Goal: Task Accomplishment & Management: Use online tool/utility

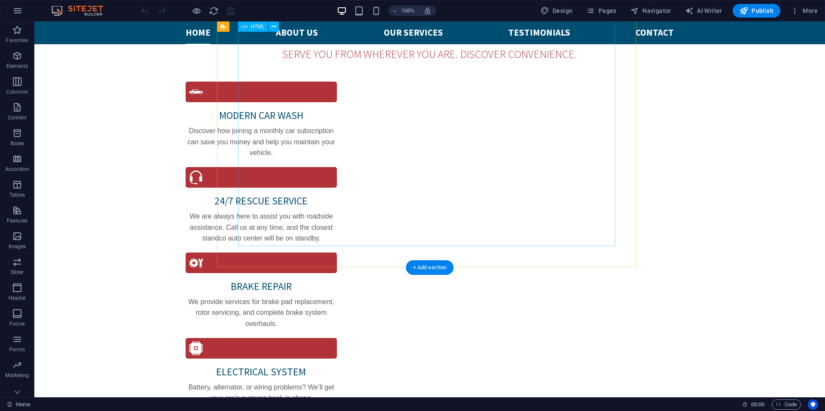
scroll to position [816, 0]
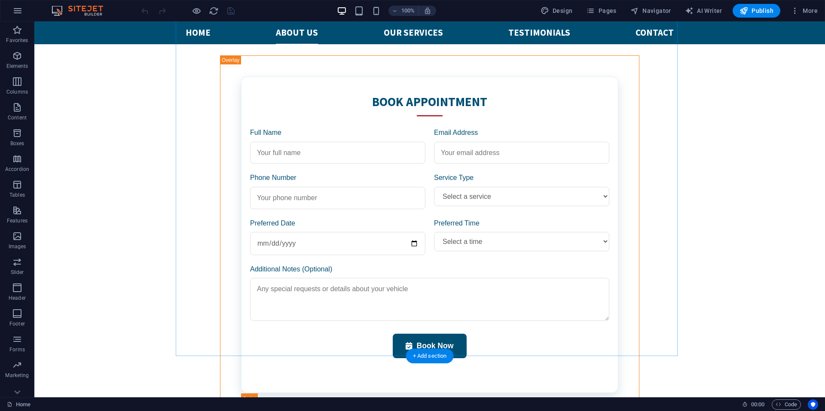
scroll to position [1418, 0]
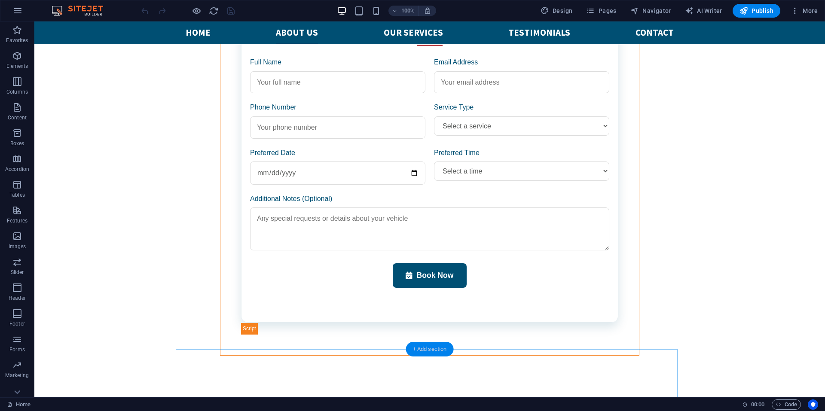
click at [431, 348] on div "+ Add section" at bounding box center [430, 349] width 48 height 15
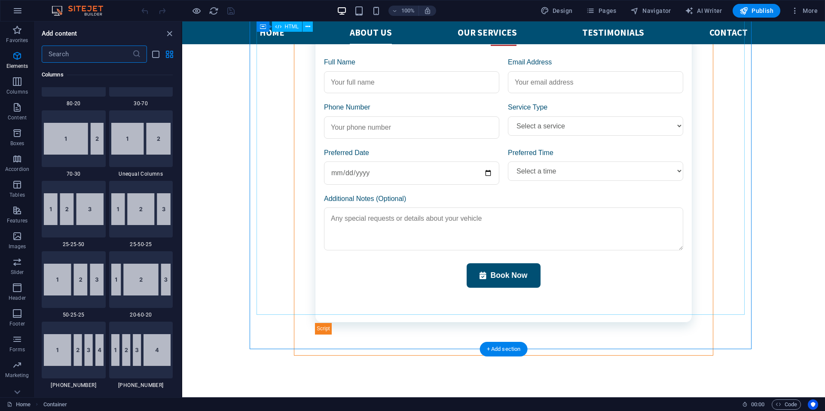
scroll to position [1503, 0]
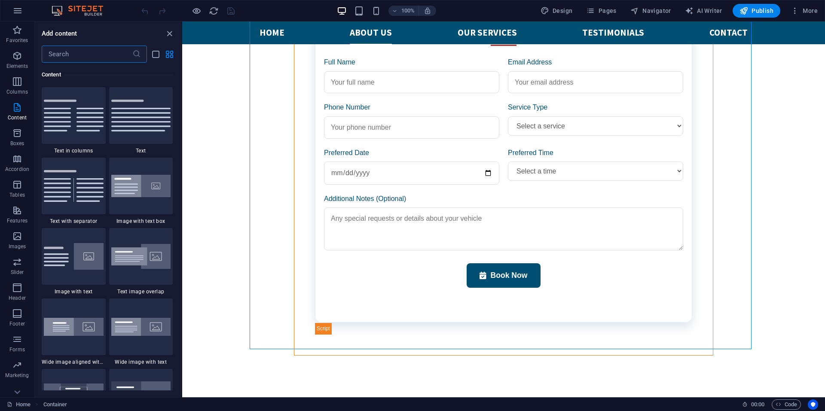
click at [79, 52] on input "text" at bounding box center [87, 54] width 91 height 17
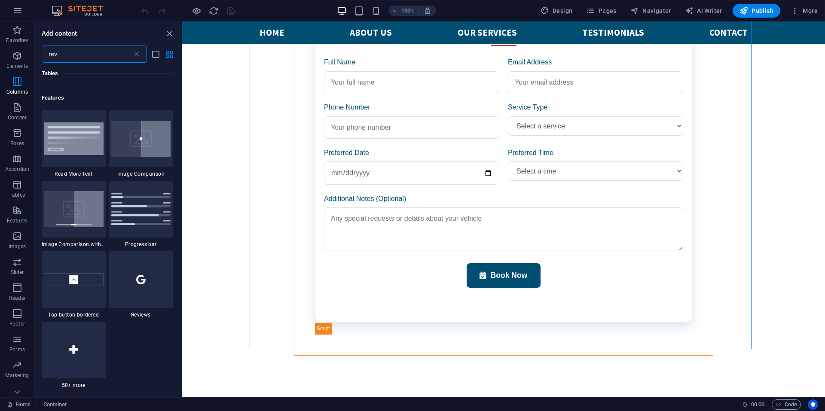
scroll to position [0, 0]
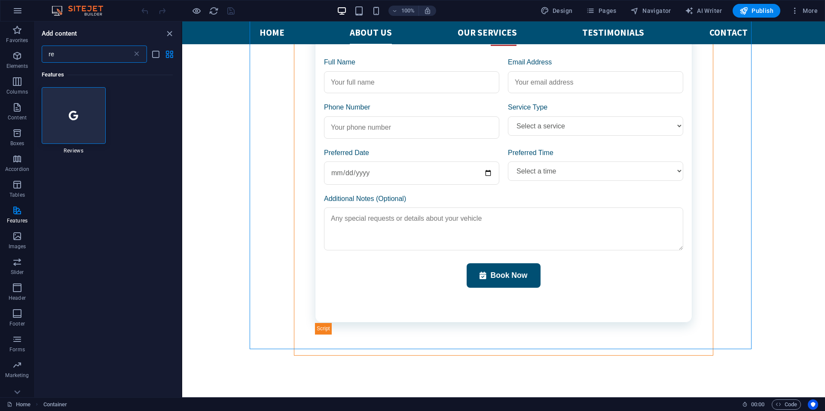
type input "r"
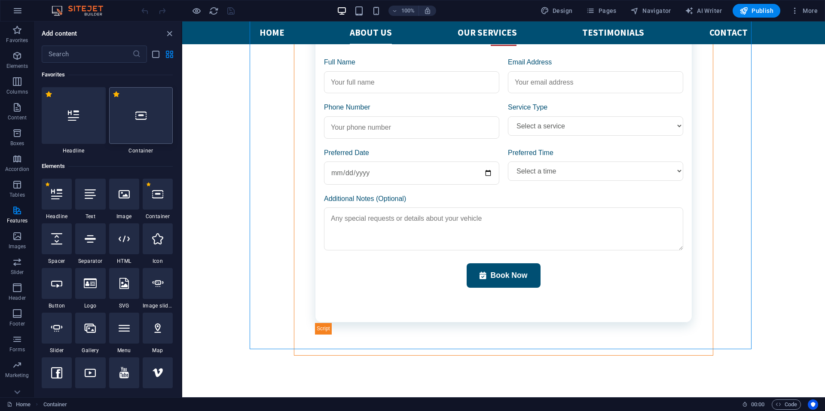
click at [127, 129] on div at bounding box center [141, 115] width 64 height 57
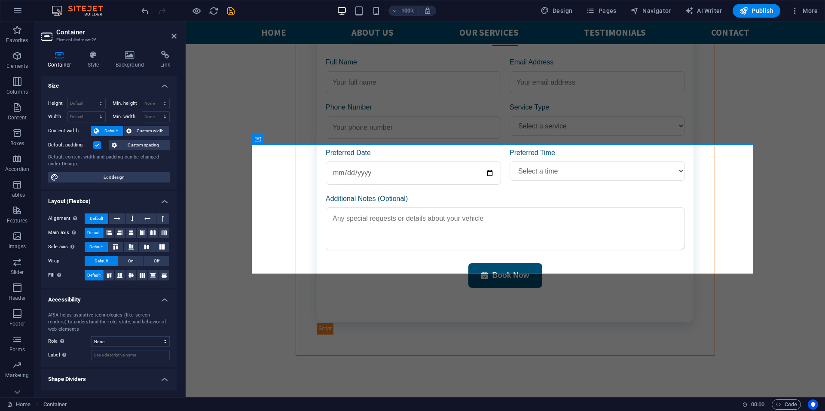
scroll to position [1622, 0]
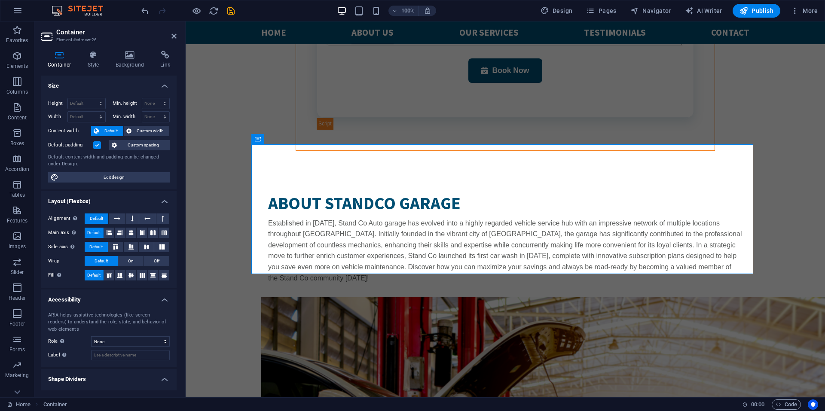
click at [771, 227] on body "Skip to main content  Make an appointment WORKING HOURS Mon - Fr: 10am - 8pm L…" at bounding box center [505, 282] width 639 height 3767
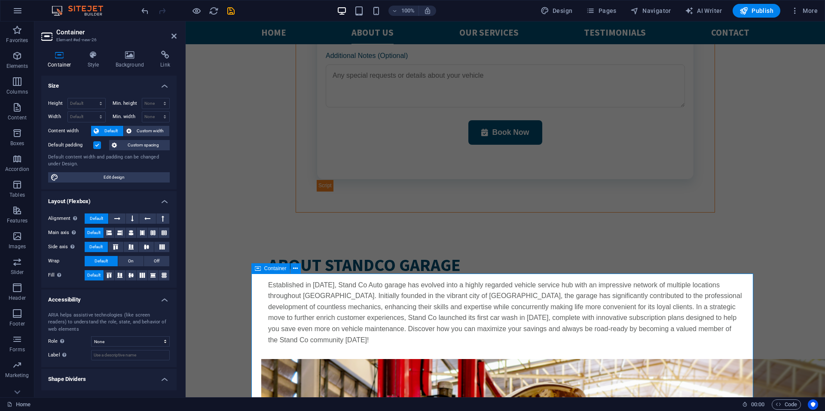
scroll to position [1451, 0]
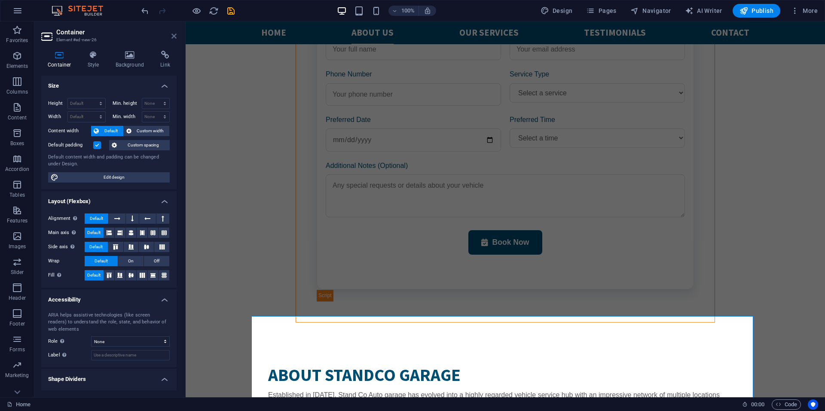
click at [172, 39] on icon at bounding box center [173, 36] width 5 height 7
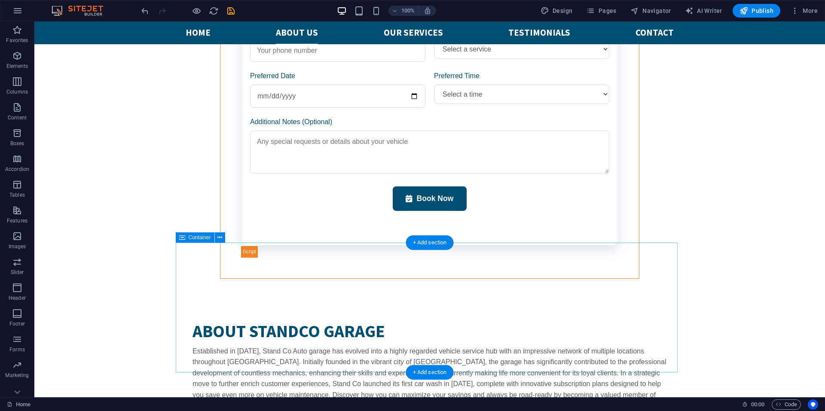
scroll to position [1580, 0]
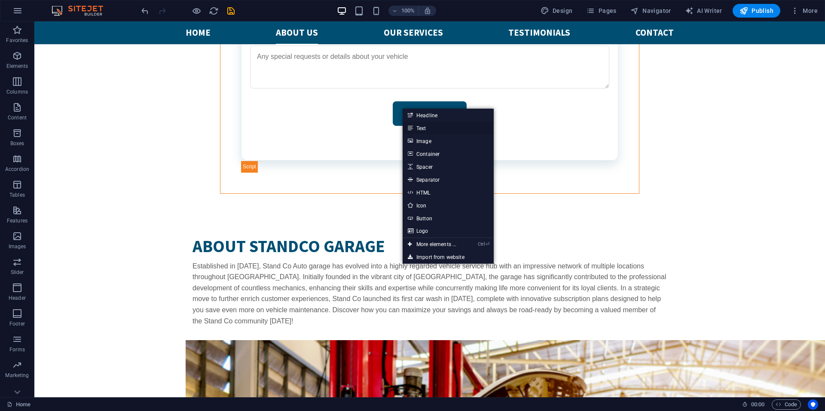
click at [444, 131] on link "Text" at bounding box center [448, 128] width 91 height 13
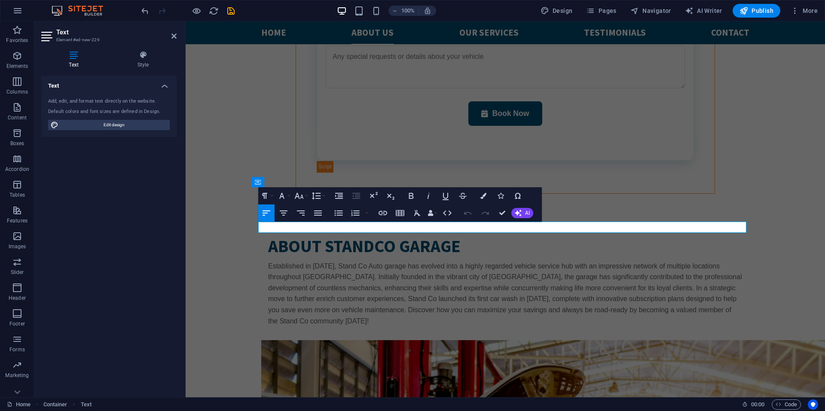
click at [171, 39] on header "Text Element #ed-new-229" at bounding box center [108, 32] width 135 height 22
click at [143, 12] on icon "undo" at bounding box center [145, 11] width 10 height 10
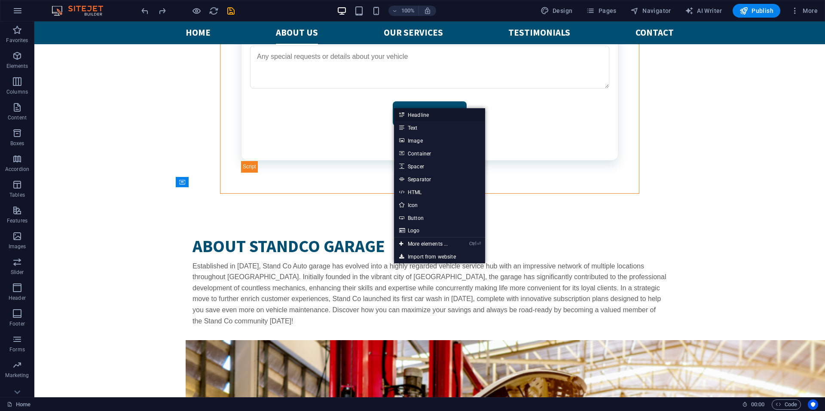
click at [423, 114] on link "Headline" at bounding box center [439, 114] width 91 height 13
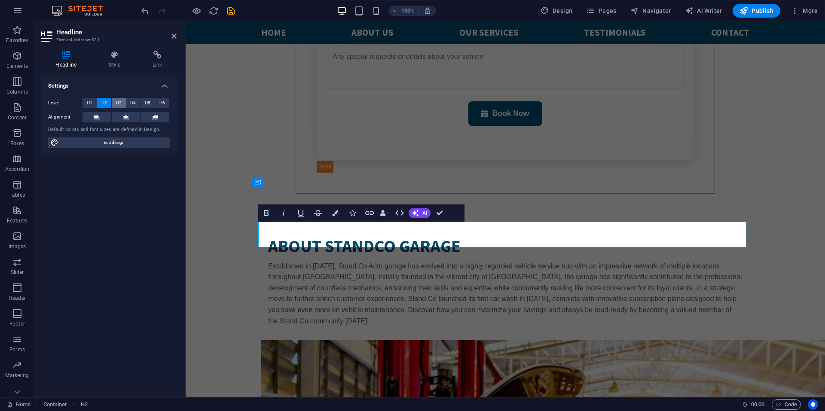
click at [116, 99] on span "H3" at bounding box center [119, 103] width 6 height 10
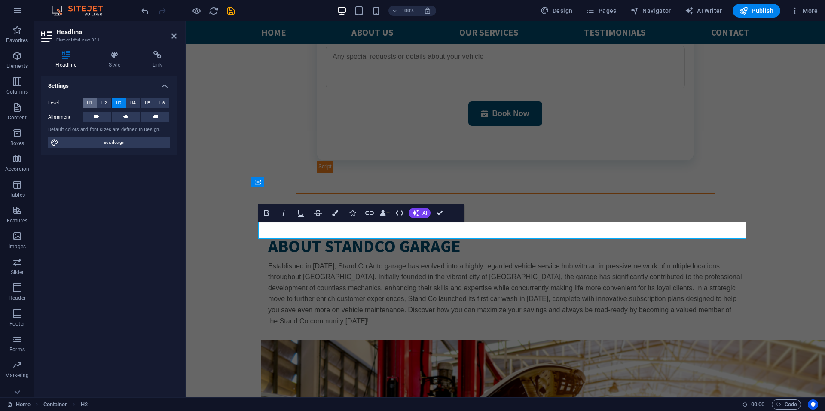
click at [86, 105] on button "H1" at bounding box center [89, 103] width 14 height 10
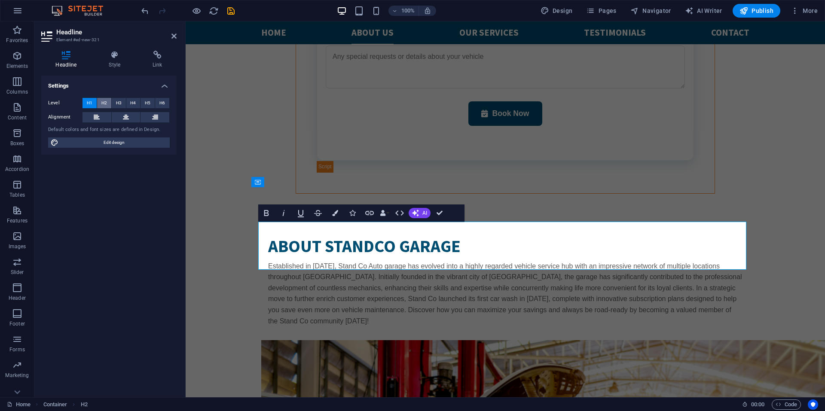
click at [106, 104] on span "H2" at bounding box center [104, 103] width 6 height 10
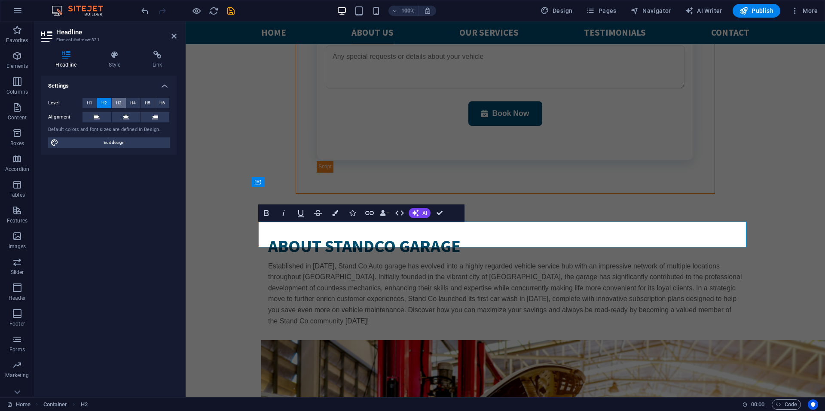
click at [119, 103] on span "H3" at bounding box center [119, 103] width 6 height 10
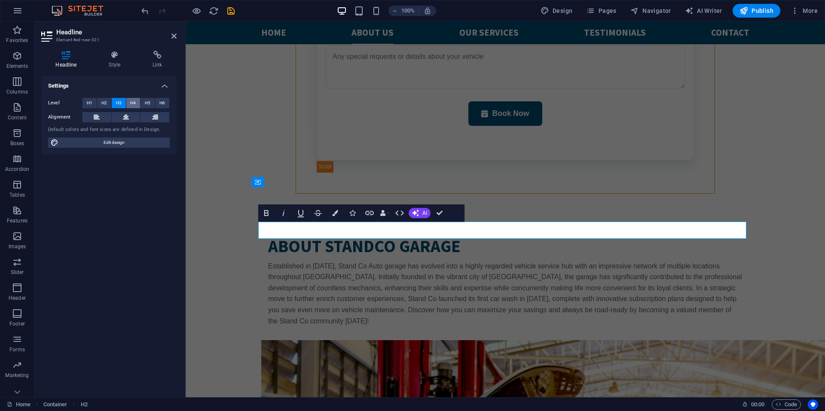
click at [134, 103] on span "H4" at bounding box center [133, 103] width 6 height 10
click at [91, 104] on span "H1" at bounding box center [90, 103] width 6 height 10
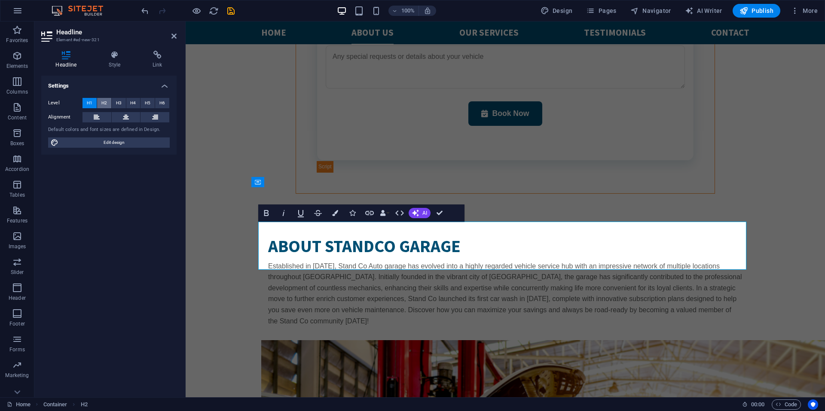
click at [104, 102] on span "H2" at bounding box center [104, 103] width 6 height 10
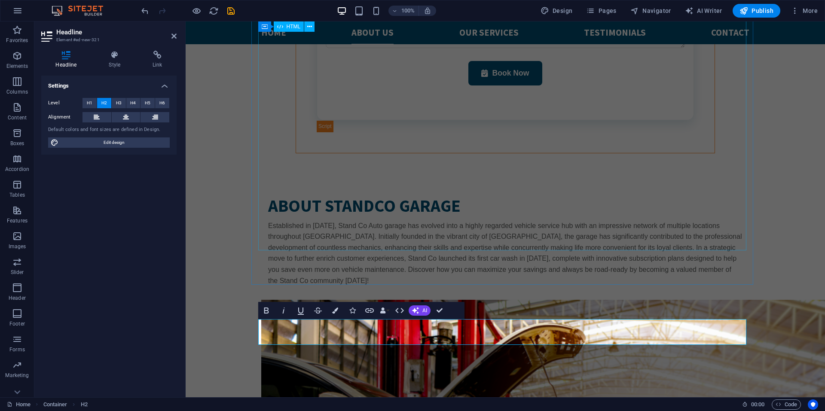
scroll to position [1622, 0]
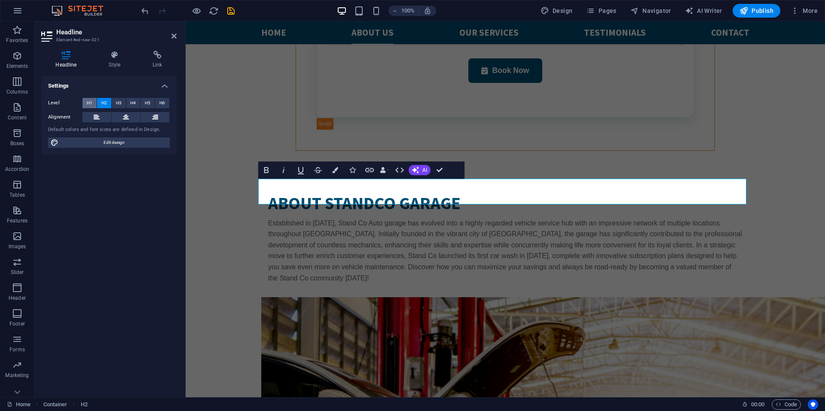
click at [88, 101] on span "H1" at bounding box center [90, 103] width 6 height 10
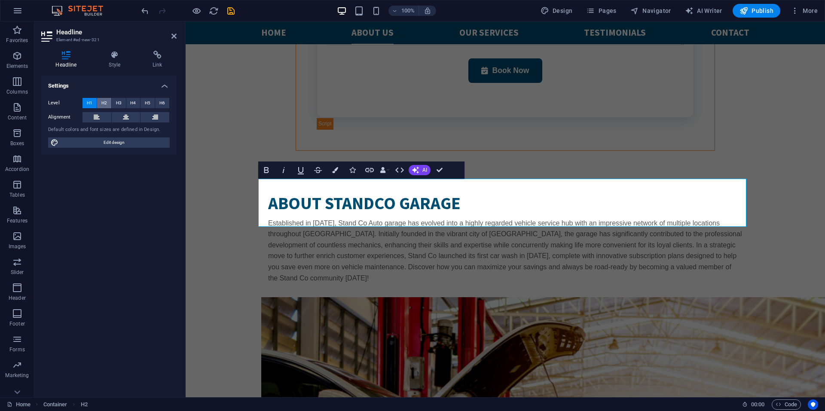
click at [102, 100] on span "H2" at bounding box center [104, 103] width 6 height 10
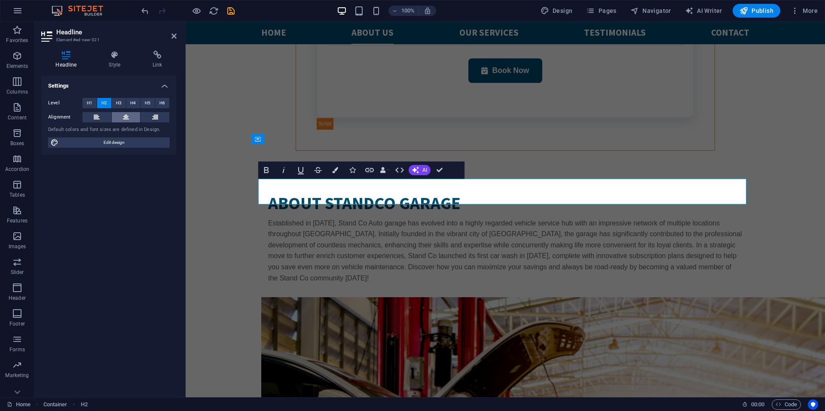
click at [123, 116] on button at bounding box center [126, 117] width 29 height 10
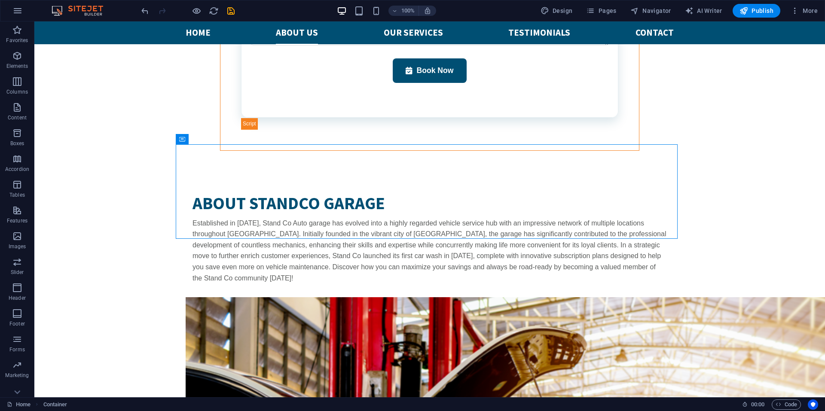
click at [790, 217] on body "Skip to main content  Make an appointment WORKING HOURS Mon - Fr: 10am - 8pm L…" at bounding box center [429, 307] width 790 height 3817
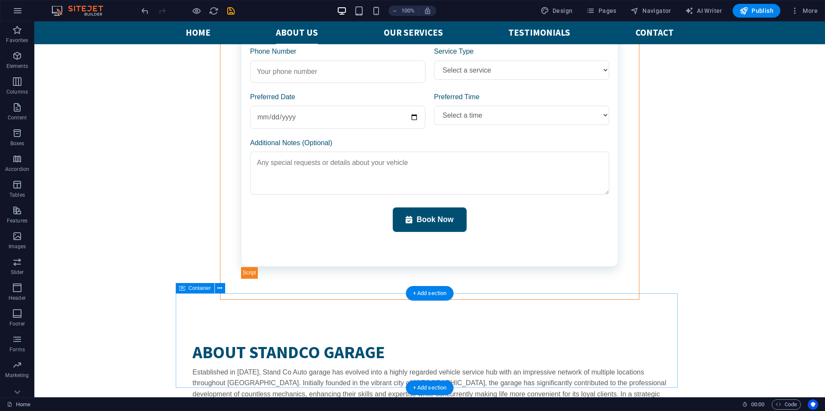
scroll to position [1537, 0]
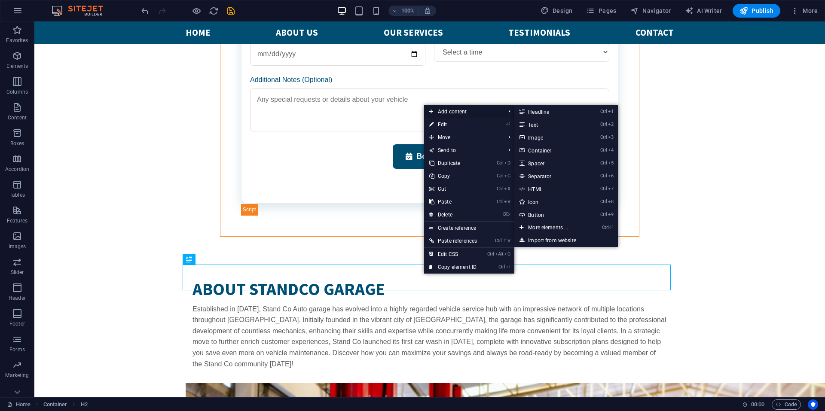
click at [470, 110] on span "Add content" at bounding box center [462, 111] width 77 height 13
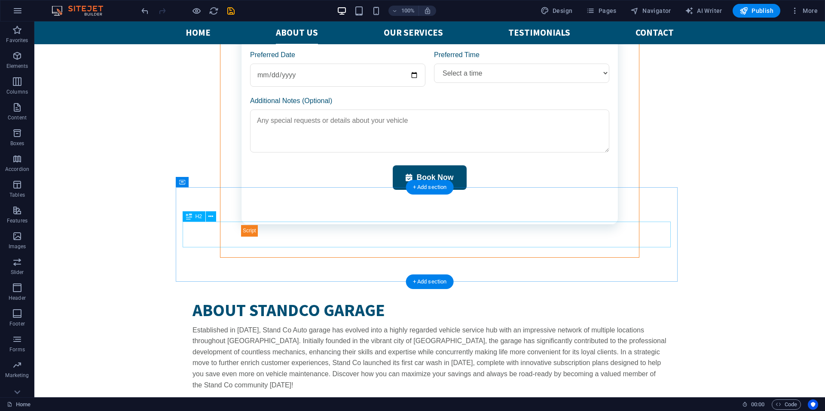
scroll to position [1580, 0]
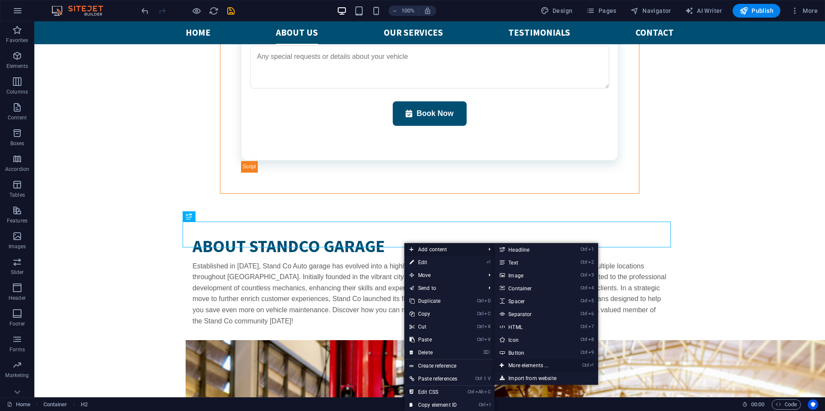
click at [541, 366] on link "Ctrl ⏎ More elements ..." at bounding box center [529, 365] width 71 height 13
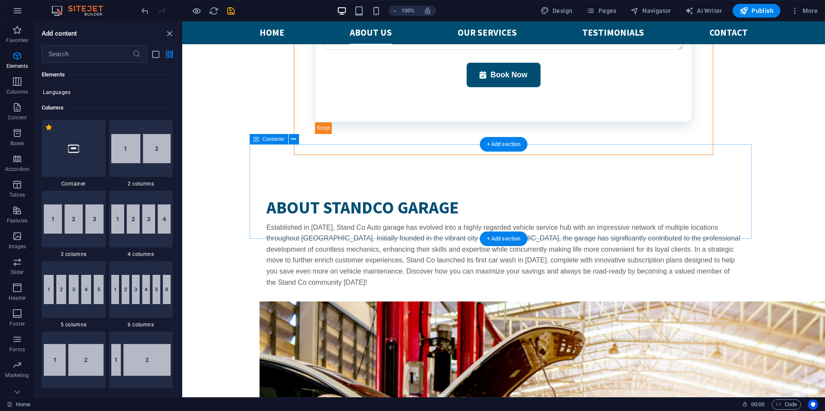
scroll to position [1622, 0]
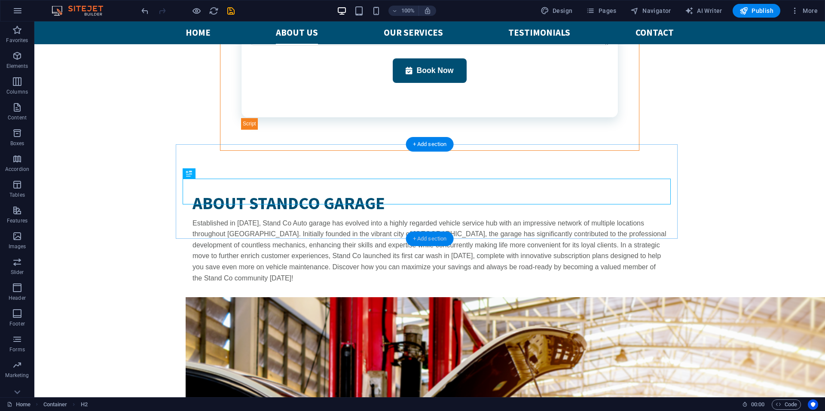
drag, startPoint x: 384, startPoint y: 209, endPoint x: 420, endPoint y: 238, distance: 46.2
click at [420, 238] on div "+ Add section" at bounding box center [430, 239] width 48 height 15
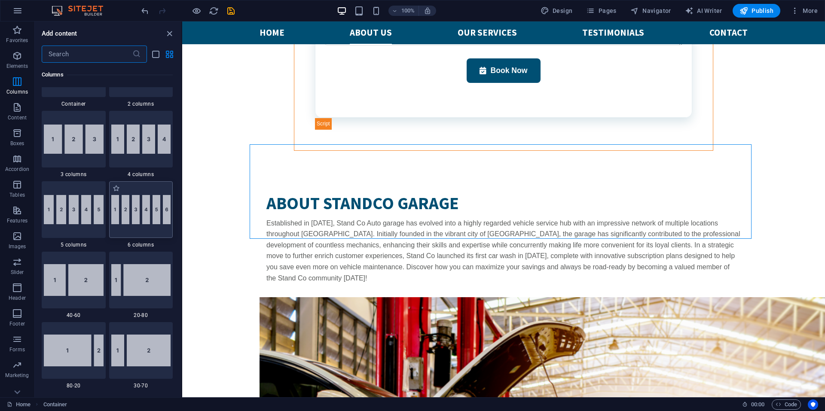
scroll to position [429, 0]
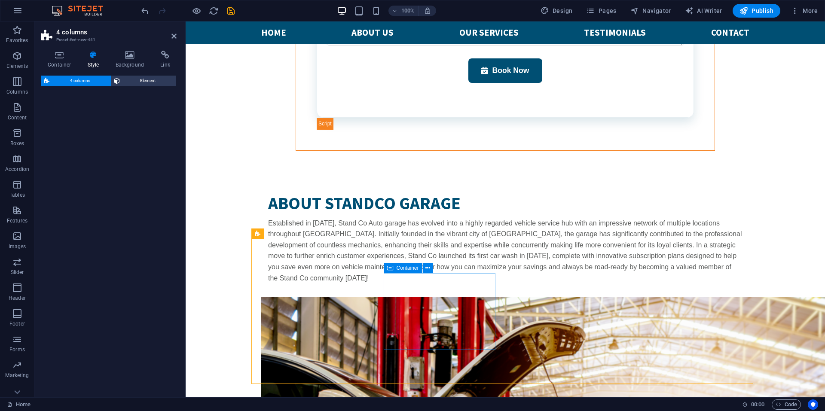
select select "rem"
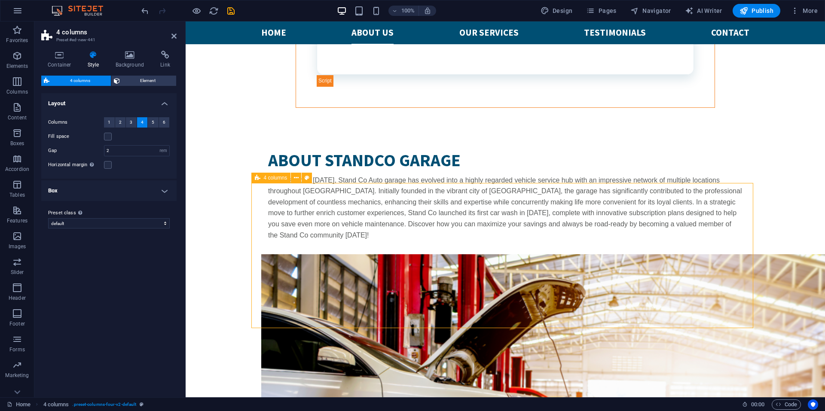
scroll to position [1751, 0]
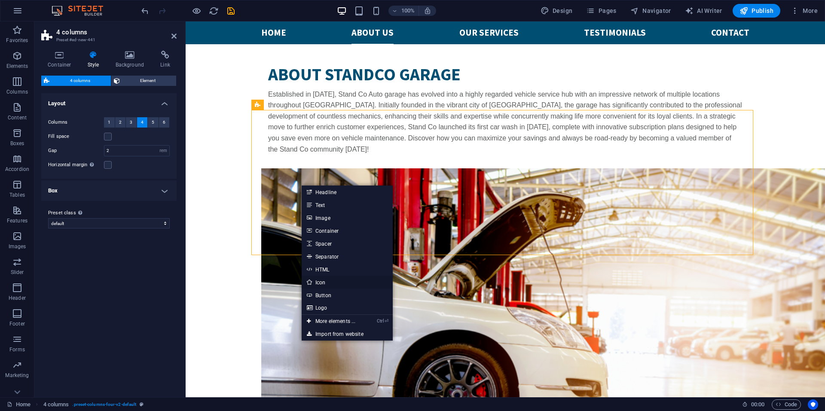
click at [338, 284] on link "Icon" at bounding box center [347, 282] width 91 height 13
select select "xMidYMid"
select select "px"
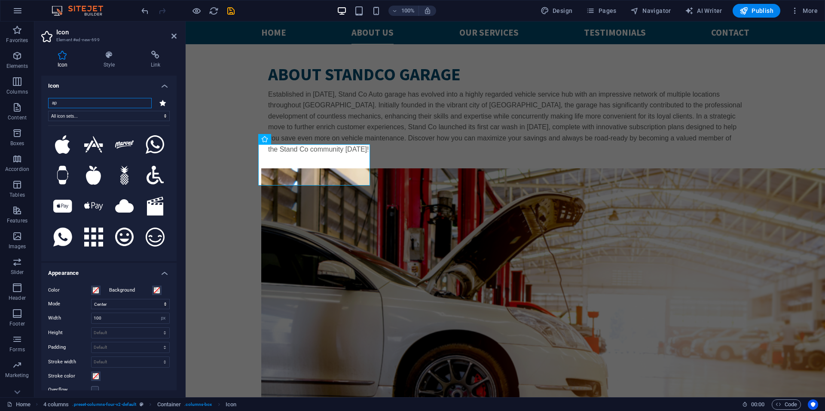
type input "a"
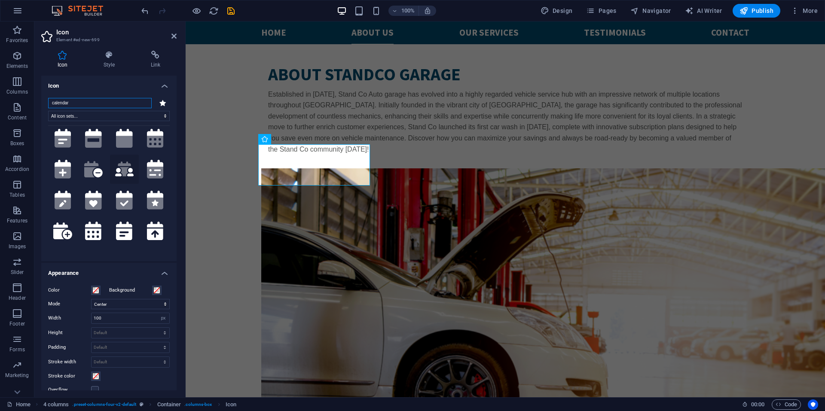
scroll to position [172, 0]
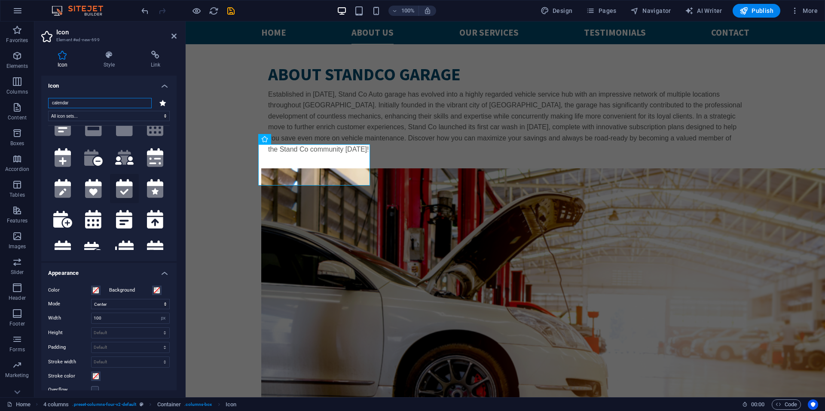
type input "calendar"
click at [128, 186] on icon at bounding box center [124, 192] width 16 height 12
click at [147, 289] on label "Background" at bounding box center [130, 290] width 43 height 10
click at [152, 289] on button "Background" at bounding box center [156, 290] width 9 height 9
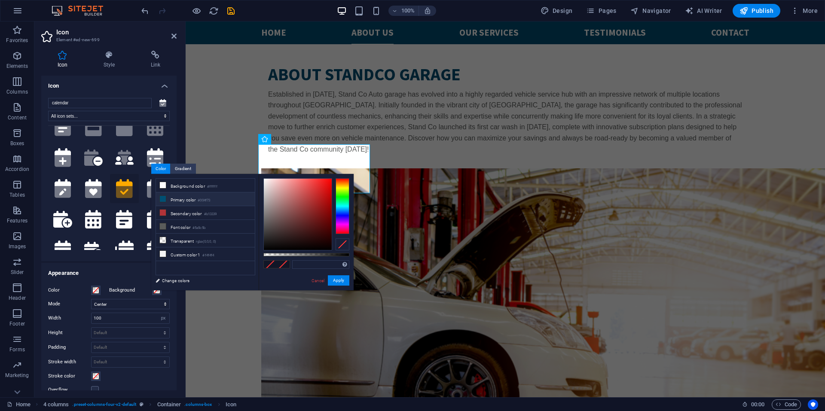
click at [183, 201] on li "Primary color #004f73" at bounding box center [205, 199] width 99 height 14
type input "#004f73"
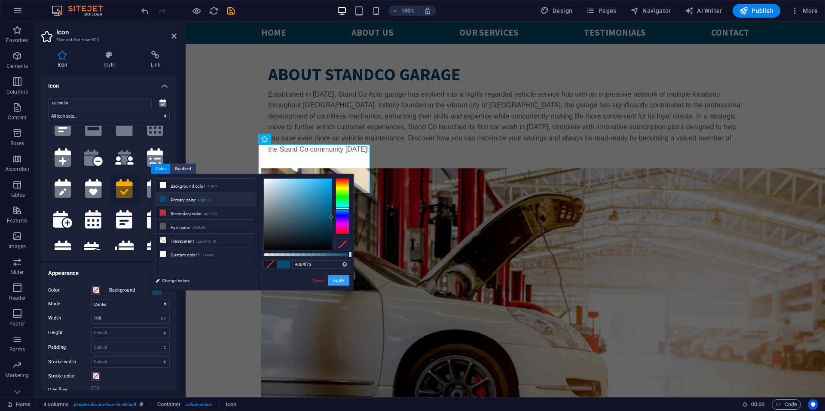
click at [342, 281] on button "Apply" at bounding box center [338, 280] width 21 height 10
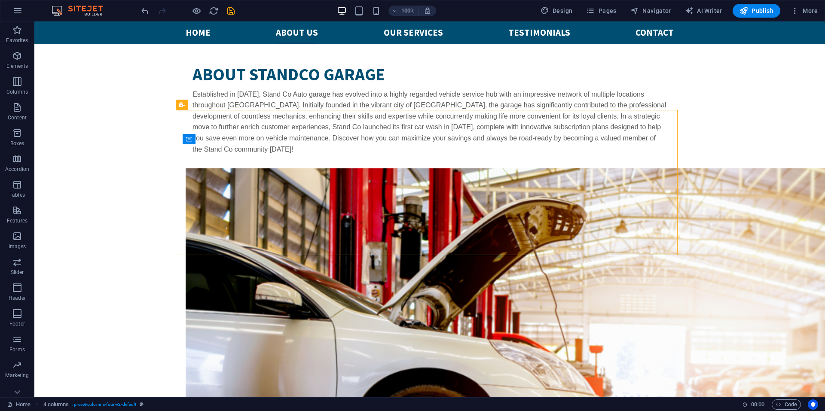
click at [131, 238] on body "Skip to main content  Make an appointment WORKING HOURS Mon - Fr: 10am - 8pm L…" at bounding box center [429, 364] width 790 height 4188
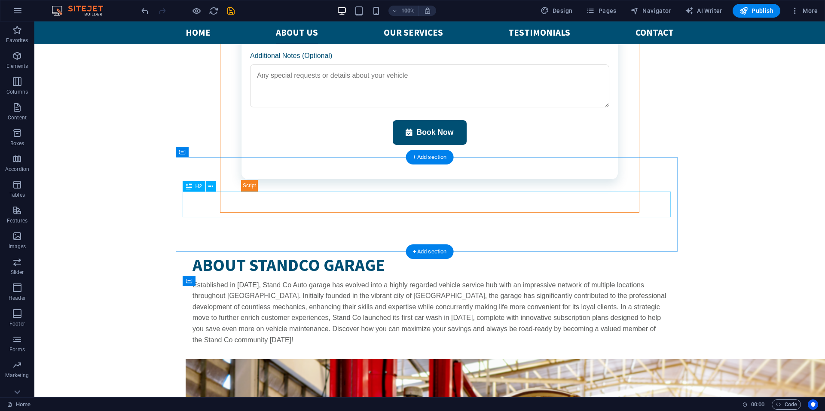
scroll to position [1665, 0]
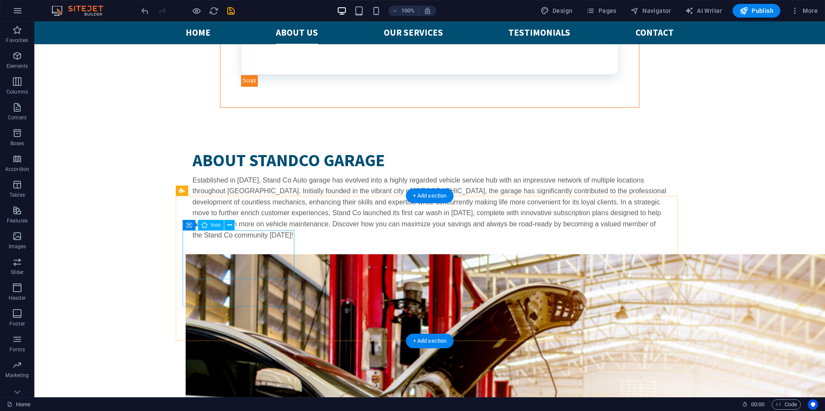
select select "xMidYMid"
select select "px"
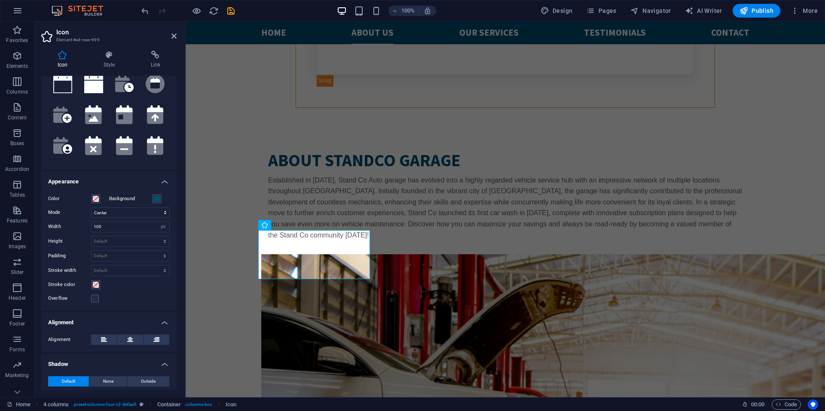
scroll to position [7, 0]
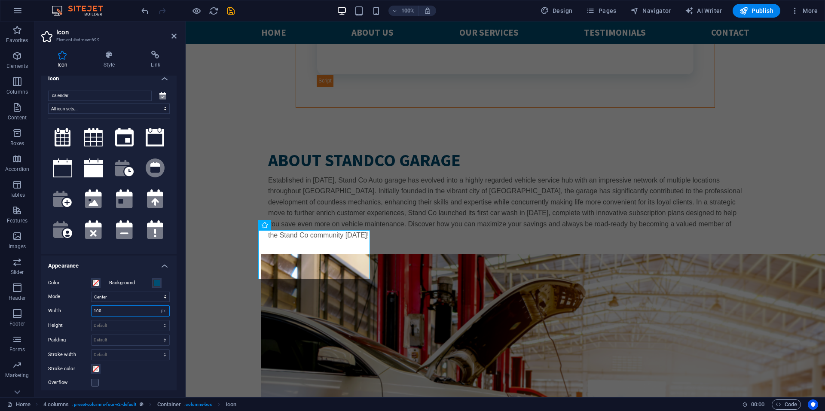
click at [111, 312] on input "100" at bounding box center [130, 311] width 78 height 10
type input "60"
click at [152, 284] on button "Background" at bounding box center [156, 282] width 9 height 9
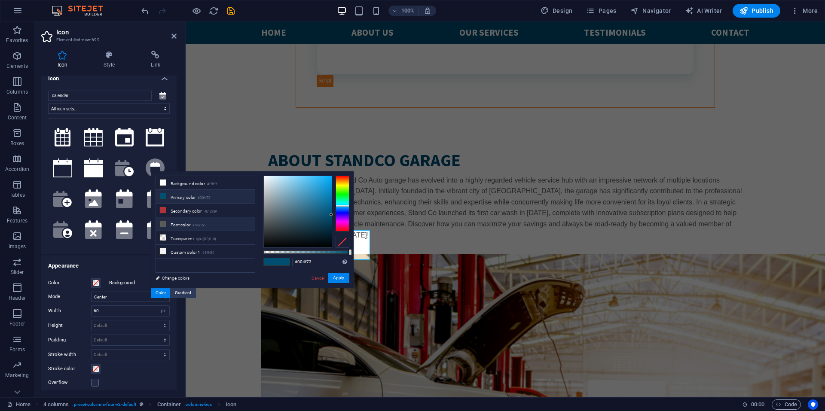
click at [175, 222] on li "Font color #5a5c5b" at bounding box center [205, 224] width 99 height 14
type input "#5a5c5b"
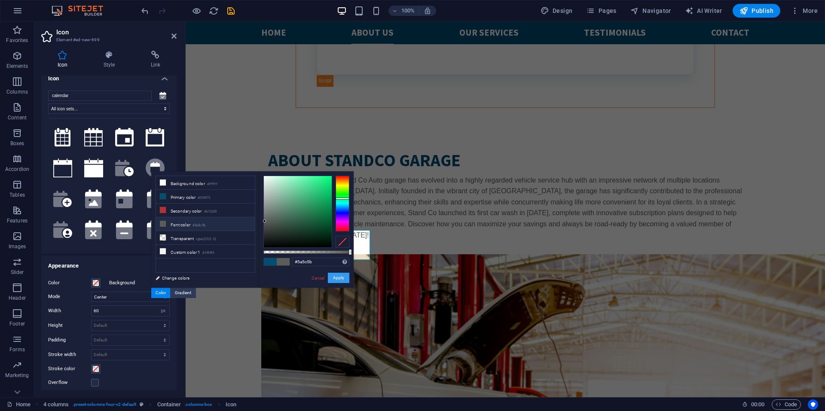
click at [342, 279] on button "Apply" at bounding box center [338, 278] width 21 height 10
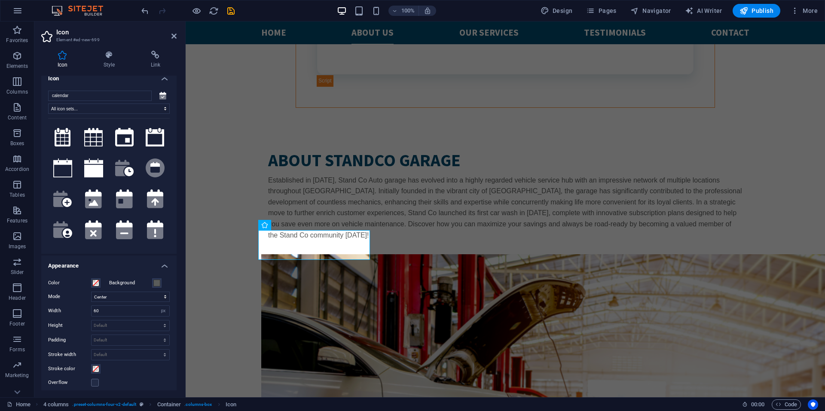
click at [240, 289] on body "Skip to main content  Make an appointment WORKING HOURS Mon - Fr: 10am - 8pm L…" at bounding box center [505, 397] width 639 height 4083
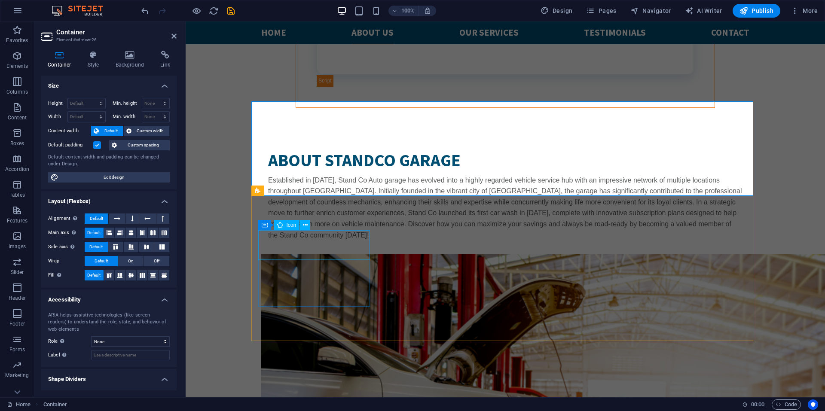
select select "xMidYMid"
select select "px"
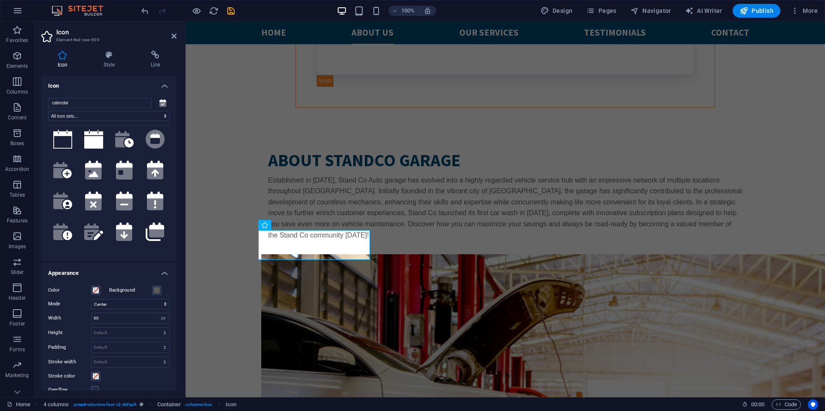
scroll to position [0, 0]
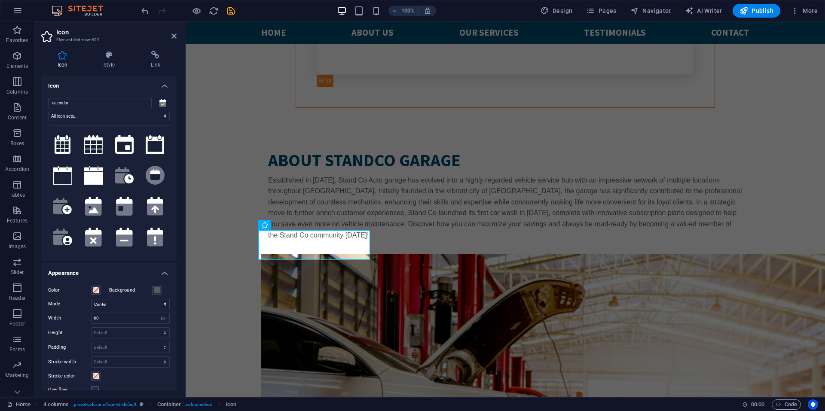
click at [134, 289] on label "Background" at bounding box center [130, 290] width 43 height 10
click at [152, 289] on button "Background" at bounding box center [156, 290] width 9 height 9
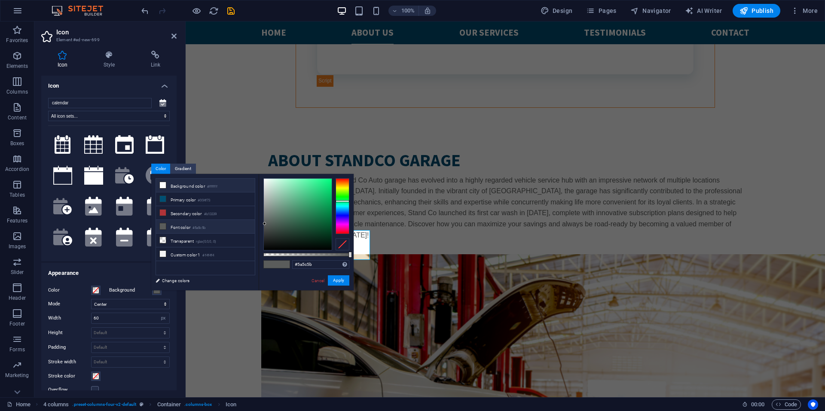
click at [205, 186] on li "Background color #ffffff" at bounding box center [205, 186] width 99 height 14
type input "#ffffff"
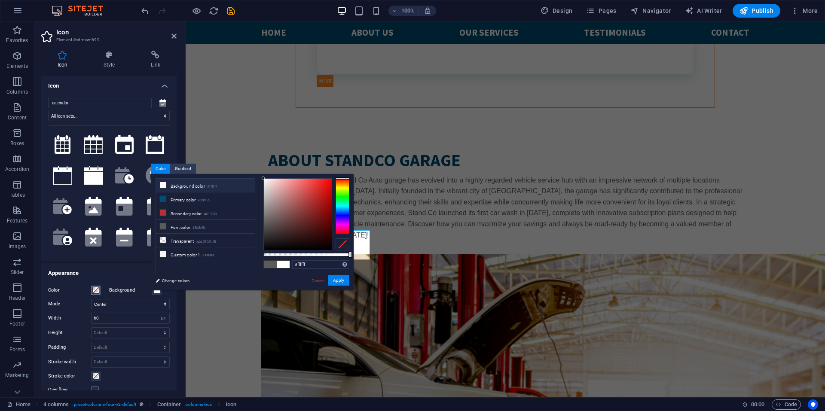
click at [96, 292] on span at bounding box center [95, 290] width 7 height 7
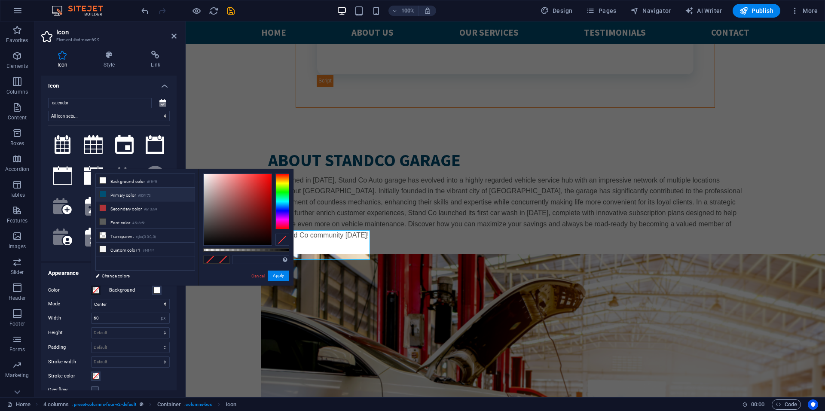
click at [129, 195] on li "Primary color #004f73" at bounding box center [145, 195] width 99 height 14
type input "#004f73"
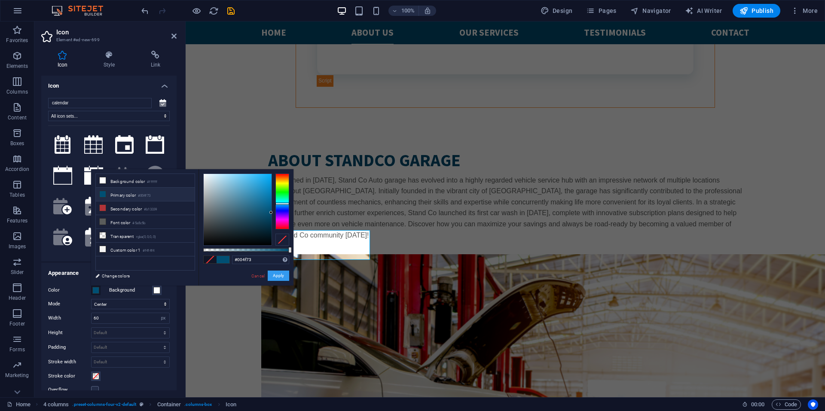
drag, startPoint x: 274, startPoint y: 275, endPoint x: 88, endPoint y: 254, distance: 186.3
click at [274, 276] on button "Apply" at bounding box center [278, 276] width 21 height 10
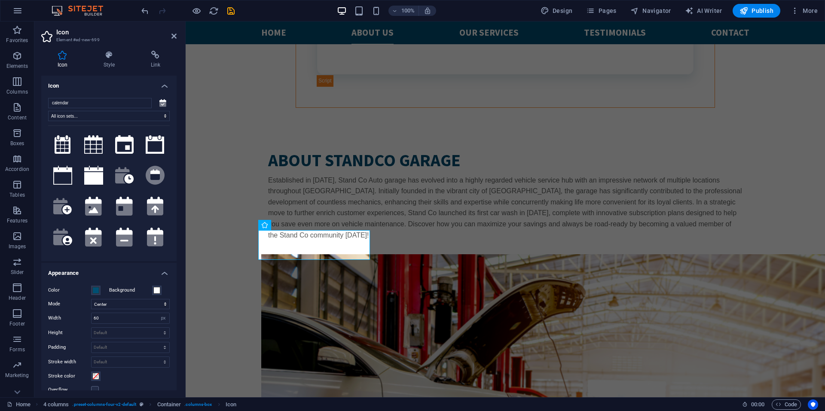
drag, startPoint x: 170, startPoint y: 38, endPoint x: 183, endPoint y: 48, distance: 15.9
click at [171, 38] on header "Icon Element #ed-new-699" at bounding box center [108, 32] width 135 height 22
click at [172, 38] on icon at bounding box center [173, 36] width 5 height 7
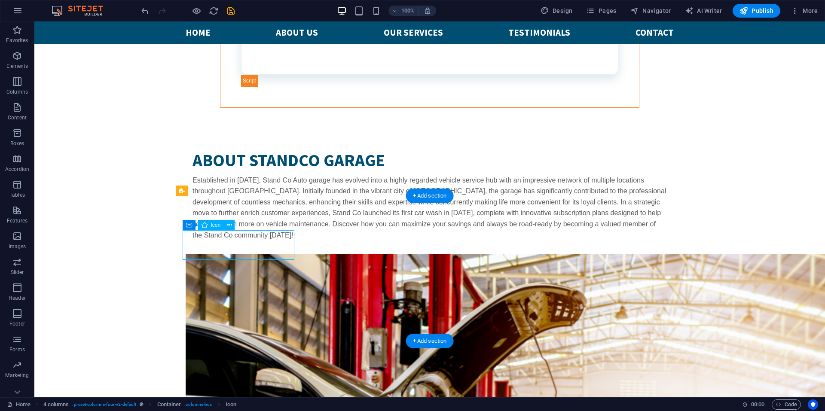
select select "xMidYMid"
select select "px"
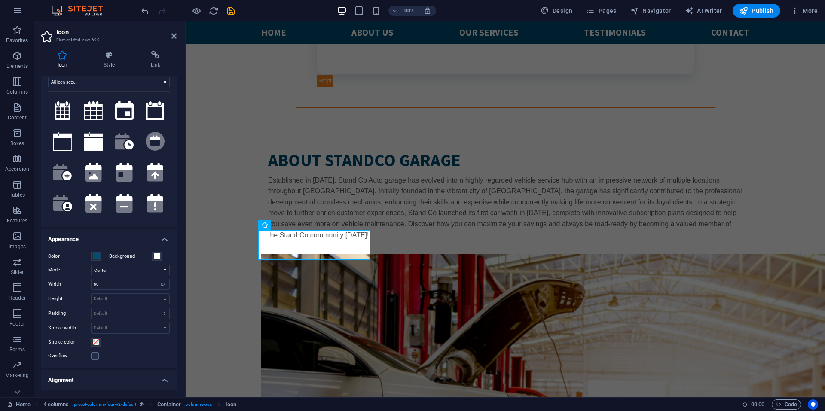
scroll to position [86, 0]
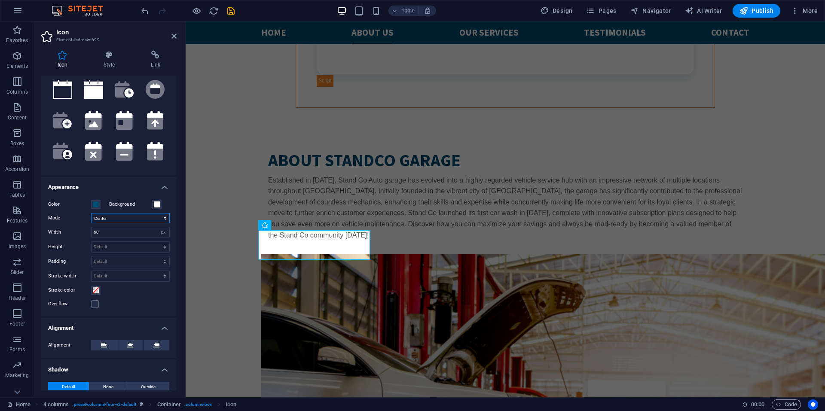
click at [112, 214] on select "Scale Left Center Right" at bounding box center [130, 218] width 79 height 10
click at [91, 213] on select "Scale Left Center Right" at bounding box center [130, 218] width 79 height 10
click at [124, 217] on select "Scale Left Center Right" at bounding box center [130, 218] width 79 height 10
select select "xMidYMid"
click at [91, 213] on select "Scale Left Center Right" at bounding box center [130, 218] width 79 height 10
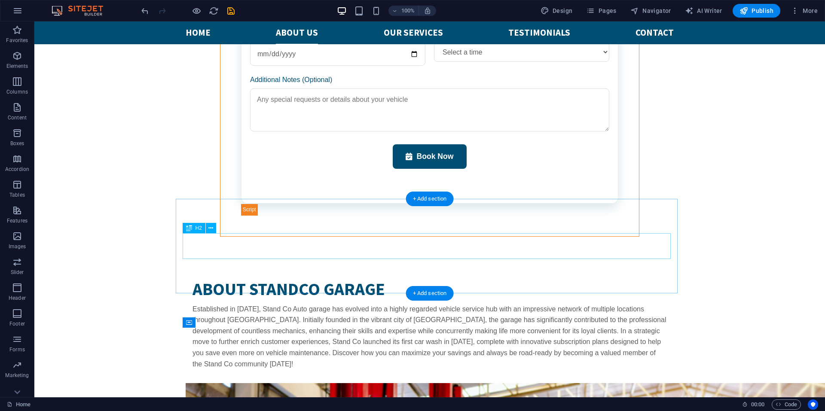
scroll to position [1665, 0]
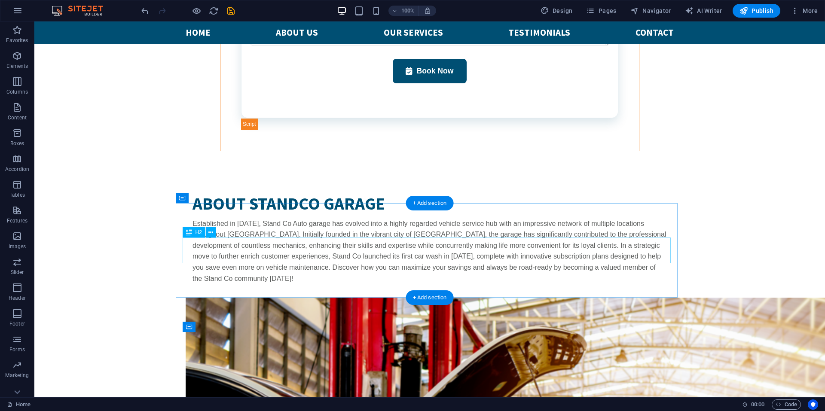
scroll to position [1622, 0]
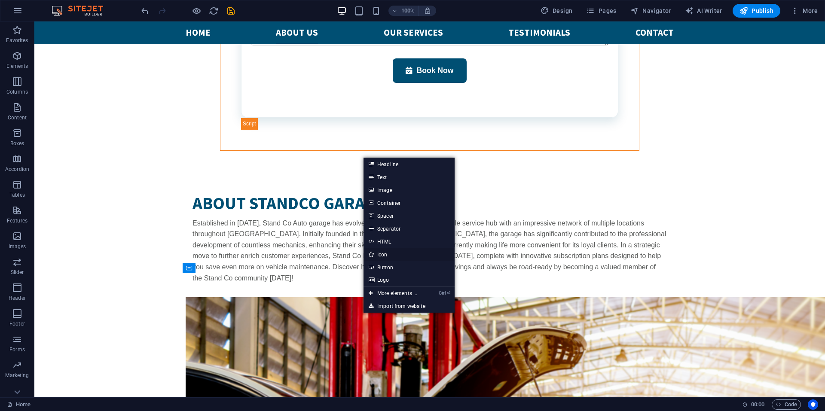
click at [394, 256] on link "Icon" at bounding box center [408, 254] width 91 height 13
select select "xMidYMid"
select select "px"
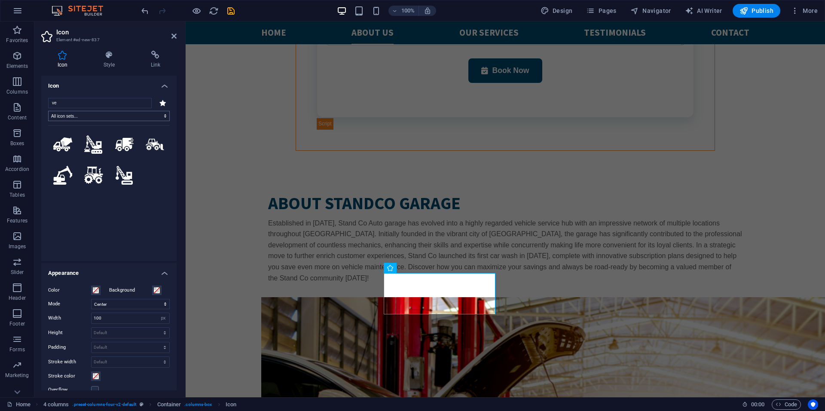
type input "v"
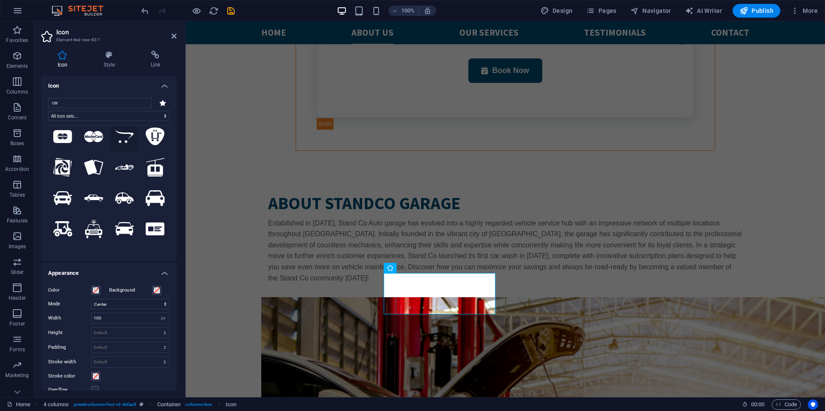
scroll to position [129, 0]
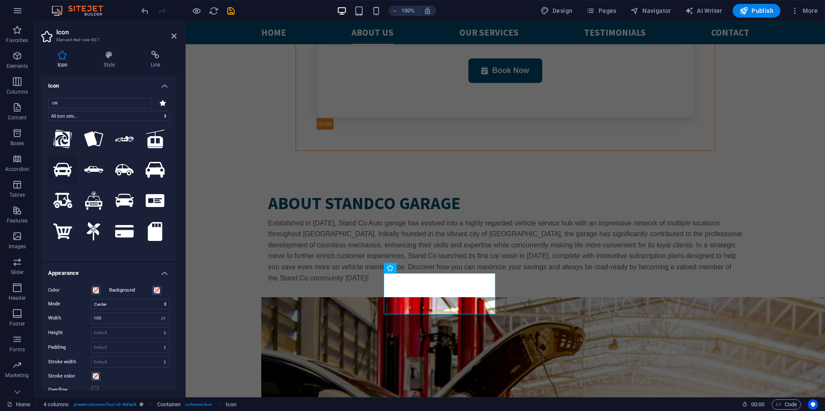
type input "car"
click at [63, 164] on icon at bounding box center [62, 170] width 19 height 14
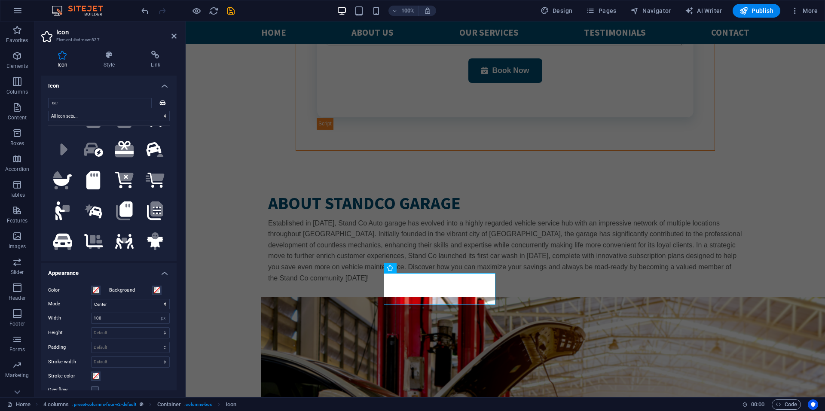
scroll to position [387, 0]
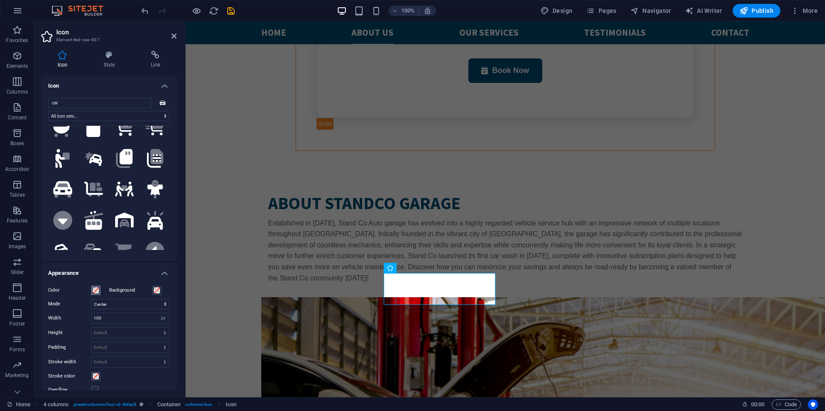
click at [95, 288] on span at bounding box center [95, 290] width 7 height 7
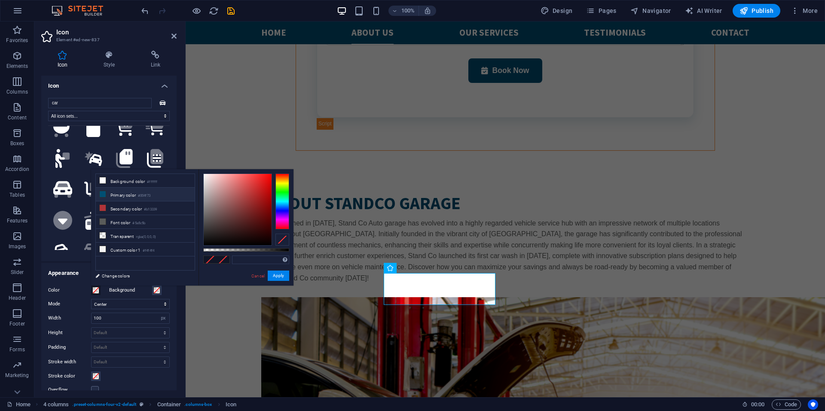
click at [135, 196] on li "Primary color #004f73" at bounding box center [145, 195] width 99 height 14
type input "#004f73"
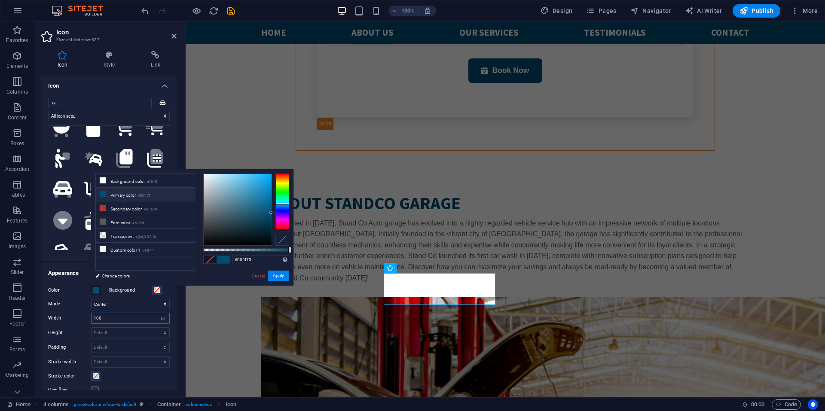
click at [110, 317] on input "100" at bounding box center [130, 318] width 78 height 10
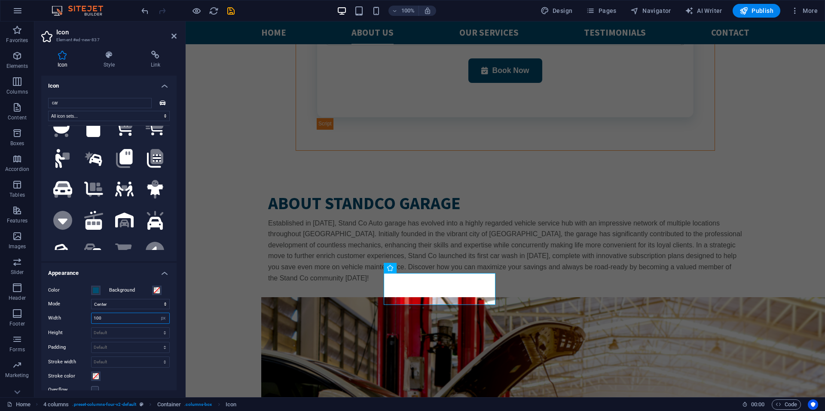
click at [110, 317] on input "100" at bounding box center [130, 318] width 78 height 10
type input "60"
click at [227, 11] on icon "save" at bounding box center [231, 11] width 10 height 10
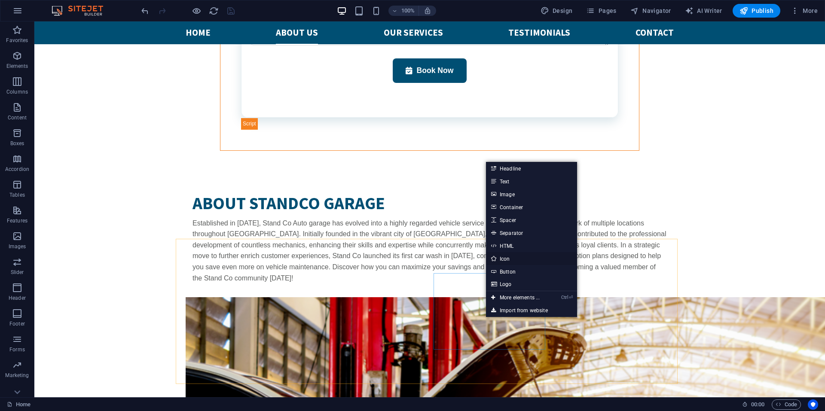
click at [515, 256] on link "Icon" at bounding box center [531, 258] width 91 height 13
select select "xMidYMid"
select select "px"
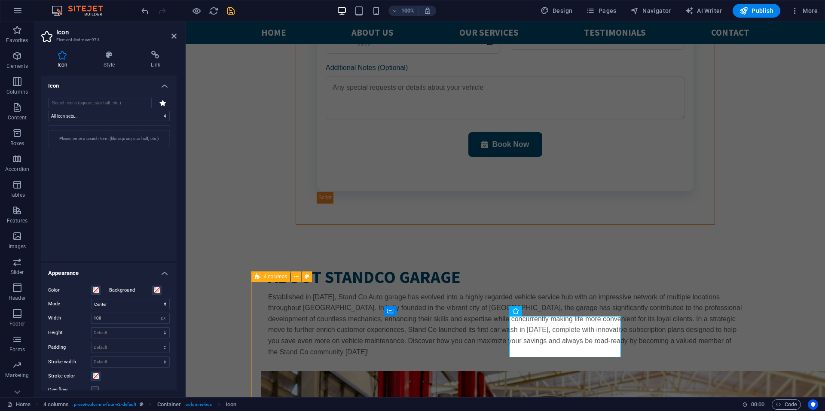
scroll to position [1580, 0]
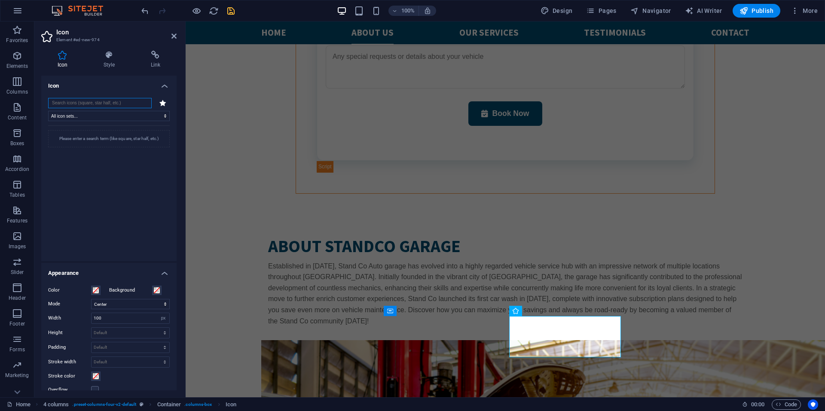
click at [79, 105] on input "search" at bounding box center [100, 103] width 104 height 10
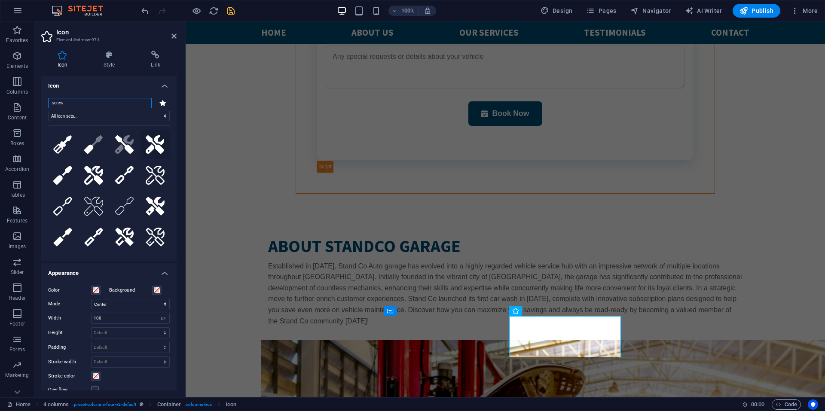
type input "screw"
click at [148, 140] on icon at bounding box center [155, 144] width 19 height 19
click at [93, 293] on span at bounding box center [95, 290] width 7 height 7
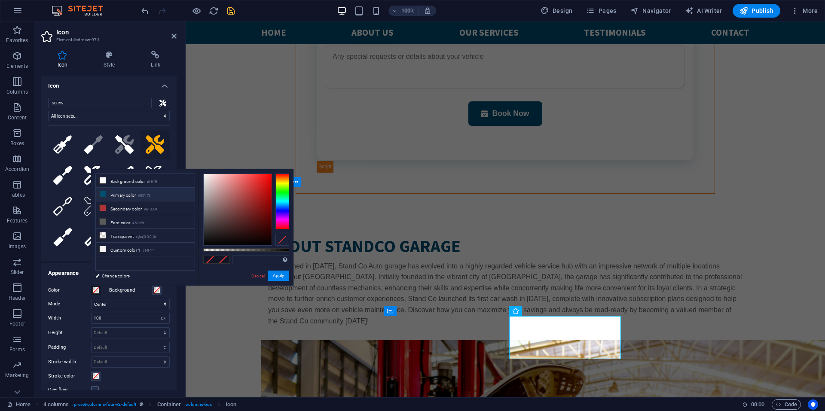
click at [120, 194] on li "Primary color #004f73" at bounding box center [145, 195] width 99 height 14
type input "#004f73"
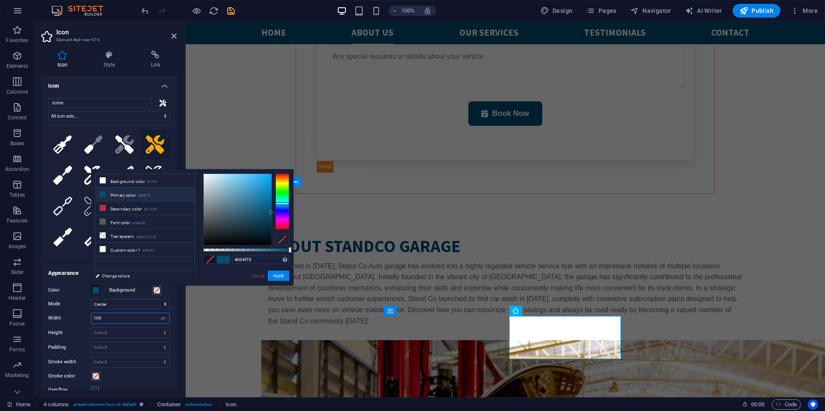
click at [110, 320] on input "100" at bounding box center [130, 318] width 78 height 10
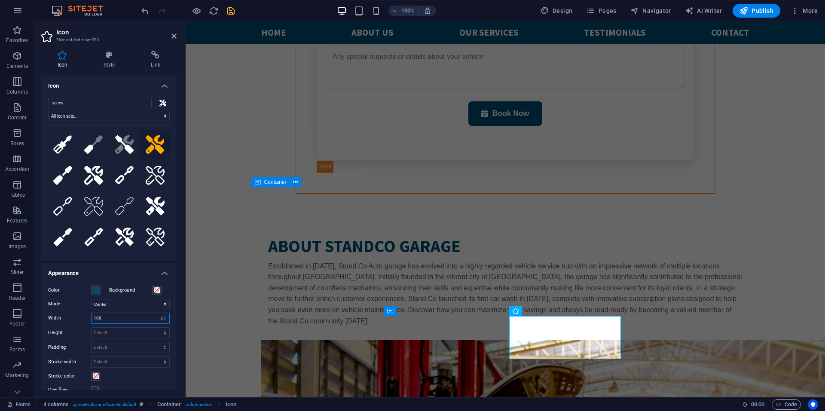
click at [110, 320] on input "100" at bounding box center [130, 318] width 78 height 10
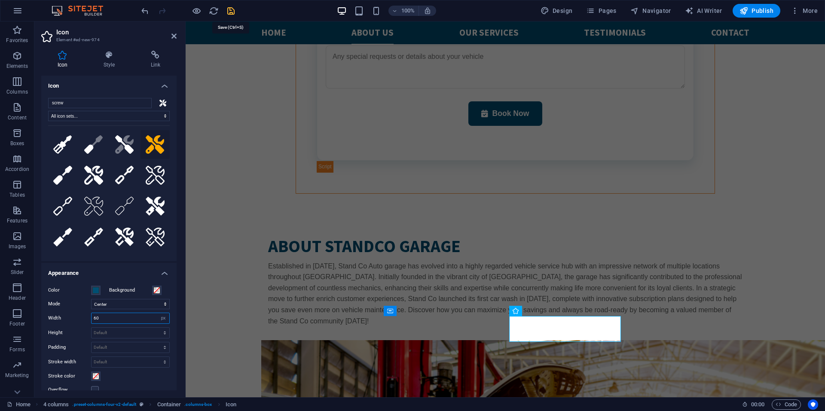
type input "60"
click at [231, 9] on icon "save" at bounding box center [231, 11] width 10 height 10
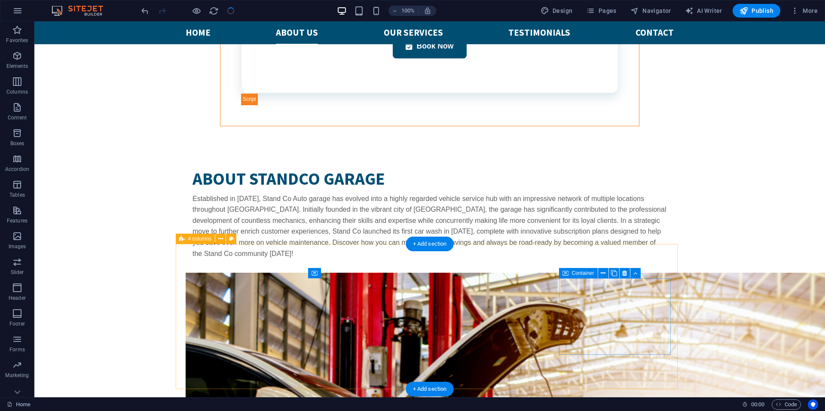
scroll to position [1708, 0]
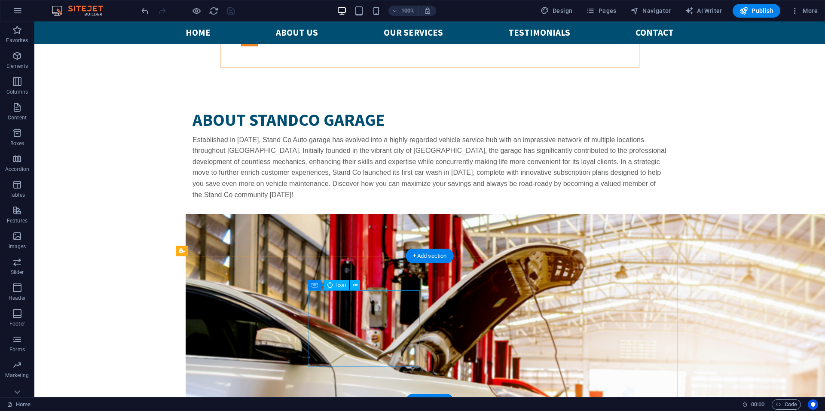
scroll to position [1708, 0]
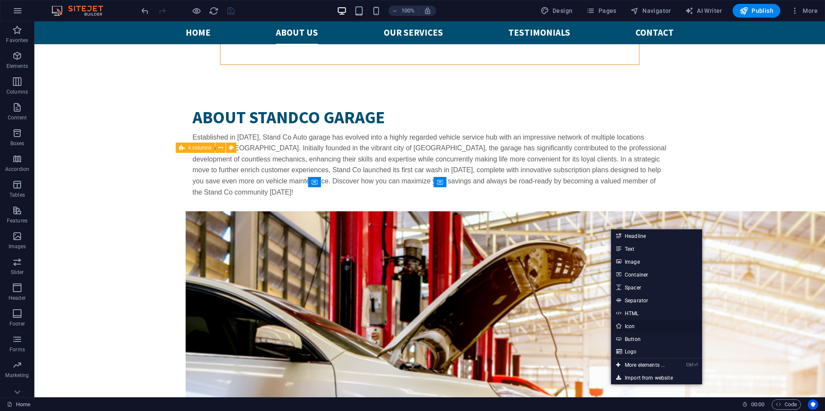
click at [632, 325] on link "Icon" at bounding box center [656, 326] width 91 height 13
select select "xMidYMid"
select select "px"
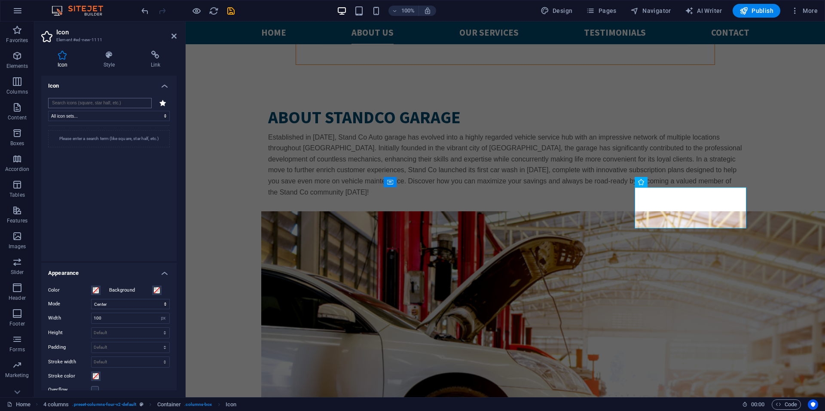
click at [75, 100] on input "search" at bounding box center [100, 103] width 104 height 10
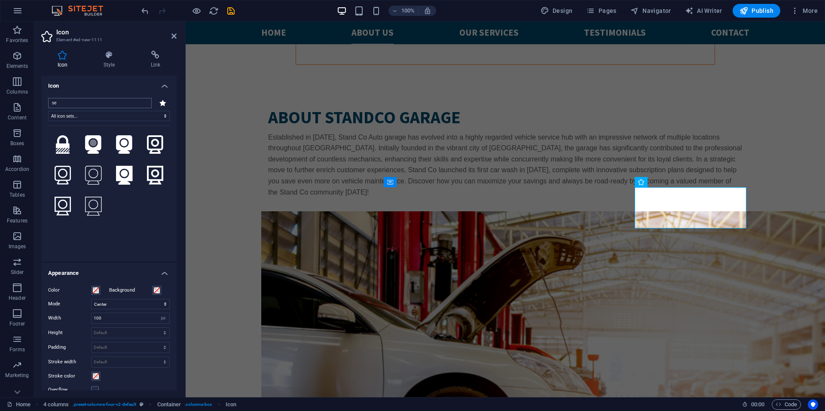
type input "s"
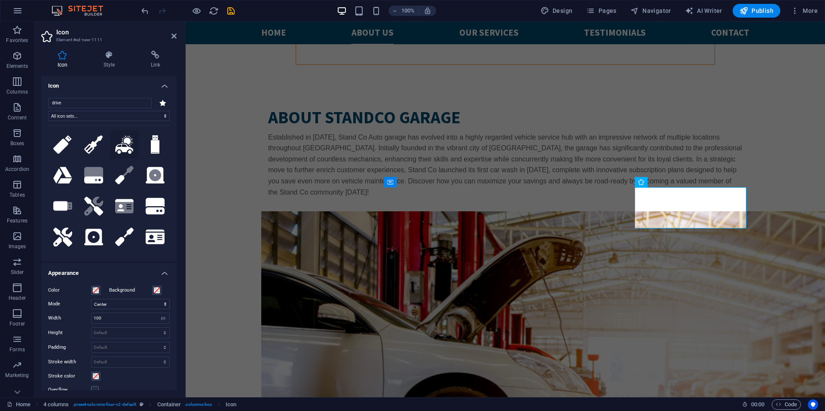
type input "drive"
click at [118, 147] on icon at bounding box center [124, 144] width 18 height 19
click at [98, 290] on span at bounding box center [95, 290] width 7 height 7
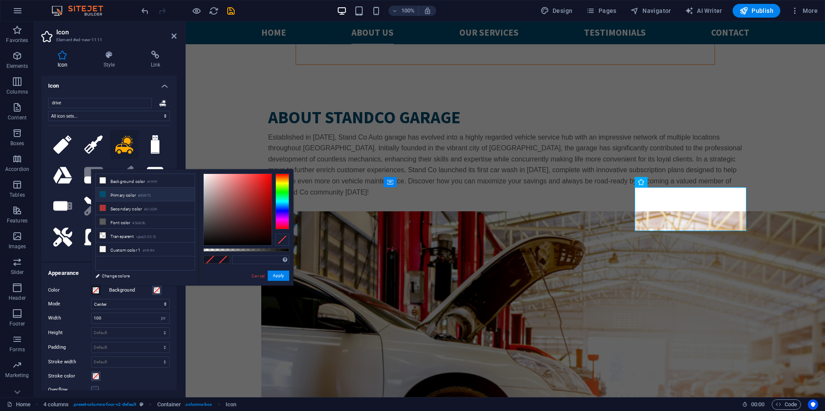
click at [131, 195] on li "Primary color #004f73" at bounding box center [145, 195] width 99 height 14
type input "#004f73"
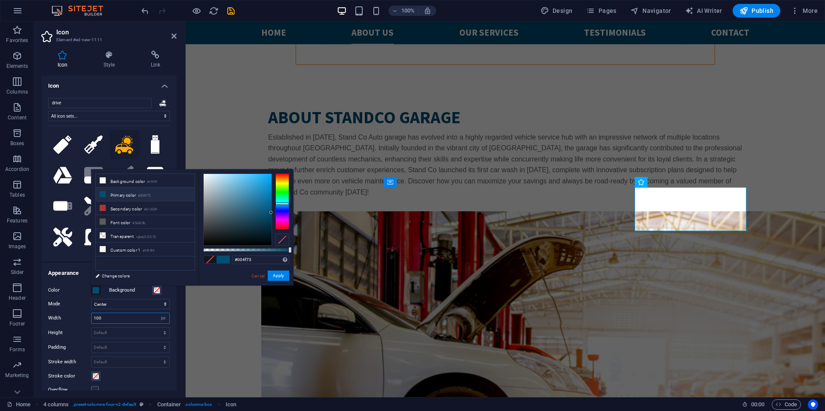
click at [107, 316] on input "100" at bounding box center [130, 318] width 78 height 10
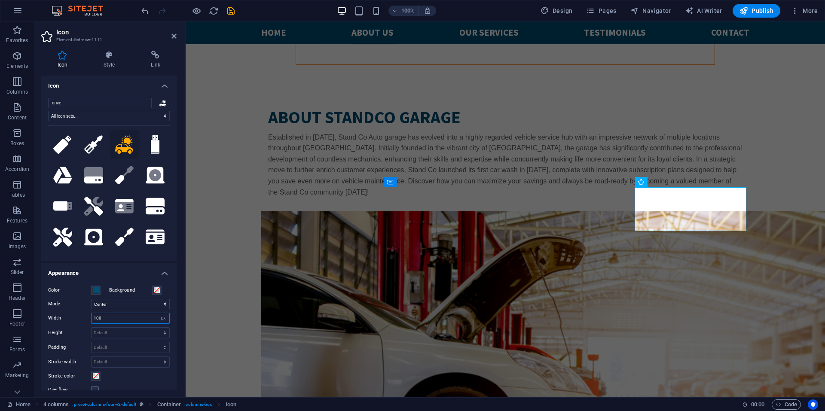
click at [107, 316] on input "100" at bounding box center [130, 318] width 78 height 10
type input "60"
click at [176, 37] on icon at bounding box center [173, 36] width 5 height 7
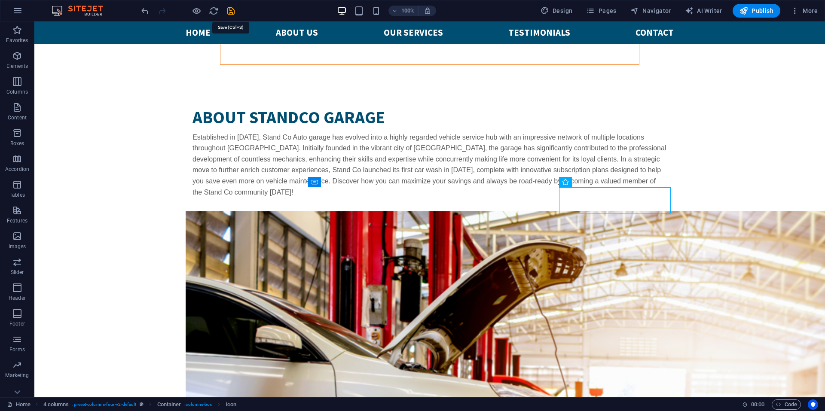
click at [232, 11] on icon "save" at bounding box center [231, 11] width 10 height 10
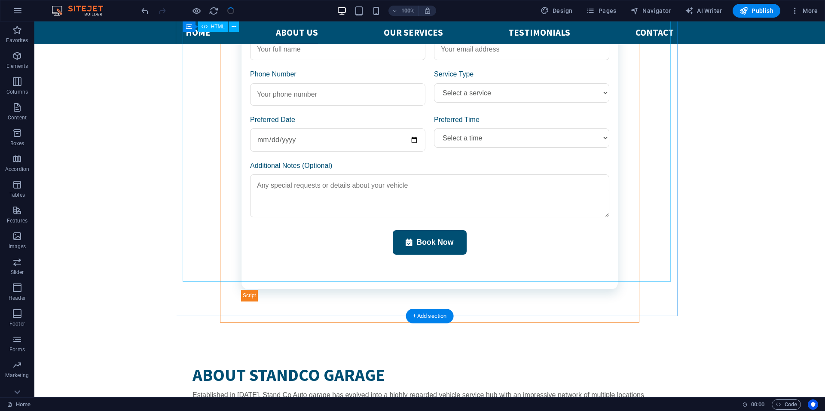
scroll to position [1665, 0]
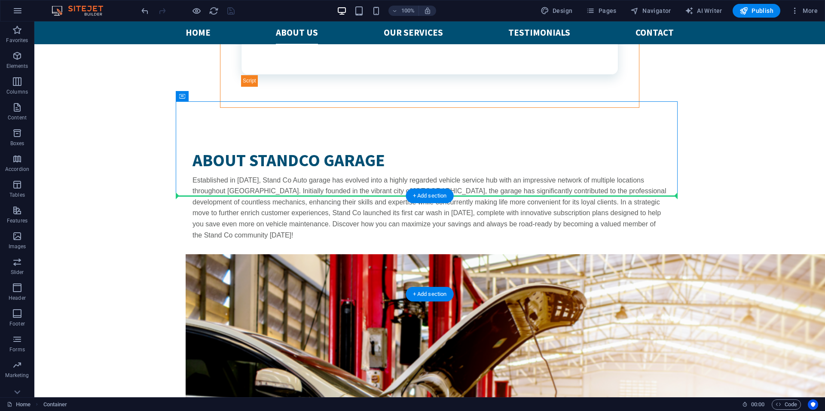
drag, startPoint x: 393, startPoint y: 150, endPoint x: 393, endPoint y: 204, distance: 54.1
drag, startPoint x: 418, startPoint y: 145, endPoint x: 331, endPoint y: 222, distance: 115.7
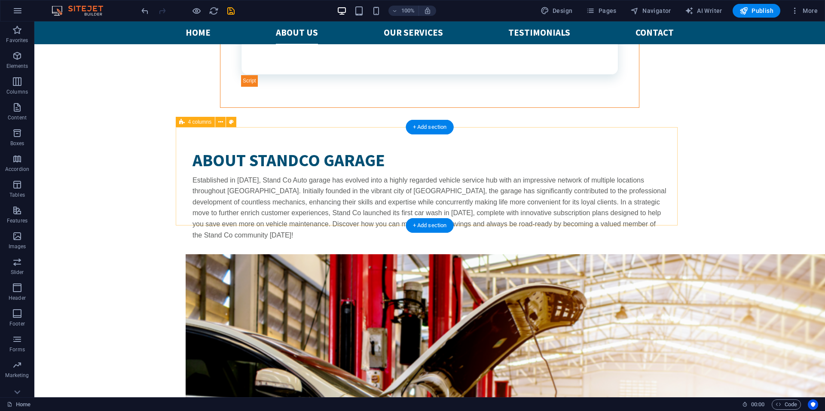
select select "rem"
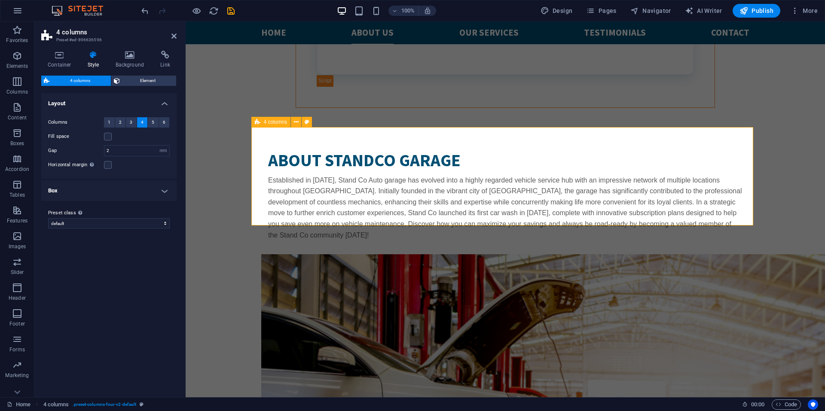
drag, startPoint x: 174, startPoint y: 35, endPoint x: 215, endPoint y: 96, distance: 72.8
click at [174, 35] on icon at bounding box center [173, 36] width 5 height 7
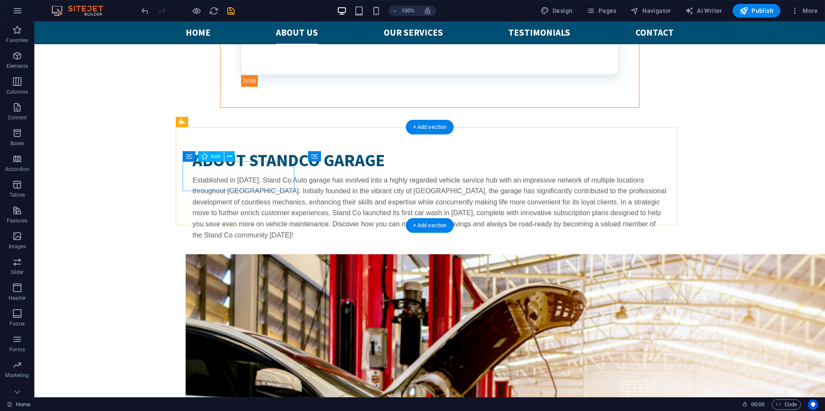
select select "xMidYMid"
select select "px"
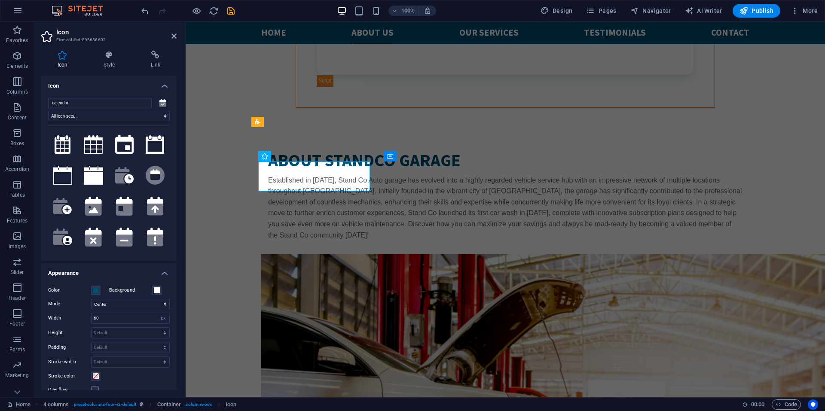
click at [177, 38] on aside "Icon Element #ed-896636602 Icon Style Link Icon calendar .fa-secondary{opacity:…" at bounding box center [109, 209] width 151 height 376
drag, startPoint x: 174, startPoint y: 37, endPoint x: 204, endPoint y: 88, distance: 59.0
click at [174, 37] on icon at bounding box center [173, 36] width 5 height 7
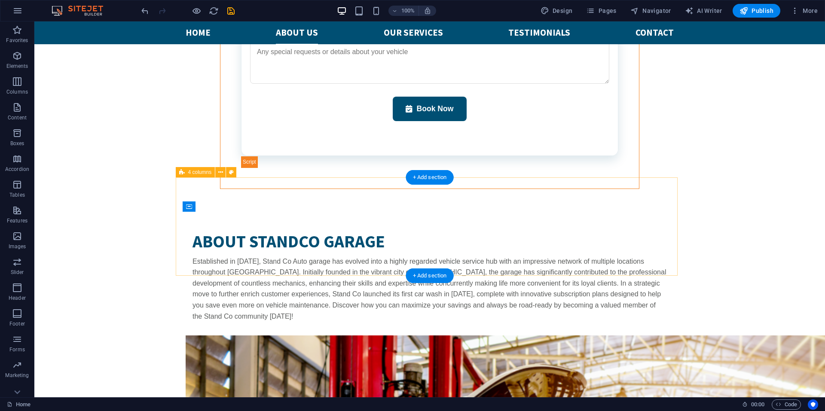
scroll to position [1622, 0]
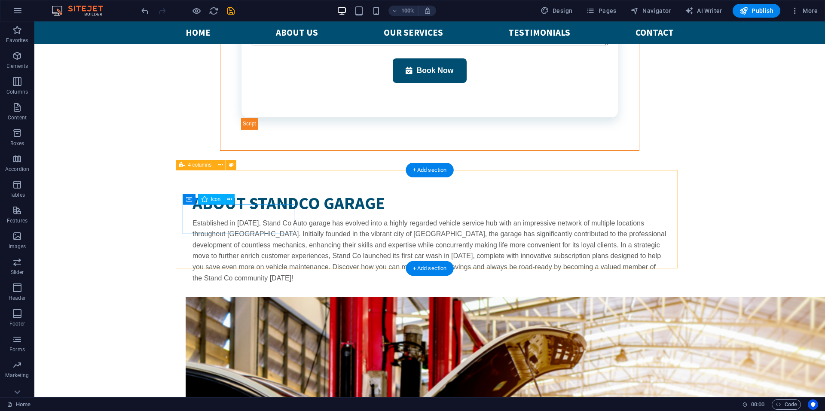
drag, startPoint x: 199, startPoint y: 230, endPoint x: 199, endPoint y: 235, distance: 5.2
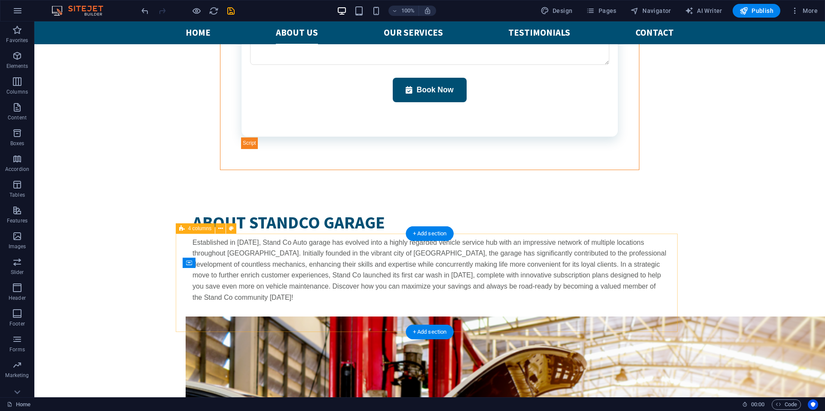
scroll to position [1665, 0]
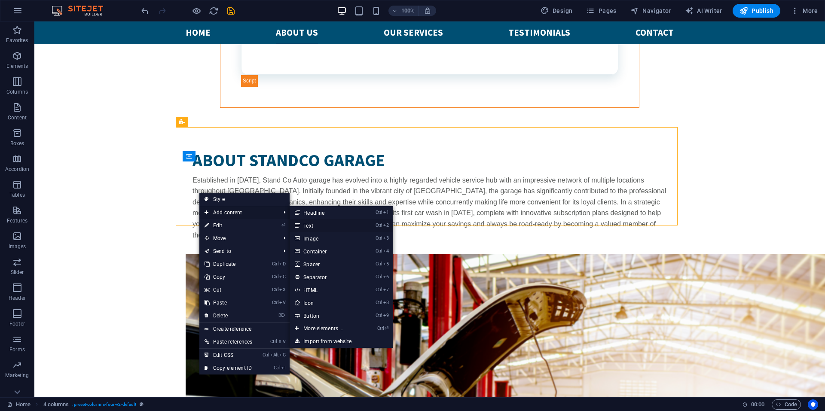
click at [345, 226] on link "Ctrl 2 Text" at bounding box center [325, 225] width 71 height 13
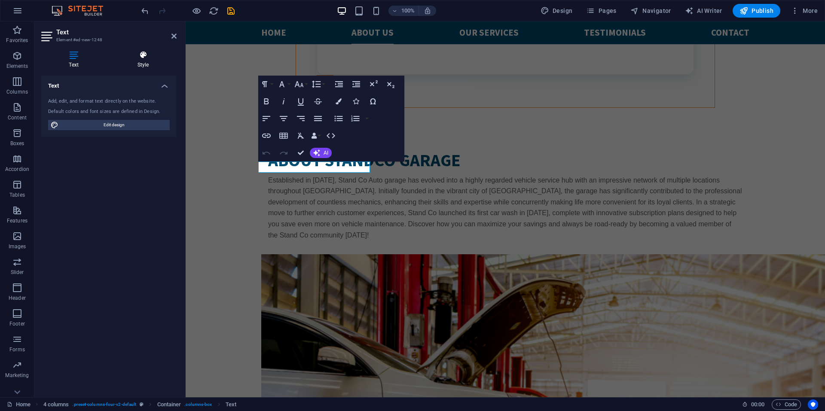
click at [146, 60] on h4 "Style" at bounding box center [143, 60] width 67 height 18
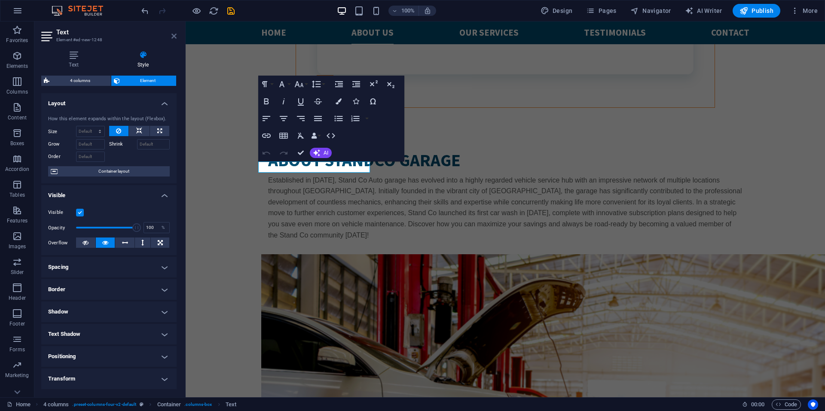
click at [175, 37] on icon at bounding box center [173, 36] width 5 height 7
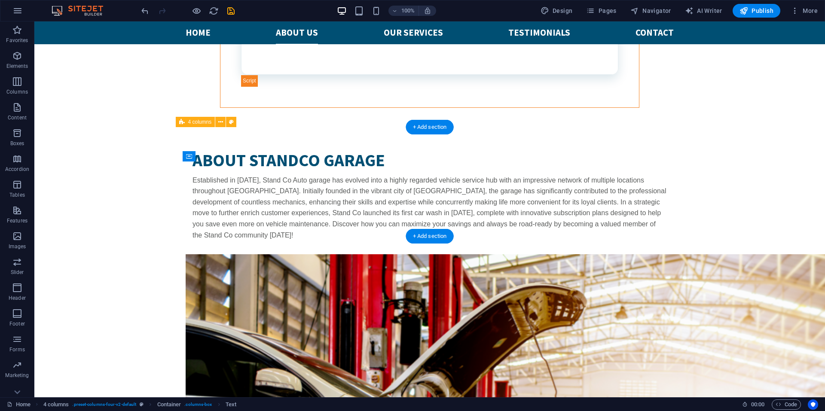
drag, startPoint x: 260, startPoint y: 163, endPoint x: 245, endPoint y: 189, distance: 30.2
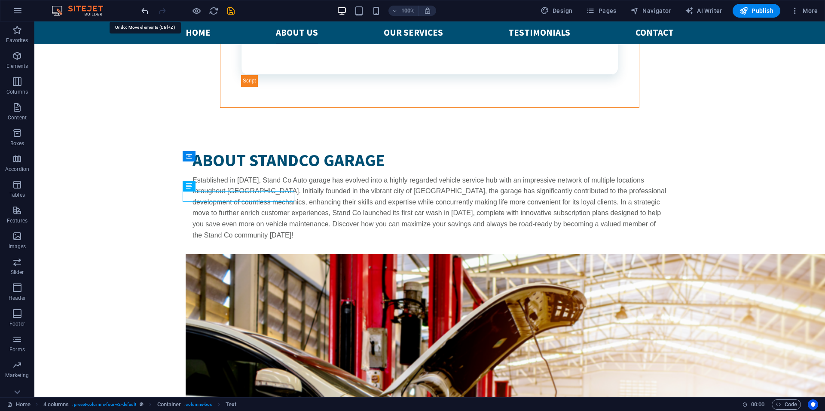
click at [142, 10] on icon "undo" at bounding box center [145, 11] width 10 height 10
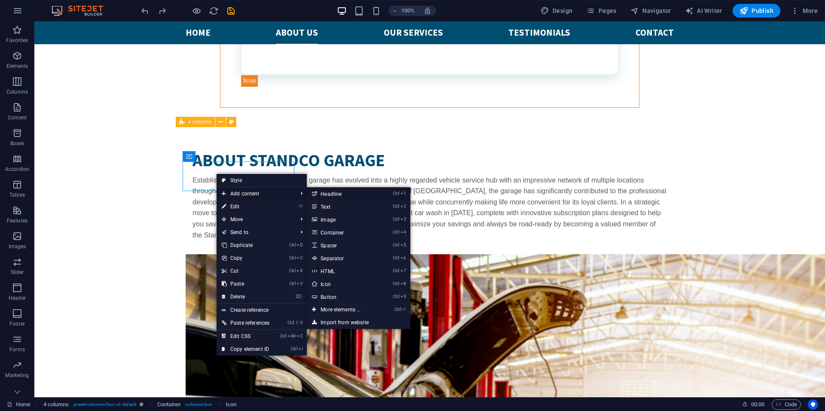
click at [353, 195] on link "Ctrl 1 Headline" at bounding box center [342, 193] width 71 height 13
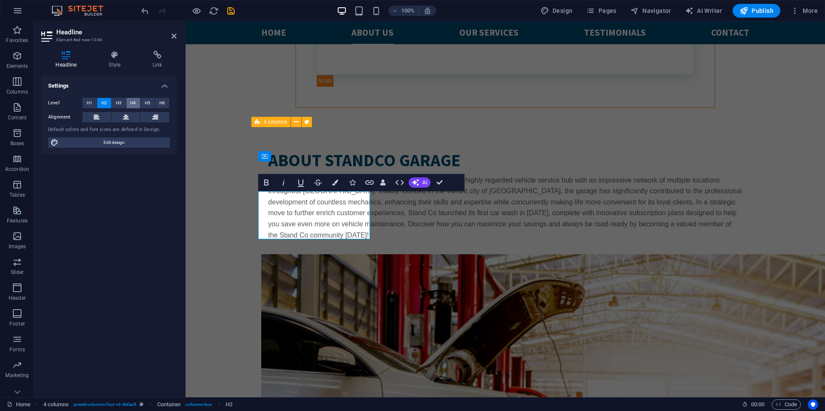
click at [132, 103] on span "H4" at bounding box center [133, 103] width 6 height 10
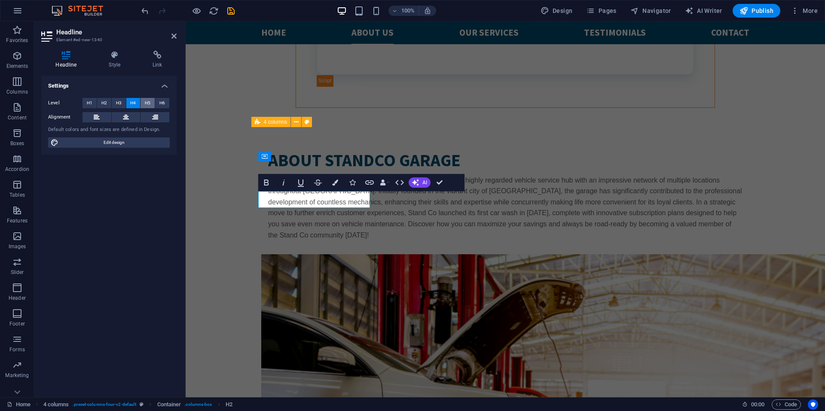
click at [146, 99] on span "H5" at bounding box center [148, 103] width 6 height 10
click at [164, 103] on span "H6" at bounding box center [162, 103] width 6 height 10
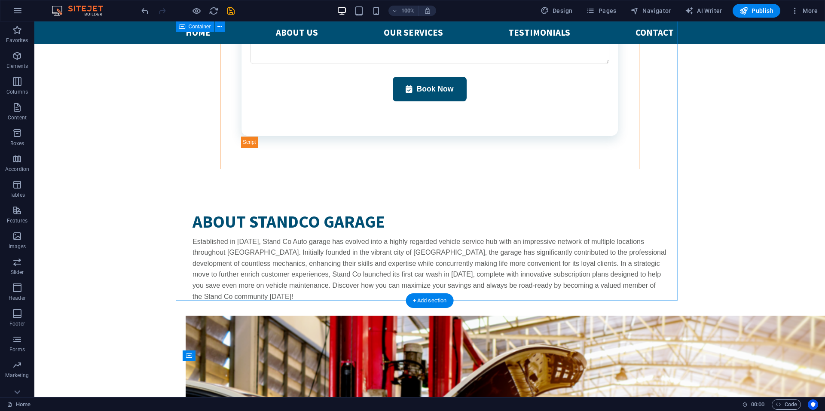
scroll to position [1622, 0]
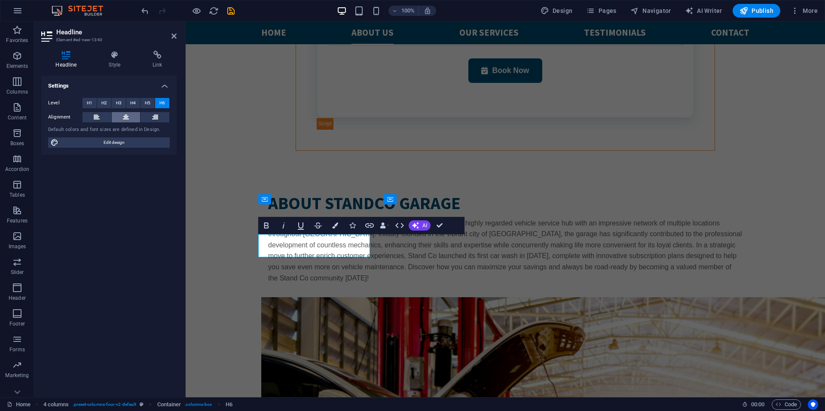
click at [126, 115] on icon at bounding box center [126, 117] width 6 height 10
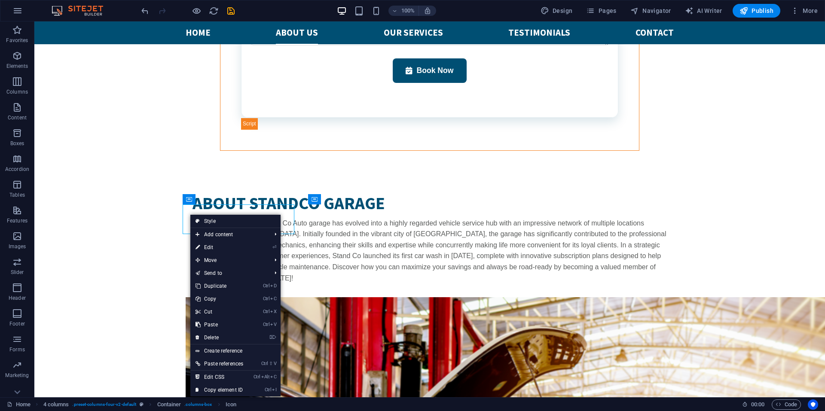
click at [127, 200] on body "Skip to main content  Make an appointment WORKING HOURS Mon - Fr: 10am - 8pm L…" at bounding box center [429, 384] width 790 height 3971
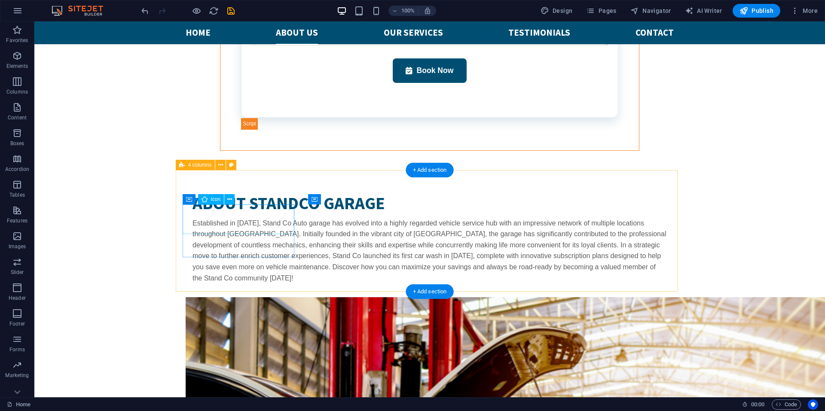
select select "xMidYMid"
select select "px"
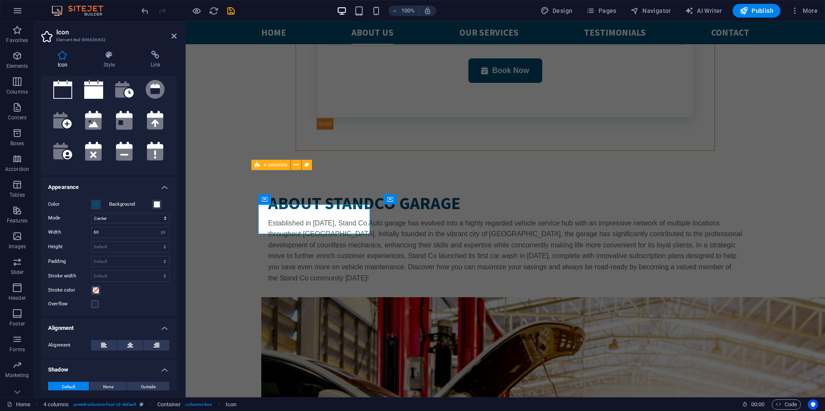
scroll to position [129, 0]
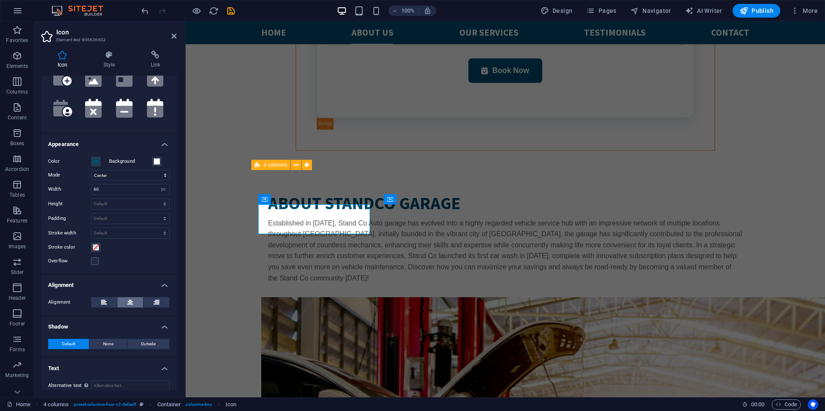
click at [127, 304] on icon at bounding box center [130, 302] width 6 height 10
click at [233, 11] on icon "save" at bounding box center [231, 11] width 10 height 10
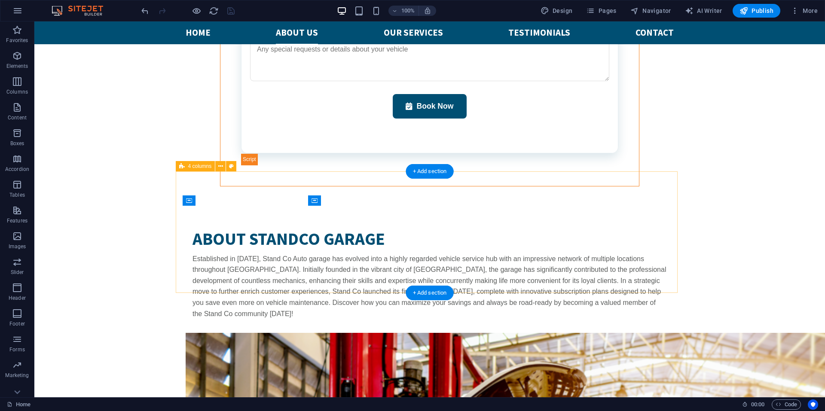
scroll to position [1622, 0]
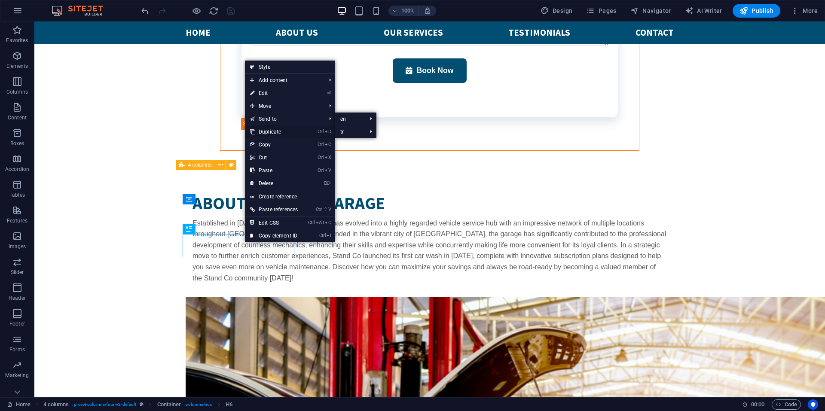
click at [274, 130] on link "Ctrl D Duplicate" at bounding box center [274, 131] width 58 height 13
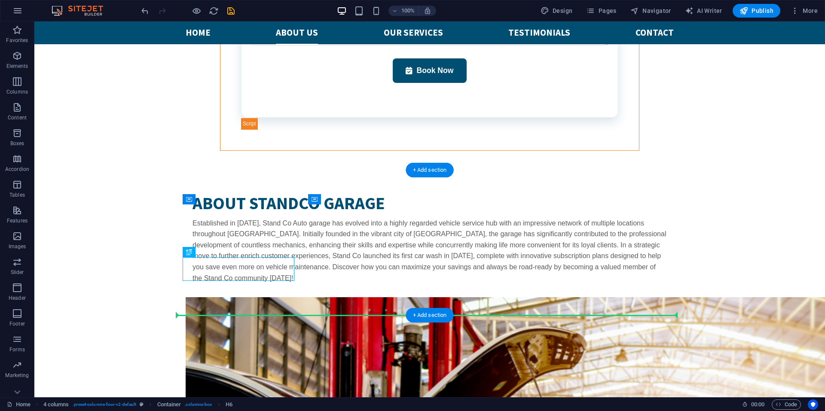
drag, startPoint x: 233, startPoint y: 271, endPoint x: 233, endPoint y: 262, distance: 8.6
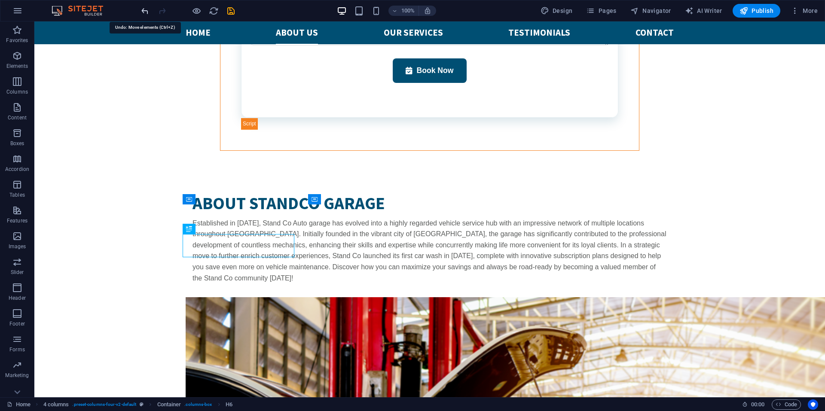
click at [146, 10] on icon "undo" at bounding box center [145, 11] width 10 height 10
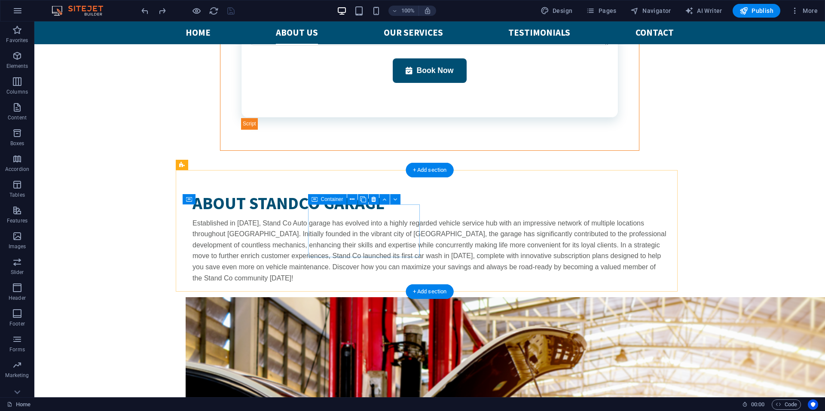
select select "xMidYMid"
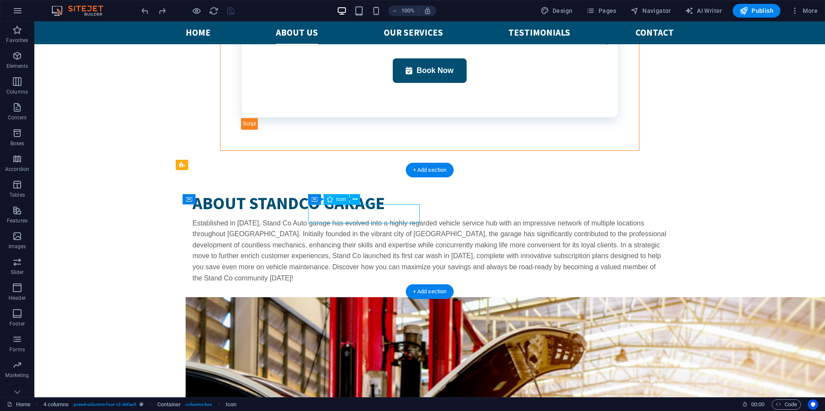
select select "px"
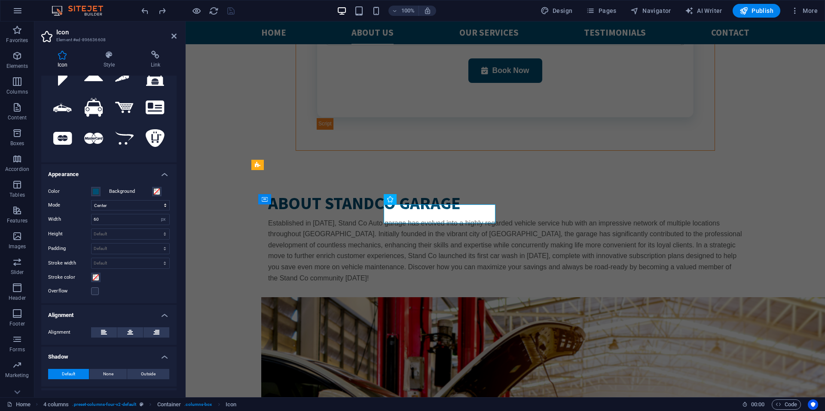
scroll to position [136, 0]
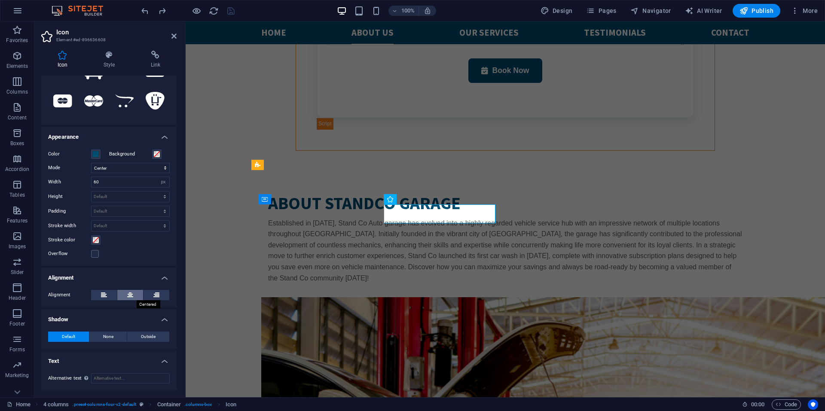
click at [129, 291] on icon at bounding box center [130, 295] width 6 height 10
click at [233, 10] on icon "save" at bounding box center [231, 11] width 10 height 10
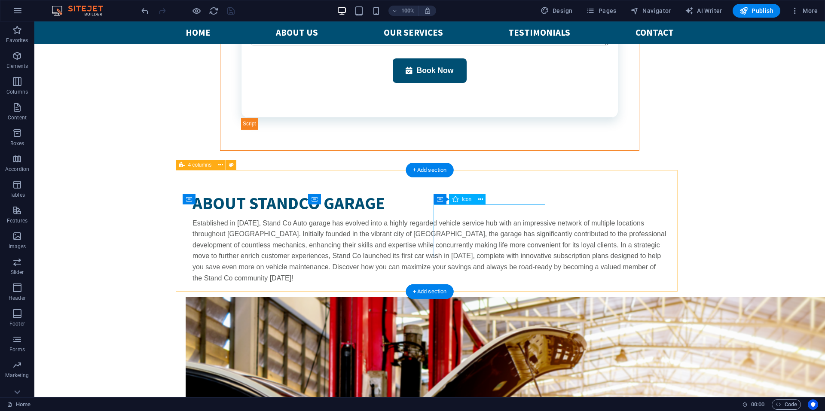
select select "xMidYMid"
select select "px"
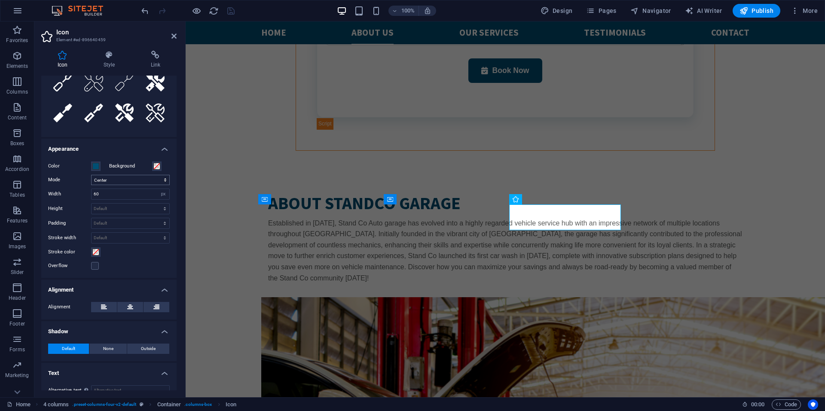
scroll to position [129, 0]
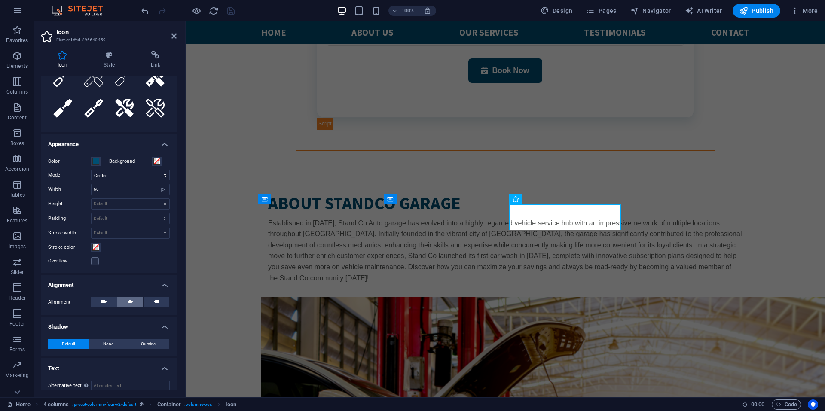
click at [128, 301] on icon at bounding box center [130, 302] width 6 height 10
click at [232, 11] on icon "save" at bounding box center [231, 11] width 10 height 10
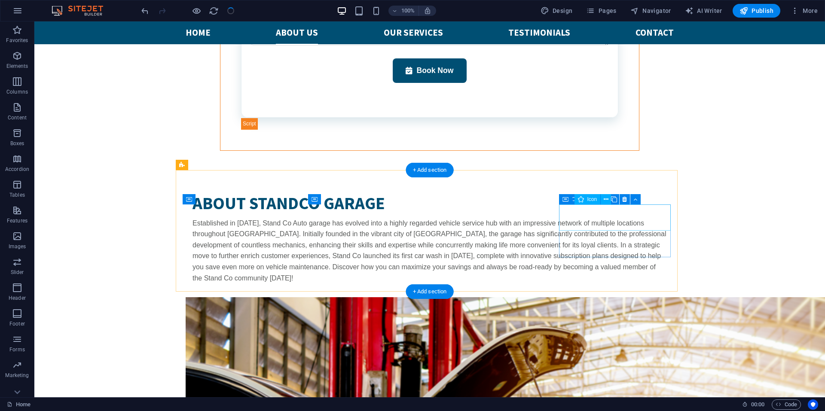
select select "xMidYMid"
select select "px"
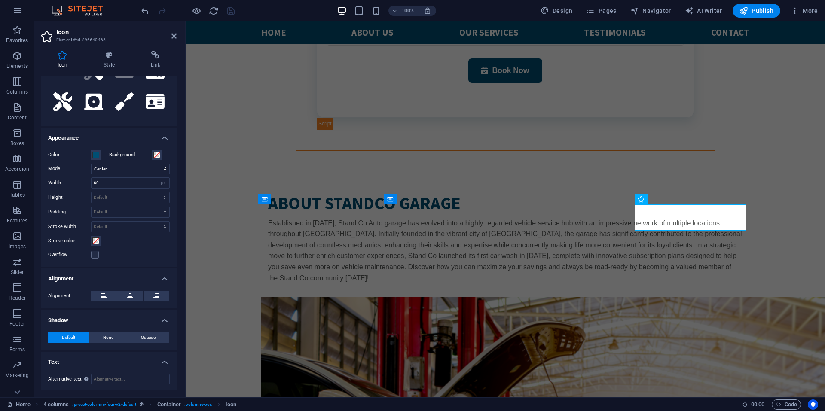
scroll to position [136, 0]
click at [125, 295] on button at bounding box center [130, 295] width 26 height 10
click at [233, 9] on icon "save" at bounding box center [231, 11] width 10 height 10
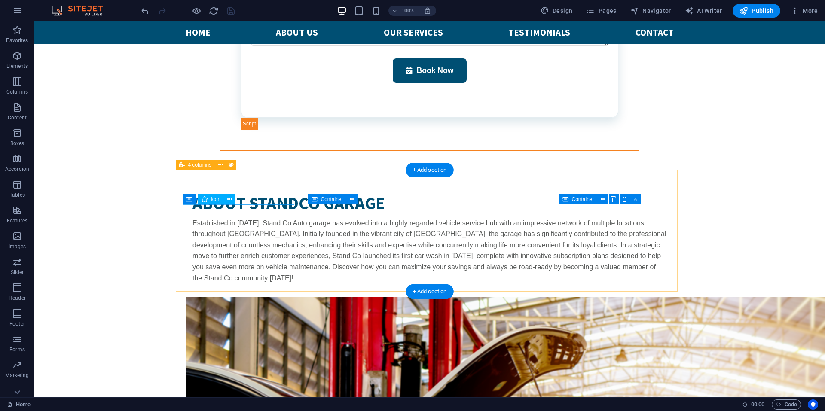
select select "xMidYMid"
select select "px"
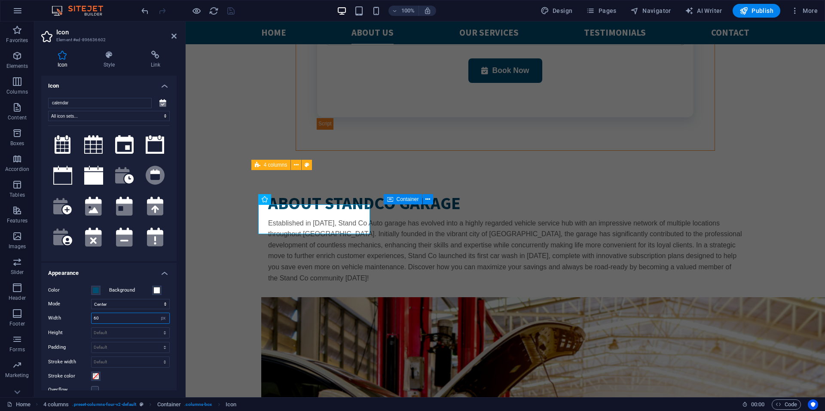
click at [107, 315] on input "60" at bounding box center [130, 318] width 78 height 10
type input "50"
click at [232, 10] on icon "save" at bounding box center [231, 11] width 10 height 10
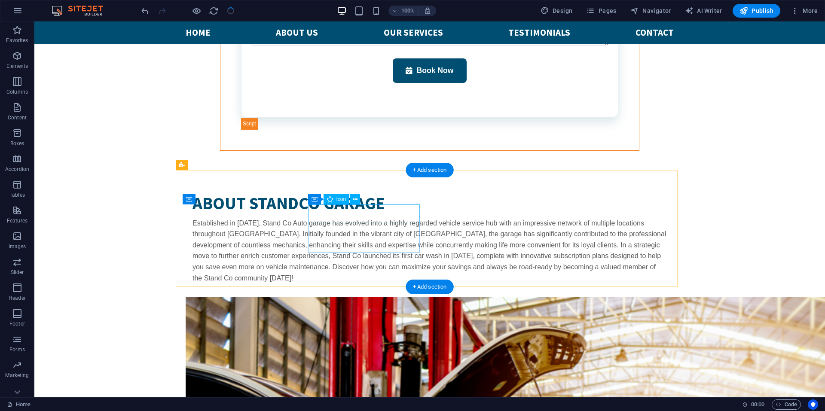
drag, startPoint x: 355, startPoint y: 210, endPoint x: 204, endPoint y: 210, distance: 150.8
select select "xMidYMid"
select select "px"
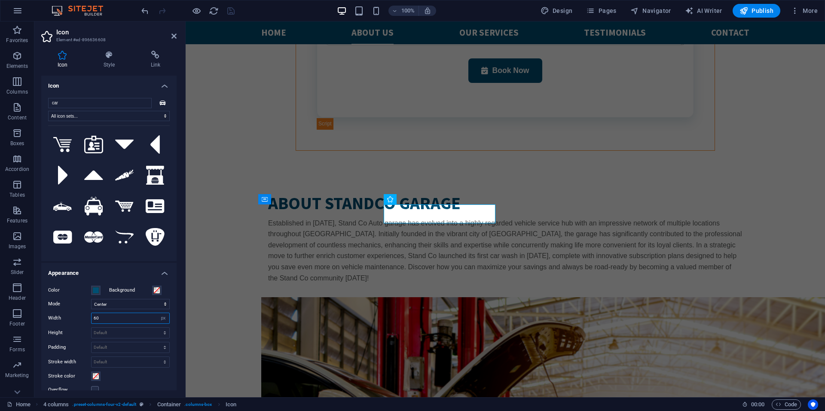
click at [116, 320] on input "60" at bounding box center [130, 318] width 78 height 10
type input "50"
click at [229, 5] on div at bounding box center [188, 11] width 96 height 14
click at [231, 9] on icon "save" at bounding box center [231, 11] width 10 height 10
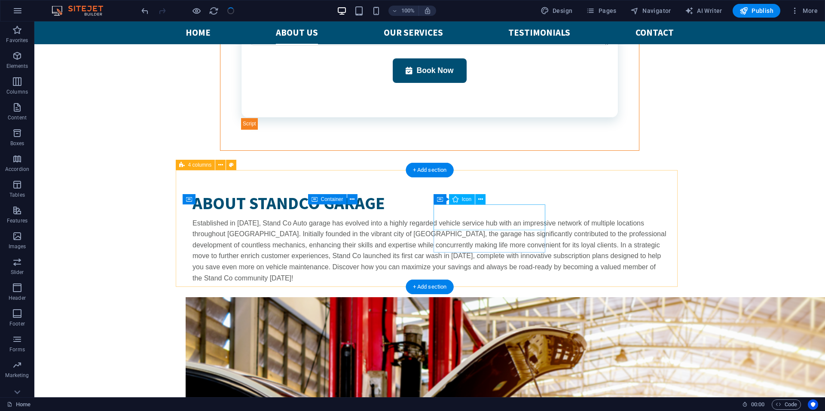
select select "xMidYMid"
select select "px"
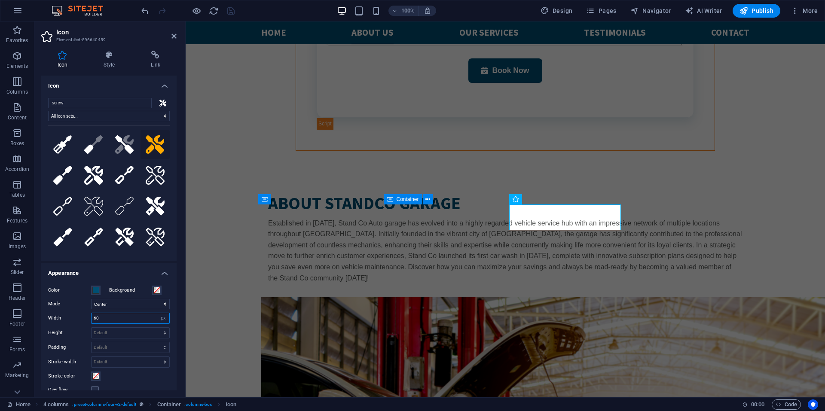
click at [136, 315] on input "60" at bounding box center [130, 318] width 78 height 10
type input "50"
click at [227, 9] on icon "save" at bounding box center [231, 11] width 10 height 10
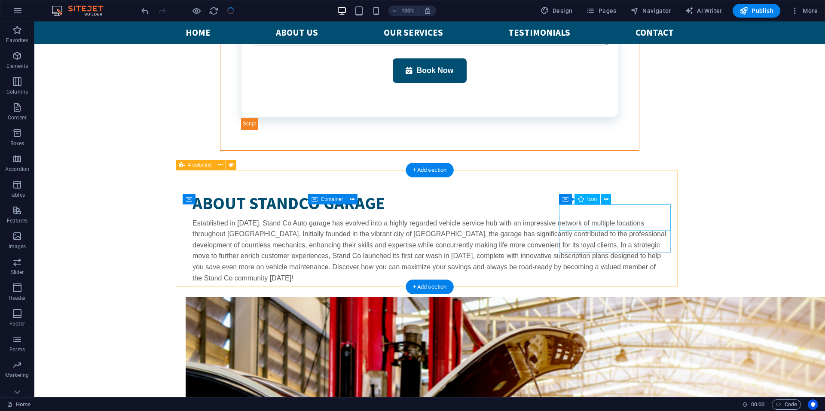
select select "xMidYMid"
select select "px"
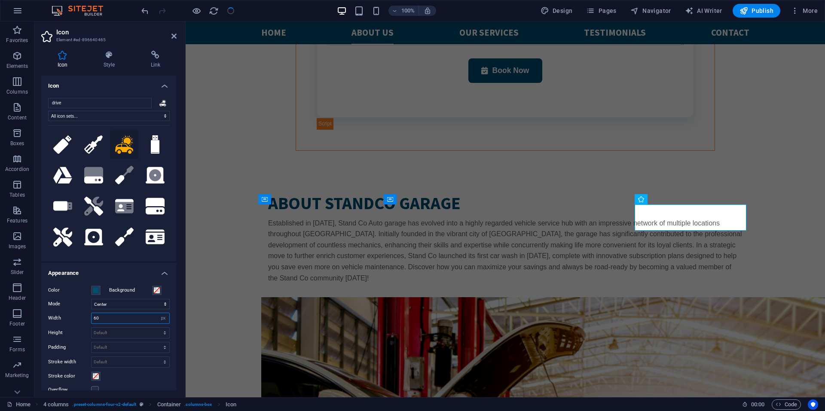
click at [118, 315] on input "60" at bounding box center [130, 318] width 78 height 10
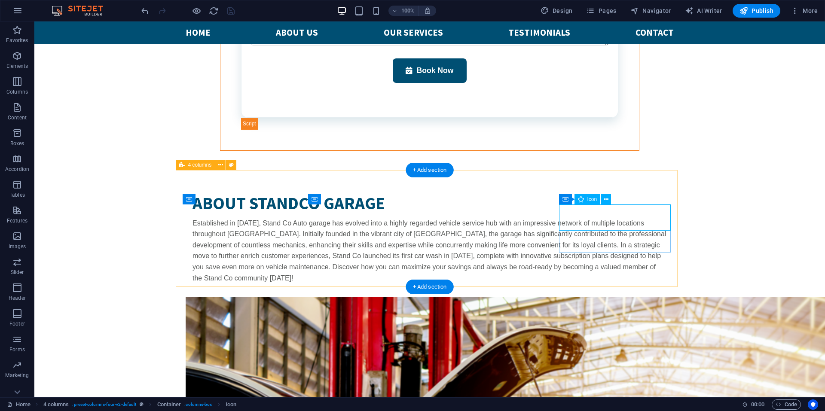
select select "xMidYMid"
select select "px"
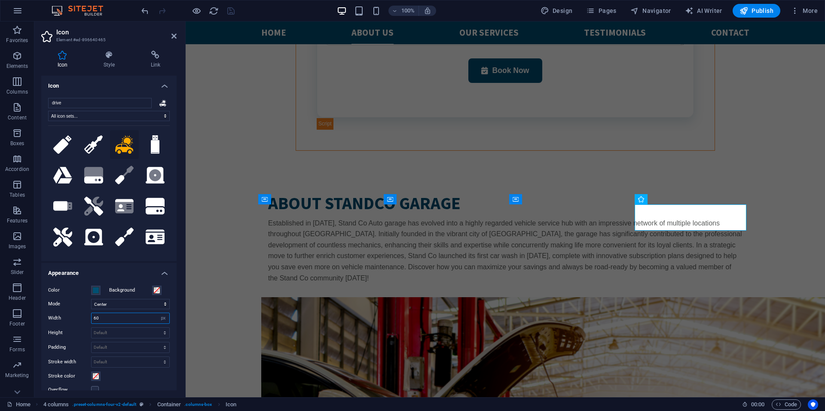
click at [118, 315] on input "60" at bounding box center [130, 318] width 78 height 10
type input "50"
click at [231, 12] on icon "save" at bounding box center [231, 11] width 10 height 10
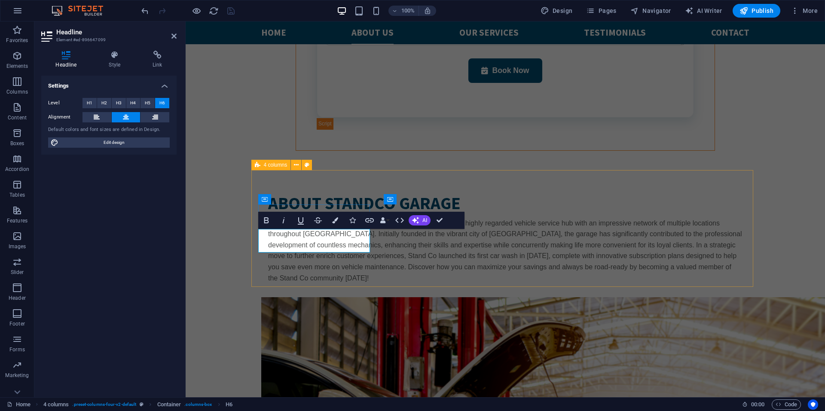
drag, startPoint x: 302, startPoint y: 234, endPoint x: 274, endPoint y: 234, distance: 28.8
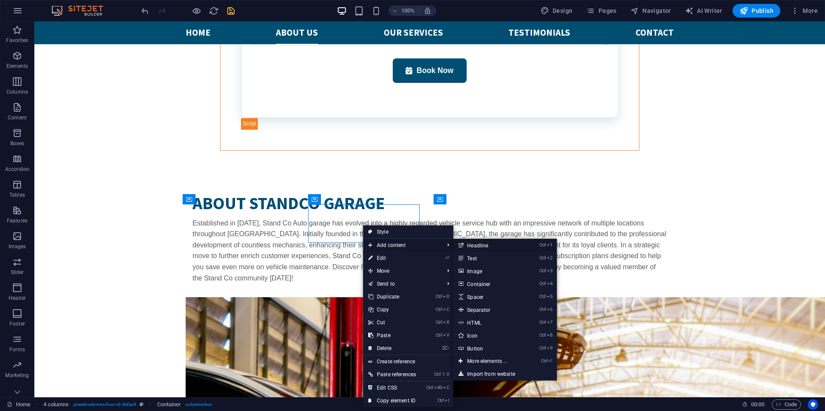
click at [490, 245] on link "Ctrl 1 Headline" at bounding box center [488, 245] width 71 height 13
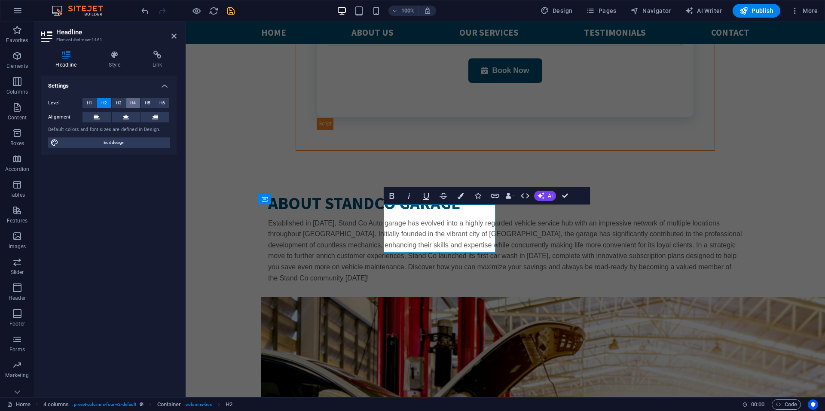
click at [137, 102] on button "H4" at bounding box center [133, 103] width 14 height 10
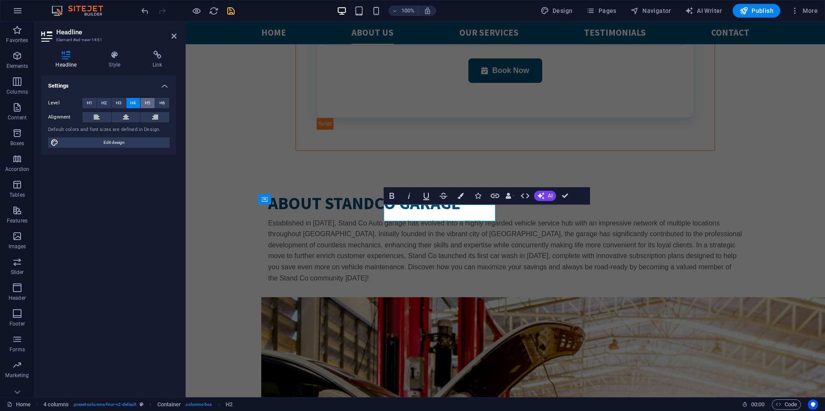
click at [148, 103] on span "H5" at bounding box center [148, 103] width 6 height 10
click at [163, 102] on span "H6" at bounding box center [162, 103] width 6 height 10
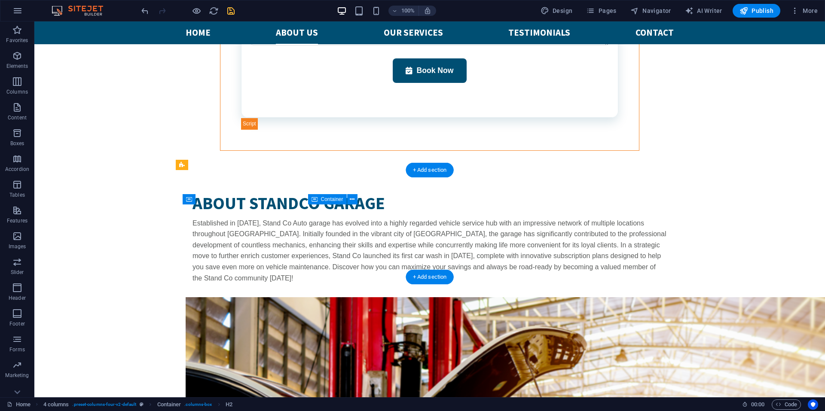
drag, startPoint x: 363, startPoint y: 208, endPoint x: 366, endPoint y: 224, distance: 16.0
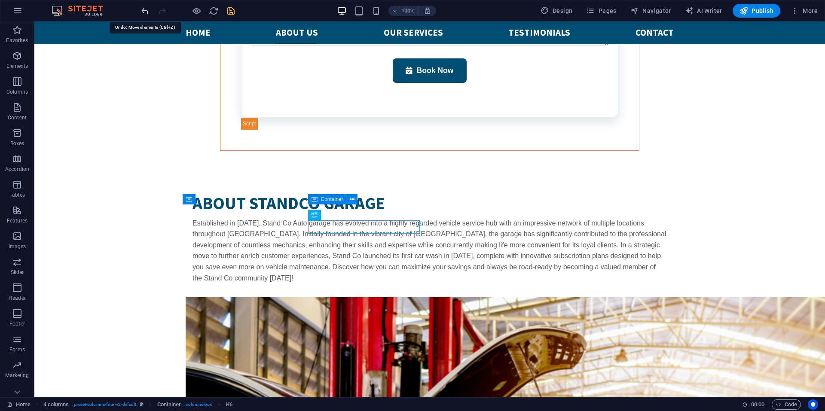
click at [146, 12] on icon "undo" at bounding box center [145, 11] width 10 height 10
click at [142, 12] on icon "undo" at bounding box center [145, 11] width 10 height 10
click at [144, 10] on icon "undo" at bounding box center [145, 11] width 10 height 10
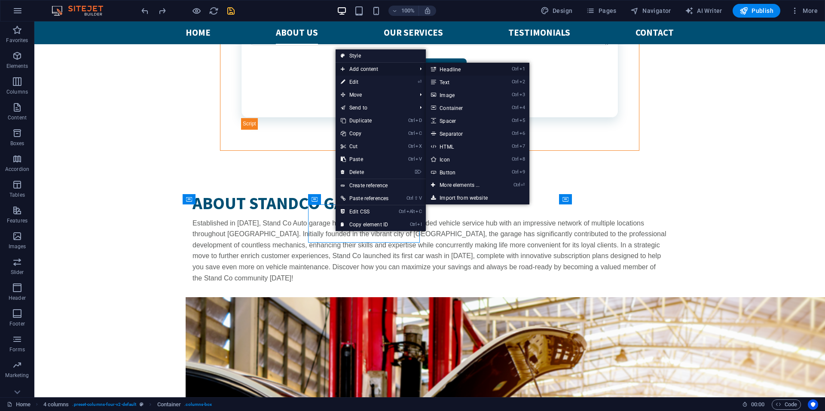
click at [474, 70] on link "Ctrl 1 Headline" at bounding box center [461, 69] width 71 height 13
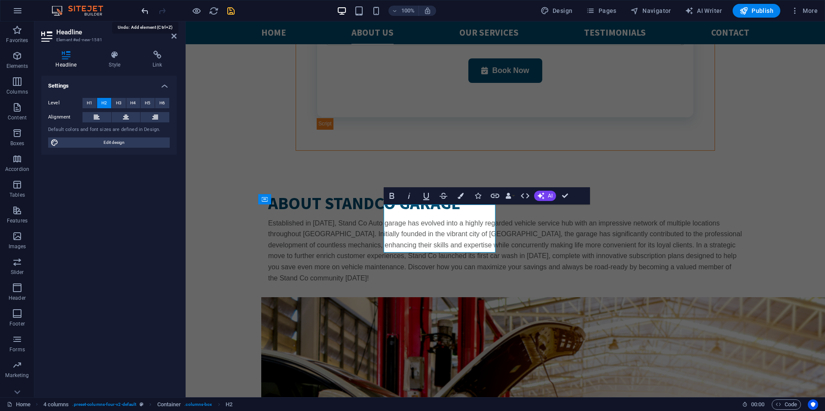
click at [148, 11] on icon "undo" at bounding box center [145, 11] width 10 height 10
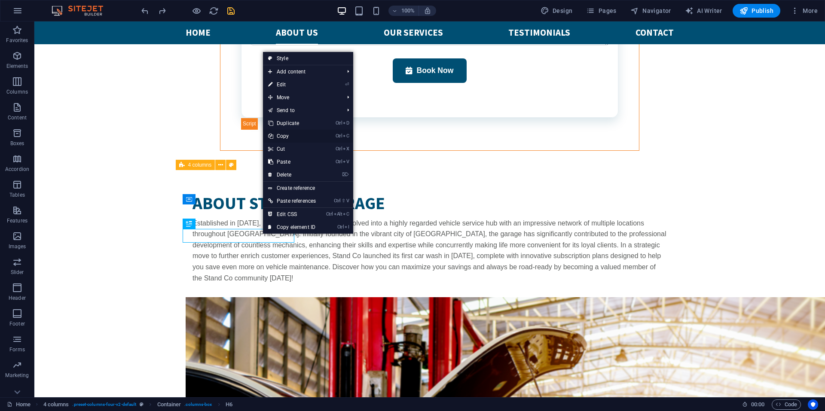
click at [288, 133] on link "Ctrl C Copy" at bounding box center [292, 136] width 58 height 13
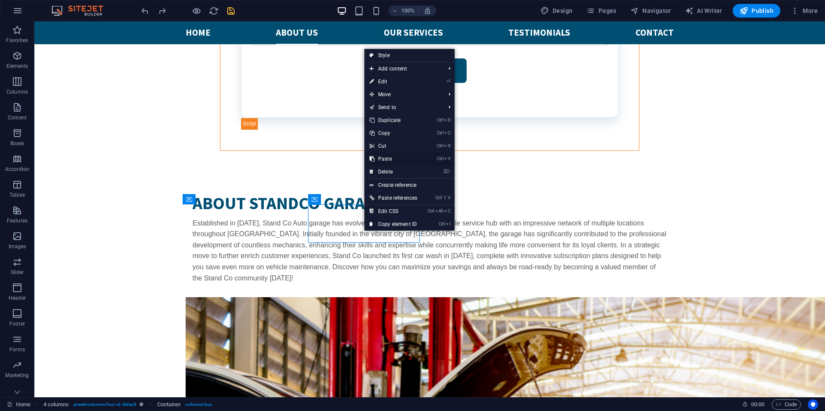
click at [388, 159] on link "Ctrl V Paste" at bounding box center [393, 158] width 58 height 13
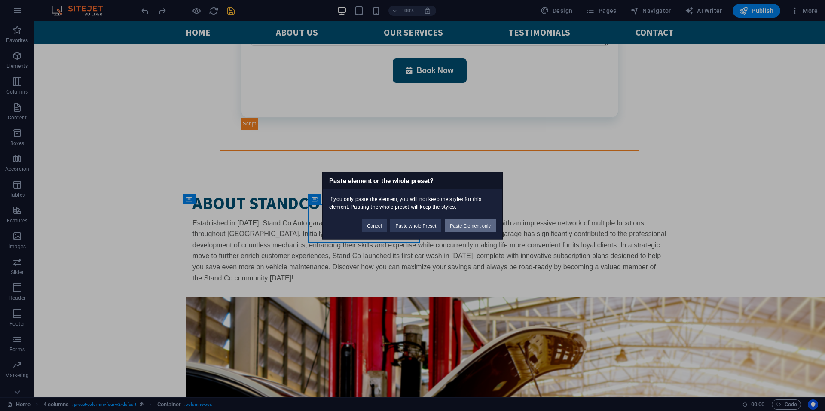
click at [470, 226] on button "Paste Element only" at bounding box center [470, 225] width 51 height 13
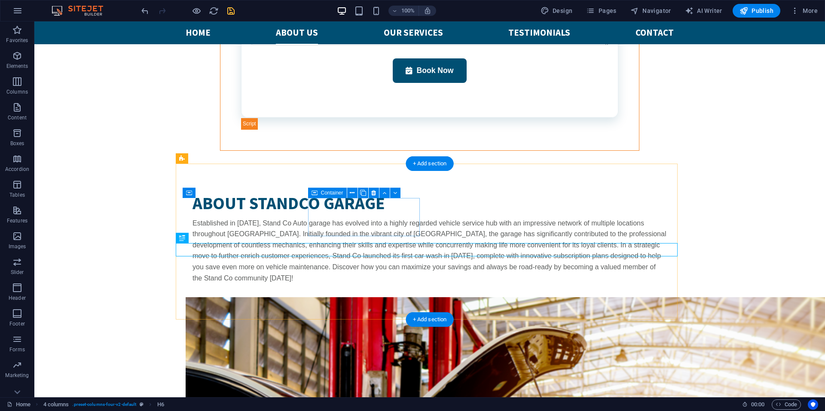
scroll to position [1794, 0]
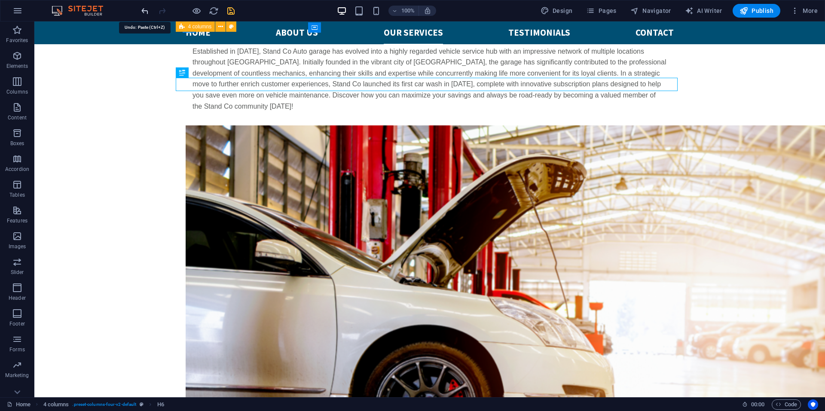
click at [143, 11] on icon "undo" at bounding box center [145, 11] width 10 height 10
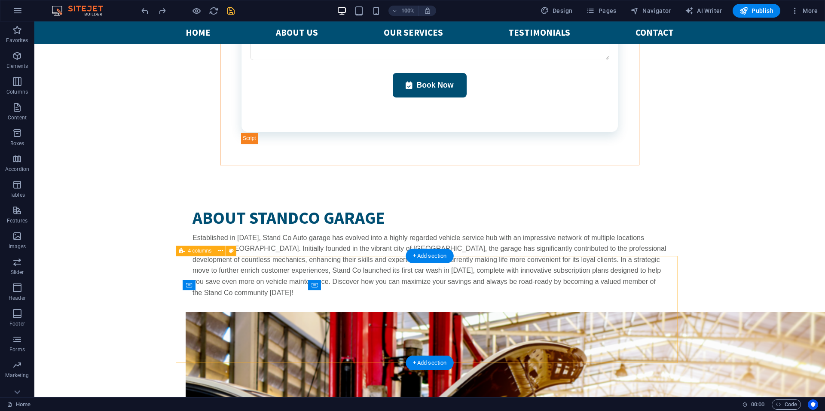
scroll to position [1537, 0]
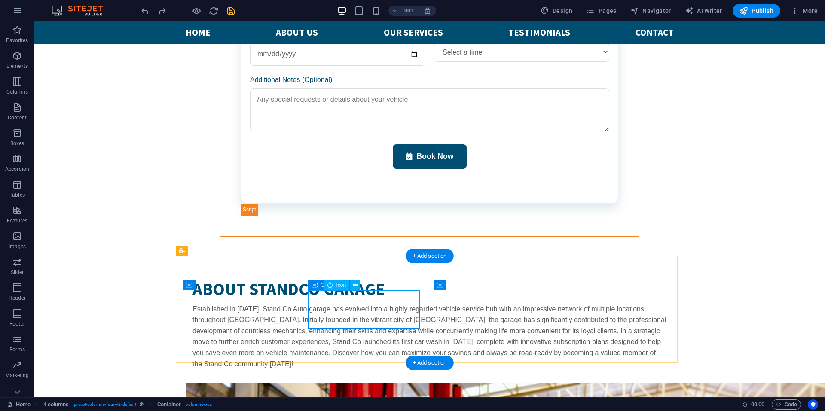
select select "xMidYMid"
select select "px"
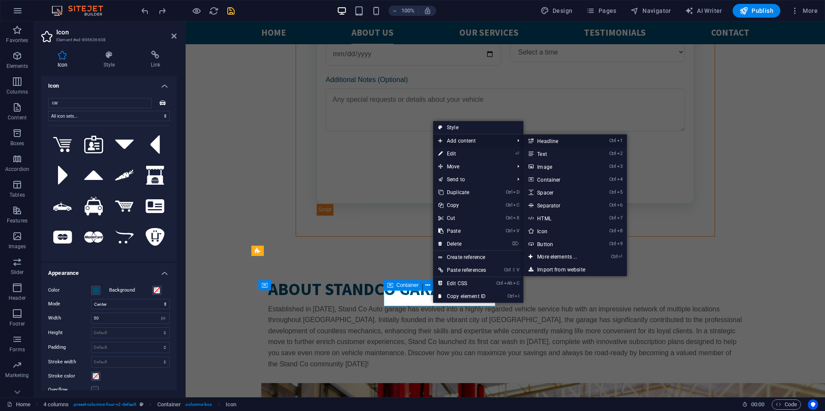
click at [562, 141] on link "Ctrl 1 Headline" at bounding box center [558, 140] width 71 height 13
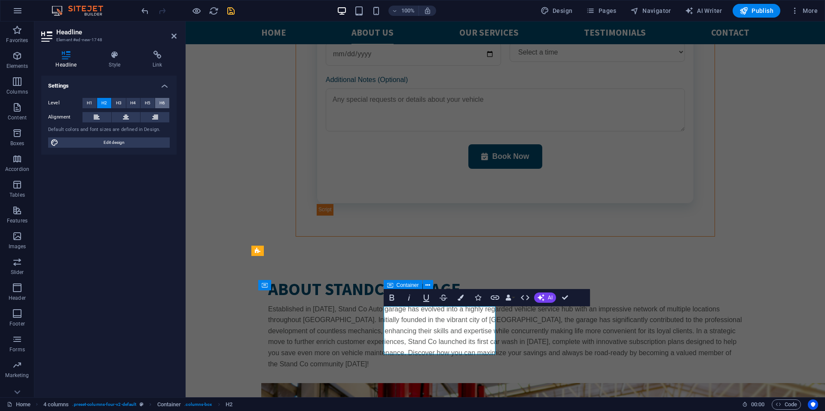
click at [168, 101] on button "H6" at bounding box center [162, 103] width 14 height 10
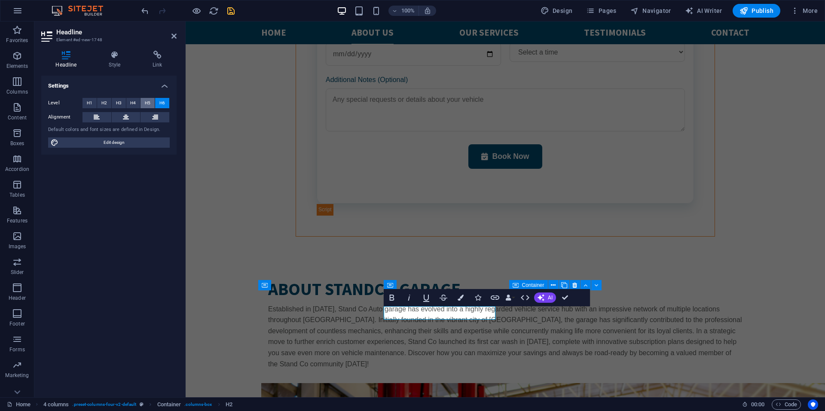
click at [146, 105] on span "H5" at bounding box center [148, 103] width 6 height 10
click at [160, 102] on span "H6" at bounding box center [162, 103] width 6 height 10
click at [231, 12] on icon "save" at bounding box center [231, 11] width 10 height 10
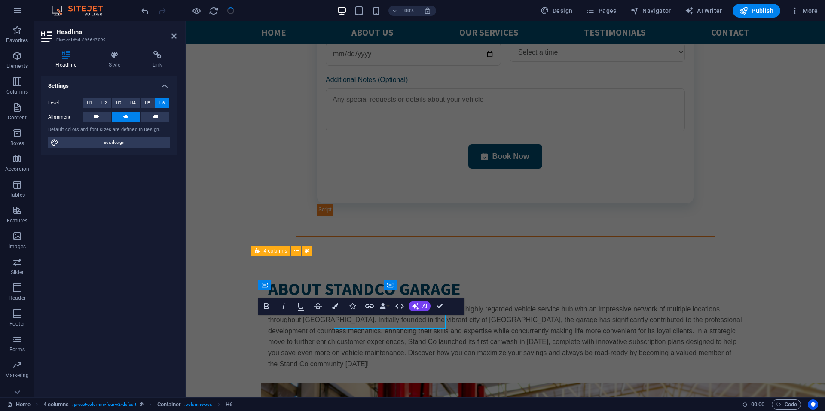
click at [249, 318] on body "Skip to main content  Make an appointment WORKING HOURS Mon - Fr: 10am - 8pm L…" at bounding box center [505, 419] width 639 height 3869
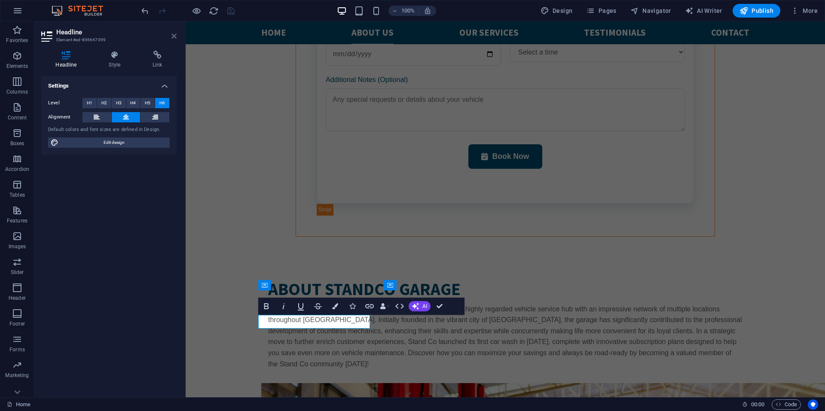
click at [171, 35] on icon at bounding box center [173, 36] width 5 height 7
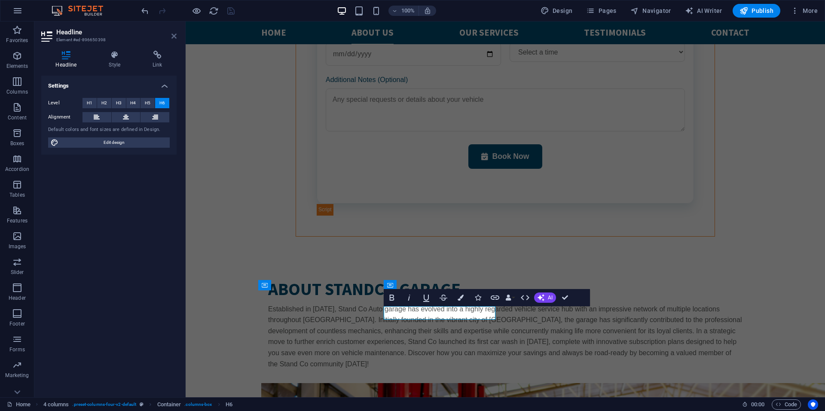
click at [174, 37] on icon at bounding box center [173, 36] width 5 height 7
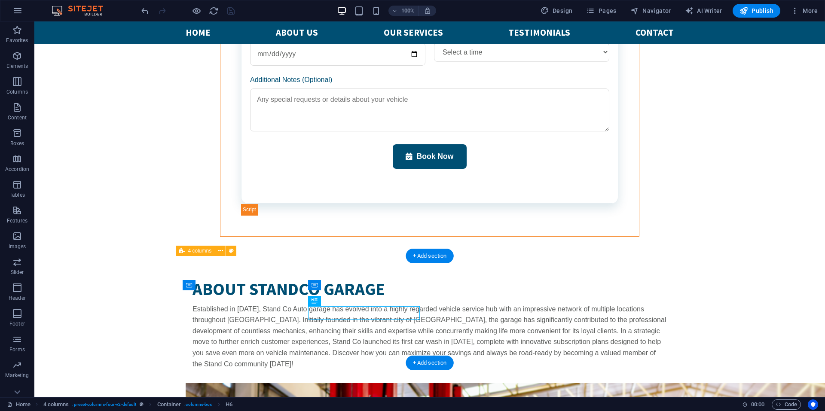
drag, startPoint x: 343, startPoint y: 312, endPoint x: 351, endPoint y: 314, distance: 8.4
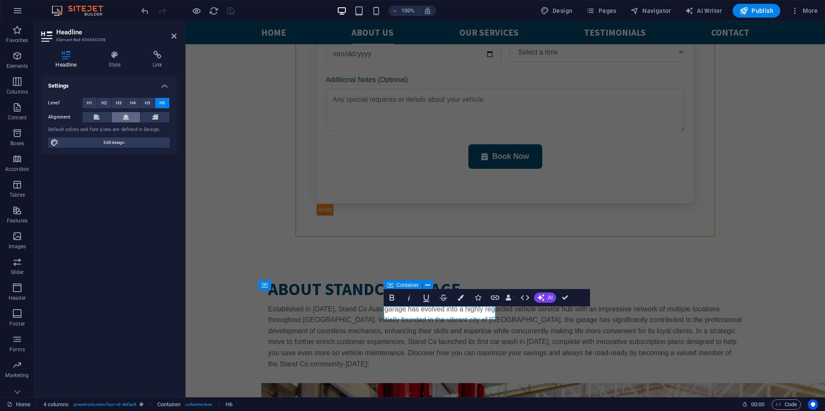
click at [128, 117] on icon at bounding box center [126, 117] width 6 height 10
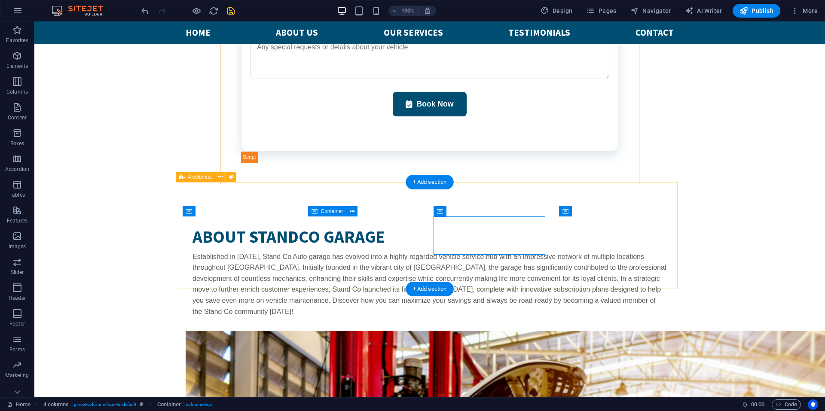
scroll to position [1622, 0]
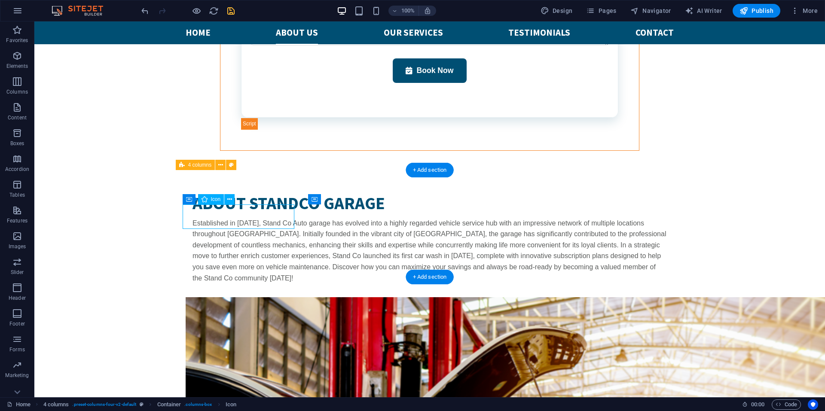
drag, startPoint x: 244, startPoint y: 218, endPoint x: 244, endPoint y: 210, distance: 8.6
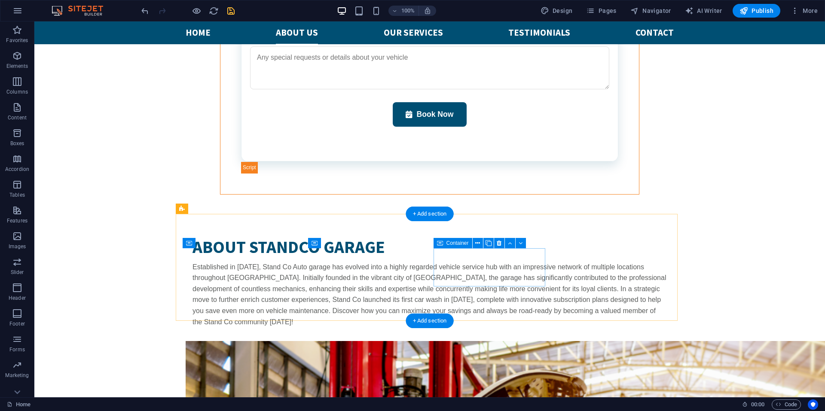
scroll to position [1665, 0]
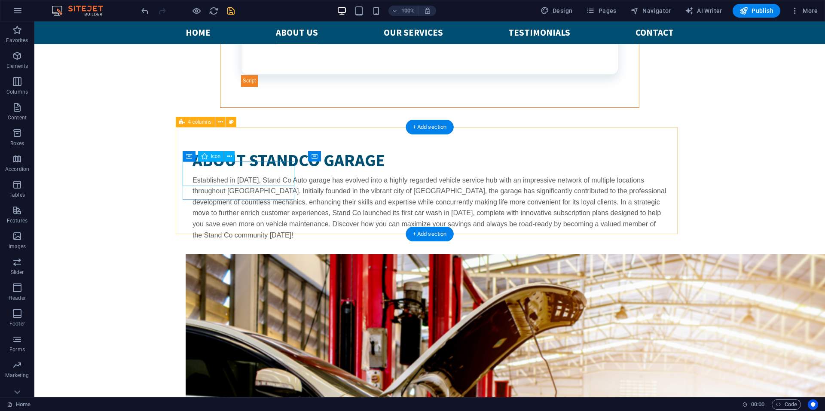
drag, startPoint x: 233, startPoint y: 168, endPoint x: 82, endPoint y: 168, distance: 151.2
select select "xMidYMid"
select select "px"
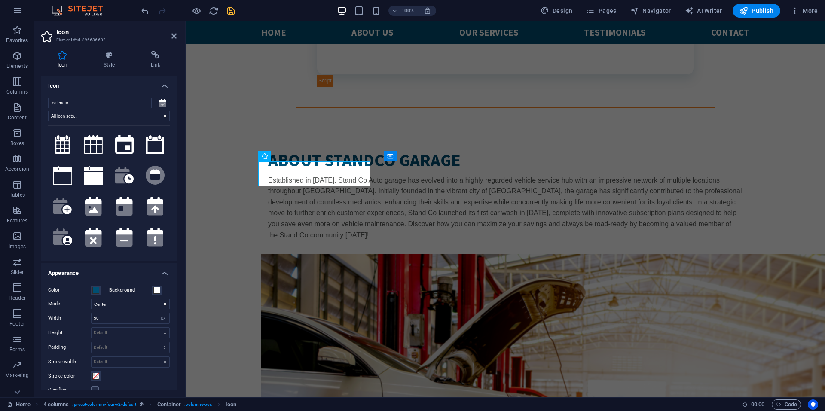
click at [171, 34] on h2 "Icon" at bounding box center [116, 32] width 120 height 8
drag, startPoint x: 174, startPoint y: 36, endPoint x: 196, endPoint y: 59, distance: 32.2
click at [174, 36] on icon at bounding box center [173, 36] width 5 height 7
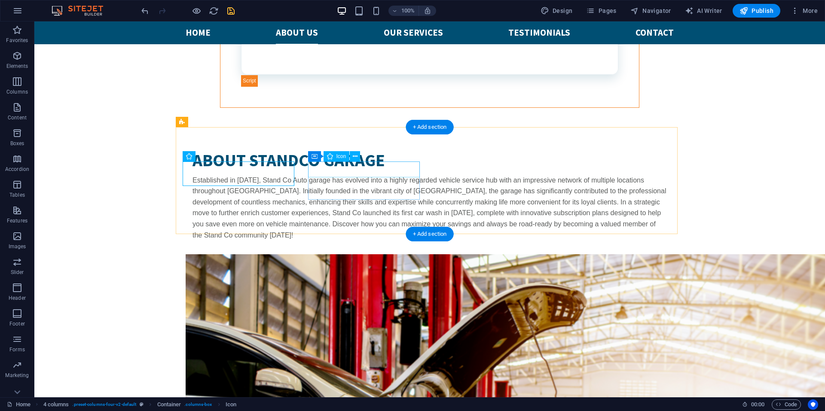
select select "xMidYMid"
select select "px"
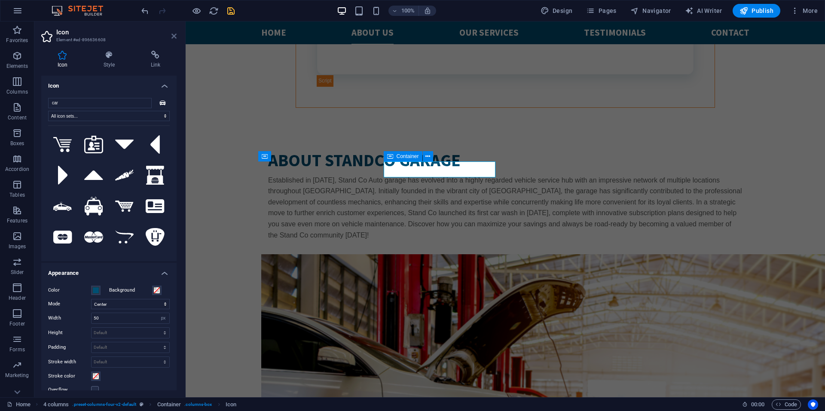
click at [176, 37] on icon at bounding box center [173, 36] width 5 height 7
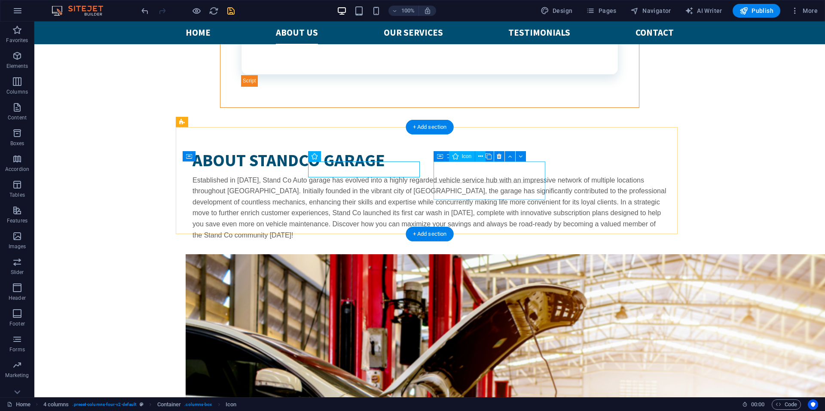
select select "xMidYMid"
select select "px"
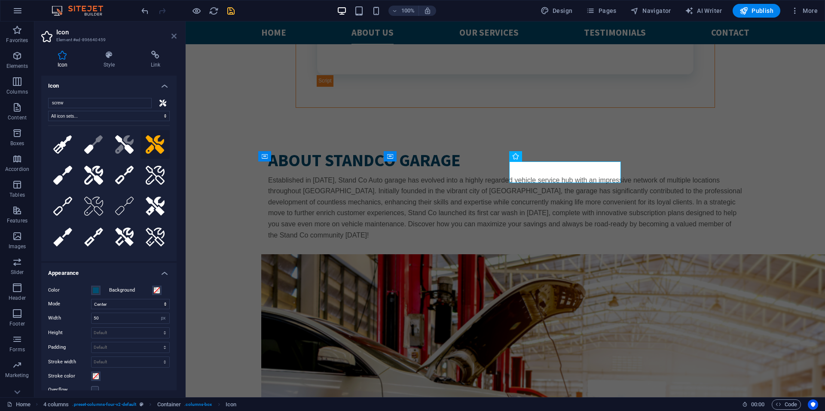
drag, startPoint x: 176, startPoint y: 37, endPoint x: 242, endPoint y: 63, distance: 71.4
click at [176, 37] on icon at bounding box center [173, 36] width 5 height 7
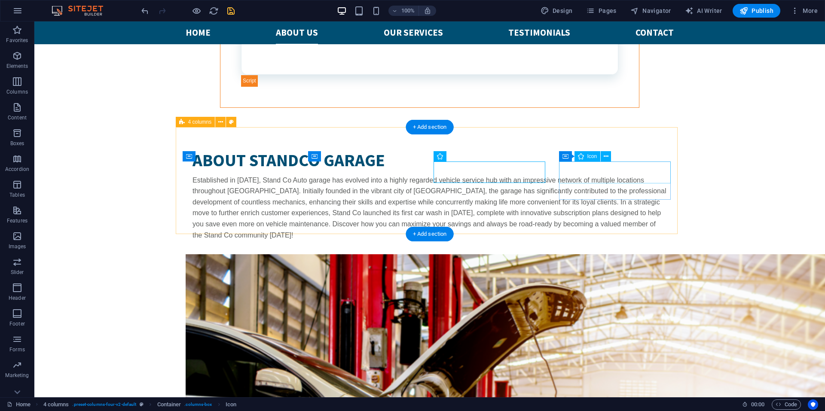
select select "xMidYMid"
select select "px"
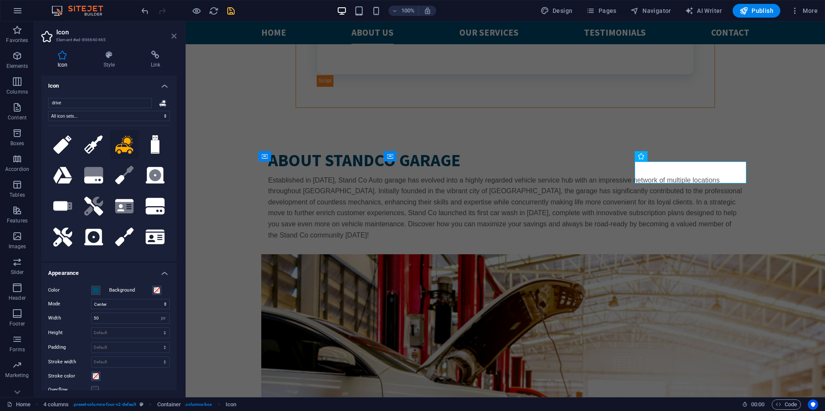
click at [173, 36] on icon at bounding box center [173, 36] width 5 height 7
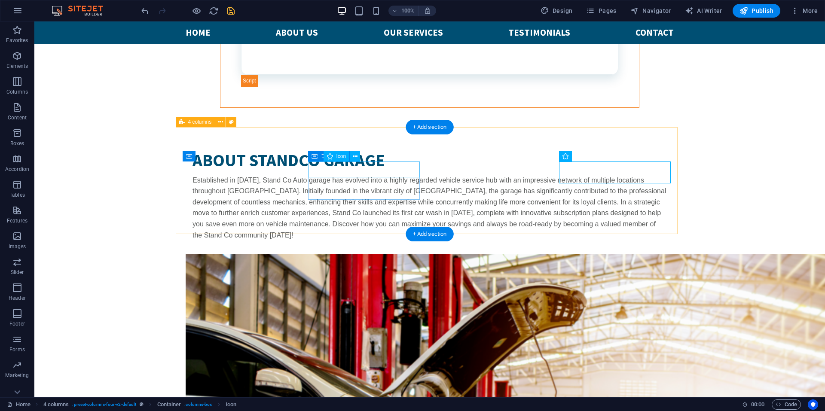
select select "xMidYMid"
select select "px"
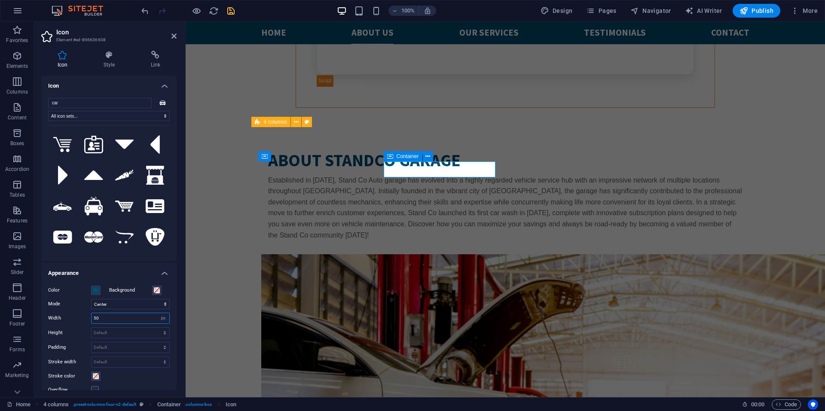
click at [113, 314] on input "50" at bounding box center [130, 318] width 78 height 10
type input "60"
click at [234, 8] on icon "save" at bounding box center [231, 11] width 10 height 10
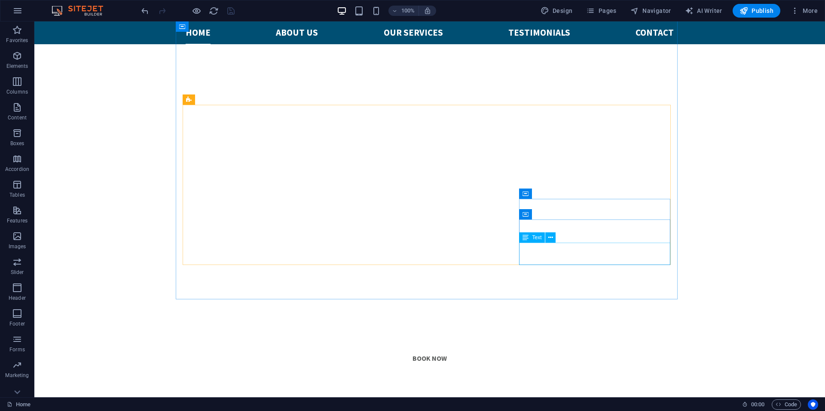
scroll to position [420, 0]
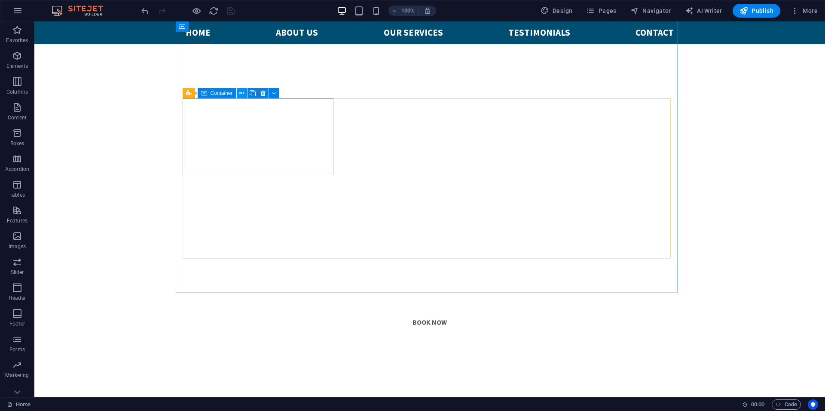
click at [242, 94] on icon at bounding box center [241, 93] width 5 height 9
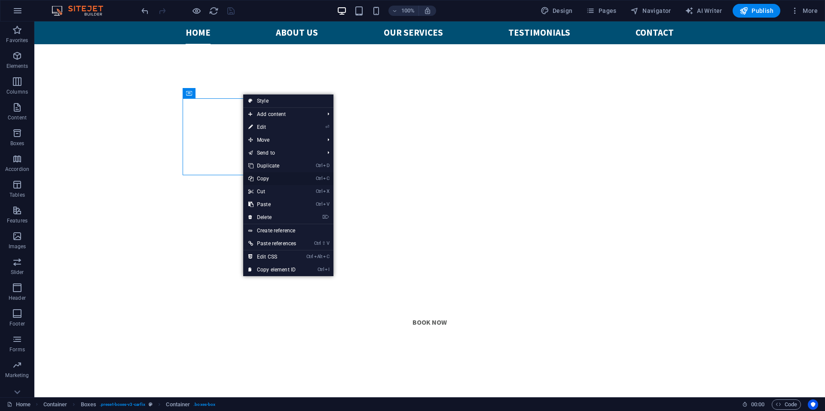
click at [272, 178] on link "Ctrl C Copy" at bounding box center [272, 178] width 58 height 13
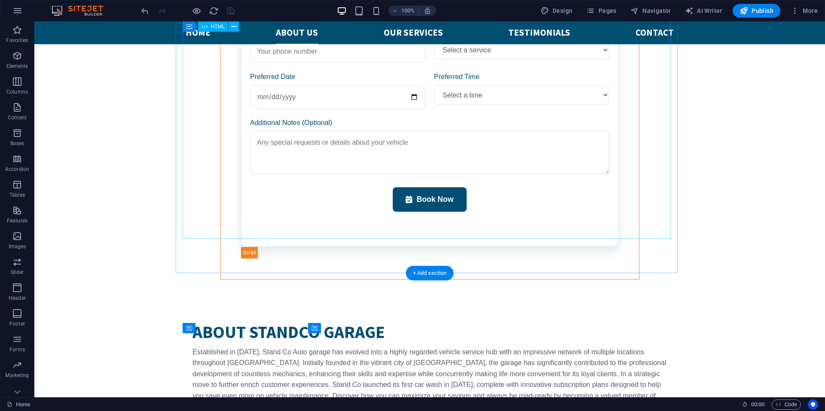
scroll to position [1622, 0]
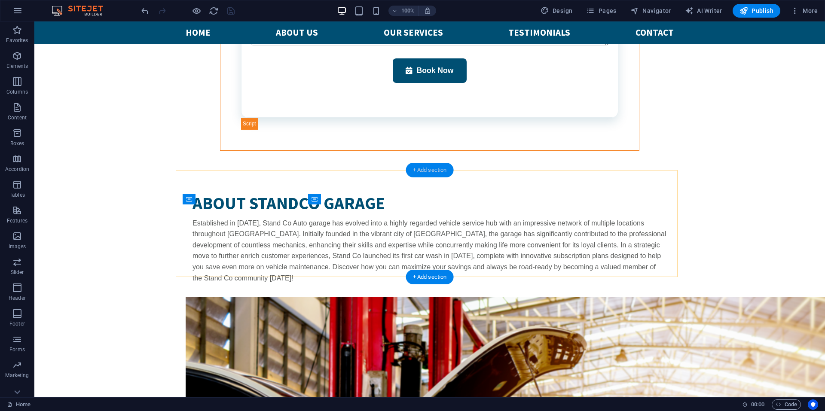
click at [435, 171] on div "+ Add section" at bounding box center [430, 170] width 48 height 15
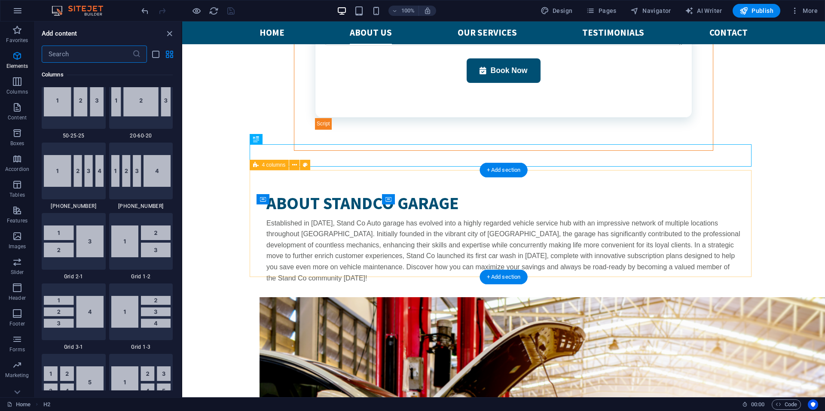
scroll to position [1503, 0]
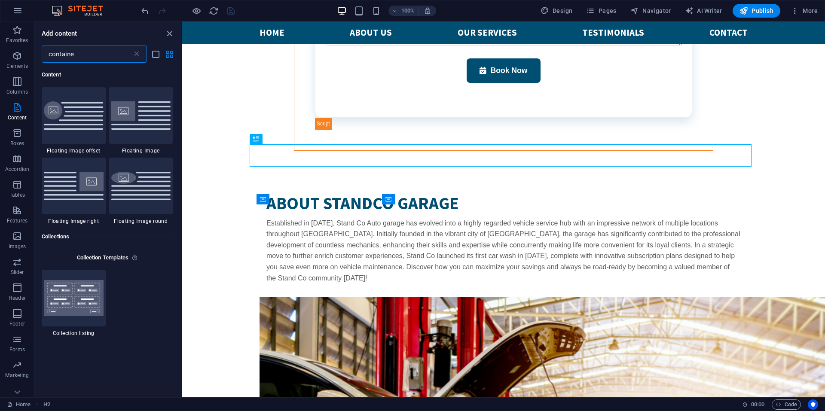
type input "container"
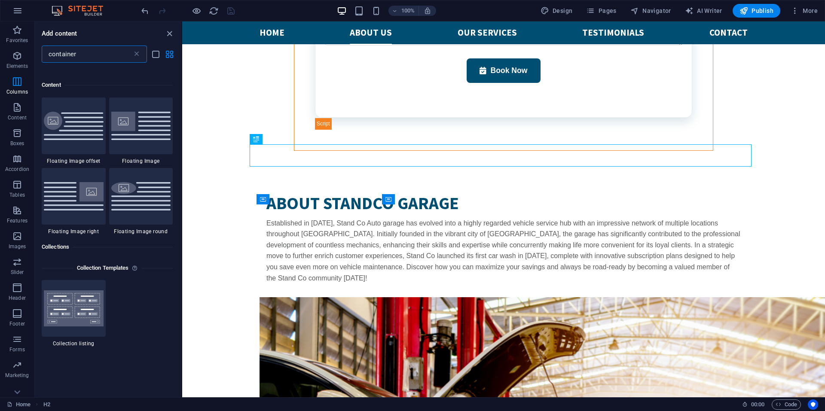
scroll to position [189, 0]
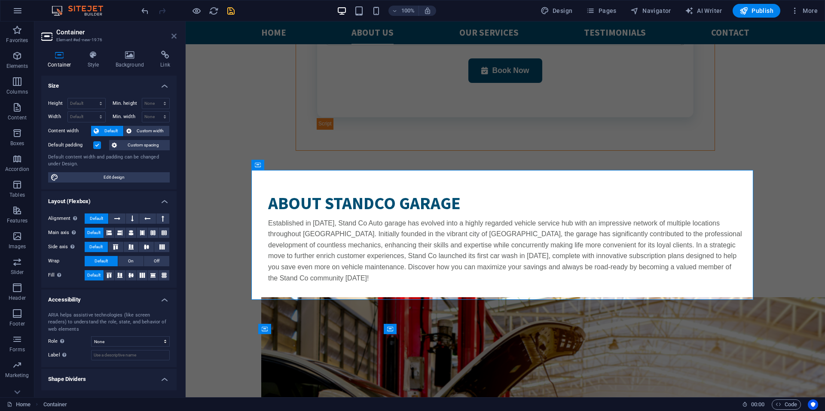
drag, startPoint x: 171, startPoint y: 37, endPoint x: 140, endPoint y: 16, distance: 36.9
click at [171, 37] on icon at bounding box center [173, 36] width 5 height 7
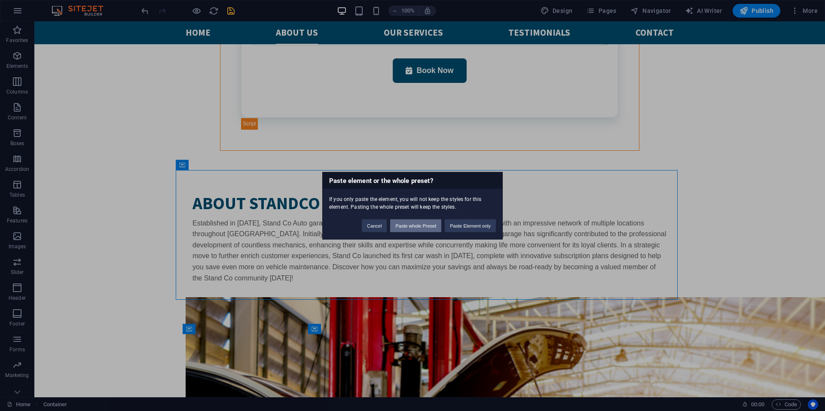
click at [422, 226] on button "Paste whole Preset" at bounding box center [415, 225] width 51 height 13
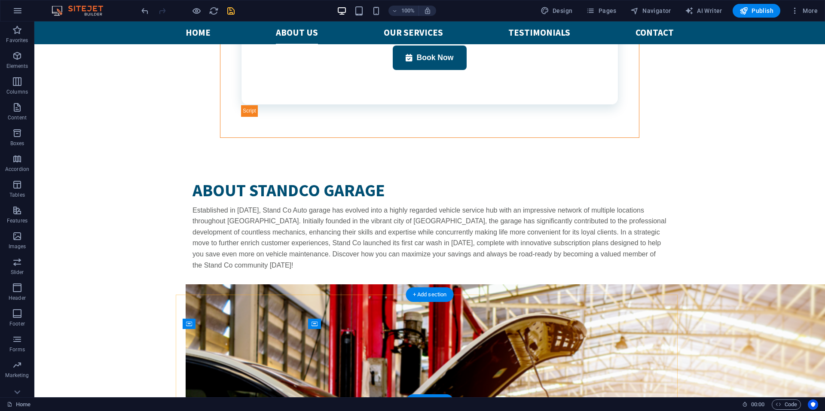
scroll to position [1622, 0]
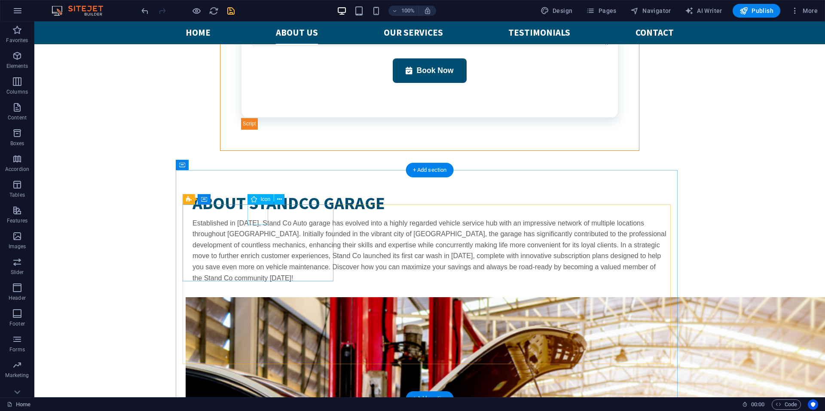
select select "xMidYMid"
select select "px"
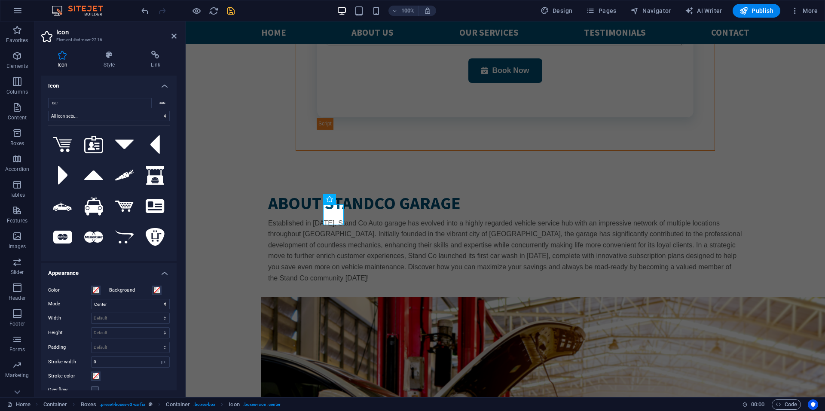
type input "a"
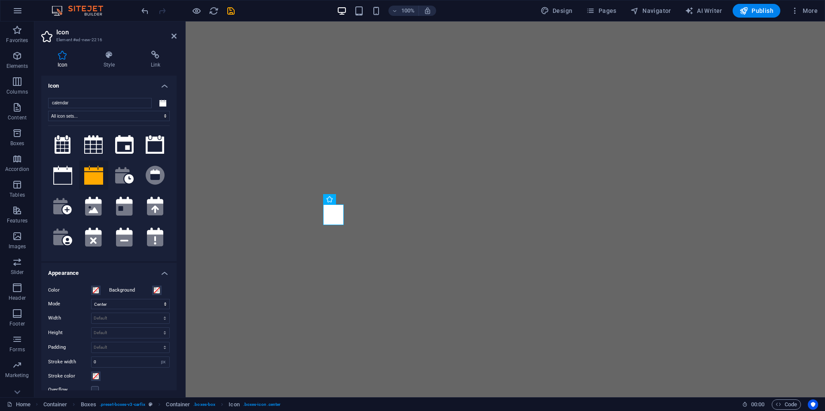
select select "xMidYMid"
select select "px"
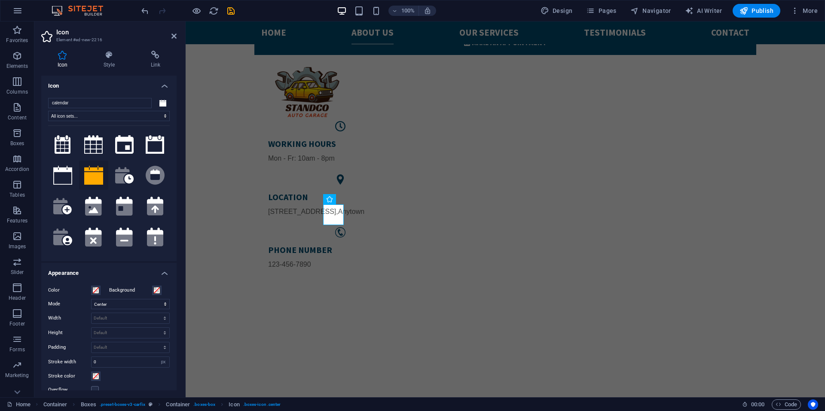
scroll to position [1622, 0]
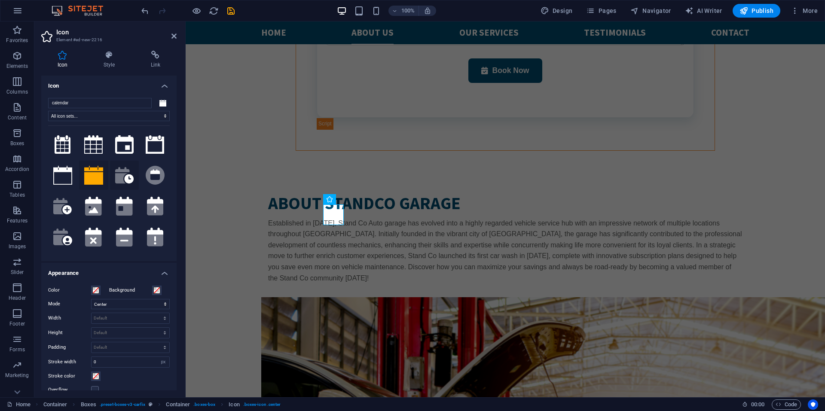
click at [119, 176] on icon at bounding box center [122, 175] width 15 height 17
click at [174, 33] on icon at bounding box center [173, 36] width 5 height 7
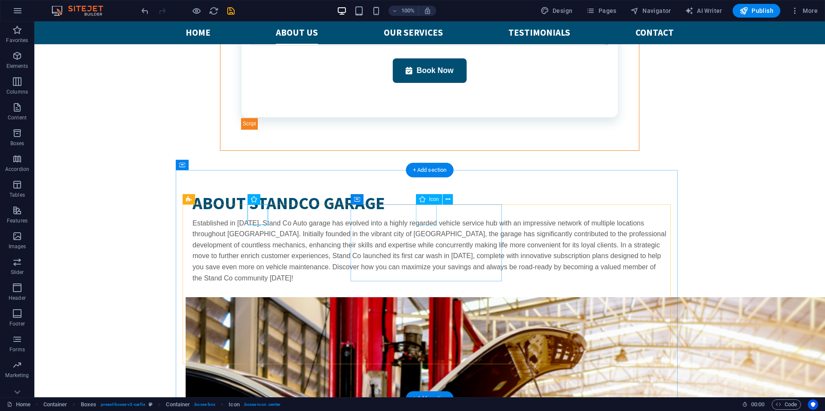
select select "xMidYMid"
select select "px"
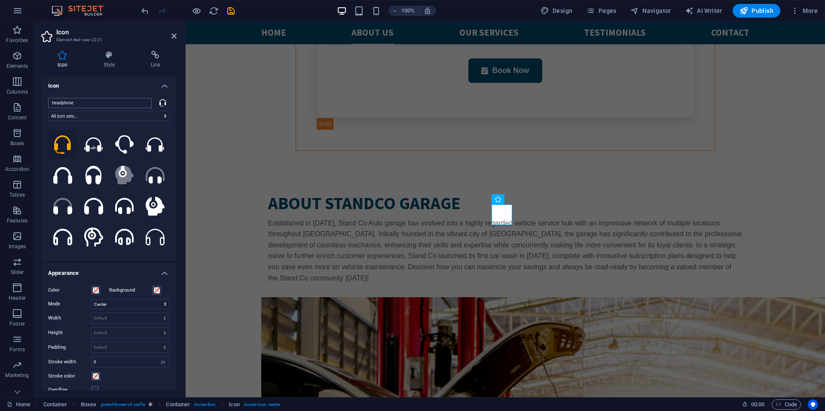
click at [95, 101] on input "headphone" at bounding box center [100, 103] width 104 height 10
click at [94, 101] on input "headphone" at bounding box center [100, 103] width 104 height 10
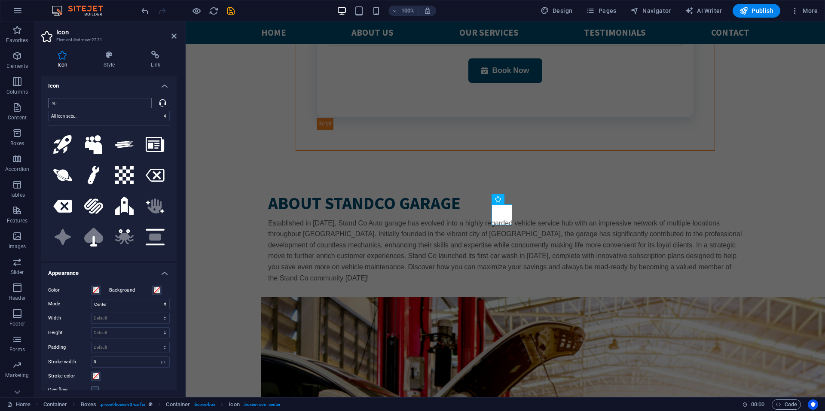
type input "s"
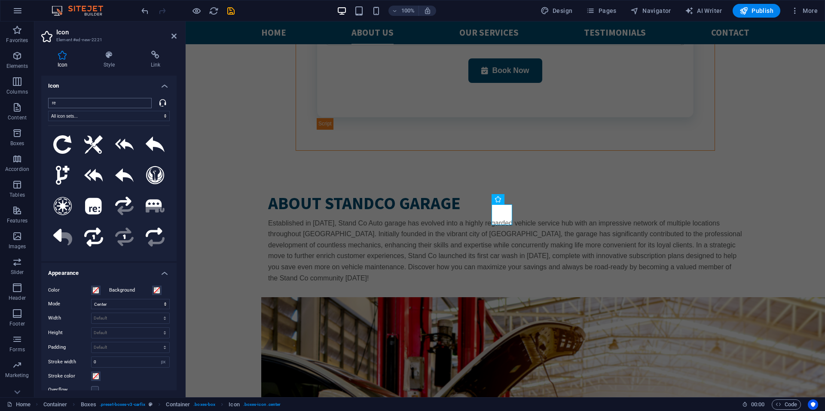
type input "r"
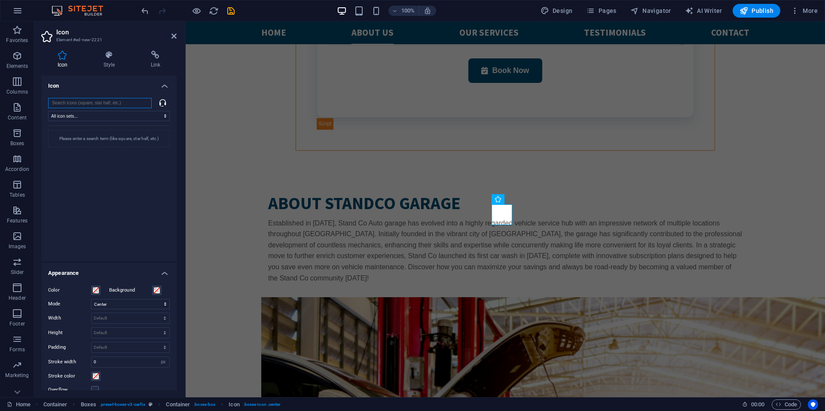
click at [84, 101] on input "search" at bounding box center [100, 103] width 104 height 10
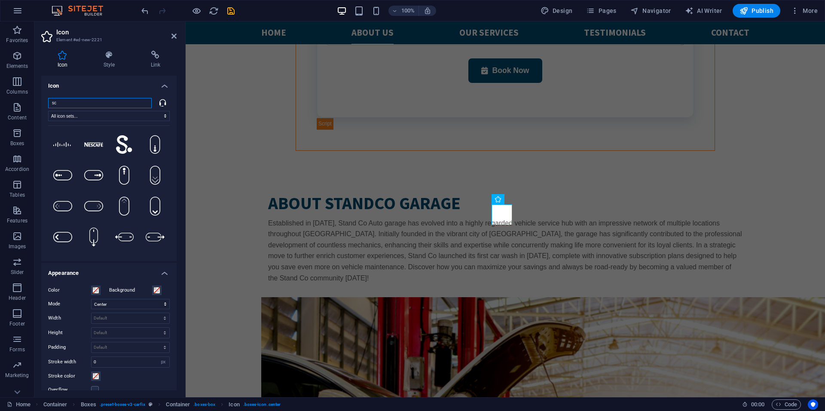
type input "s"
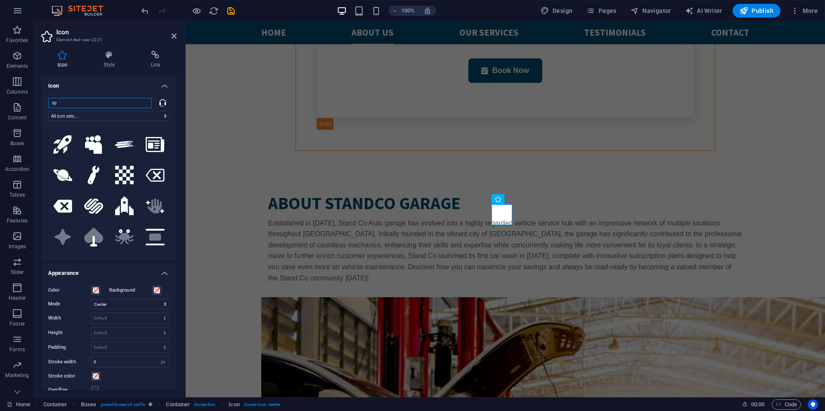
type input "s"
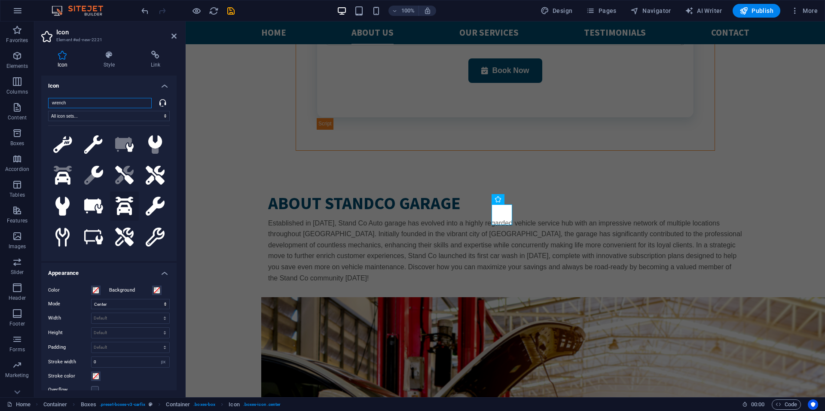
type input "wrench"
click at [125, 208] on icon at bounding box center [124, 206] width 18 height 19
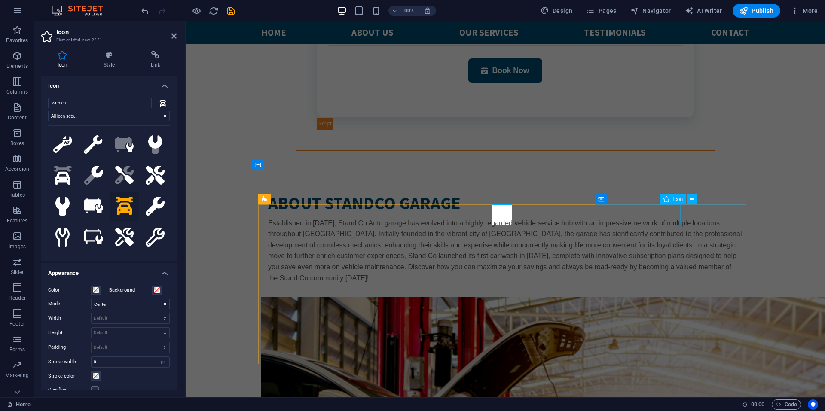
select select "xMidYMid"
select select "px"
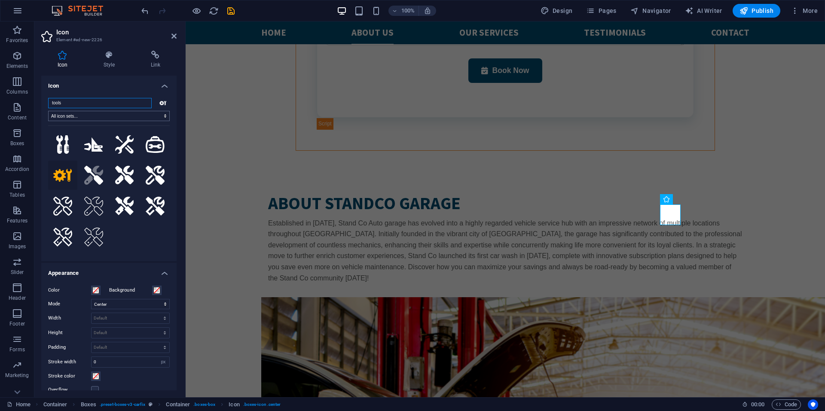
type input "d"
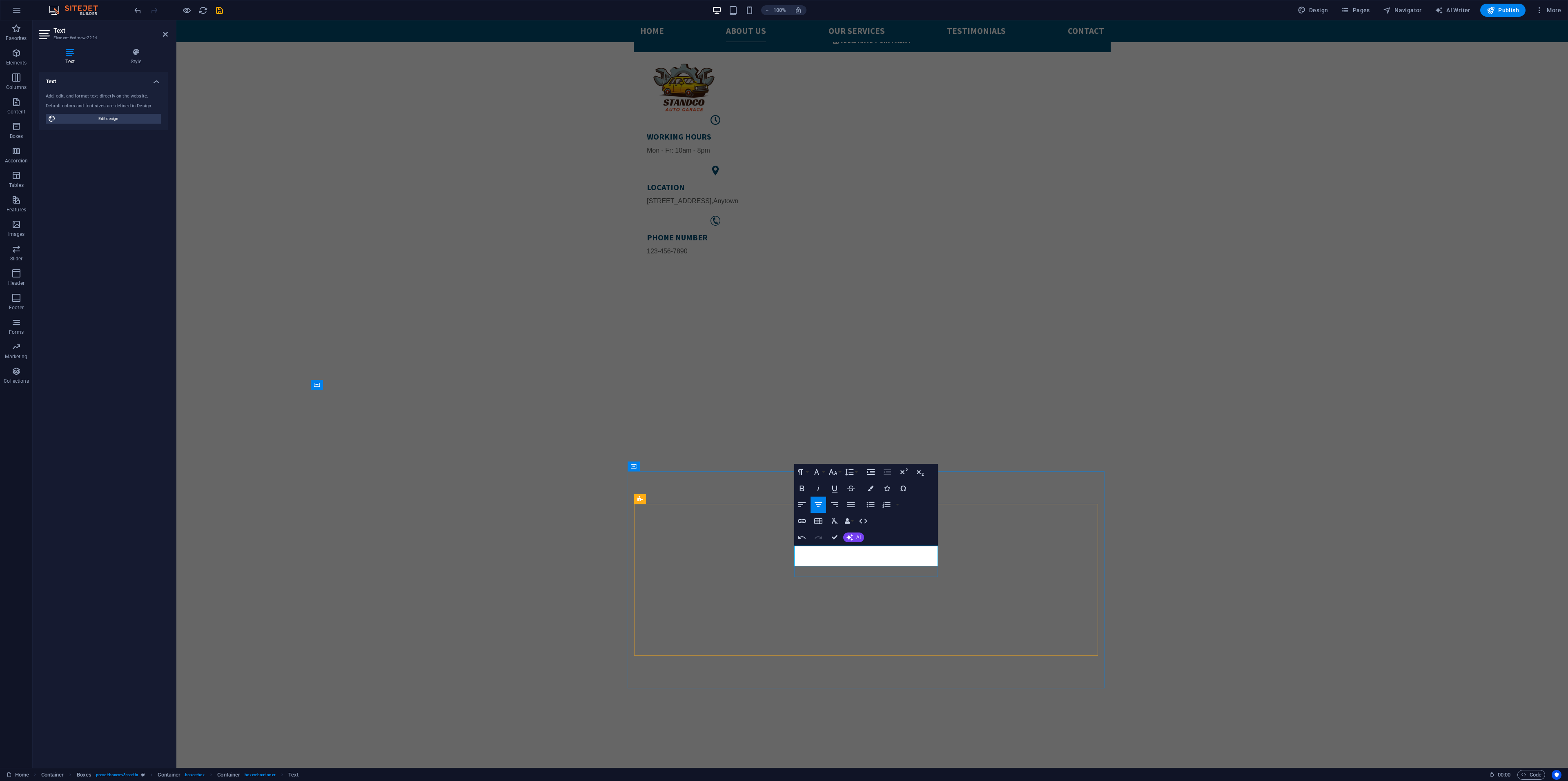
scroll to position [1531, 0]
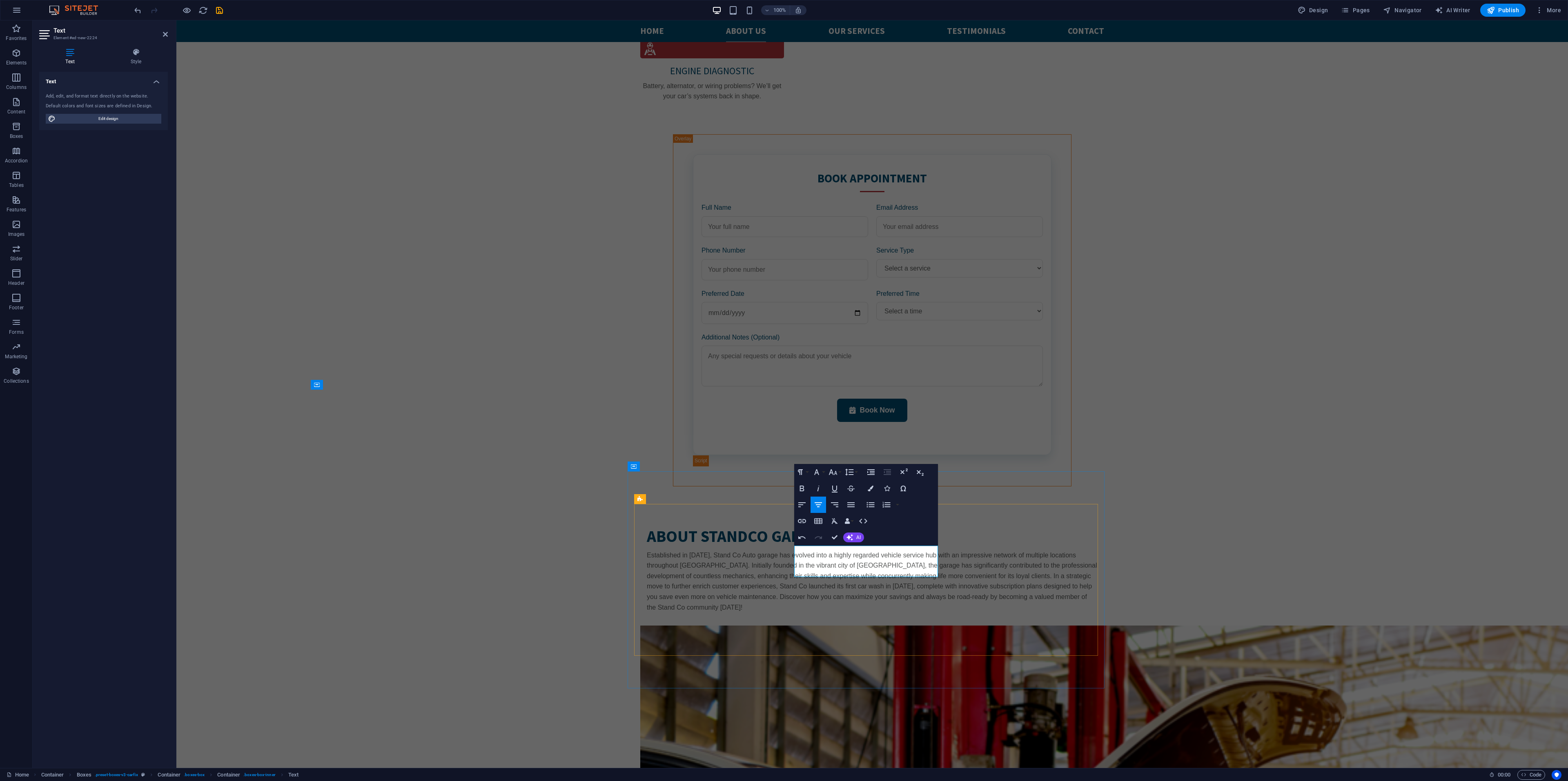
click at [850, 530] on div "Undo Redo Confirm (Ctrl+⏎) AI Improve Make shorter Make longer Fix spelling & g…" at bounding box center [830, 537] width 70 height 16
click at [851, 543] on div "Undo Redo Confirm (Ctrl+⏎) AI Improve Make shorter Make longer Fix spelling & g…" at bounding box center [830, 537] width 70 height 16
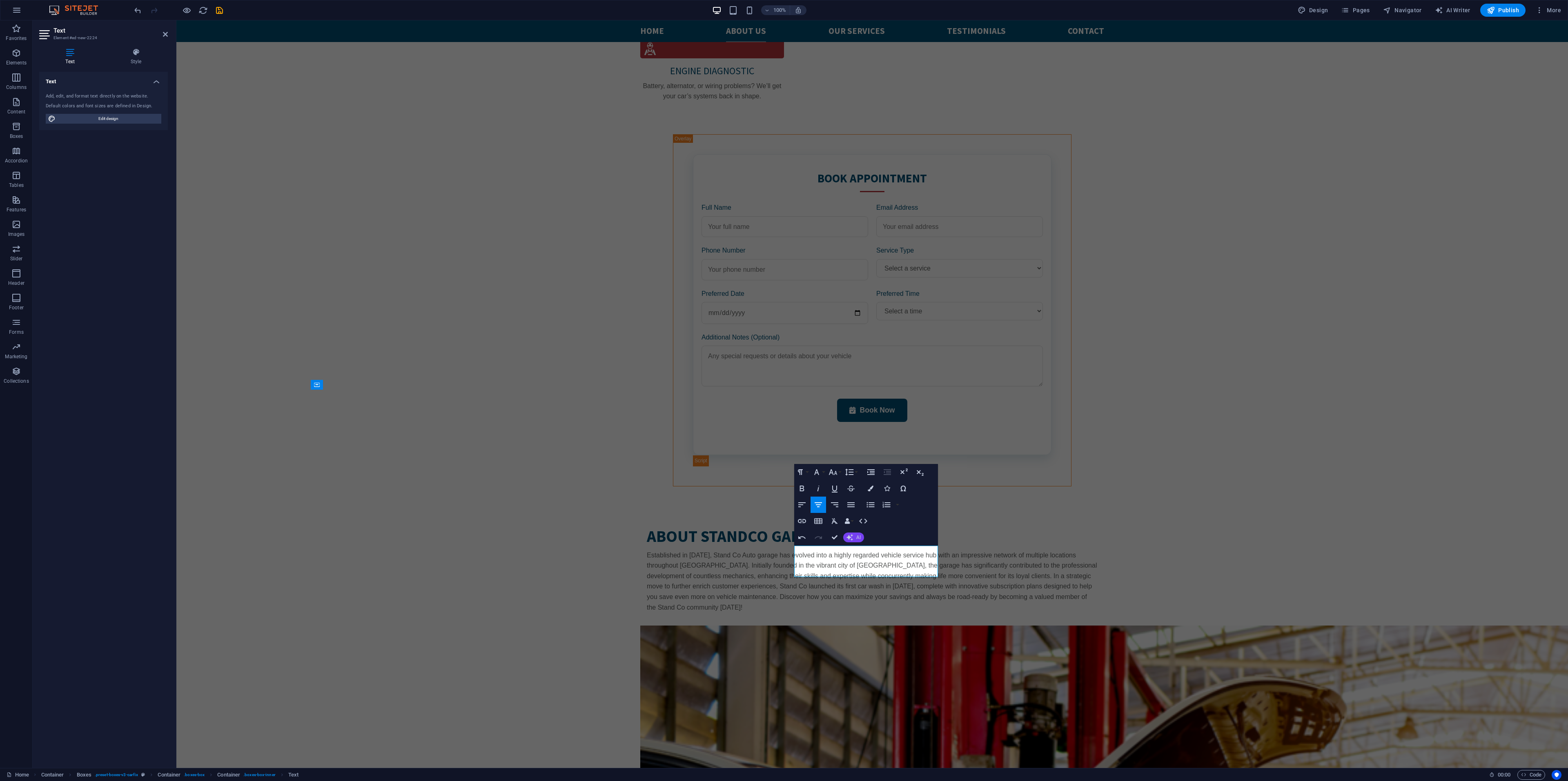
click at [853, 534] on button "AI" at bounding box center [853, 538] width 21 height 10
click at [866, 547] on link "Improve" at bounding box center [883, 550] width 80 height 12
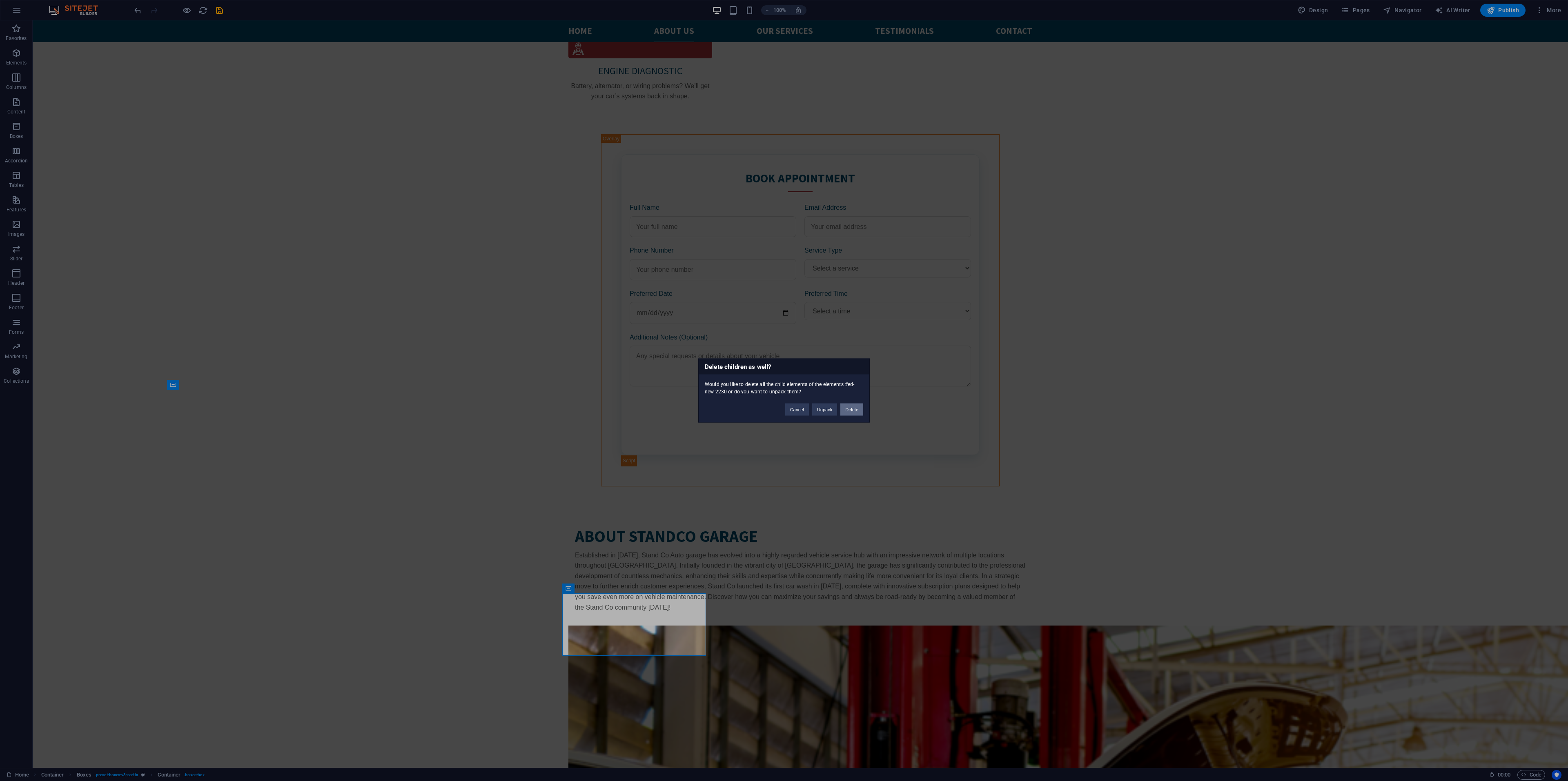
click at [851, 408] on button "Delete" at bounding box center [851, 410] width 23 height 12
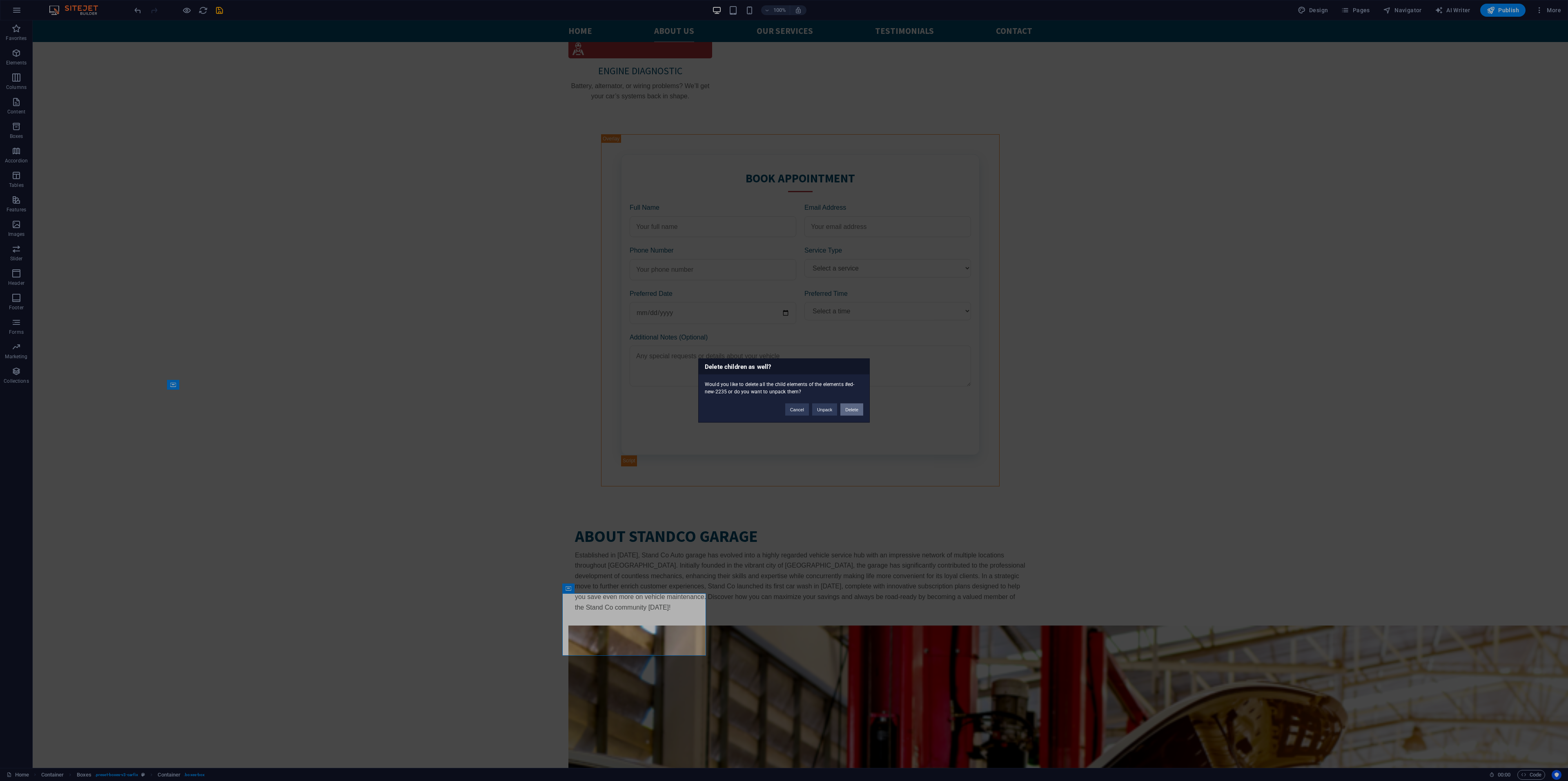
click at [850, 406] on button "Delete" at bounding box center [851, 410] width 23 height 12
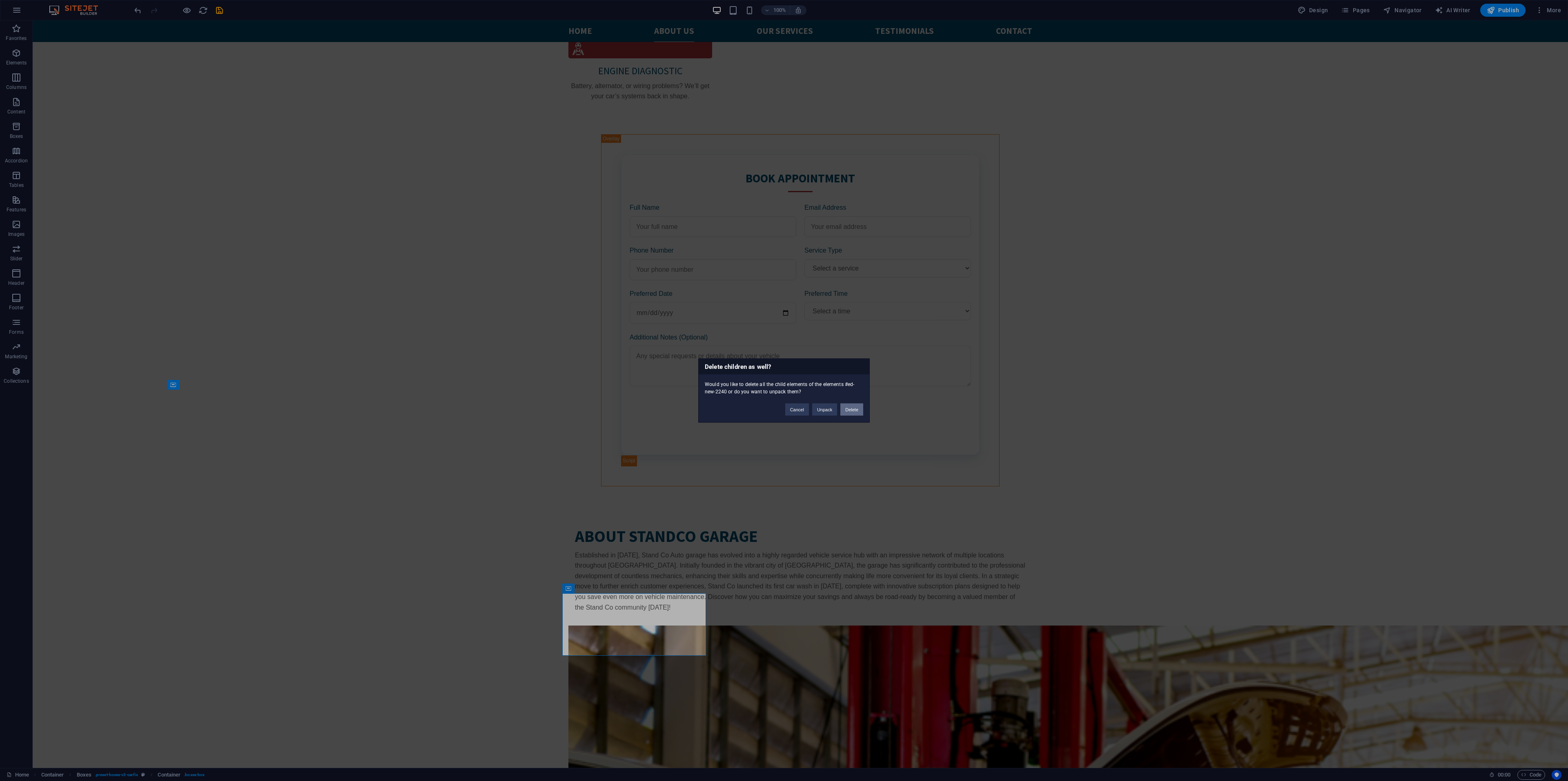
click at [854, 409] on button "Delete" at bounding box center [851, 410] width 23 height 12
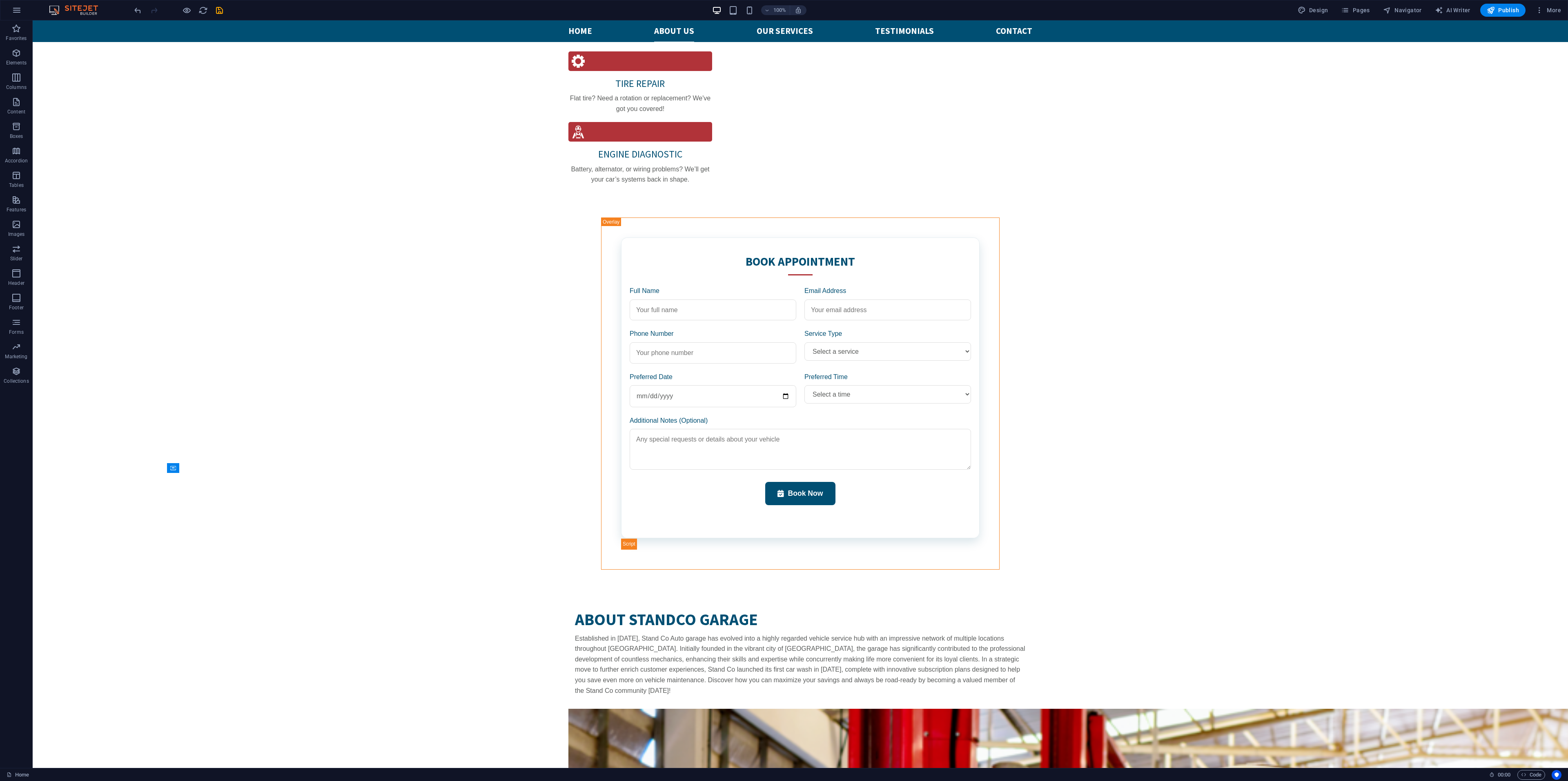
scroll to position [1612, 0]
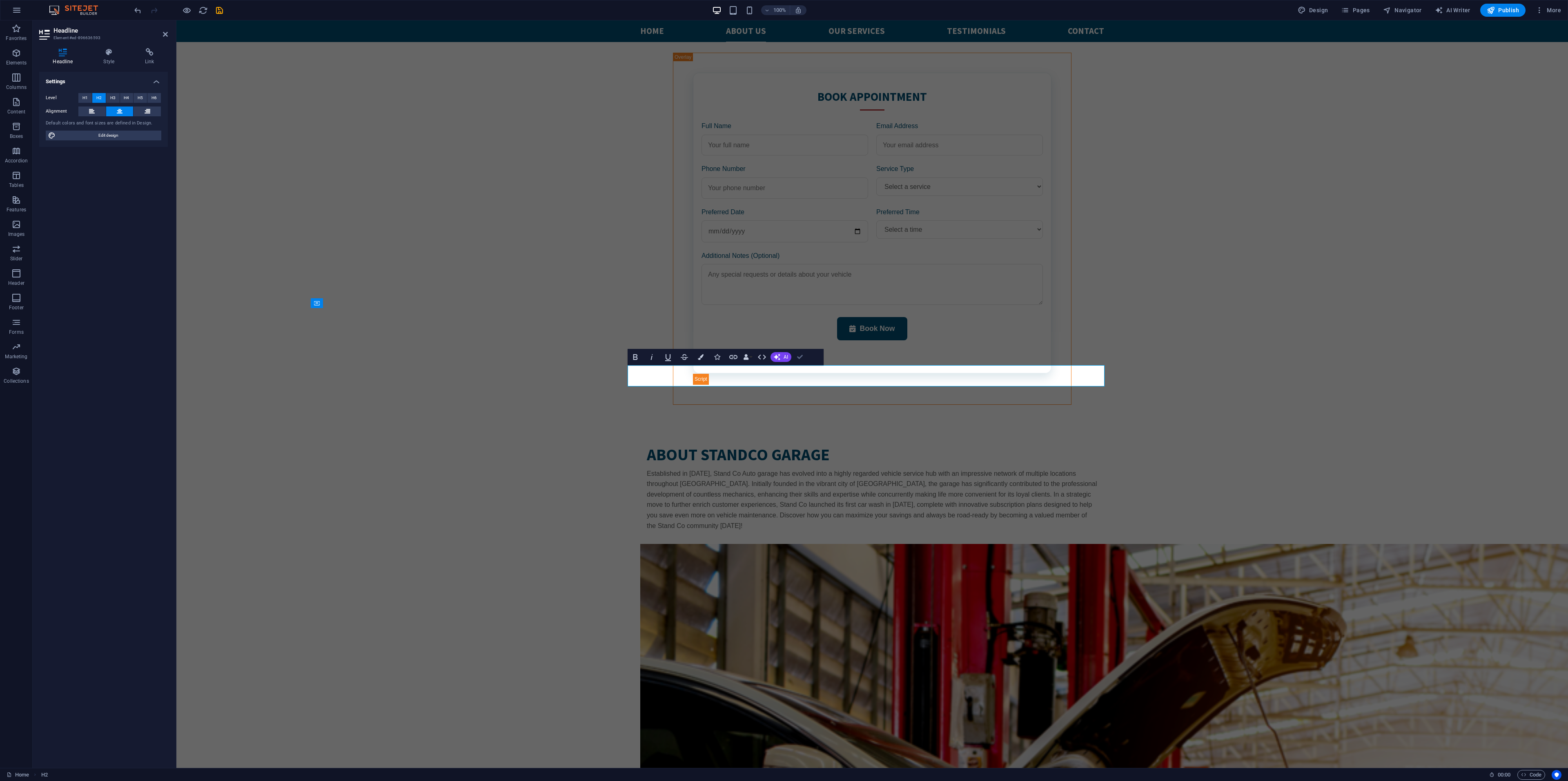
drag, startPoint x: 803, startPoint y: 356, endPoint x: 1005, endPoint y: 422, distance: 212.5
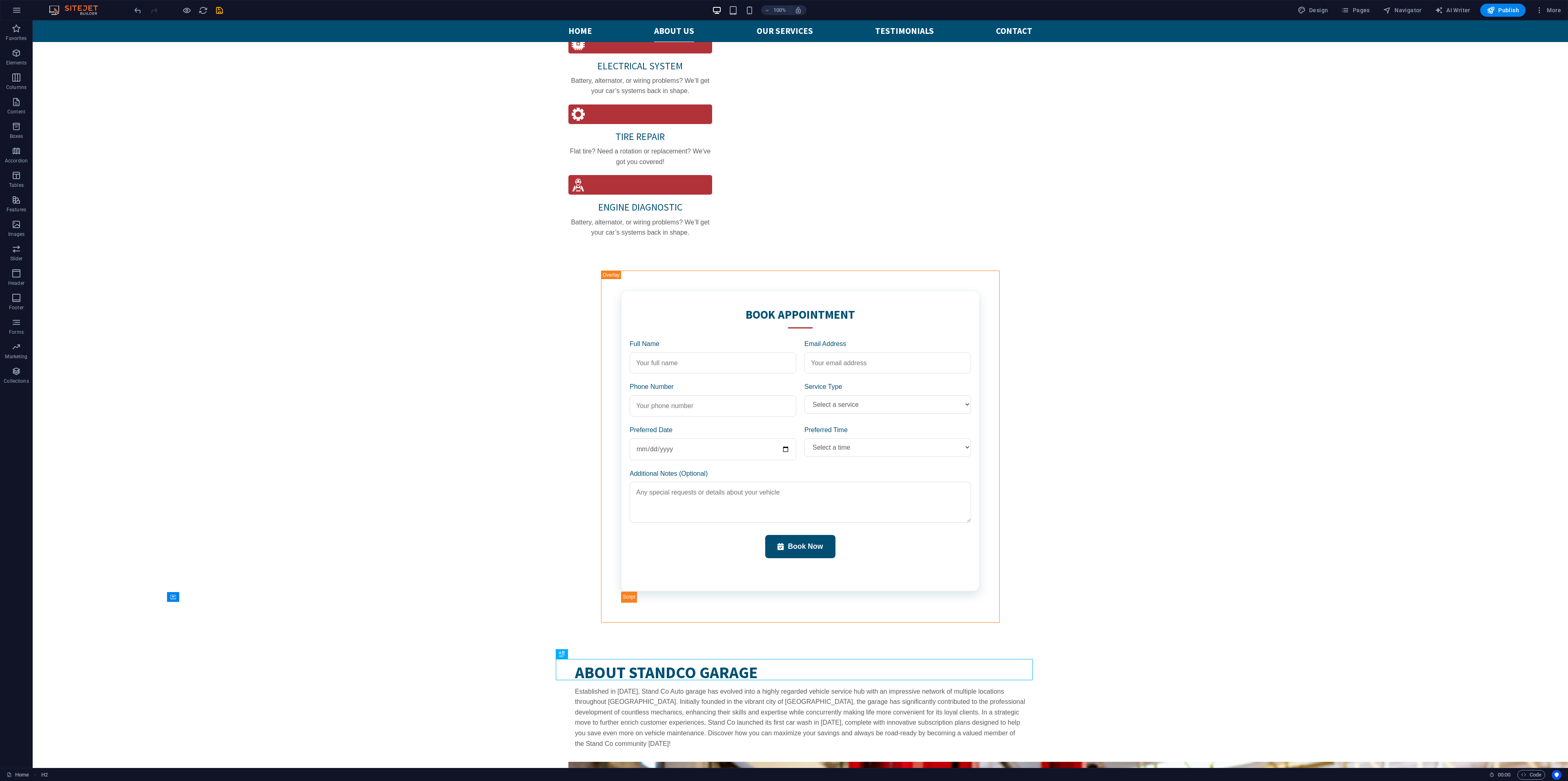
scroll to position [1531, 0]
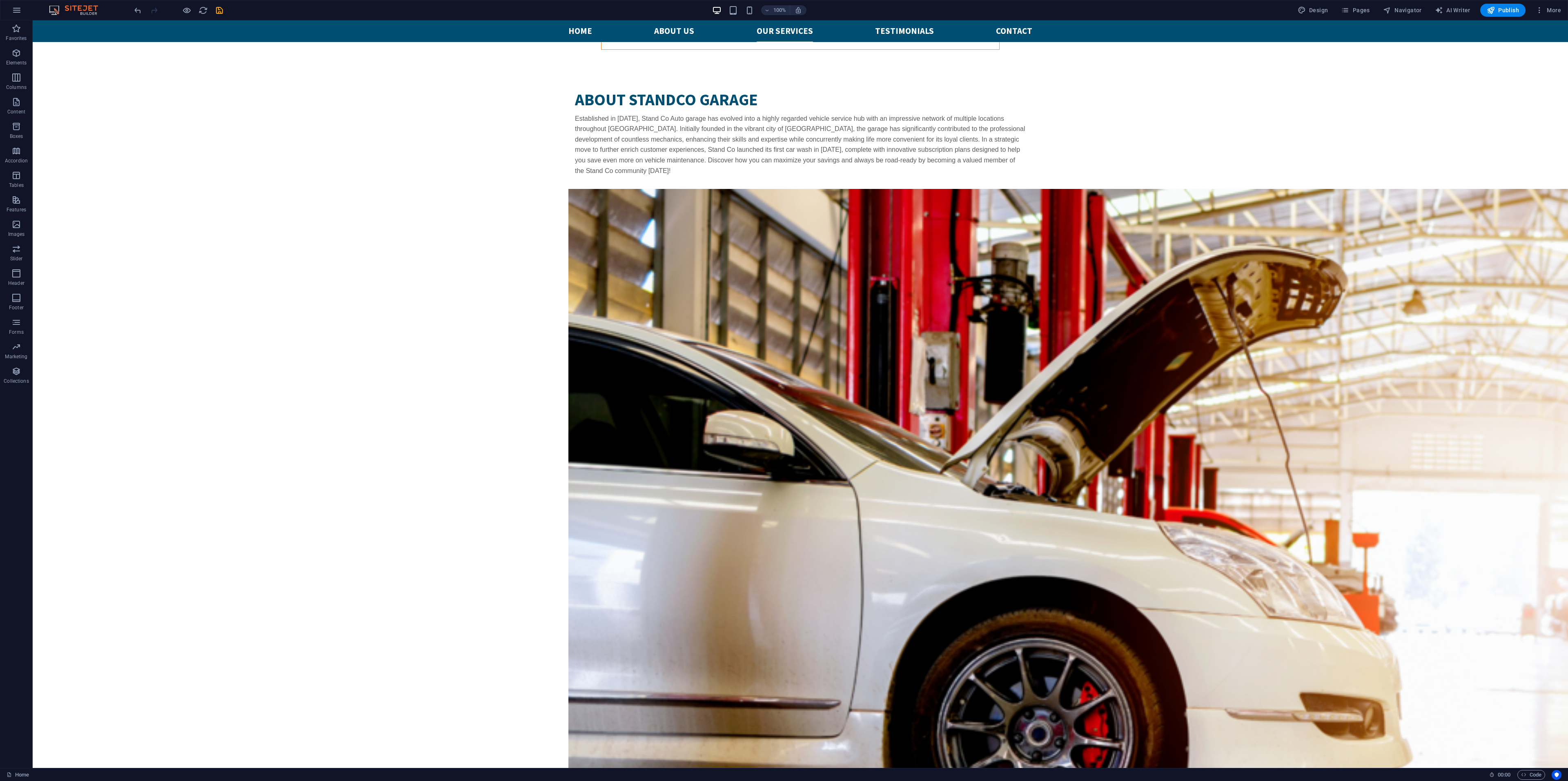
scroll to position [1942, 0]
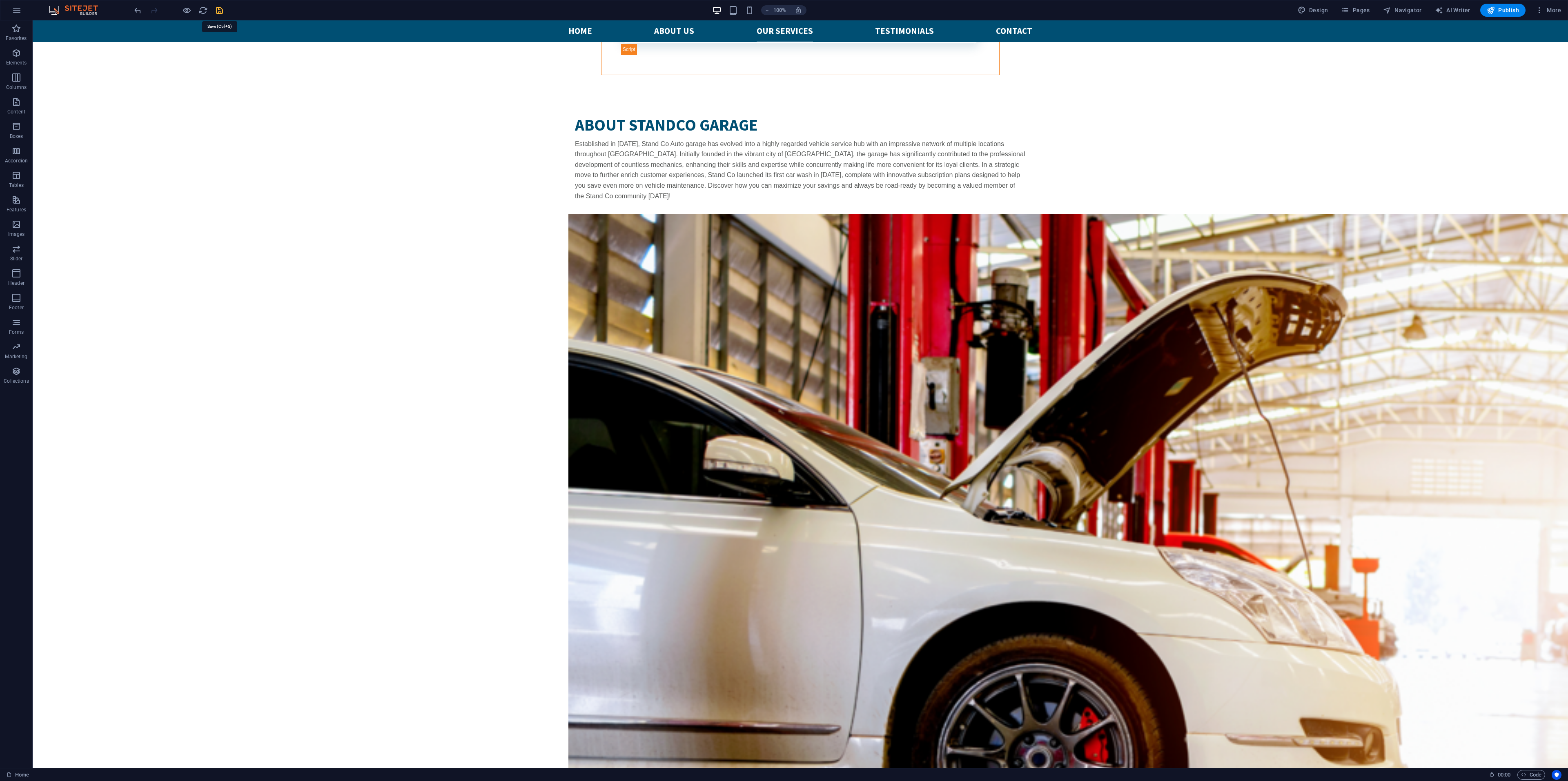
click at [218, 10] on icon "save" at bounding box center [220, 10] width 10 height 10
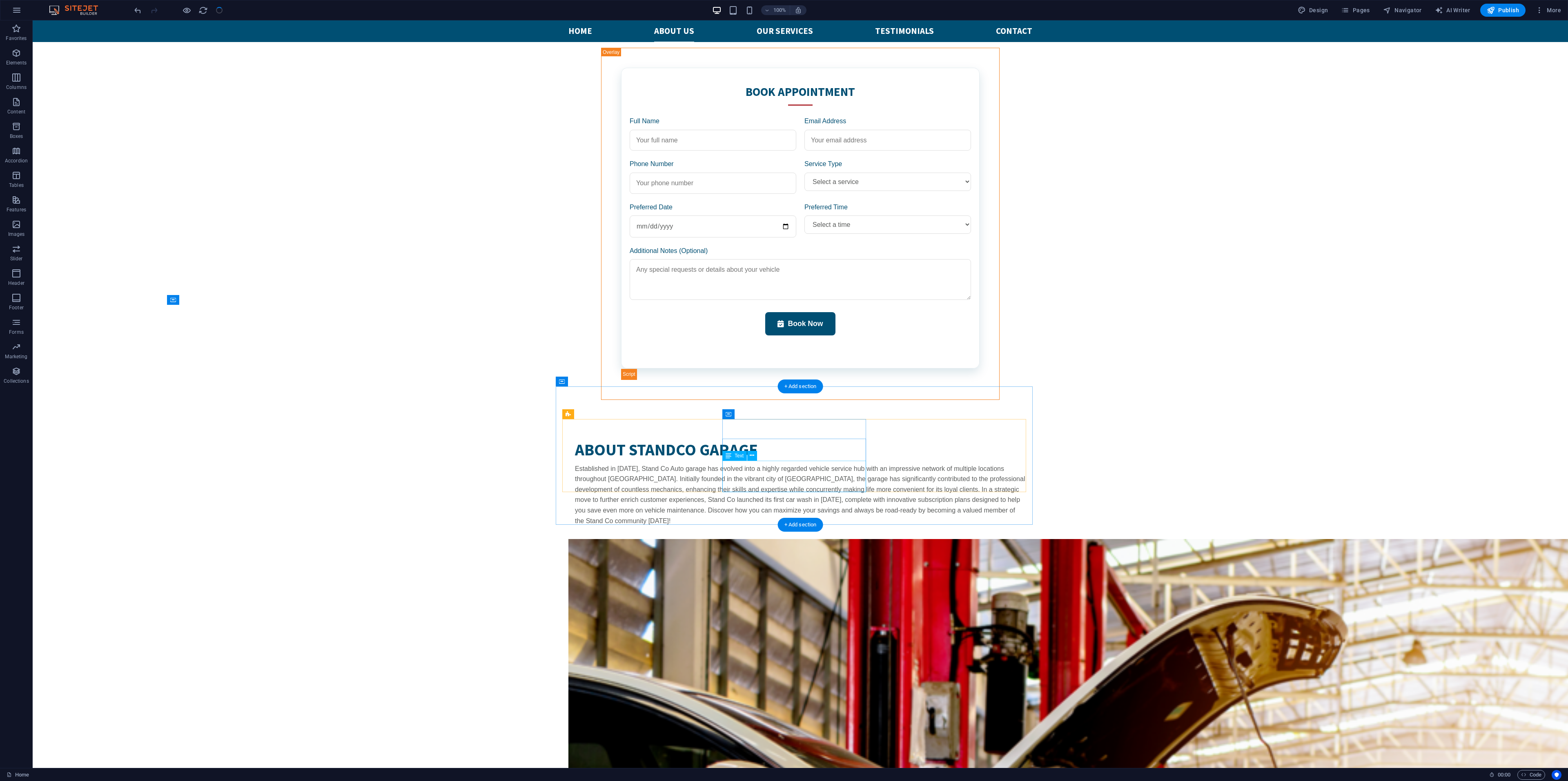
scroll to position [1615, 0]
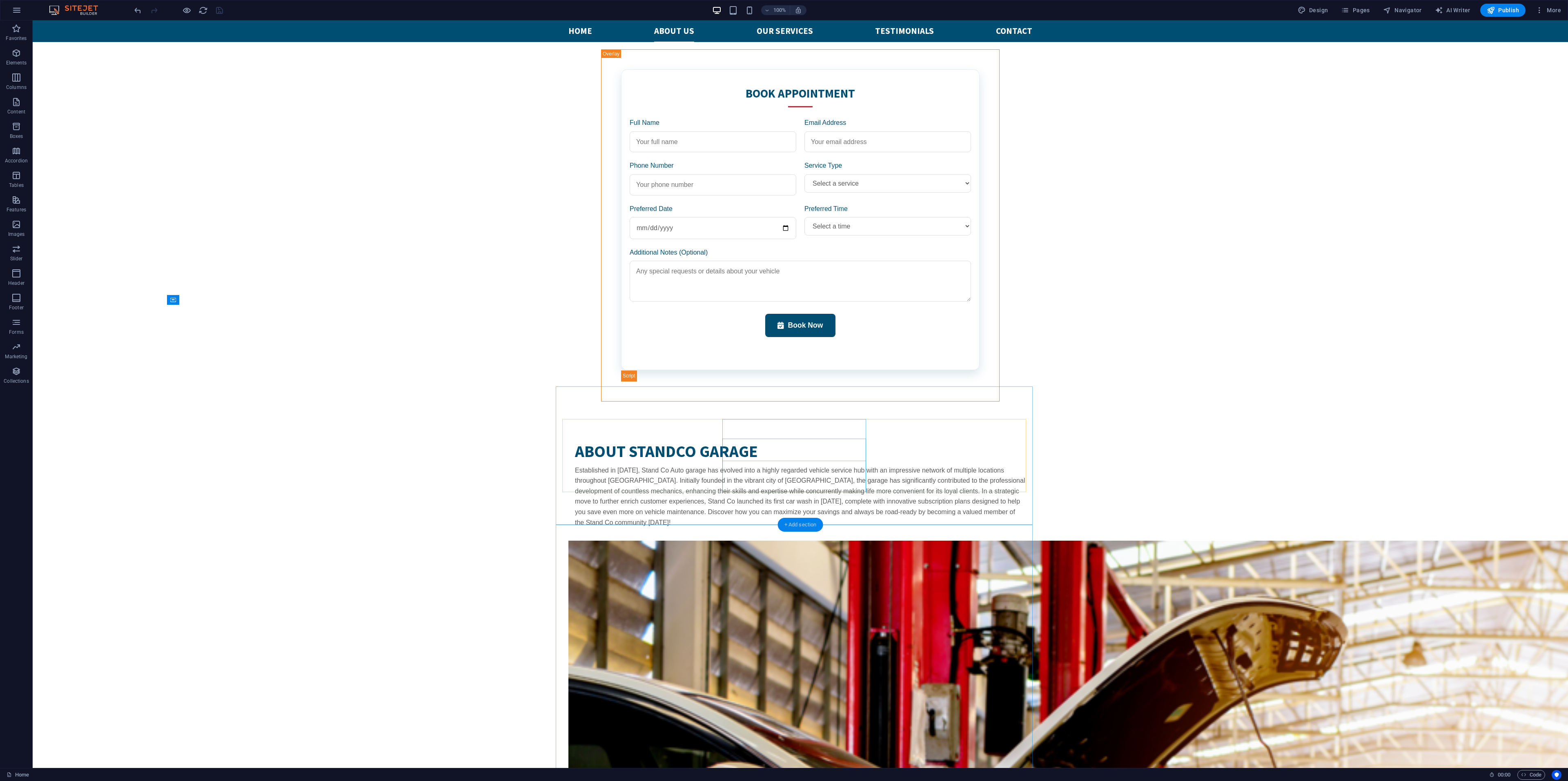
click at [800, 520] on div "+ Add section" at bounding box center [800, 524] width 46 height 14
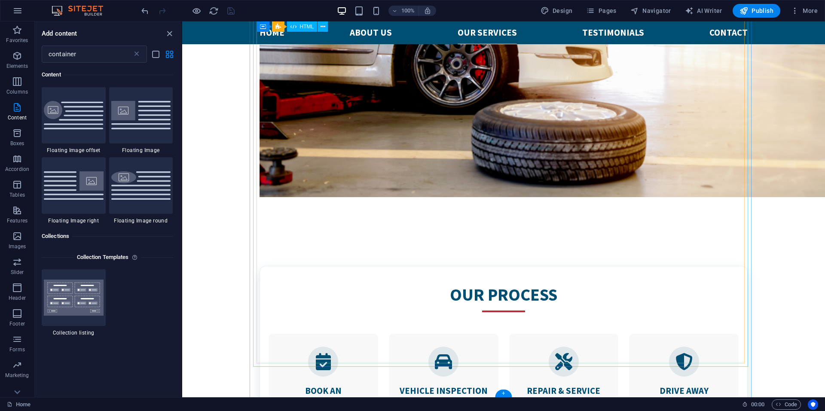
scroll to position [2130, 0]
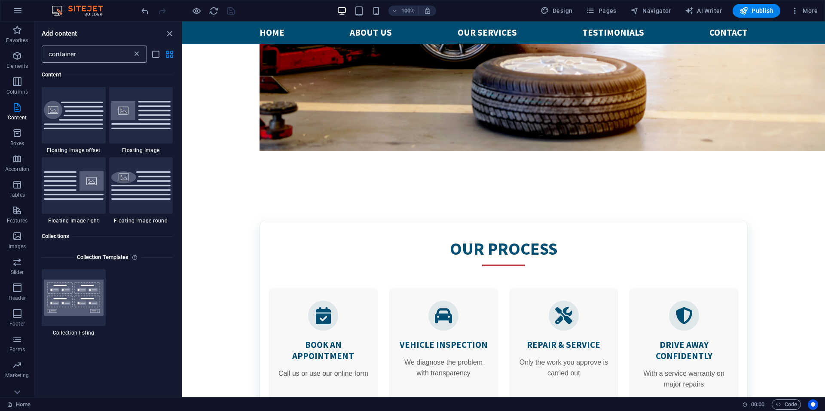
drag, startPoint x: 137, startPoint y: 54, endPoint x: 113, endPoint y: 69, distance: 29.0
click at [137, 54] on icon at bounding box center [136, 54] width 9 height 9
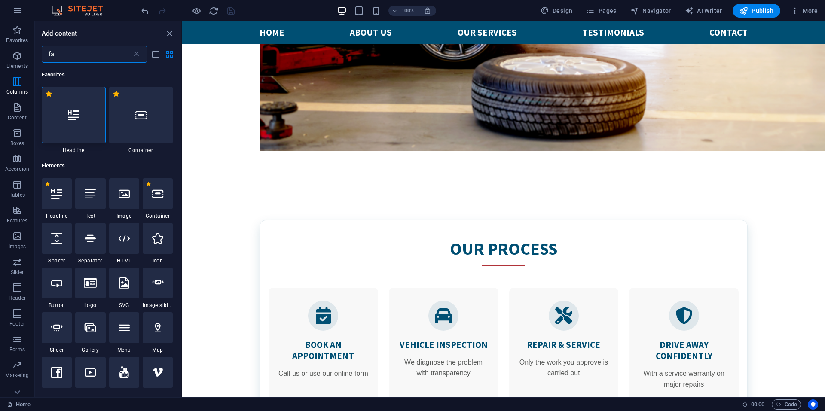
scroll to position [0, 0]
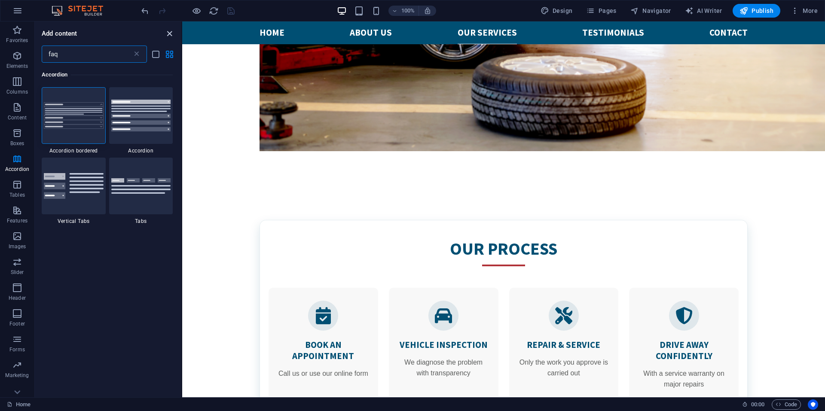
type input "faq"
click at [170, 33] on icon "close panel" at bounding box center [170, 34] width 10 height 10
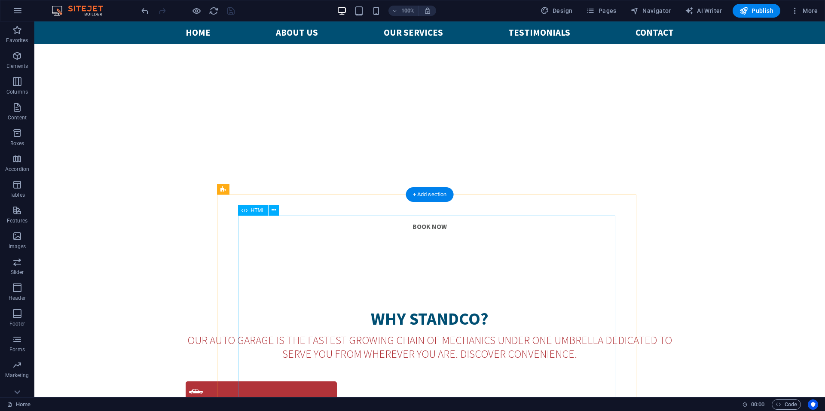
scroll to position [730, 0]
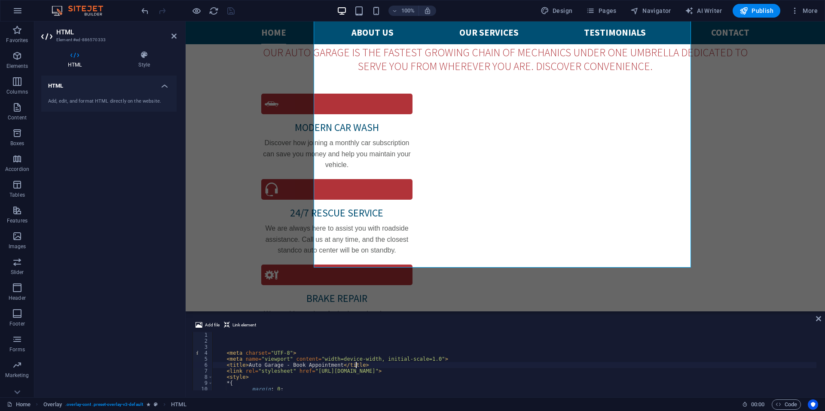
click at [385, 366] on div "< meta charset = "UTF-8" > < meta name = "viewport" content = "width=device-wid…" at bounding box center [514, 367] width 604 height 70
type textarea "<title>Auto Garage - Book Appointment</title>"
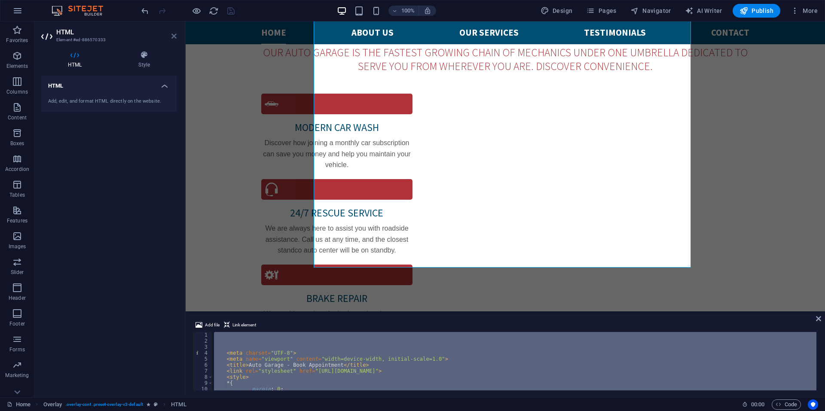
click at [175, 34] on icon at bounding box center [173, 36] width 5 height 7
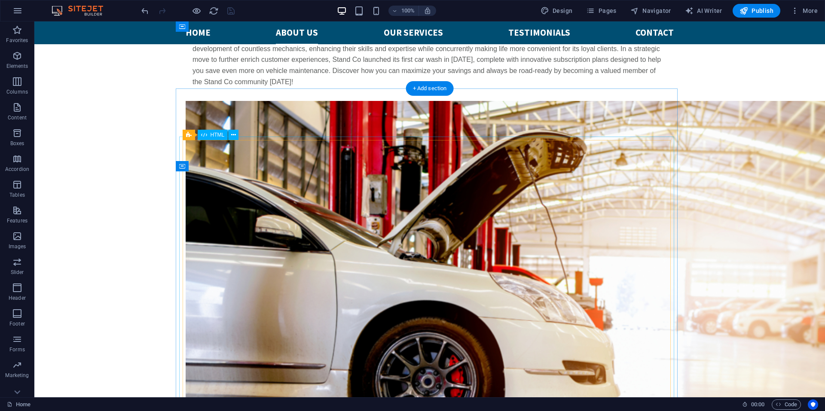
scroll to position [1710, 0]
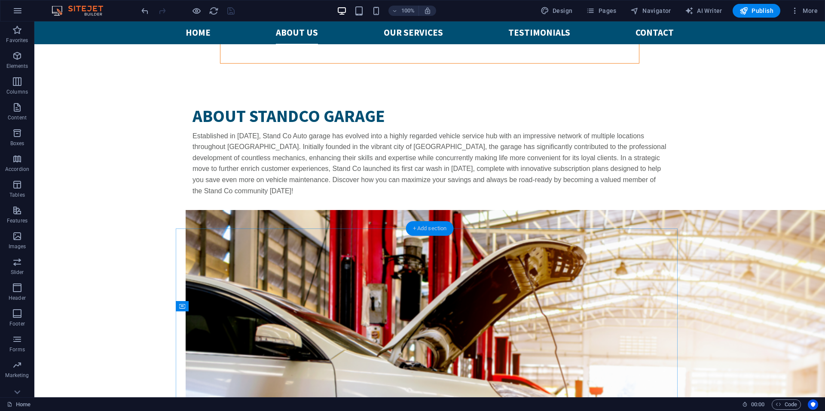
click at [437, 225] on div "+ Add section" at bounding box center [430, 228] width 48 height 15
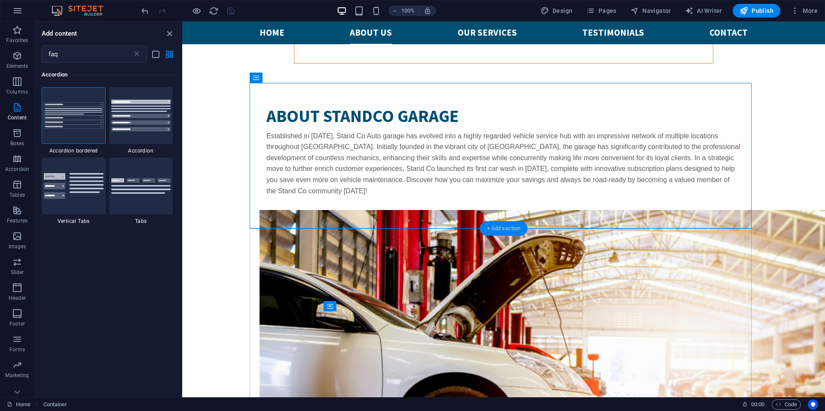
click at [498, 227] on div "+ Add section" at bounding box center [504, 228] width 48 height 15
click at [491, 226] on div "+ Add section" at bounding box center [504, 228] width 48 height 15
click at [154, 135] on div at bounding box center [141, 115] width 64 height 57
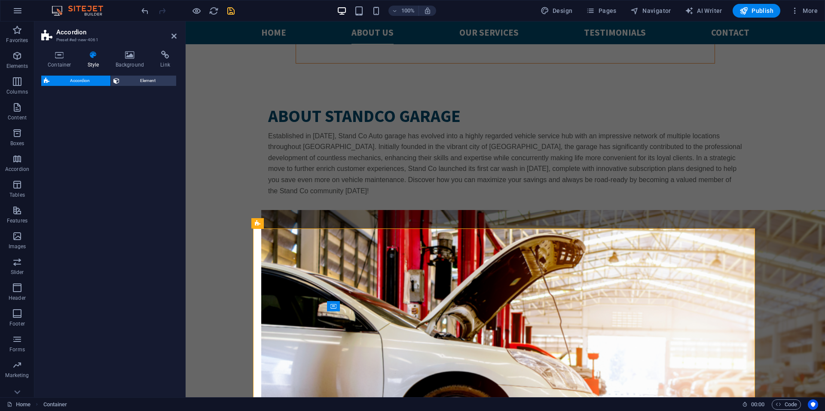
select select "rem"
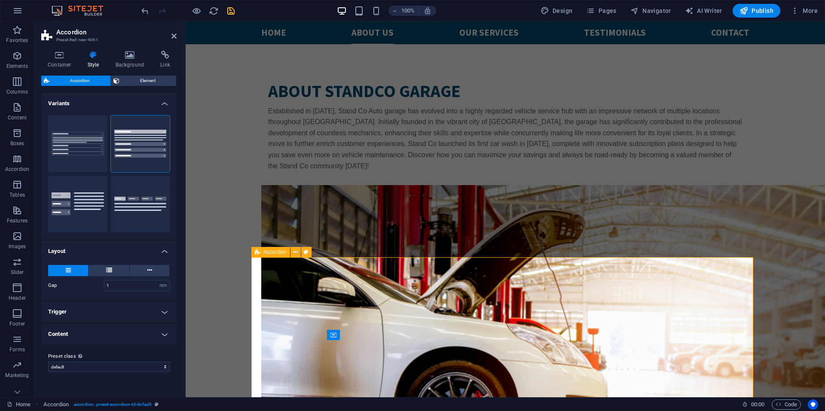
scroll to position [1667, 0]
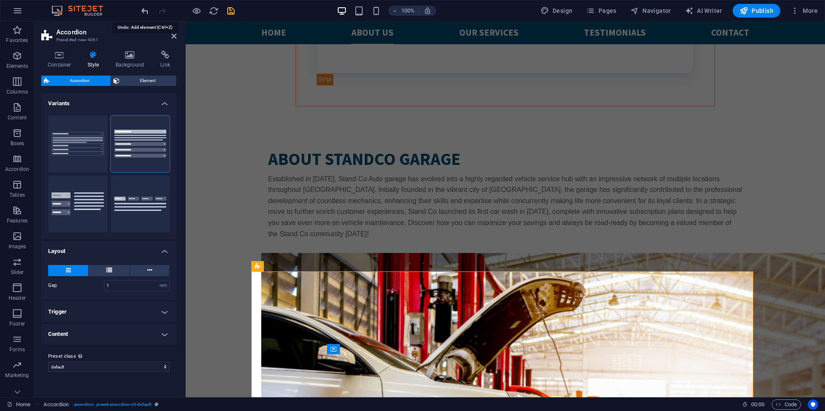
click at [148, 10] on icon "undo" at bounding box center [145, 11] width 10 height 10
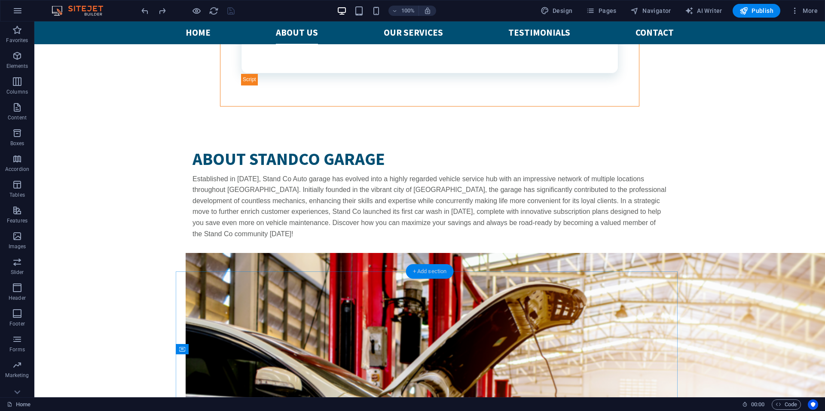
click at [416, 271] on div "+ Add section" at bounding box center [430, 271] width 48 height 15
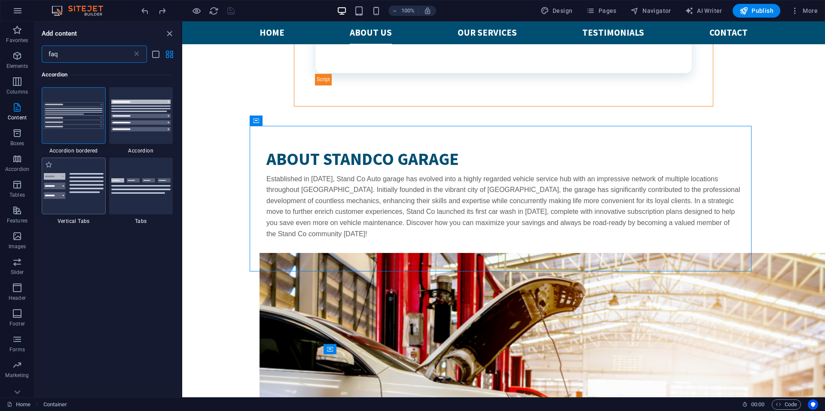
click at [88, 205] on div at bounding box center [74, 186] width 64 height 57
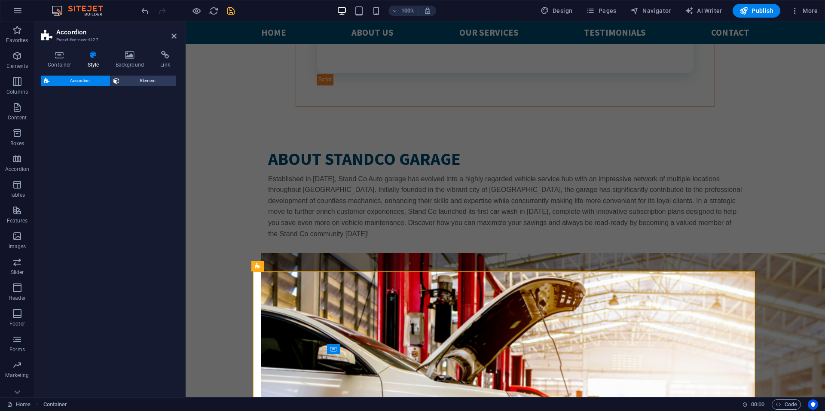
select select "rem"
select select "preset-accordion-v3-list-icon"
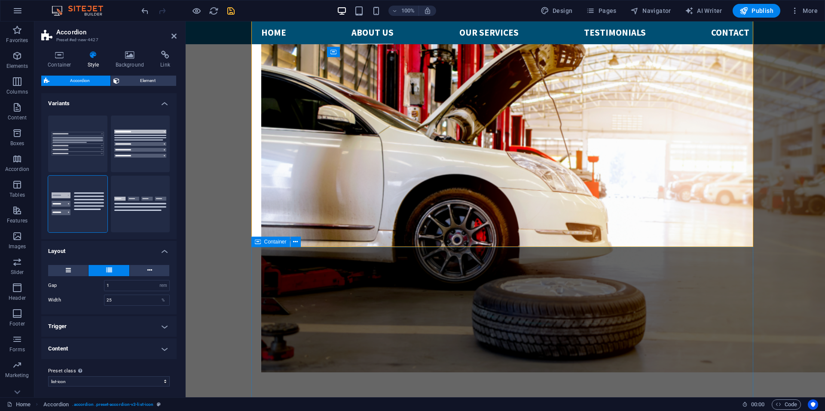
scroll to position [1967, 0]
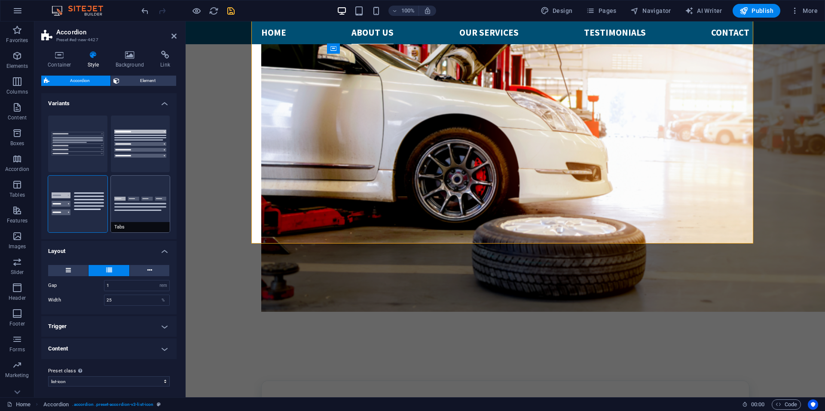
click at [144, 191] on button "Tabs" at bounding box center [140, 204] width 59 height 57
click at [144, 10] on icon "undo" at bounding box center [145, 11] width 10 height 10
click at [140, 10] on icon "undo" at bounding box center [145, 11] width 10 height 10
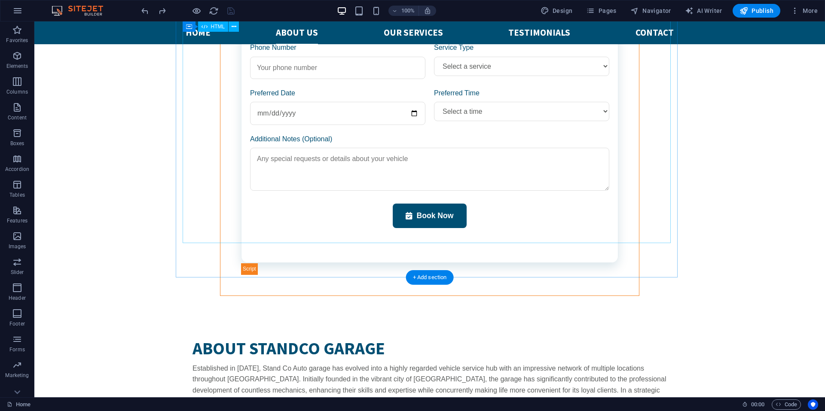
scroll to position [1523, 0]
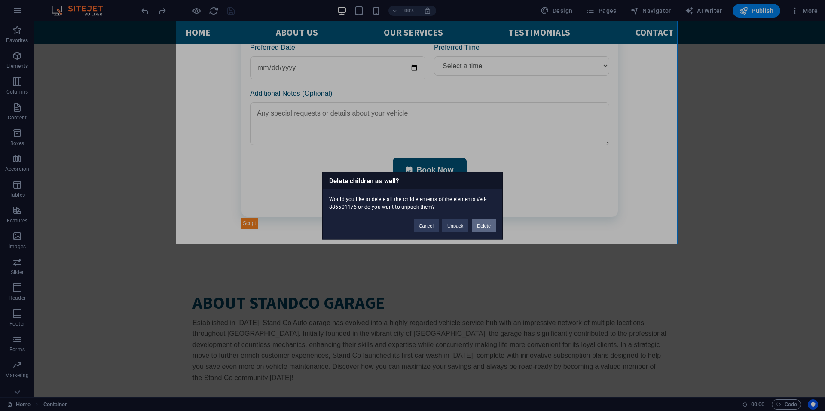
click at [485, 226] on button "Delete" at bounding box center [484, 225] width 24 height 13
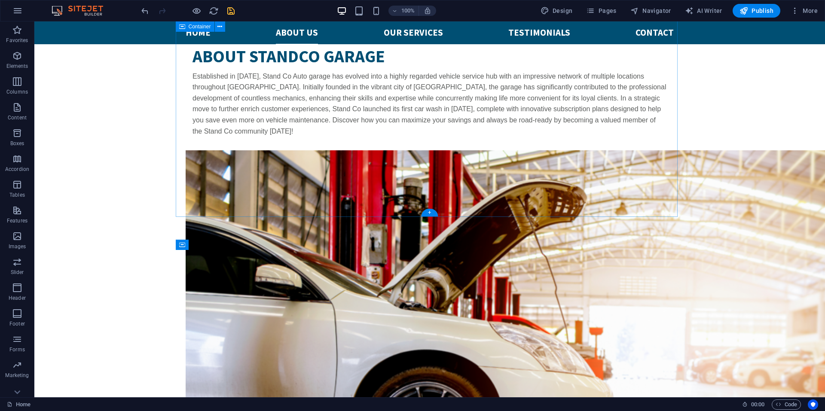
scroll to position [1771, 0]
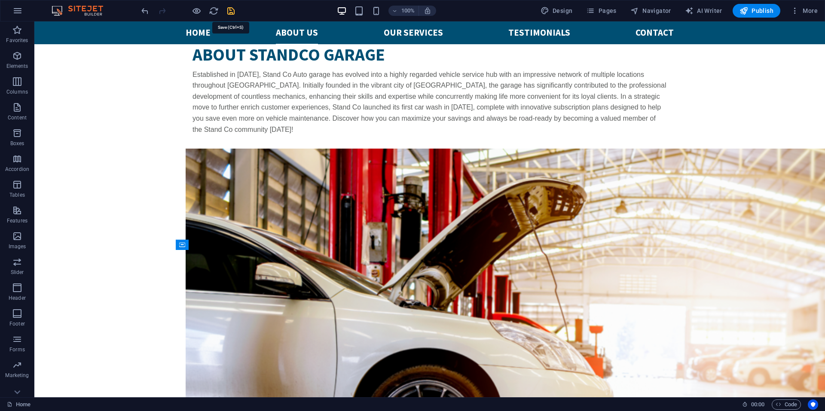
click at [230, 12] on icon "save" at bounding box center [231, 11] width 10 height 10
click at [758, 6] on button "Publish" at bounding box center [756, 11] width 48 height 14
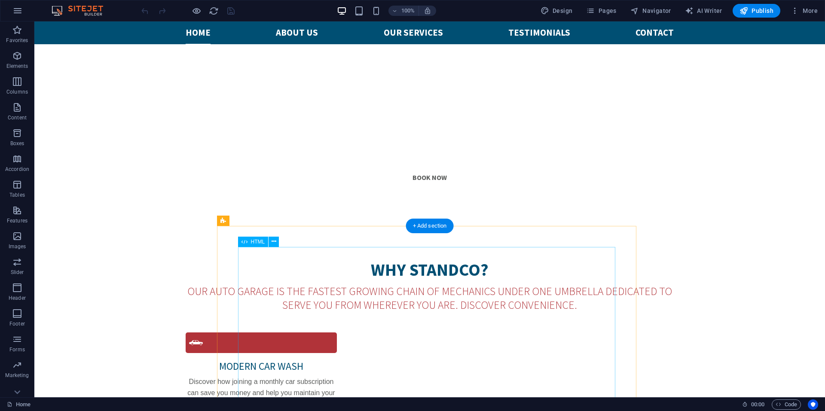
scroll to position [473, 0]
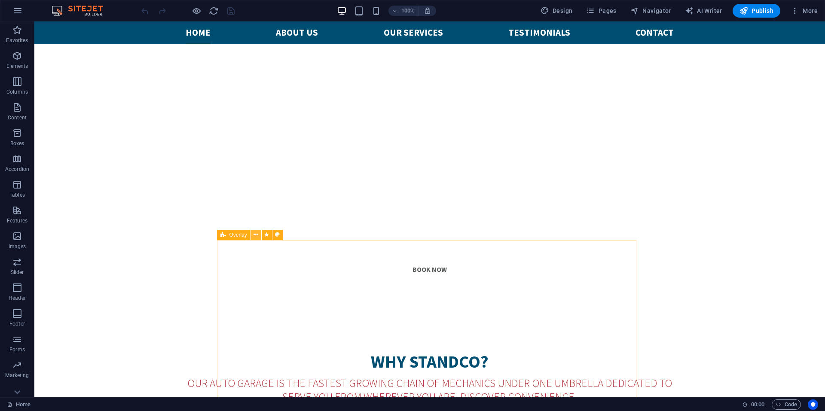
click at [255, 238] on icon at bounding box center [255, 234] width 5 height 9
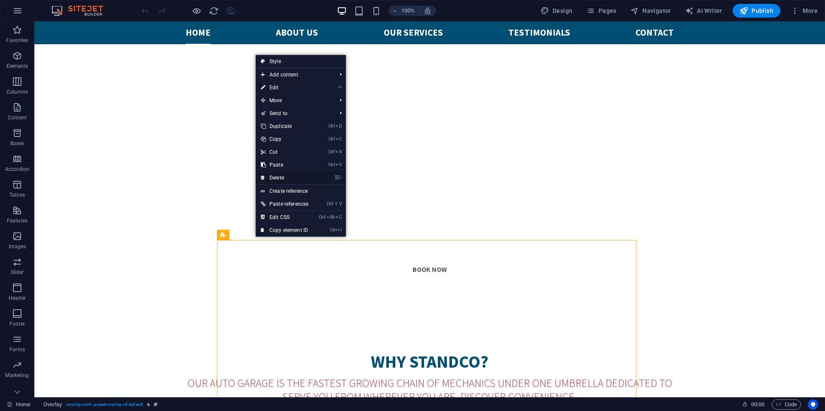
click at [285, 177] on link "⌦ Delete" at bounding box center [285, 177] width 58 height 13
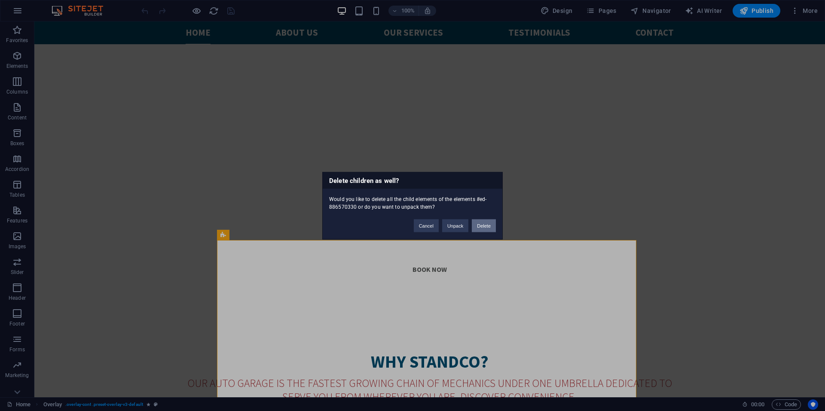
click at [480, 227] on button "Delete" at bounding box center [484, 225] width 24 height 13
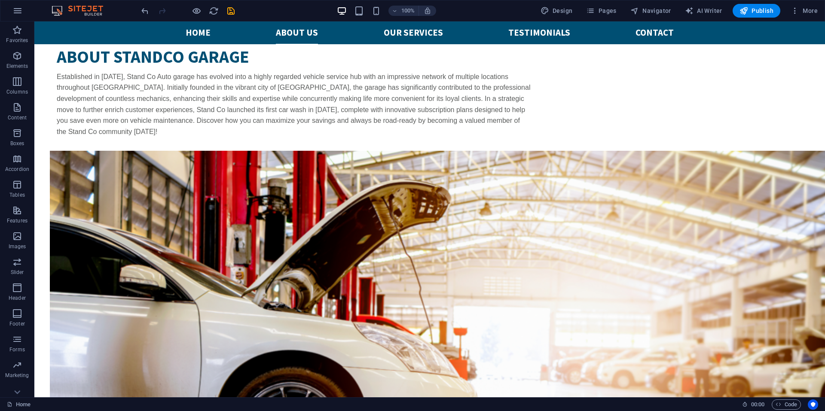
scroll to position [1400, 0]
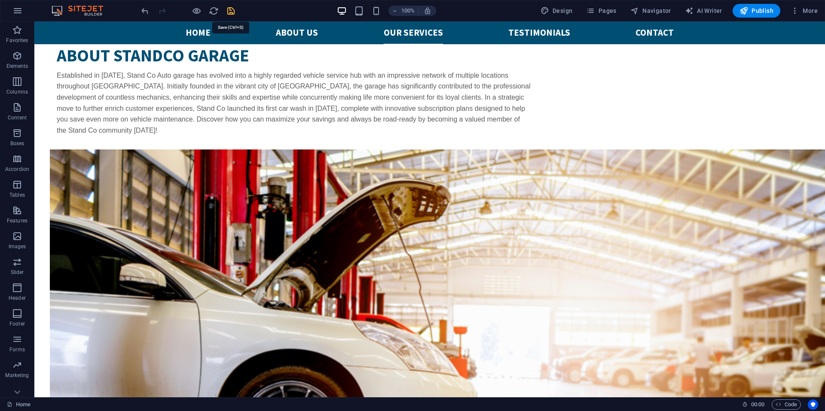
click at [229, 9] on icon "save" at bounding box center [231, 11] width 10 height 10
click at [766, 10] on span "Publish" at bounding box center [756, 10] width 34 height 9
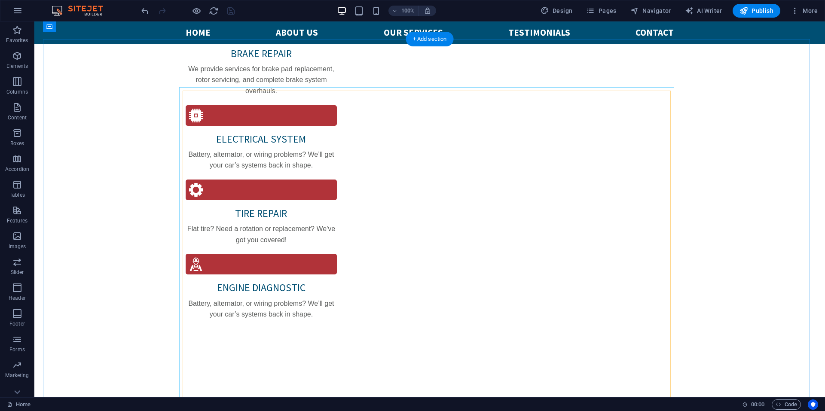
scroll to position [970, 0]
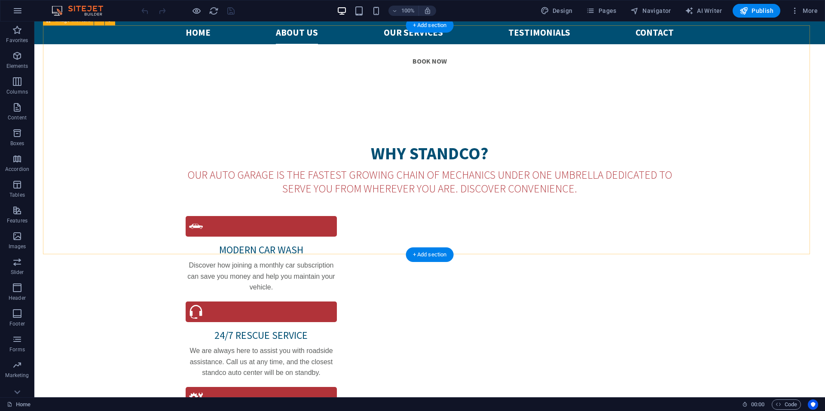
scroll to position [558, 0]
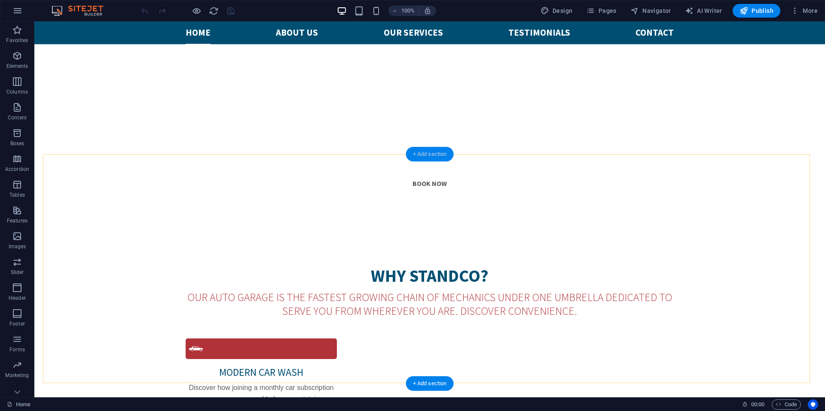
click at [431, 151] on div "+ Add section" at bounding box center [430, 154] width 48 height 15
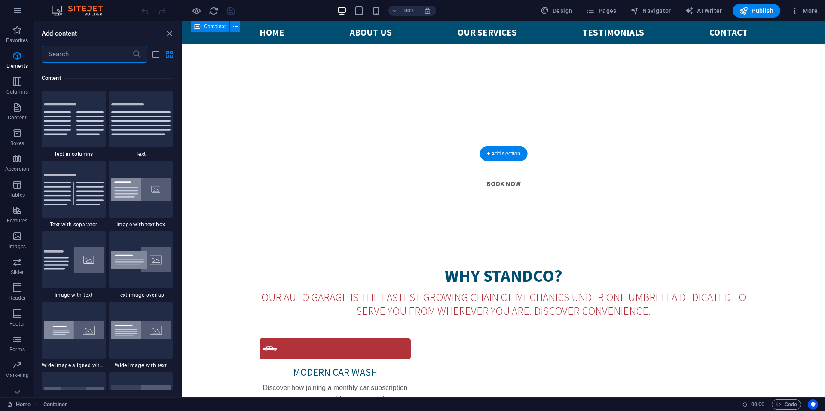
scroll to position [1503, 0]
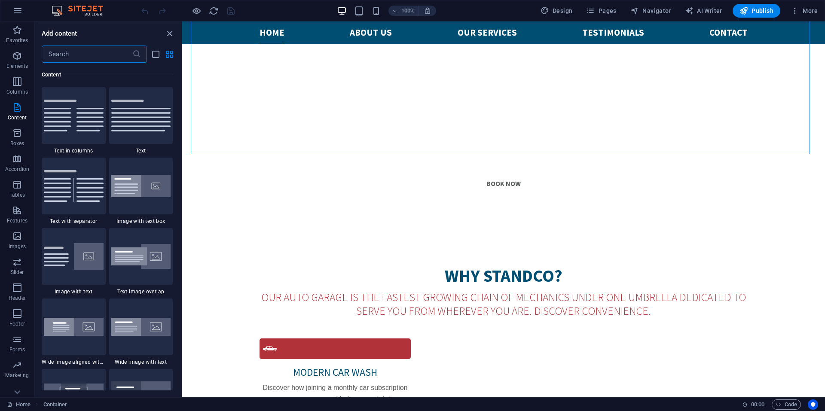
click at [90, 55] on input "text" at bounding box center [87, 54] width 91 height 17
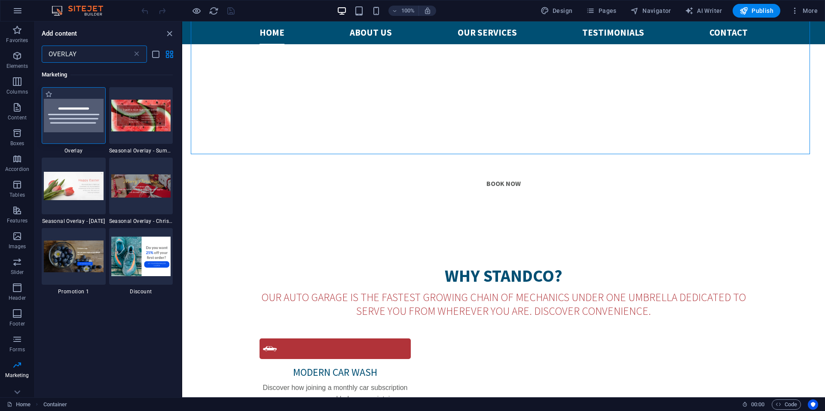
type input "OVERLAY"
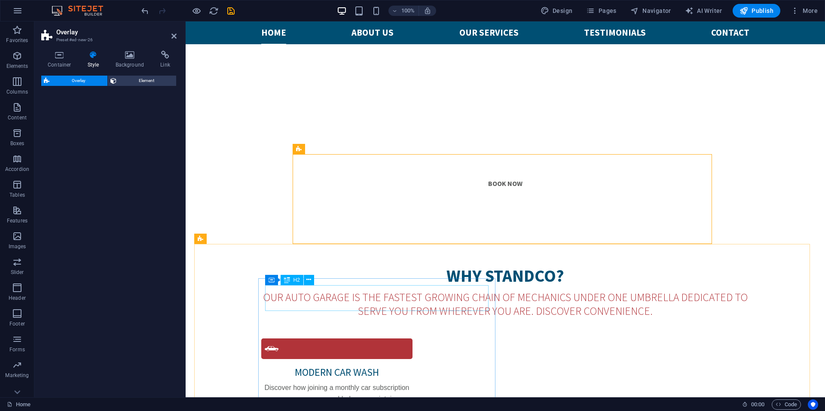
select select "rem"
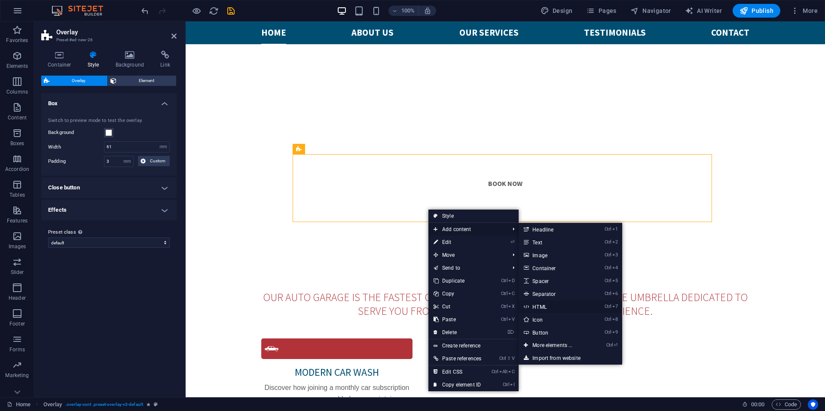
click at [547, 305] on link "Ctrl 7 HTML" at bounding box center [553, 306] width 71 height 13
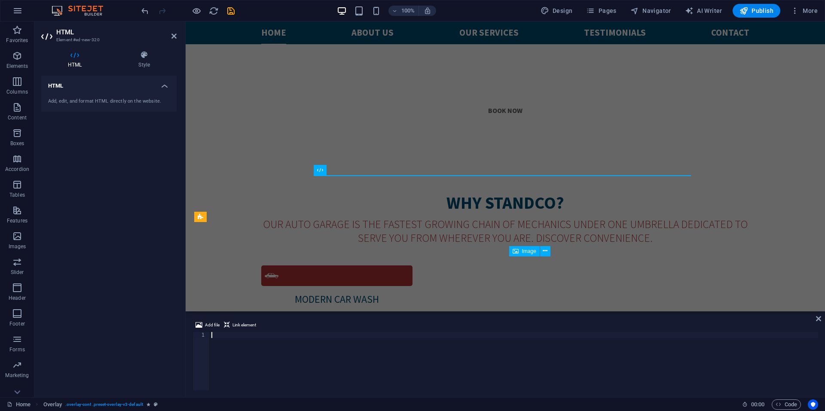
scroll to position [494, 0]
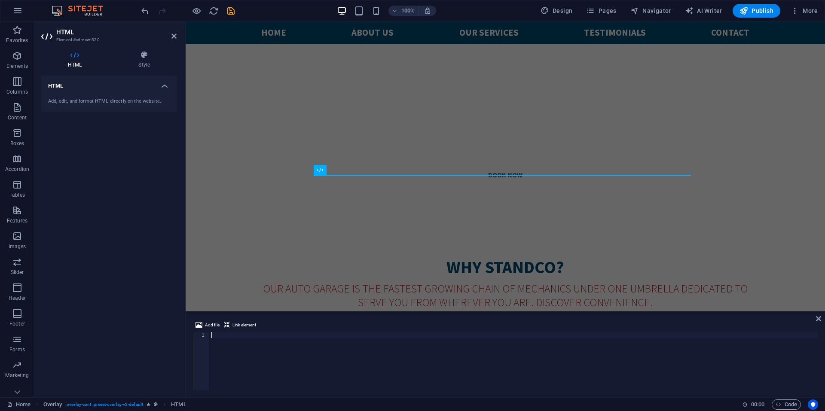
paste textarea "</html>"
type textarea "</html>"
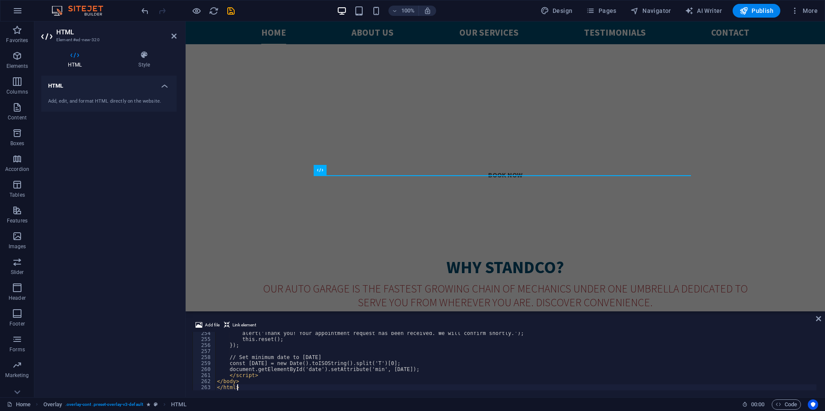
scroll to position [1523, 0]
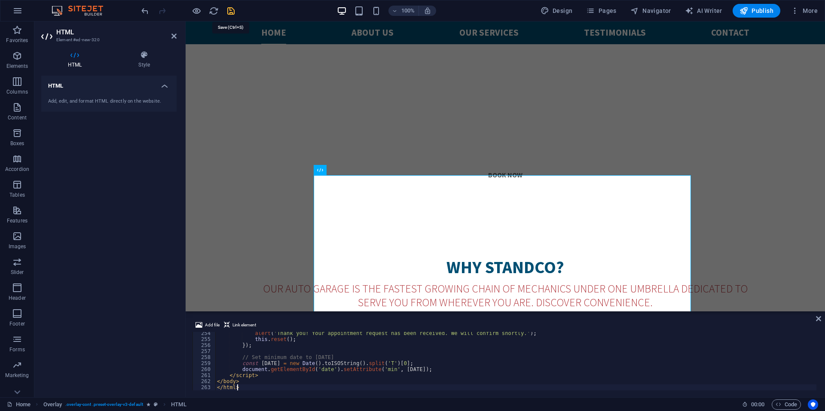
click at [235, 14] on icon "save" at bounding box center [231, 11] width 10 height 10
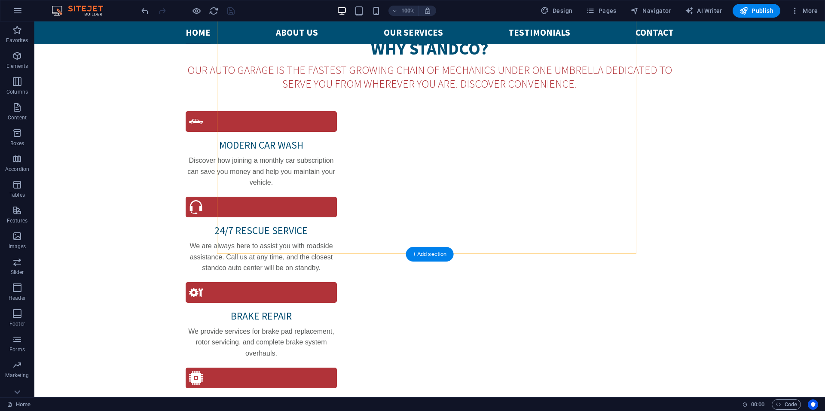
scroll to position [881, 0]
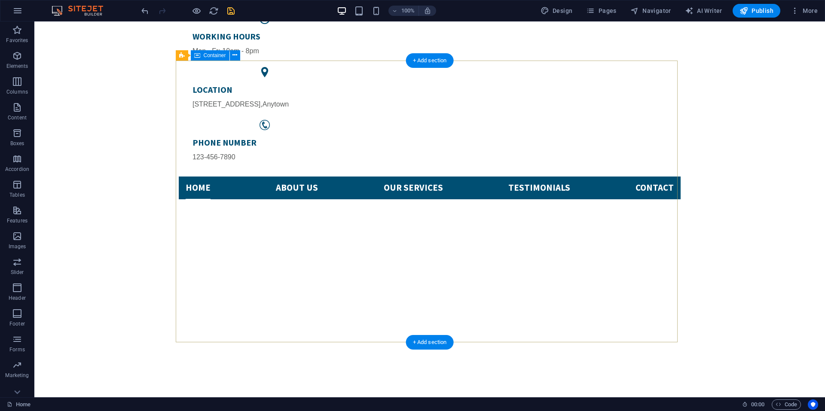
scroll to position [0, 0]
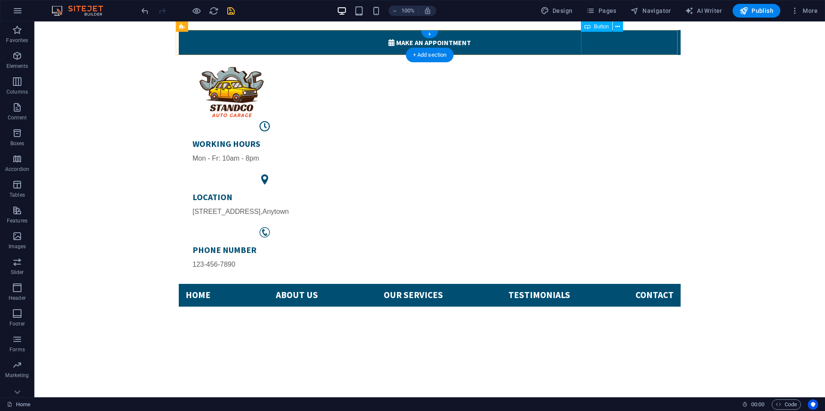
click at [653, 47] on div " Make an appointment" at bounding box center [430, 42] width 502 height 25
select select "%"
click at [665, 44] on div " Make an appointment" at bounding box center [430, 42] width 502 height 25
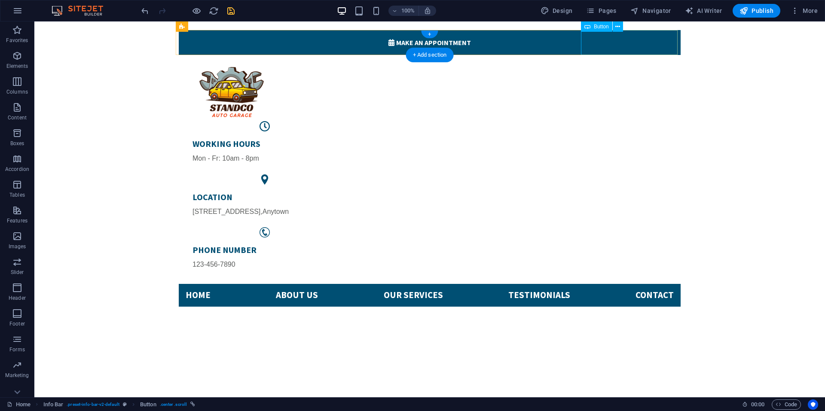
select select "%"
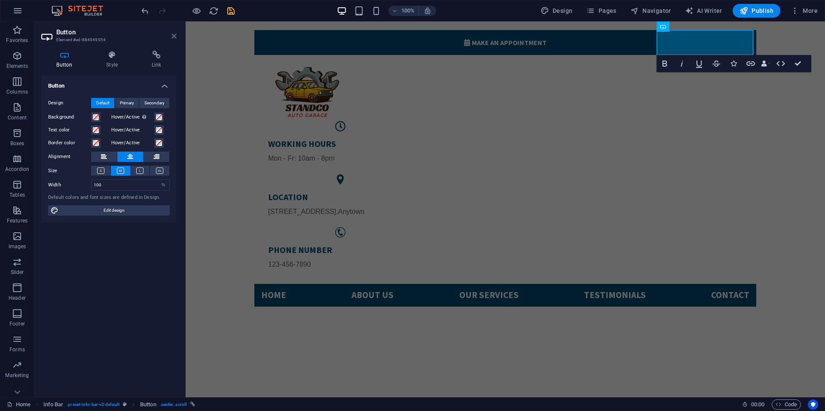
click at [172, 34] on icon at bounding box center [173, 36] width 5 height 7
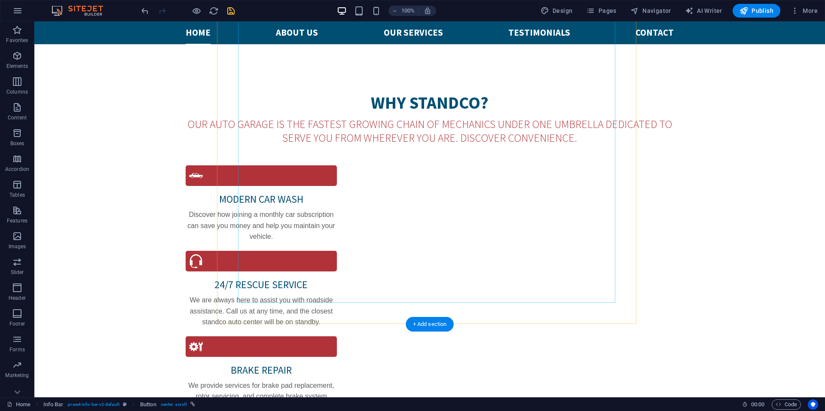
scroll to position [773, 0]
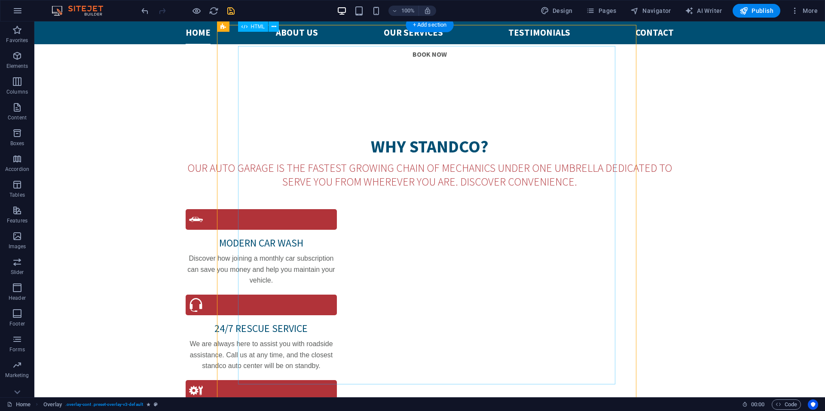
scroll to position [687, 0]
select select "rem"
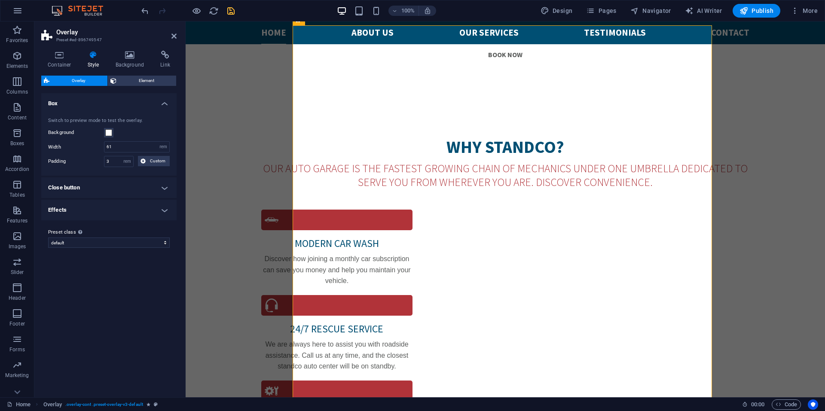
click at [120, 212] on h4 "Effects" at bounding box center [108, 210] width 135 height 21
click at [122, 186] on h4 "Close button" at bounding box center [108, 187] width 135 height 21
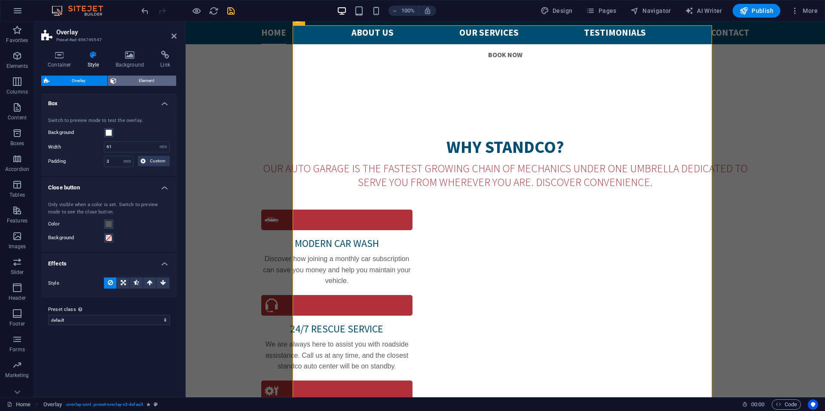
click at [139, 78] on span "Element" at bounding box center [146, 81] width 55 height 10
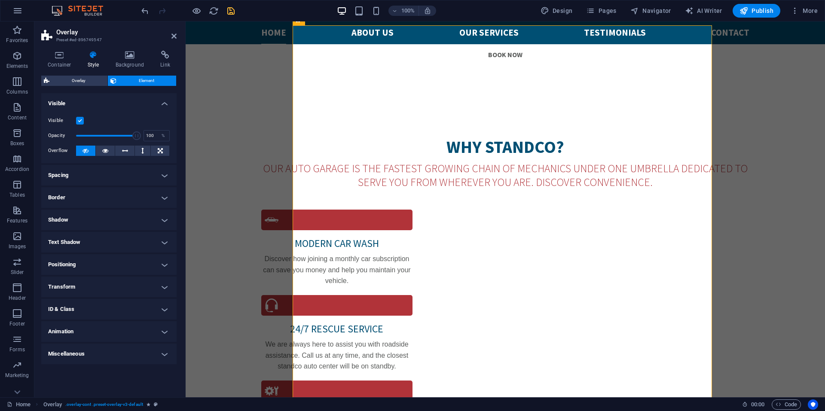
click at [95, 332] on h4 "Animation" at bounding box center [108, 331] width 135 height 21
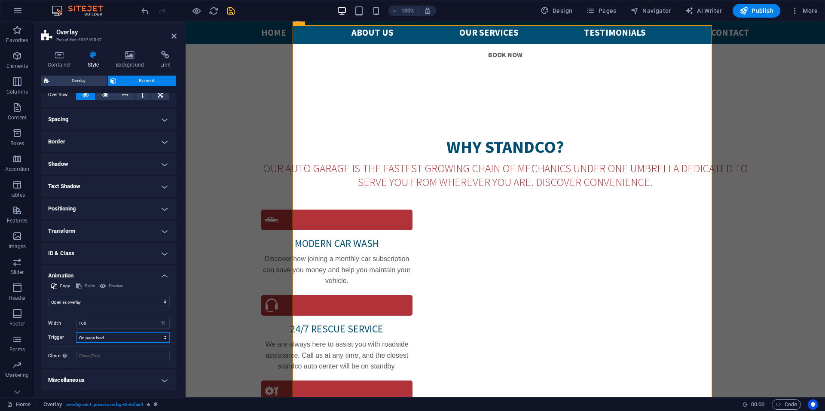
click at [110, 339] on select "No automatic trigger On page load Element scrolled into view" at bounding box center [123, 337] width 94 height 10
select select
click at [76, 332] on select "No automatic trigger On page load Element scrolled into view" at bounding box center [123, 337] width 94 height 10
click at [229, 11] on icon "save" at bounding box center [231, 11] width 10 height 10
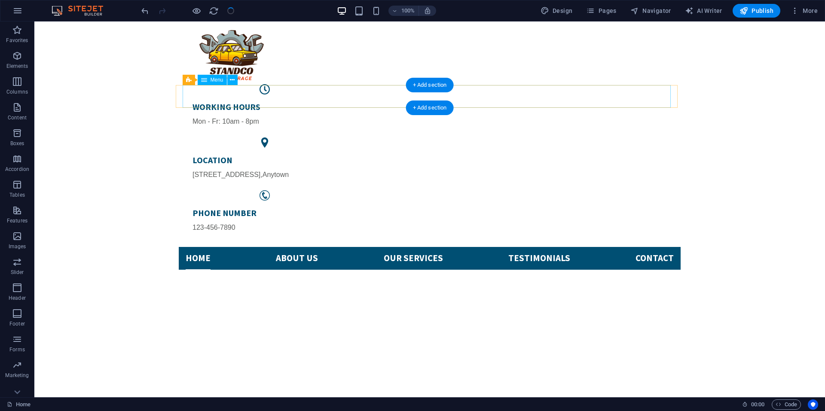
scroll to position [0, 0]
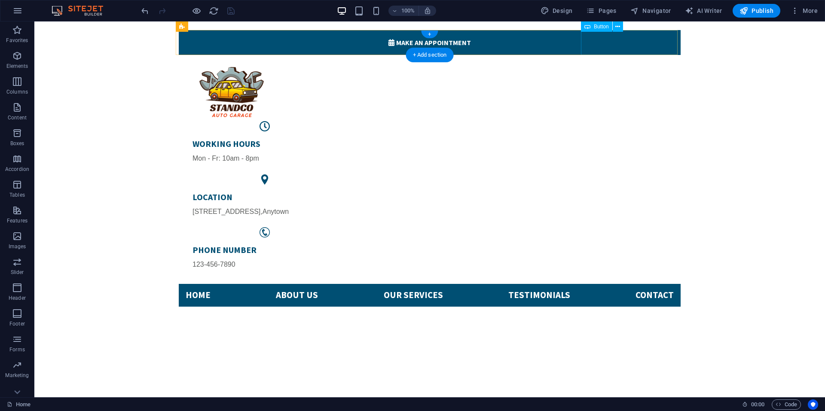
click at [671, 41] on div " Make an appointment" at bounding box center [430, 42] width 502 height 25
select select "%"
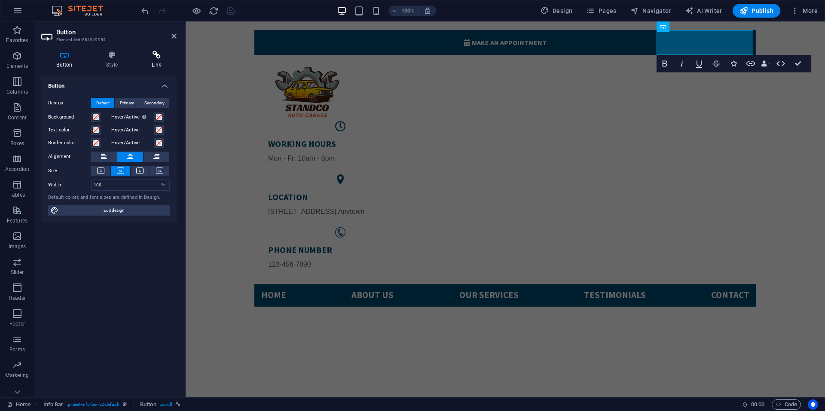
click at [160, 58] on icon at bounding box center [156, 55] width 40 height 9
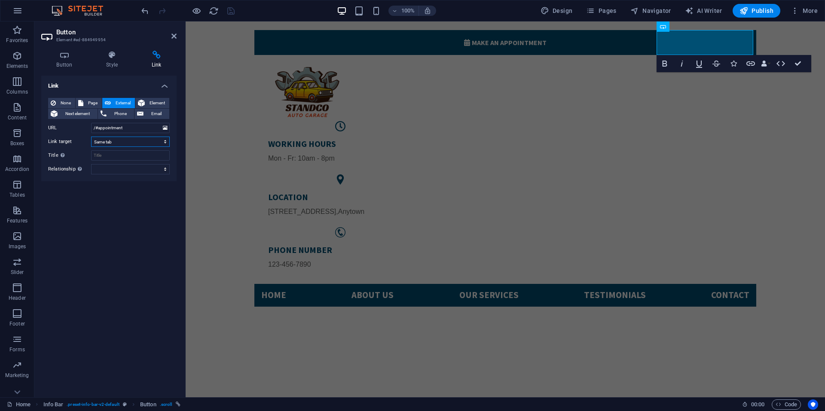
click at [126, 143] on select "New tab Same tab Overlay" at bounding box center [130, 142] width 79 height 10
click at [91, 137] on select "New tab Same tab Overlay" at bounding box center [130, 142] width 79 height 10
click at [128, 139] on select "New tab Same tab Overlay" at bounding box center [130, 142] width 79 height 10
select select "overlay"
click at [91, 137] on select "New tab Same tab Overlay" at bounding box center [130, 142] width 79 height 10
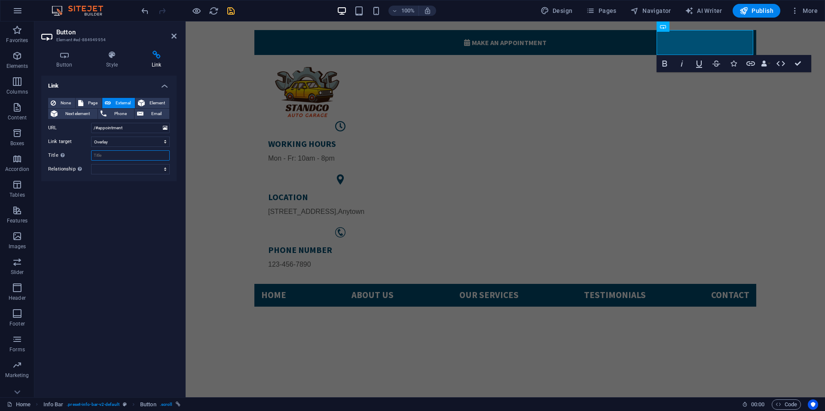
click at [128, 155] on input "Title Additional link description, should not be the same as the link text. The…" at bounding box center [130, 155] width 79 height 10
click at [148, 99] on span "Element" at bounding box center [156, 103] width 19 height 10
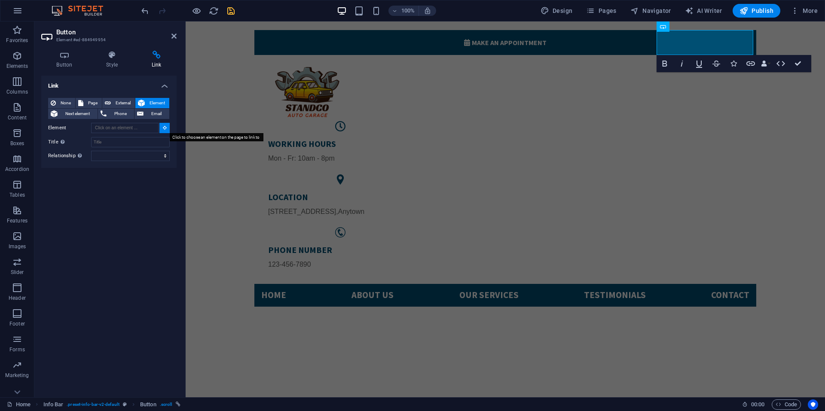
click at [164, 127] on icon at bounding box center [165, 127] width 4 height 4
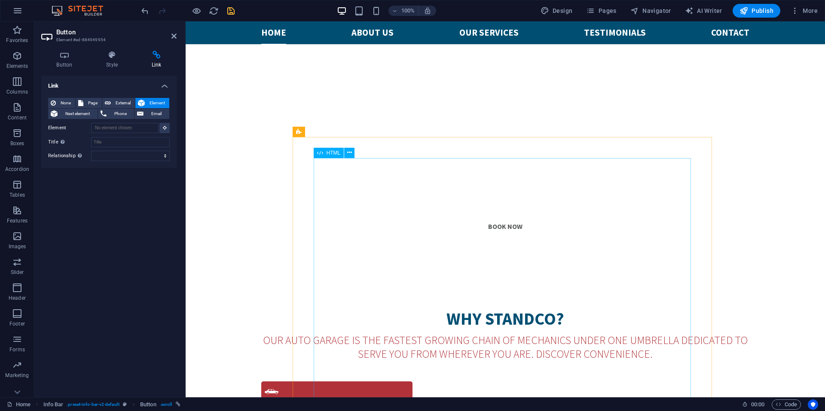
scroll to position [687, 0]
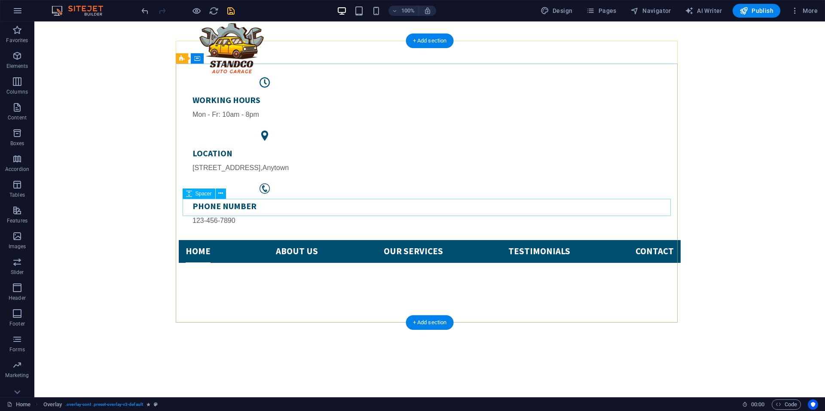
scroll to position [43, 0]
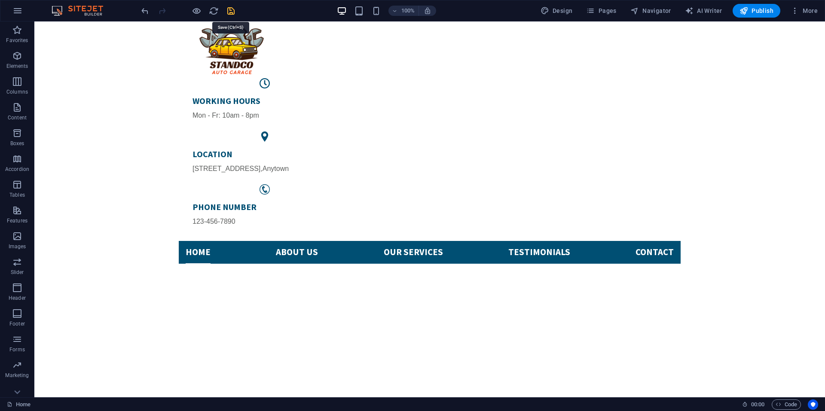
click at [233, 10] on icon "save" at bounding box center [231, 11] width 10 height 10
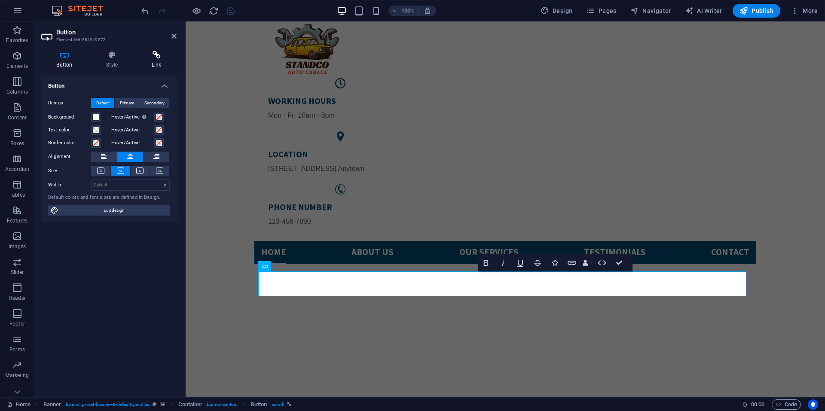
click at [152, 55] on icon at bounding box center [156, 55] width 40 height 9
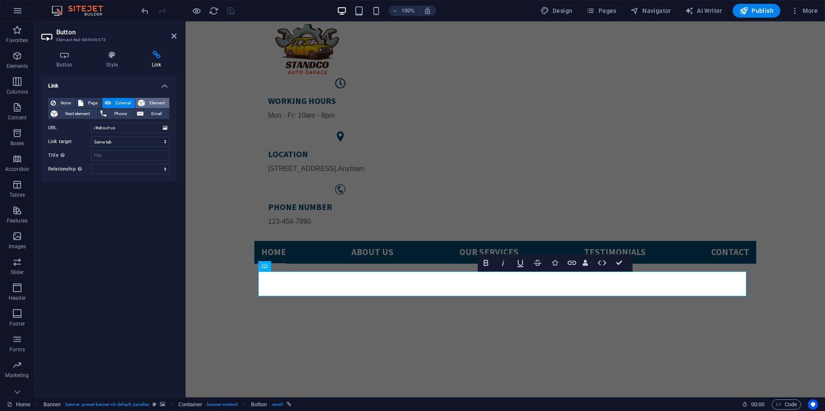
click at [155, 104] on span "Element" at bounding box center [156, 103] width 19 height 10
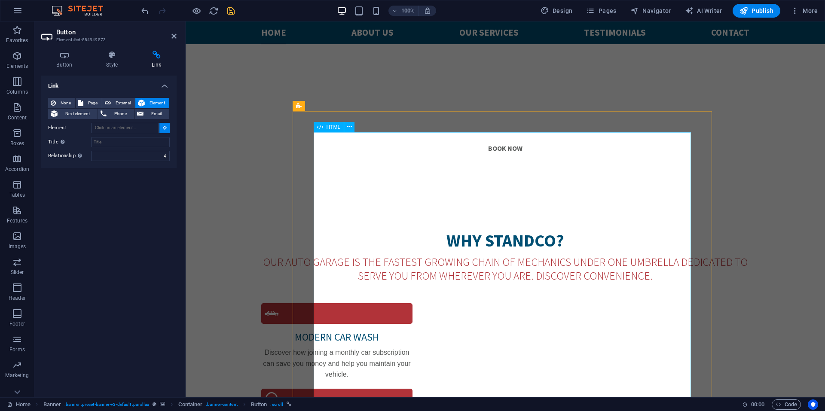
scroll to position [601, 0]
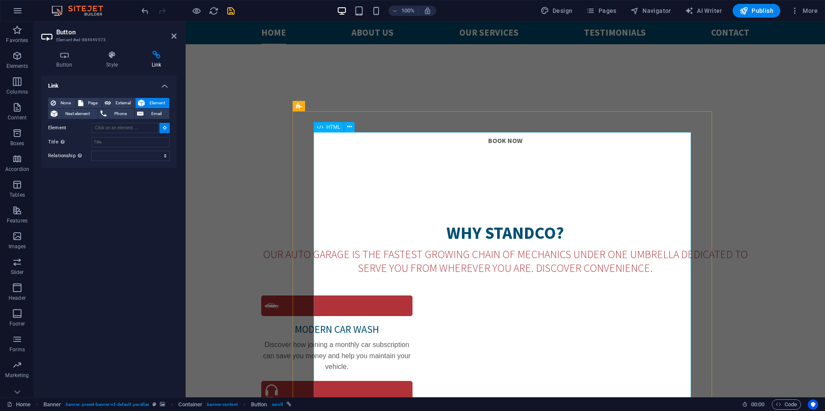
type input "#ed-896749550"
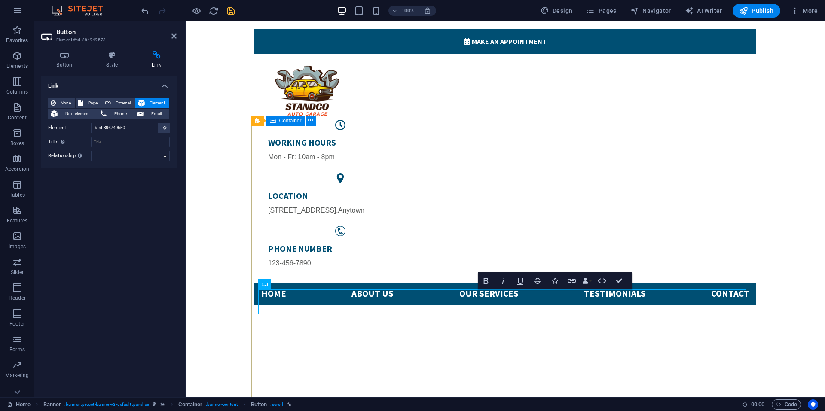
scroll to position [0, 0]
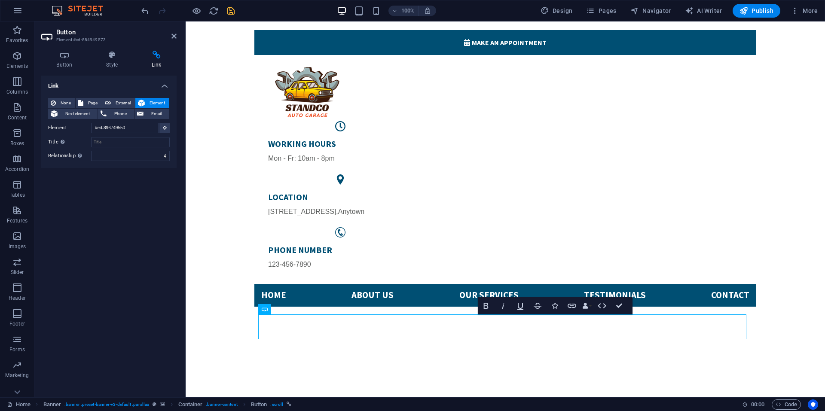
click at [227, 9] on icon "save" at bounding box center [231, 11] width 10 height 10
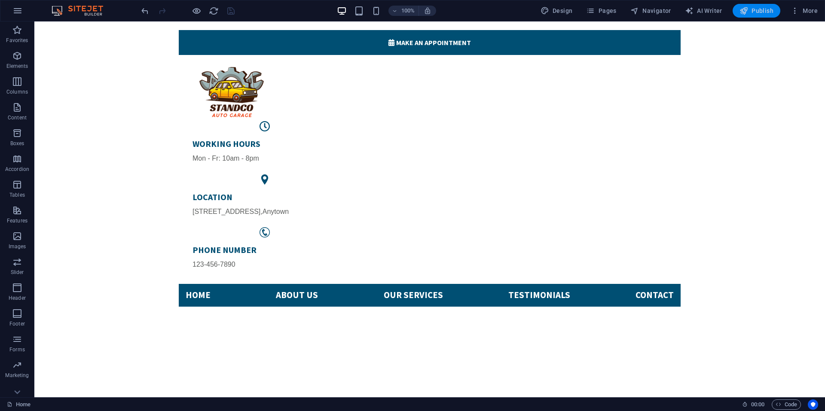
click at [751, 9] on span "Publish" at bounding box center [756, 10] width 34 height 9
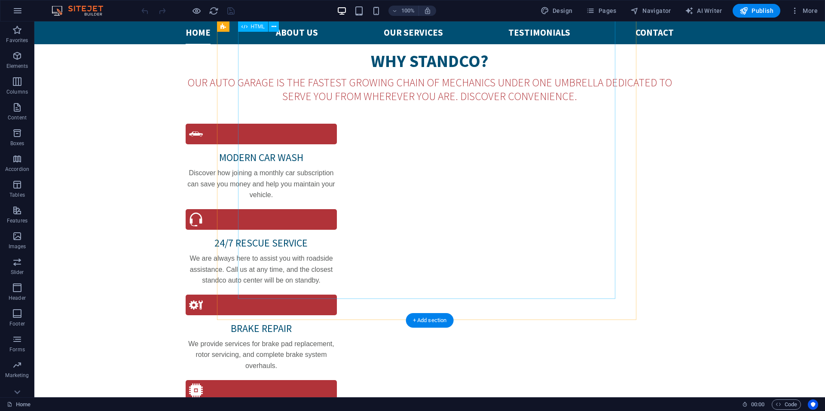
scroll to position [644, 0]
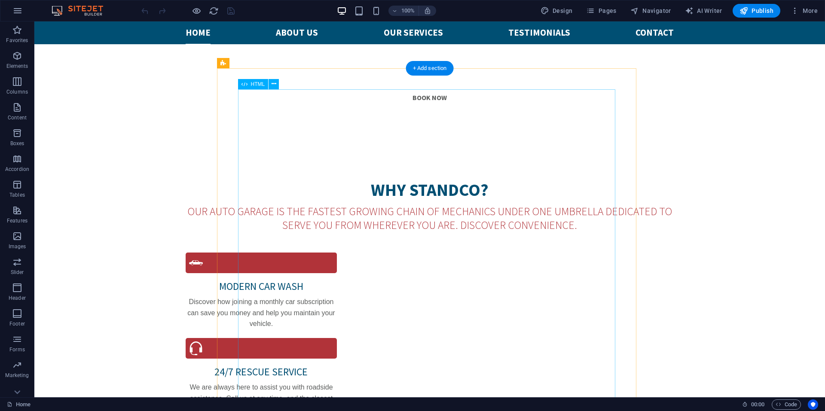
drag, startPoint x: 592, startPoint y: 148, endPoint x: 441, endPoint y: 148, distance: 150.8
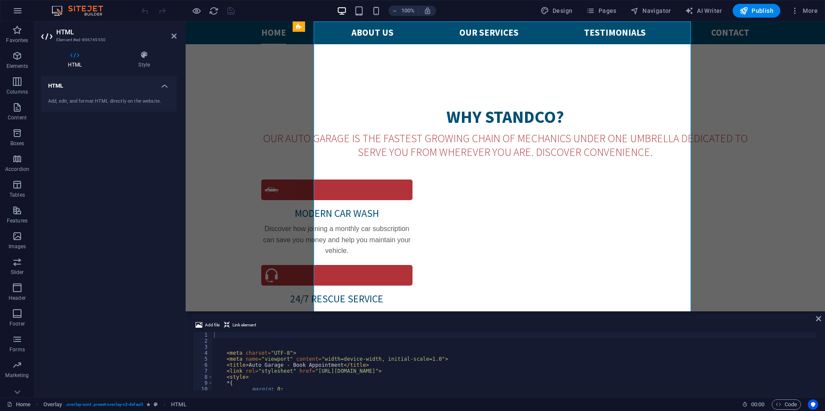
scroll to position [730, 0]
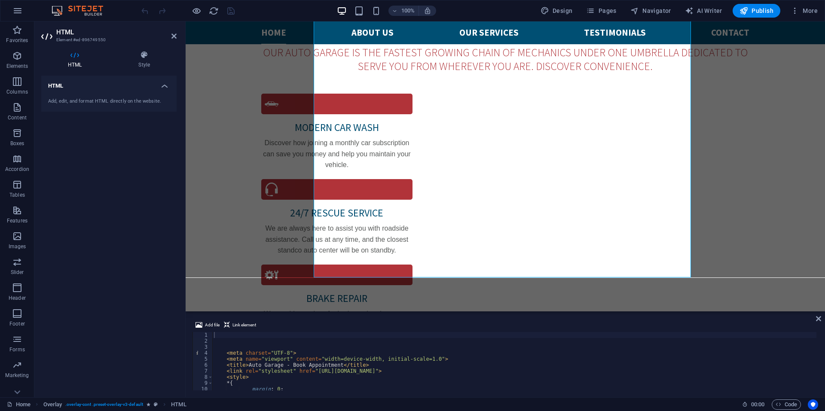
type textarea "<style>"
click at [280, 374] on div "< meta charset = "UTF-8" > < meta name = "viewport" content = "width=device-wid…" at bounding box center [514, 367] width 604 height 70
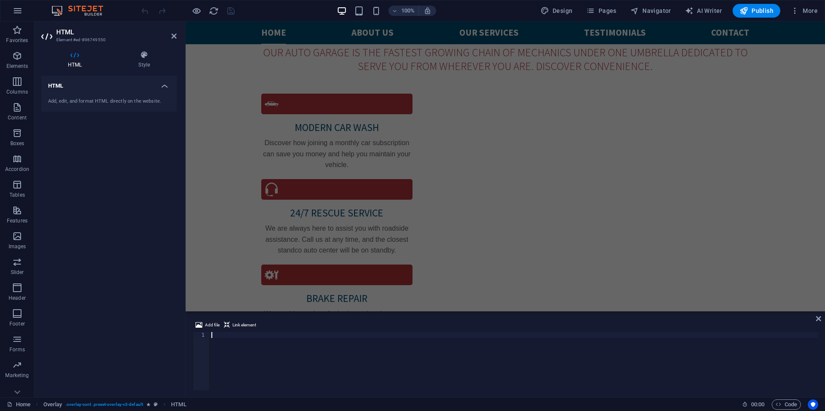
paste textarea "</html>"
type textarea "</html>"
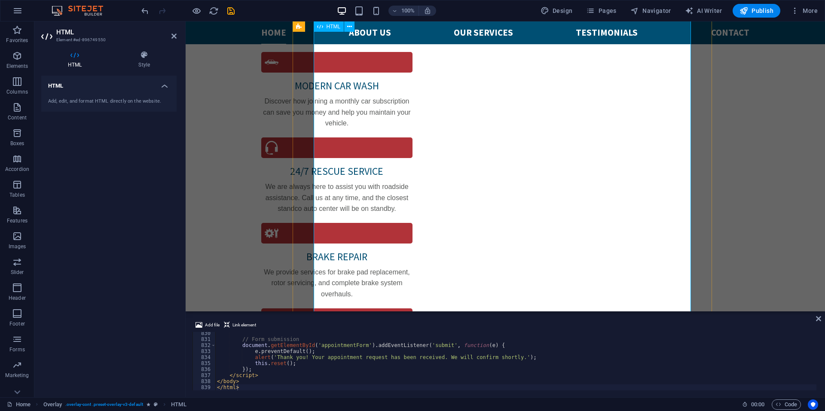
scroll to position [816, 0]
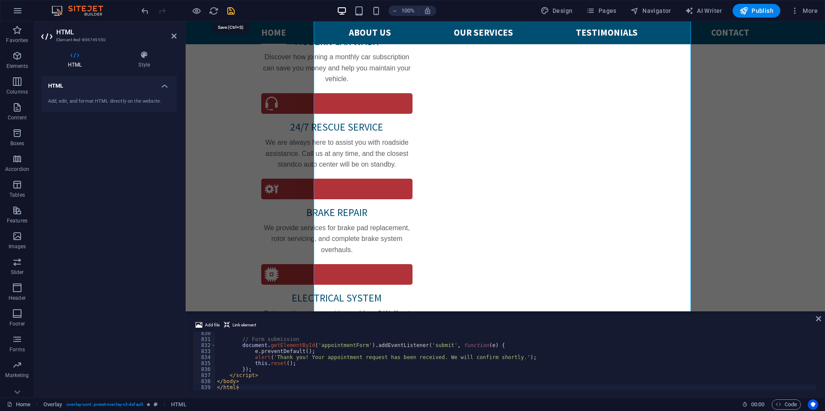
drag, startPoint x: 227, startPoint y: 10, endPoint x: 232, endPoint y: 18, distance: 9.5
click at [227, 11] on icon "save" at bounding box center [231, 11] width 10 height 10
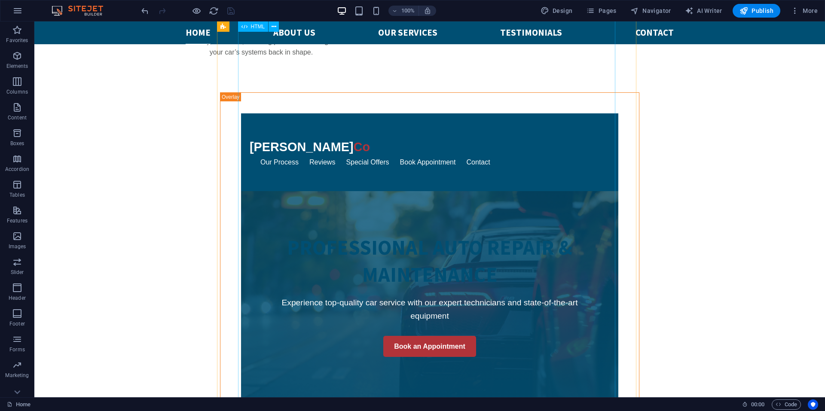
scroll to position [1009, 0]
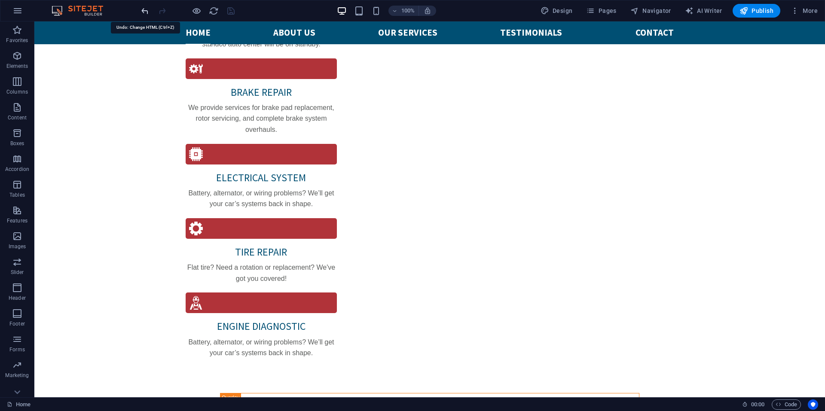
click at [144, 11] on icon "undo" at bounding box center [145, 11] width 10 height 10
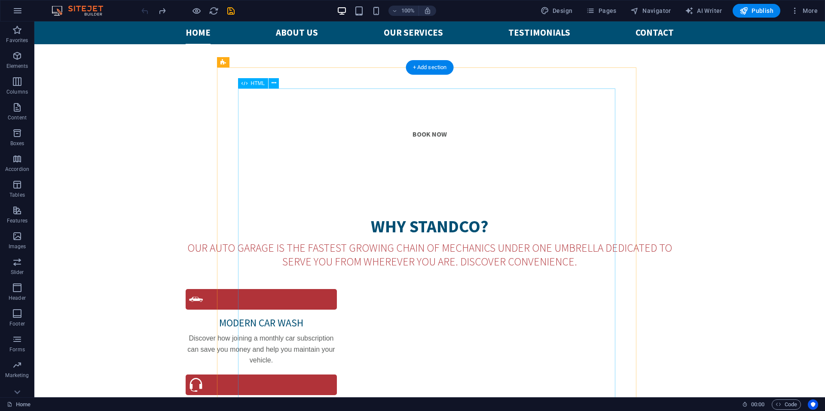
scroll to position [666, 0]
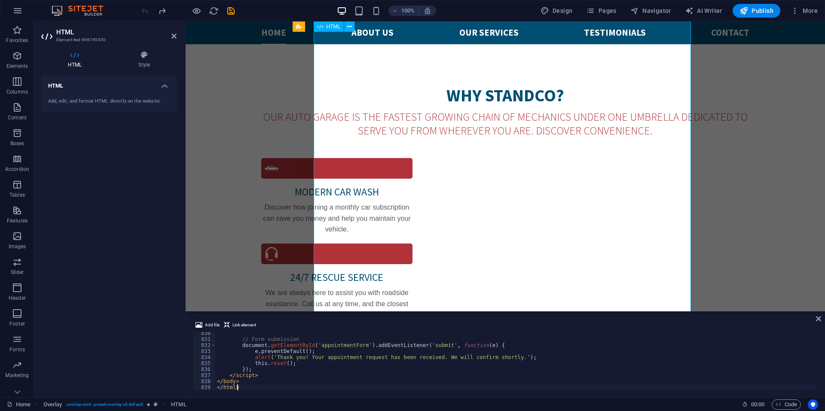
scroll to position [1523, 0]
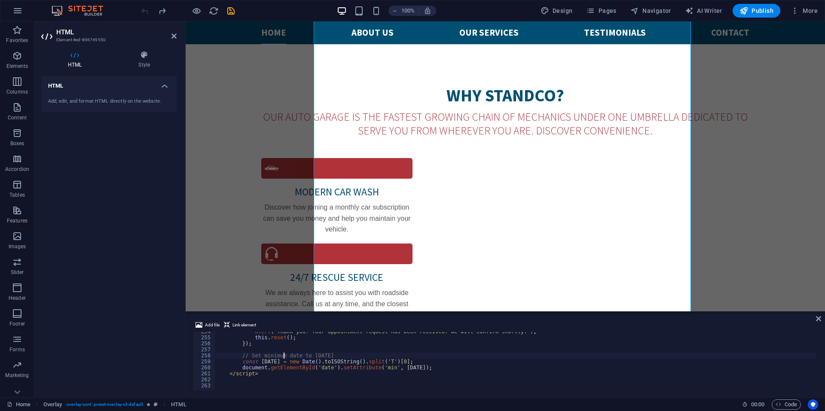
click at [282, 354] on div "alert ( 'Thank you! Your appointment request has been received. We will confirm…" at bounding box center [515, 363] width 601 height 69
type textarea "// Set minimum date to [DATE]"
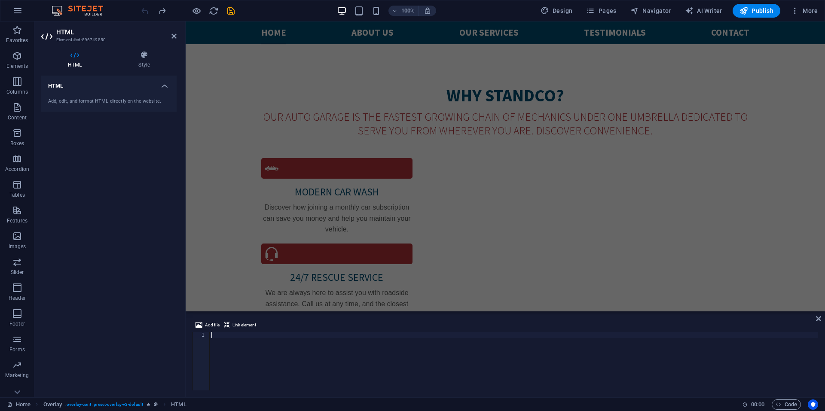
paste textarea "</html>"
type textarea "</html>"
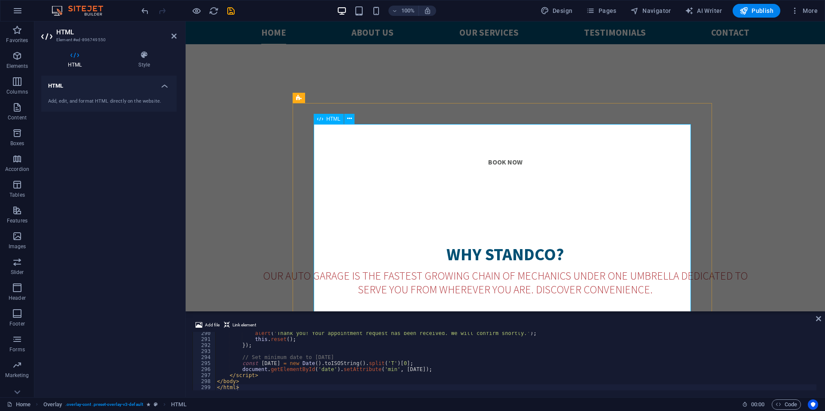
scroll to position [580, 0]
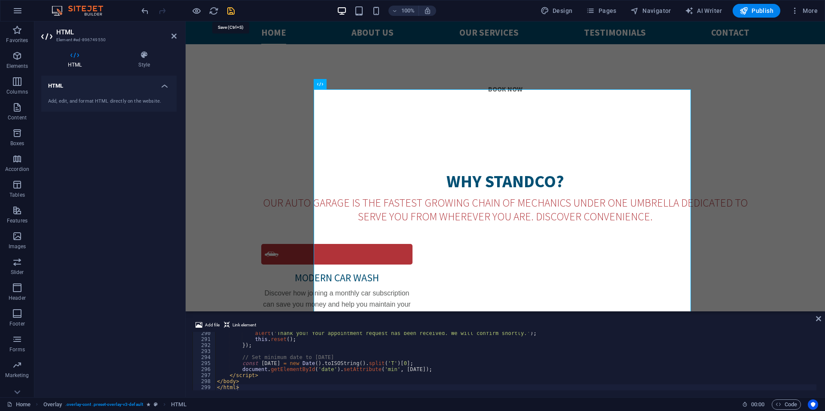
click at [231, 11] on icon "save" at bounding box center [231, 11] width 10 height 10
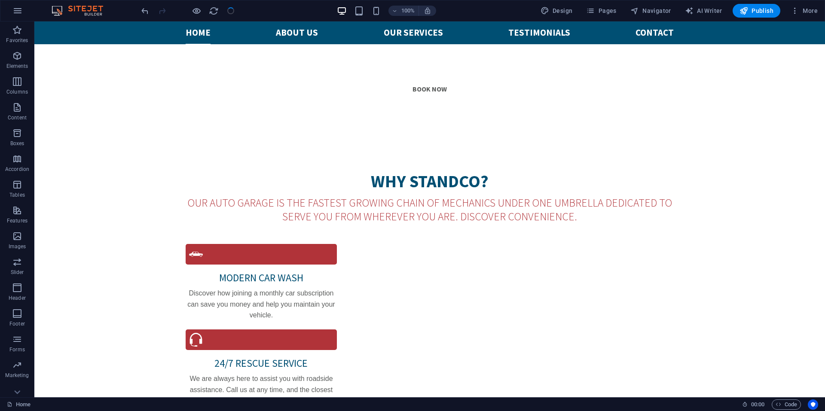
scroll to position [644, 0]
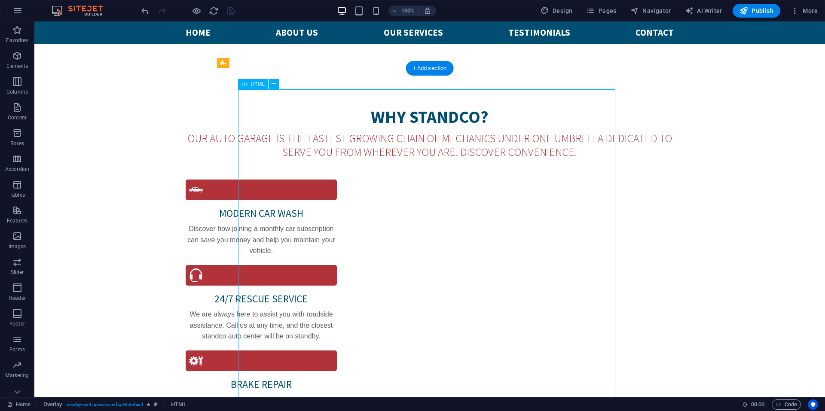
scroll to position [580, 0]
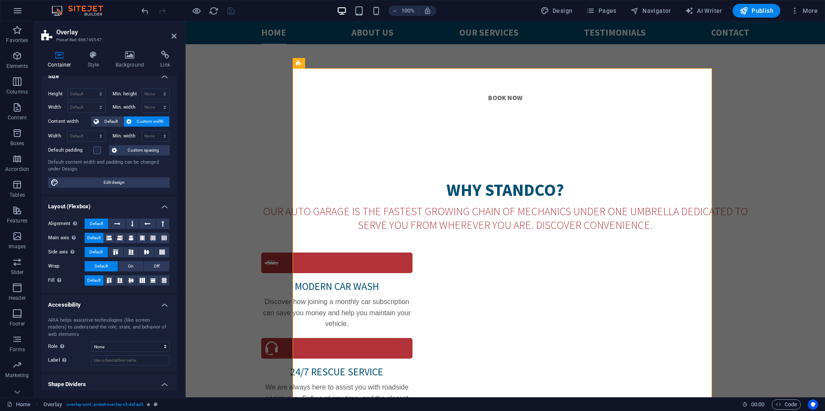
scroll to position [0, 0]
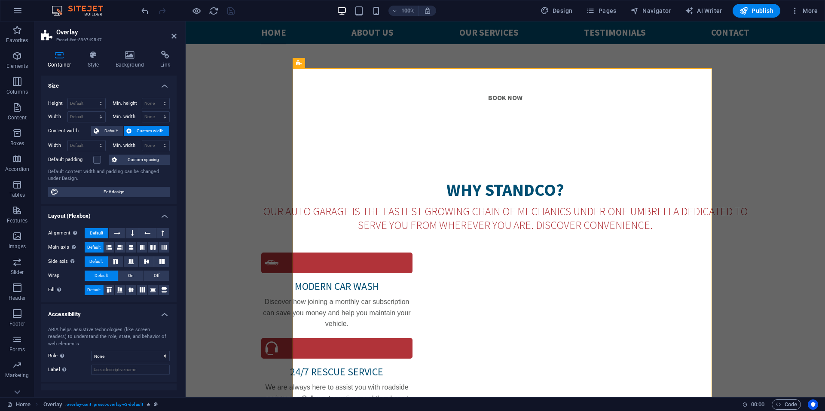
click at [170, 35] on h2 "Overlay" at bounding box center [116, 32] width 120 height 8
click at [750, 6] on button "Publish" at bounding box center [756, 11] width 48 height 14
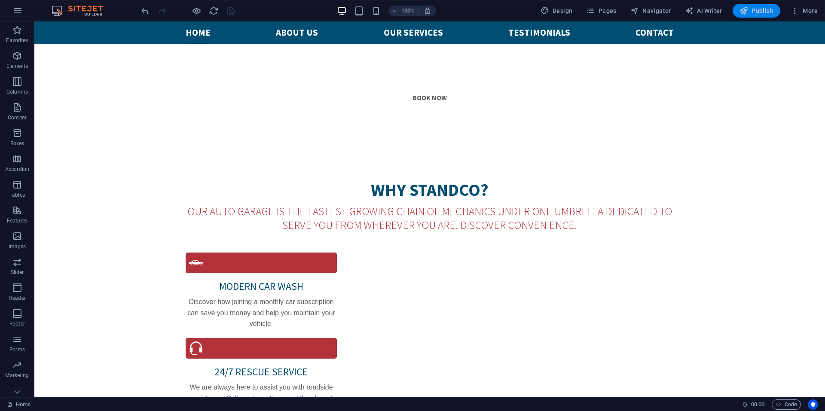
click at [766, 10] on span "Publish" at bounding box center [756, 10] width 34 height 9
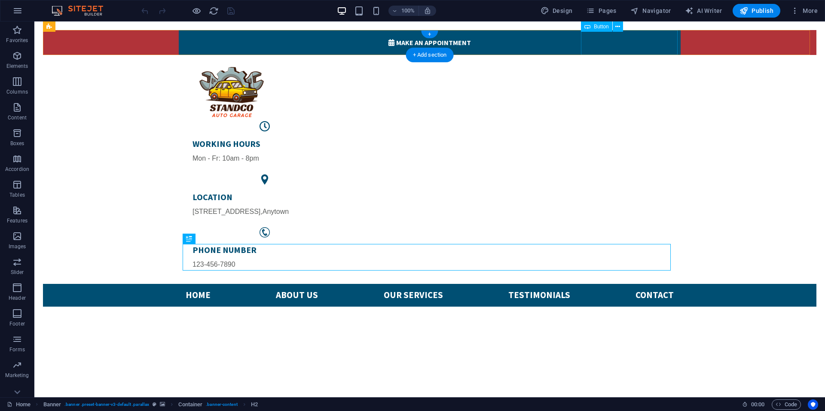
click at [641, 46] on div " Make an appointment" at bounding box center [430, 42] width 502 height 25
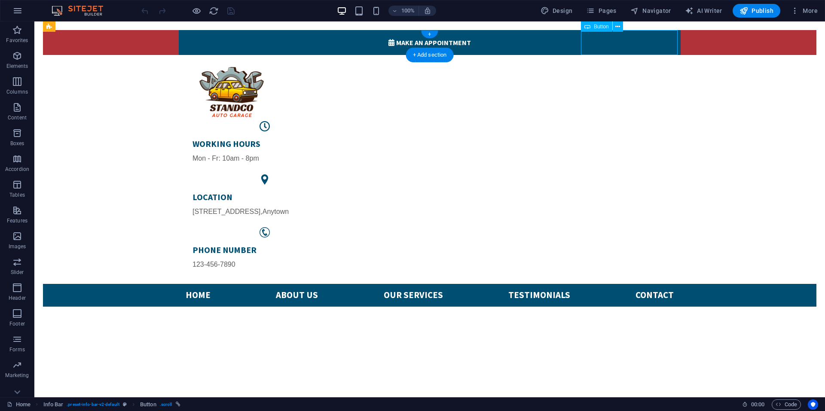
click at [641, 46] on div " Make an appointment" at bounding box center [430, 42] width 502 height 25
click at [660, 43] on div " Make an appointment" at bounding box center [430, 42] width 502 height 25
select select "%"
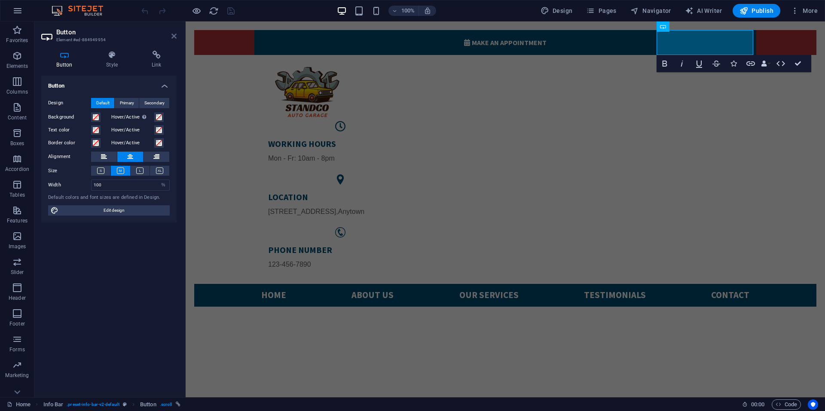
drag, startPoint x: 139, startPoint y: 16, endPoint x: 173, endPoint y: 36, distance: 39.1
click at [173, 36] on icon at bounding box center [173, 36] width 5 height 7
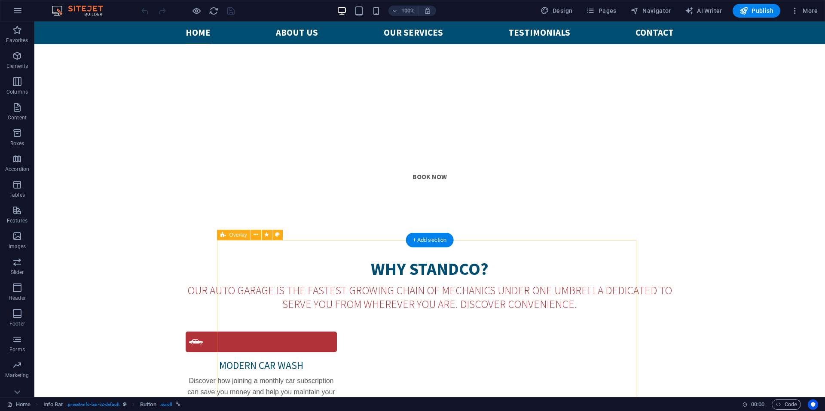
scroll to position [644, 0]
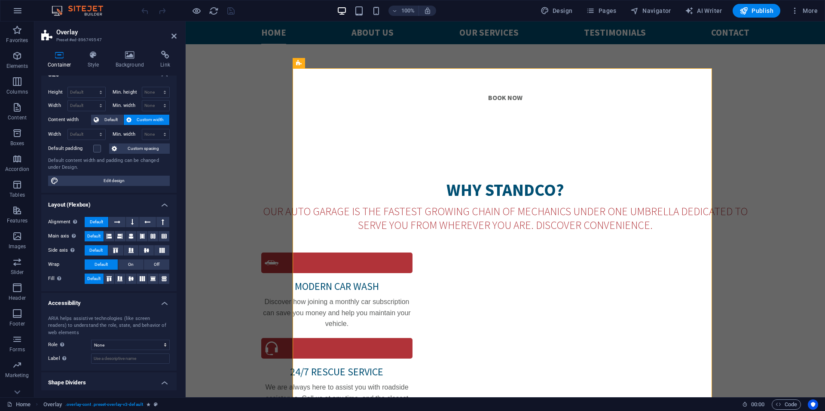
scroll to position [0, 0]
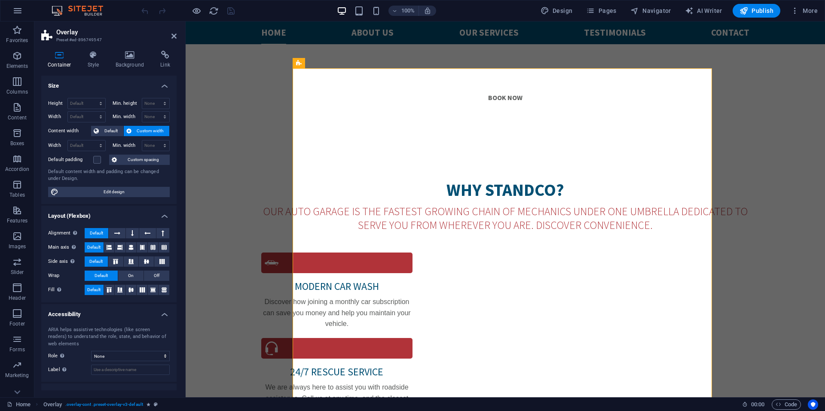
click at [167, 37] on header "Overlay Preset #ed-896749547" at bounding box center [108, 32] width 135 height 22
click at [171, 32] on h2 "Overlay" at bounding box center [116, 32] width 120 height 8
click at [172, 37] on icon at bounding box center [173, 36] width 5 height 7
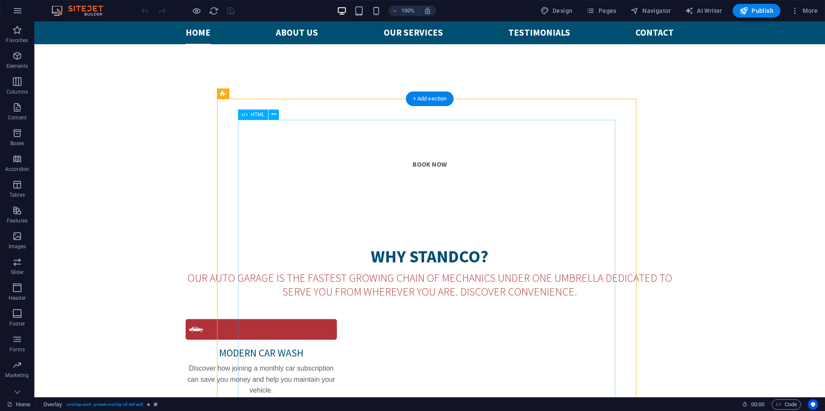
scroll to position [515, 0]
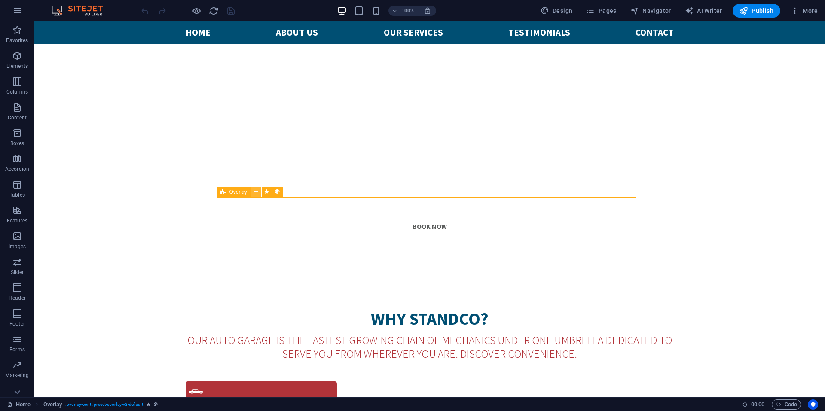
click at [256, 193] on icon at bounding box center [255, 191] width 5 height 9
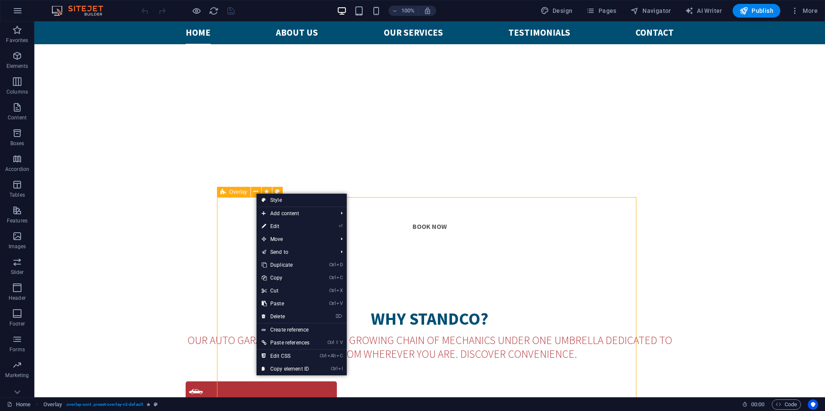
click at [234, 193] on span "Overlay" at bounding box center [238, 191] width 18 height 5
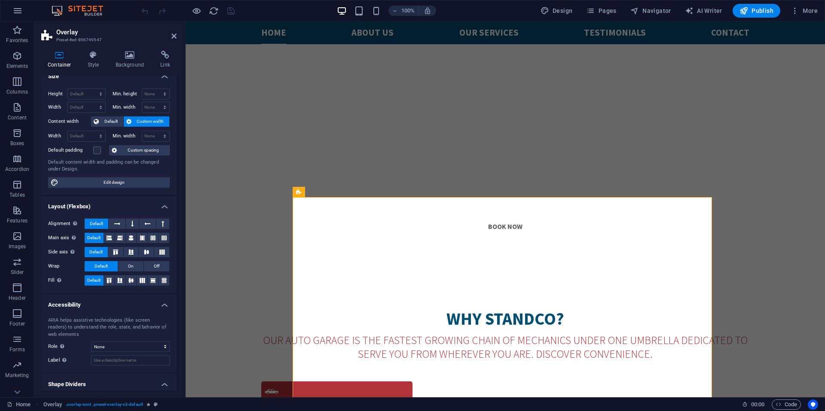
scroll to position [0, 0]
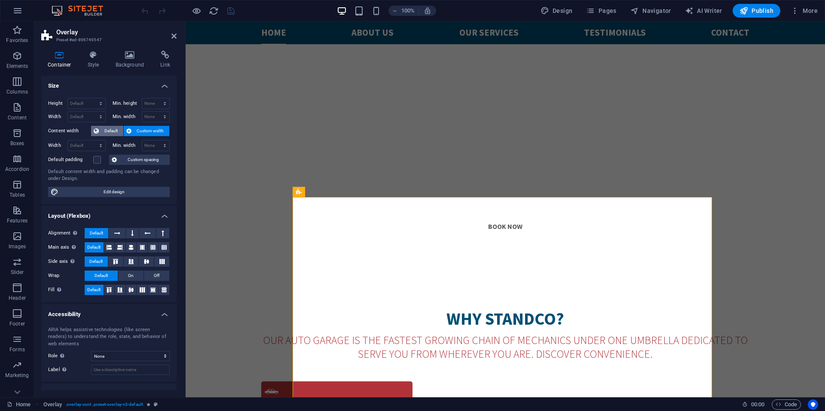
click at [105, 128] on span "Default" at bounding box center [110, 131] width 19 height 10
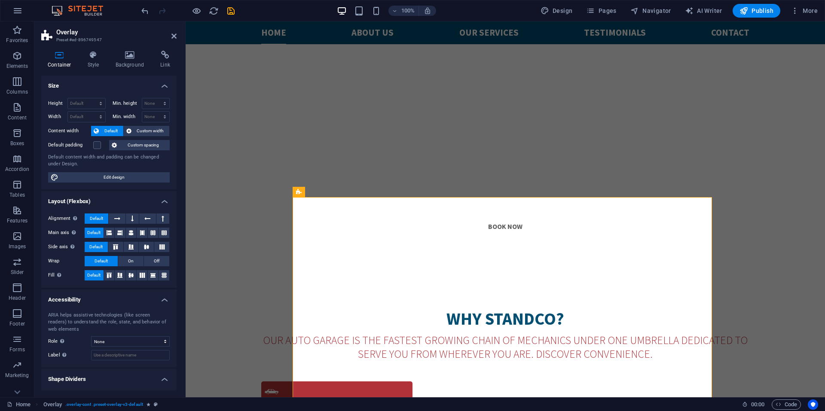
scroll to position [18, 0]
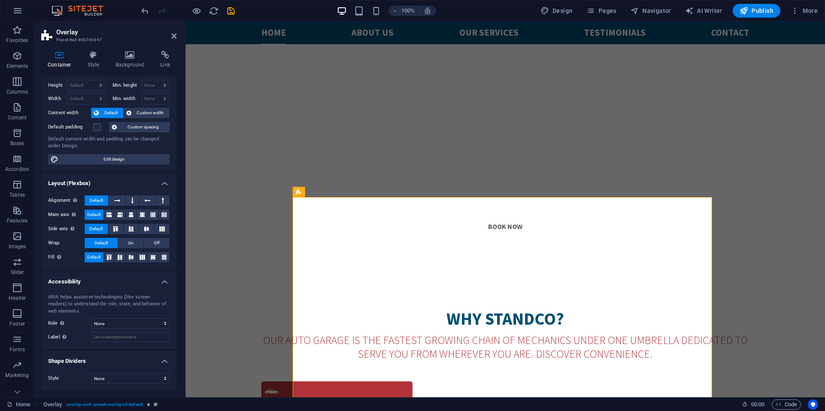
click at [132, 49] on div "Container Style Background Link Size Height Default px rem % vh vw Min. height …" at bounding box center [108, 221] width 149 height 354
click at [131, 55] on icon at bounding box center [130, 55] width 42 height 9
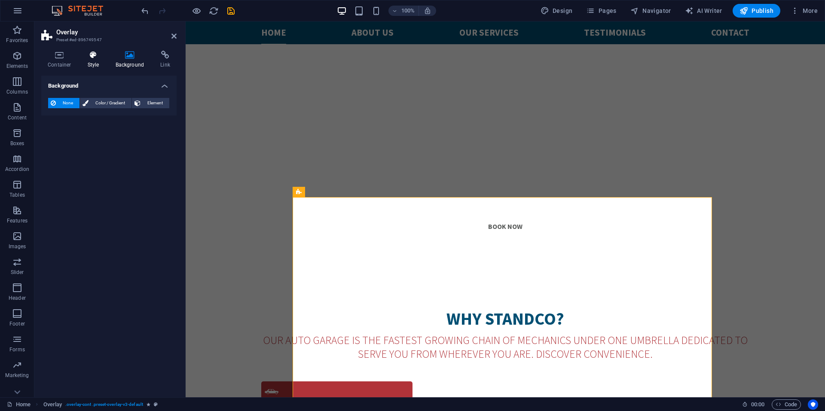
click at [94, 54] on icon at bounding box center [93, 55] width 24 height 9
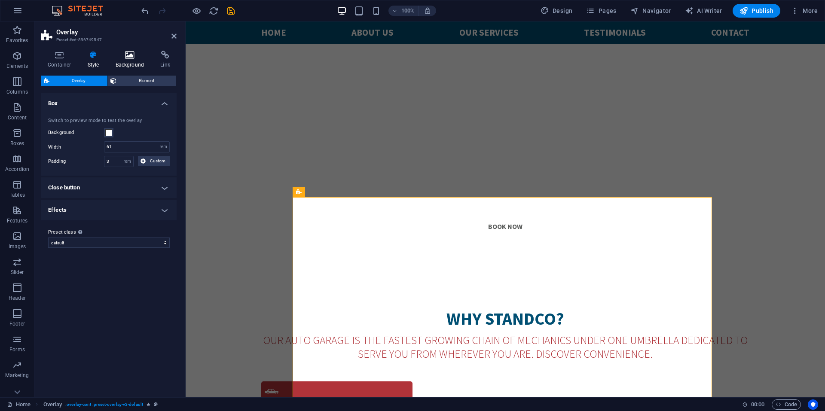
click at [118, 61] on h4 "Background" at bounding box center [131, 60] width 45 height 18
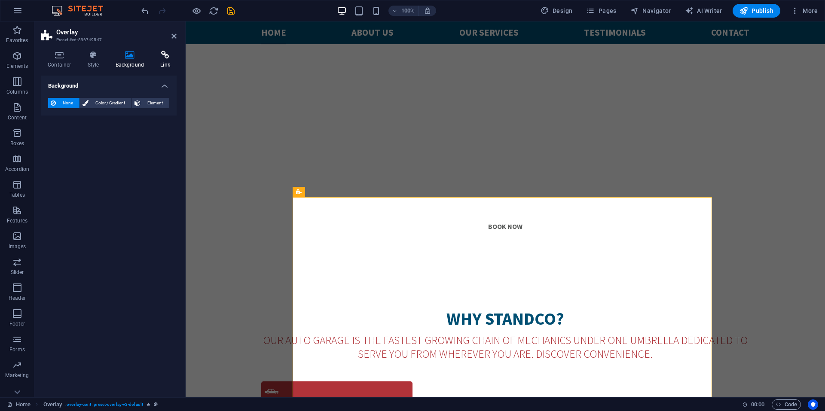
click at [157, 60] on h4 "Link" at bounding box center [165, 60] width 23 height 18
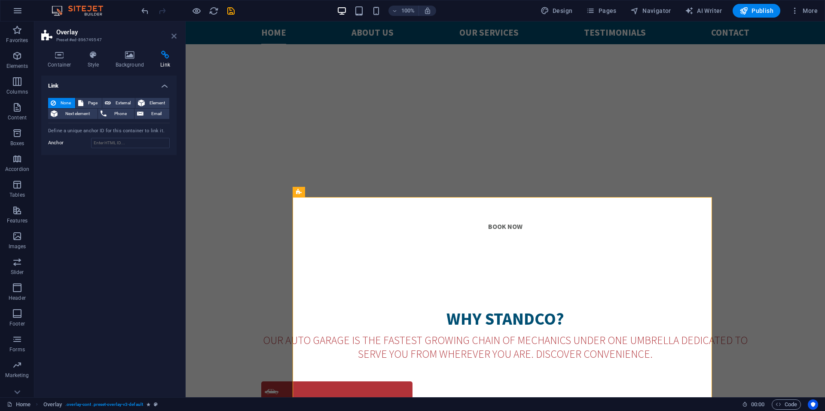
click at [175, 36] on icon at bounding box center [173, 36] width 5 height 7
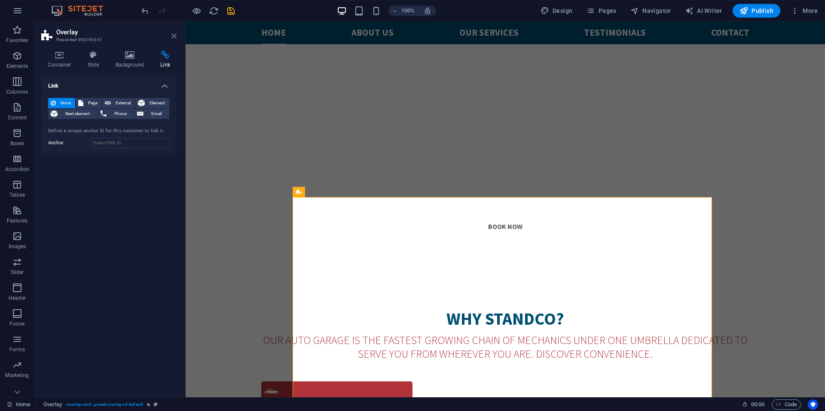
click at [175, 36] on icon at bounding box center [173, 36] width 5 height 7
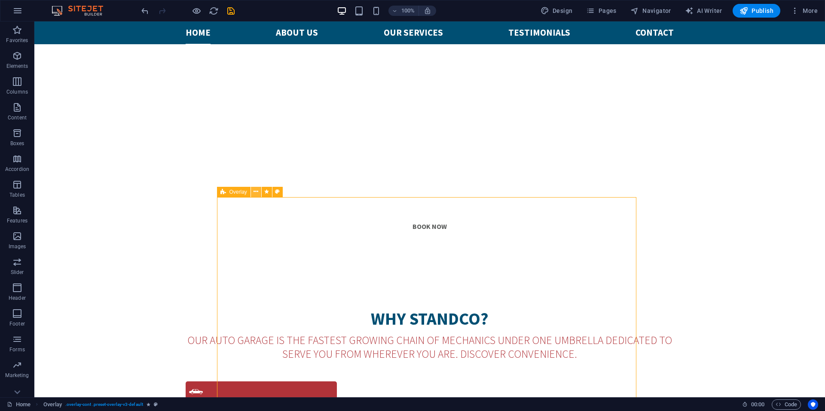
click at [256, 193] on icon at bounding box center [255, 191] width 5 height 9
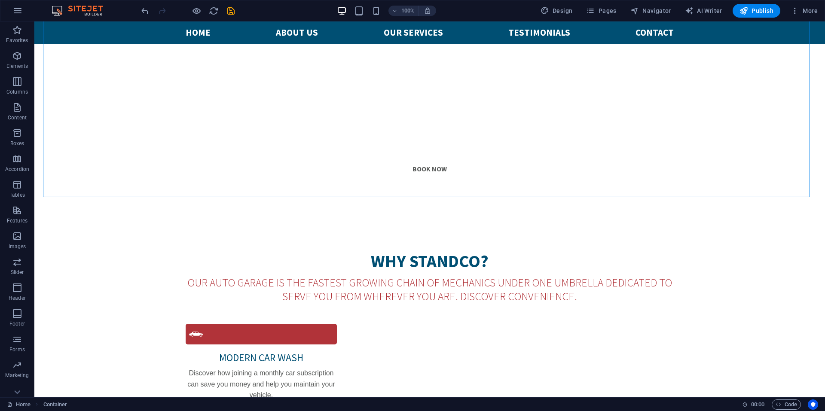
scroll to position [730, 0]
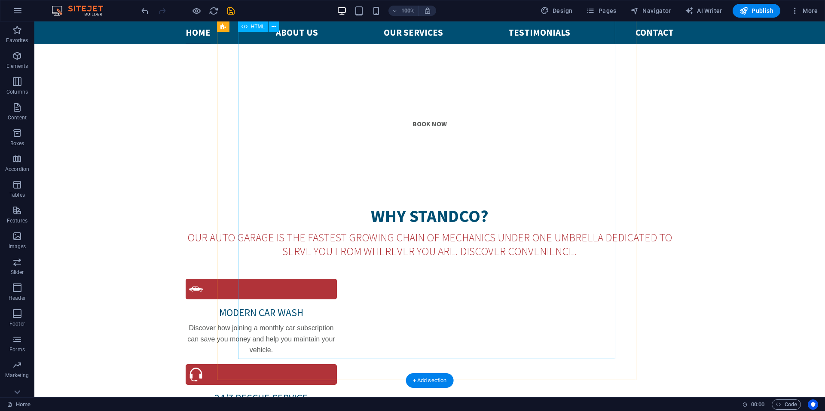
scroll to position [558, 0]
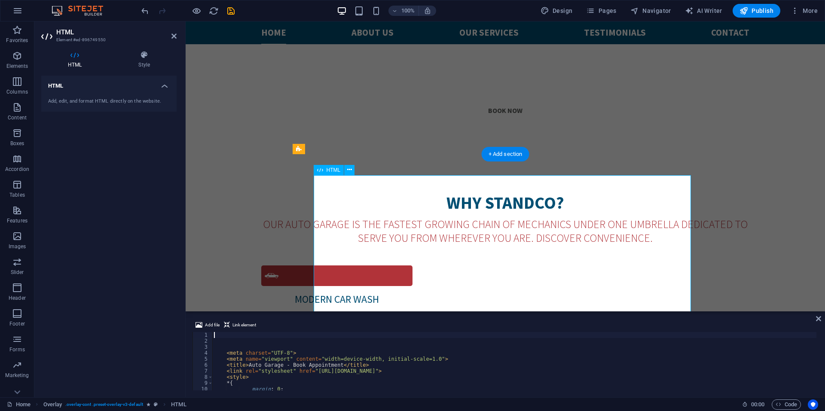
scroll to position [494, 0]
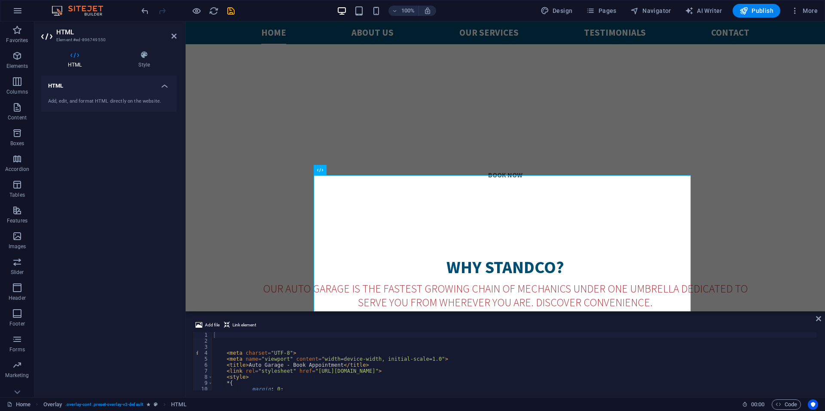
click at [177, 38] on aside "HTML Element #ed-896749550 HTML Style HTML Add, edit, and format HTML directly …" at bounding box center [109, 209] width 151 height 376
click at [175, 36] on icon at bounding box center [173, 36] width 5 height 7
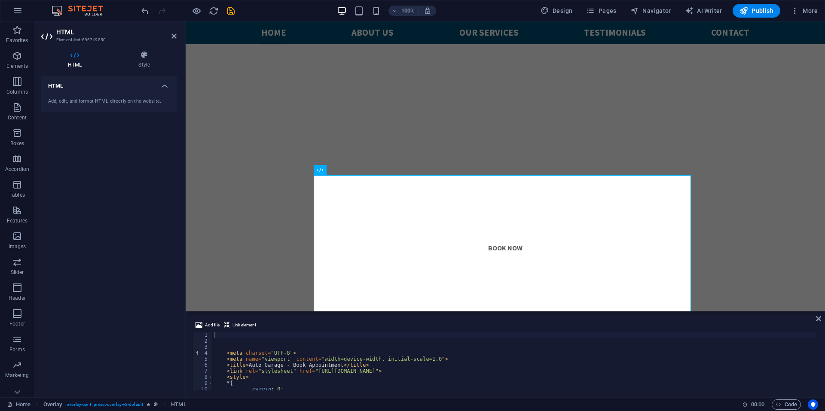
scroll to position [558, 0]
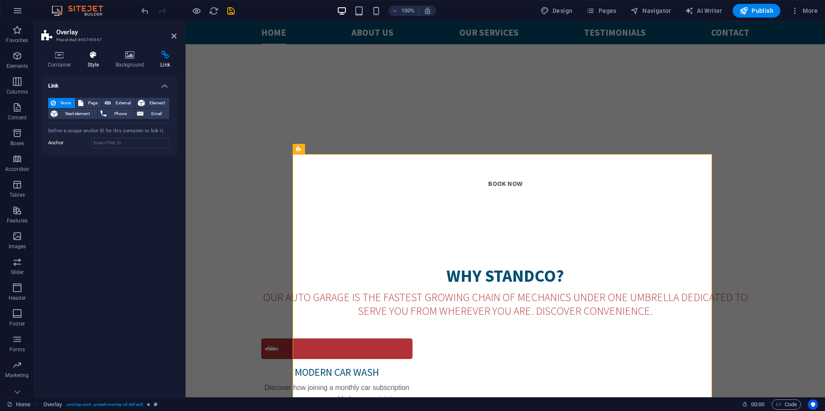
click at [86, 57] on icon at bounding box center [93, 55] width 24 height 9
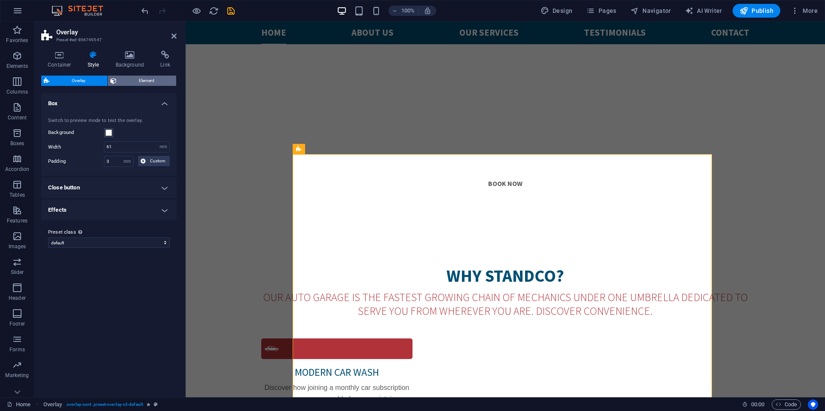
click at [144, 84] on span "Element" at bounding box center [146, 81] width 55 height 10
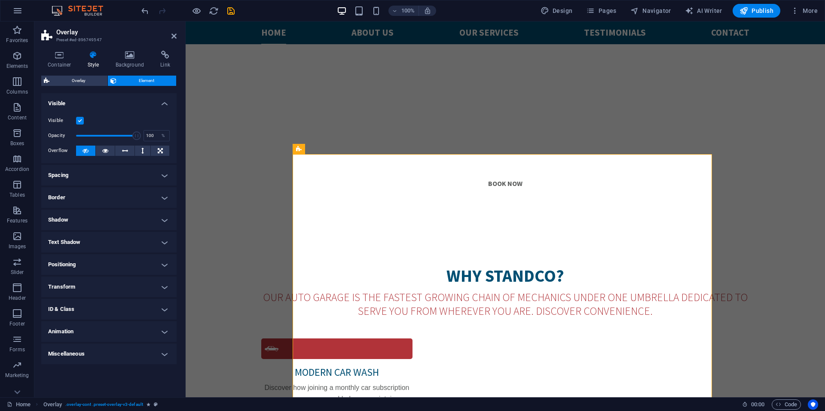
click at [82, 333] on h4 "Animation" at bounding box center [108, 331] width 135 height 21
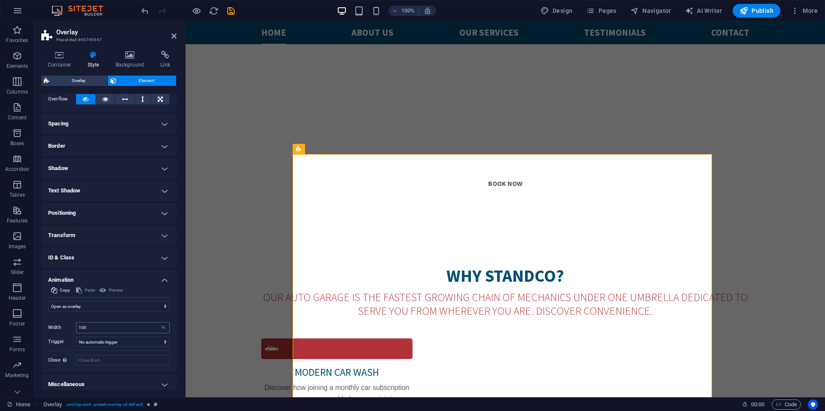
scroll to position [56, 0]
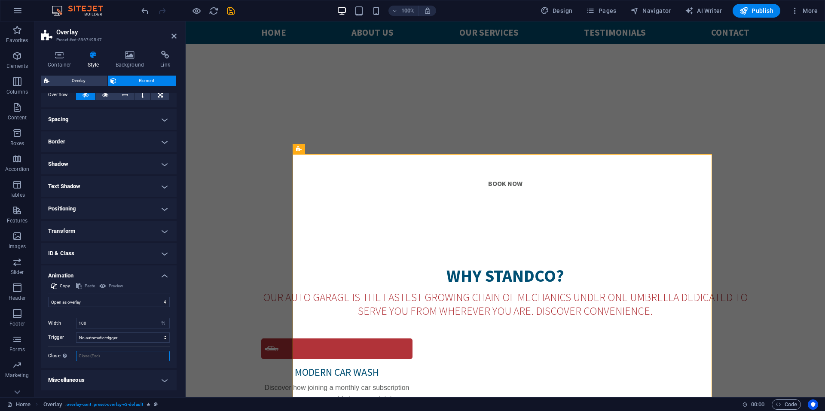
click at [114, 355] on input "Close This label appears when hovering over the close button, indicating its fu…" at bounding box center [123, 356] width 94 height 10
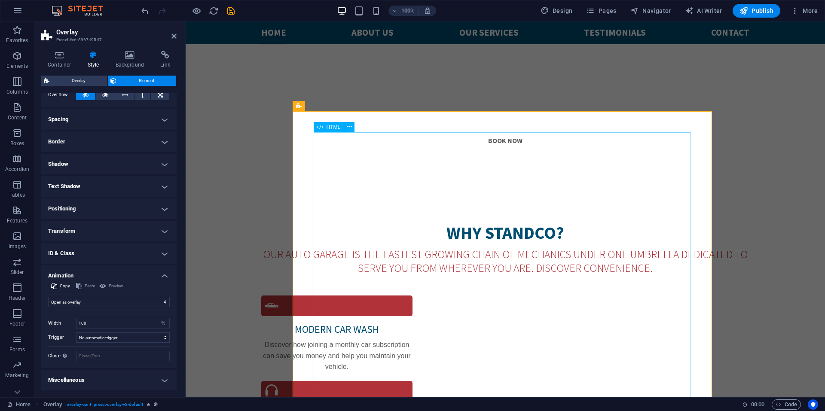
scroll to position [773, 0]
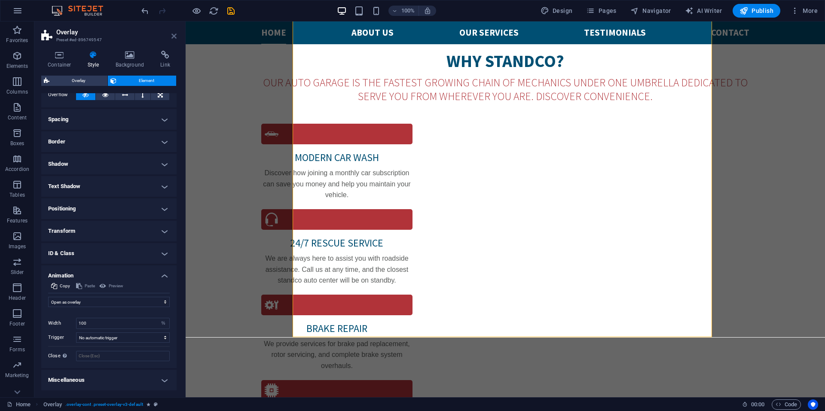
click at [174, 35] on icon at bounding box center [173, 36] width 5 height 7
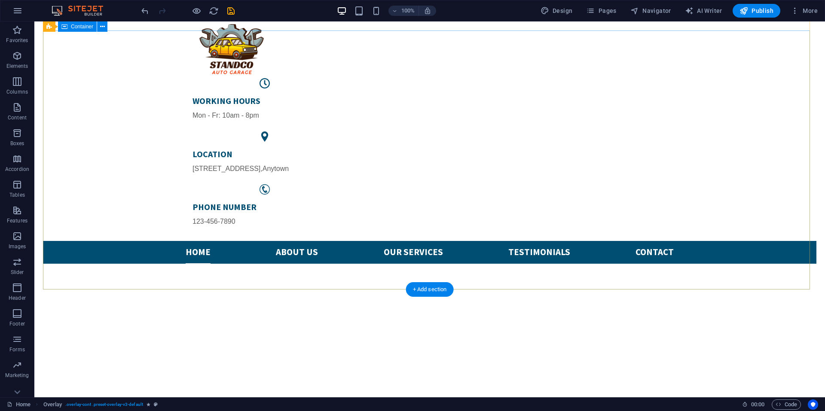
scroll to position [0, 0]
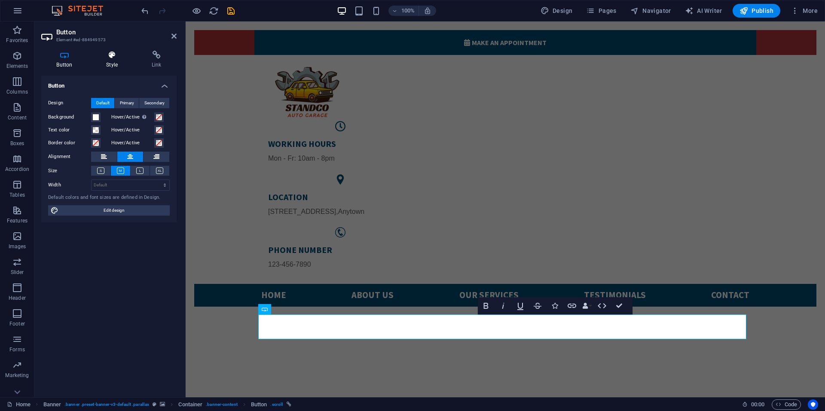
click at [111, 62] on h4 "Style" at bounding box center [114, 60] width 46 height 18
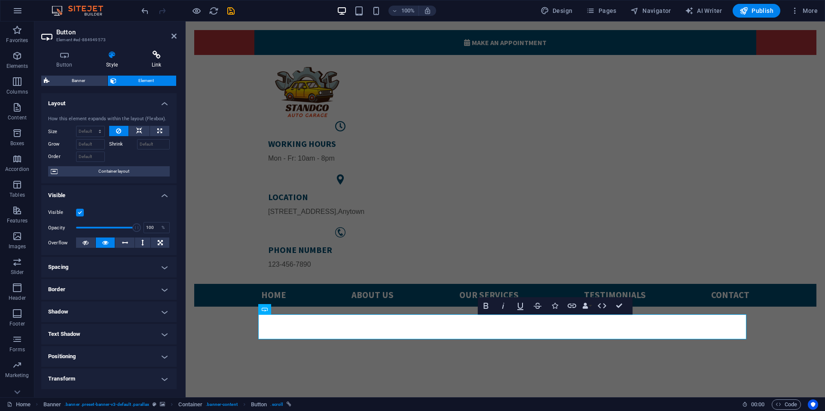
click at [151, 61] on h4 "Link" at bounding box center [156, 60] width 40 height 18
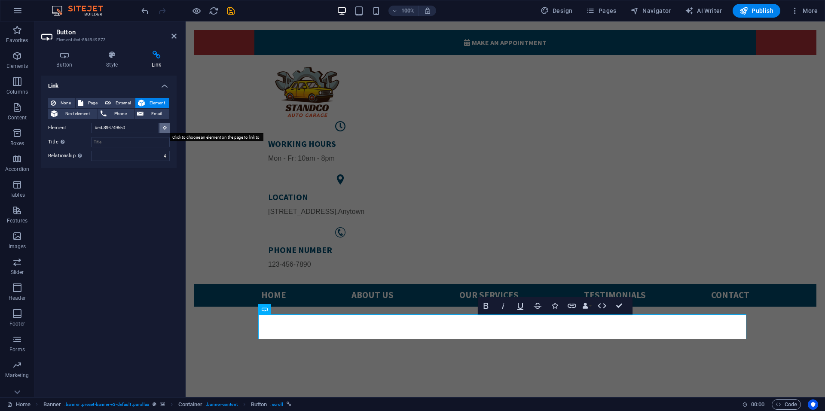
click at [165, 128] on icon at bounding box center [165, 127] width 4 height 4
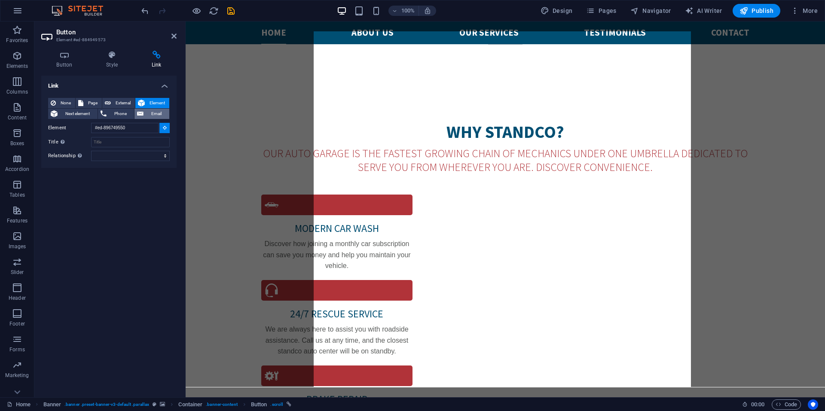
scroll to position [6, 0]
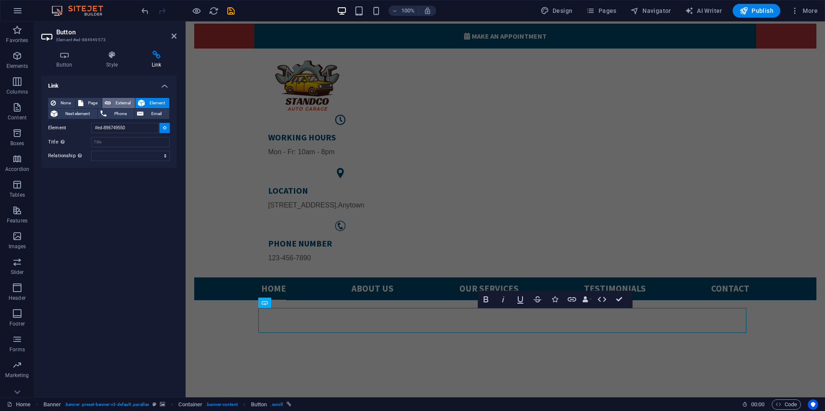
click at [122, 101] on span "External" at bounding box center [122, 103] width 19 height 10
select select "blank"
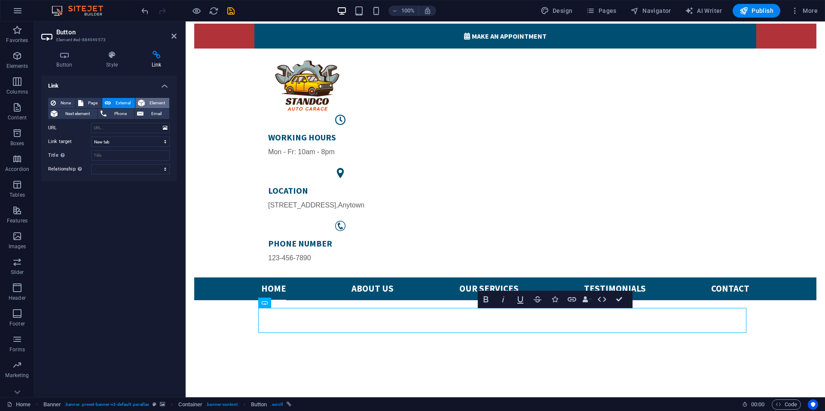
click at [154, 100] on span "Element" at bounding box center [156, 103] width 19 height 10
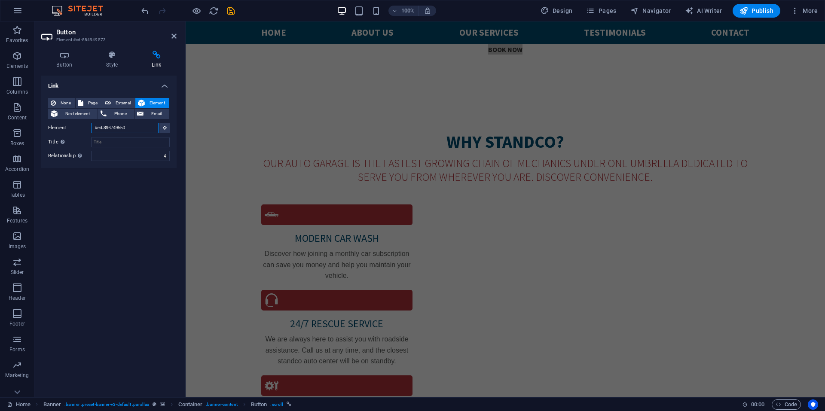
scroll to position [702, 0]
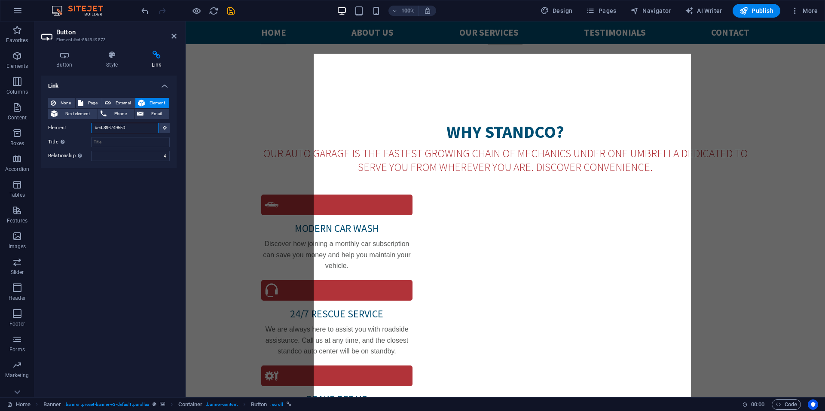
click at [134, 129] on input "#ed-896749550" at bounding box center [124, 128] width 67 height 10
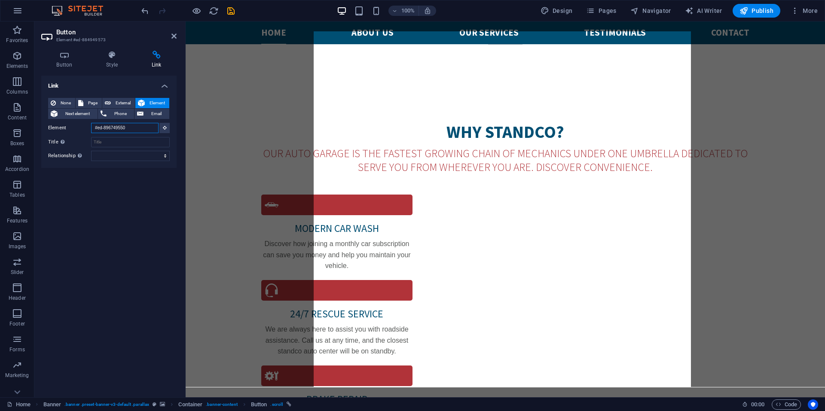
click at [134, 129] on input "#ed-896749550" at bounding box center [124, 128] width 67 height 10
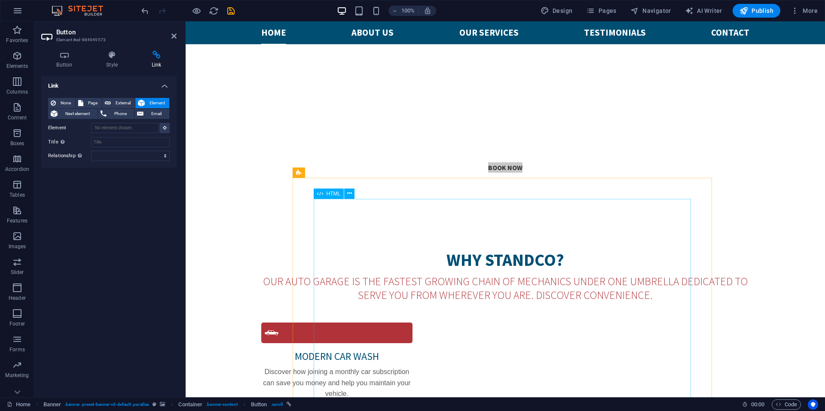
scroll to position [651, 0]
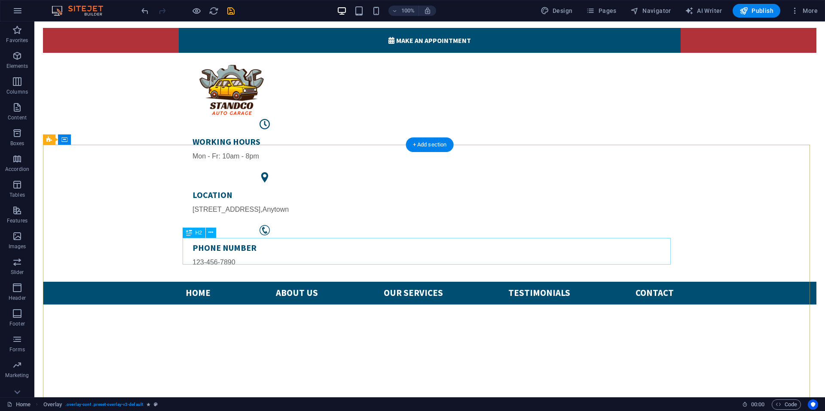
scroll to position [0, 0]
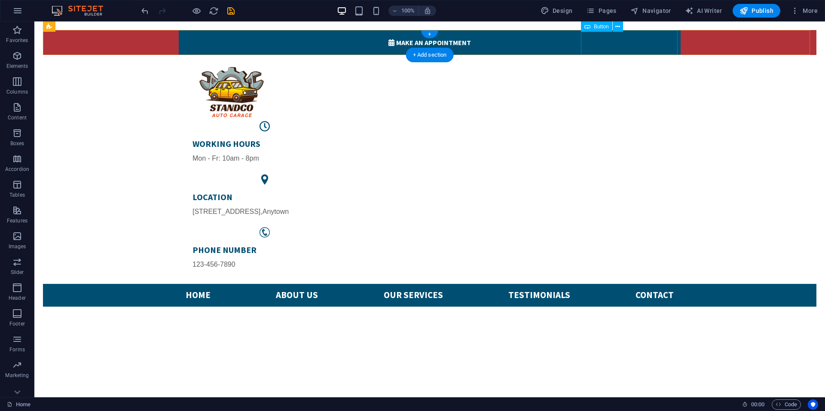
click at [675, 38] on div " Make an appointment" at bounding box center [430, 42] width 502 height 25
select select "%"
select select
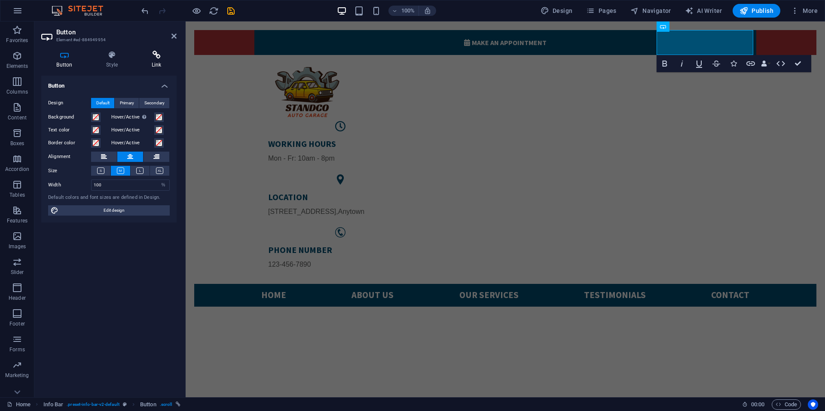
click at [151, 58] on icon at bounding box center [156, 55] width 40 height 9
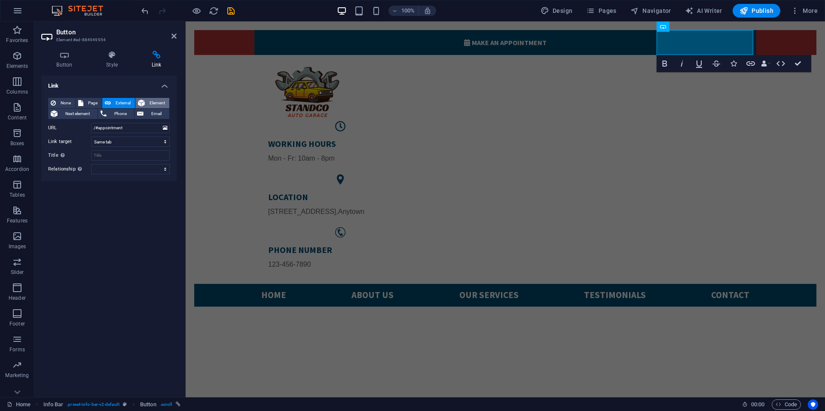
click at [154, 101] on span "Element" at bounding box center [156, 103] width 19 height 10
click at [165, 126] on icon at bounding box center [165, 127] width 4 height 4
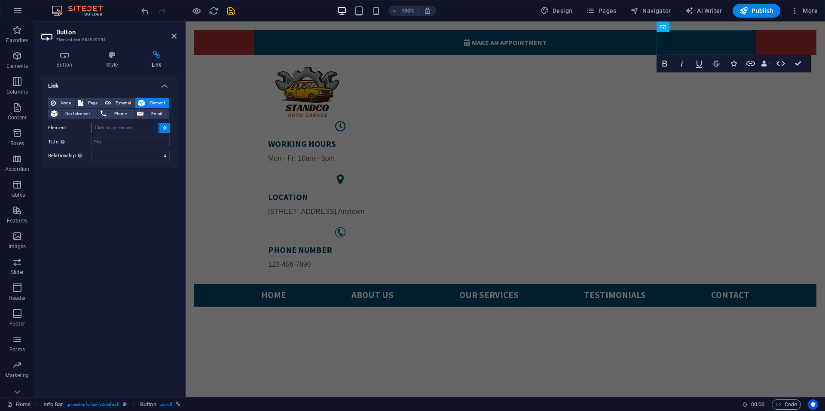
click at [141, 128] on input "Element" at bounding box center [124, 128] width 67 height 10
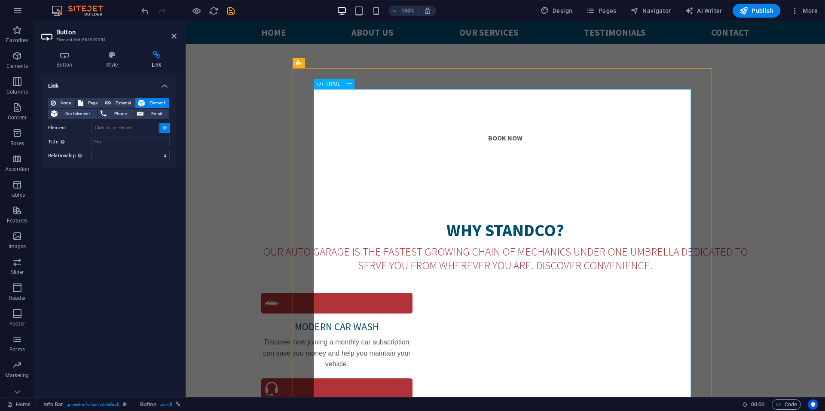
scroll to position [687, 0]
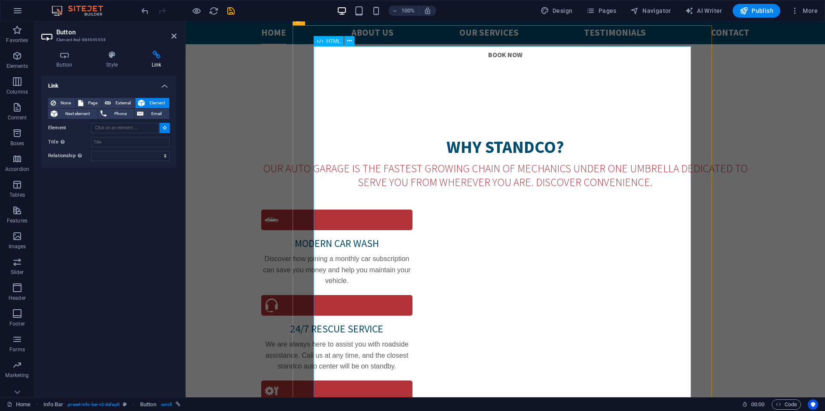
type input "#ed-896749550"
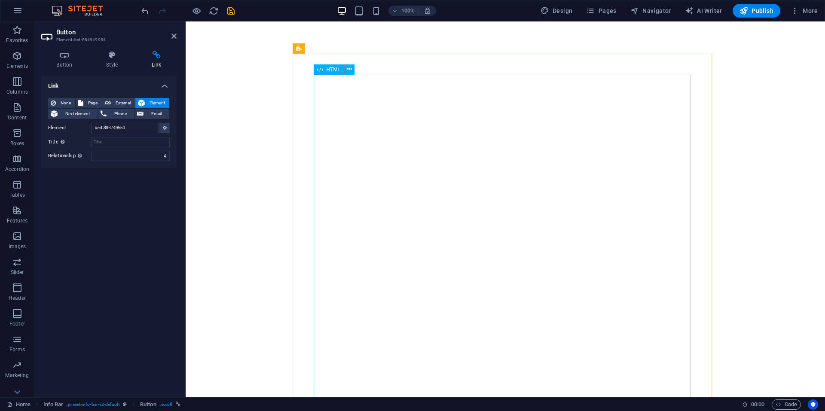
scroll to position [0, 0]
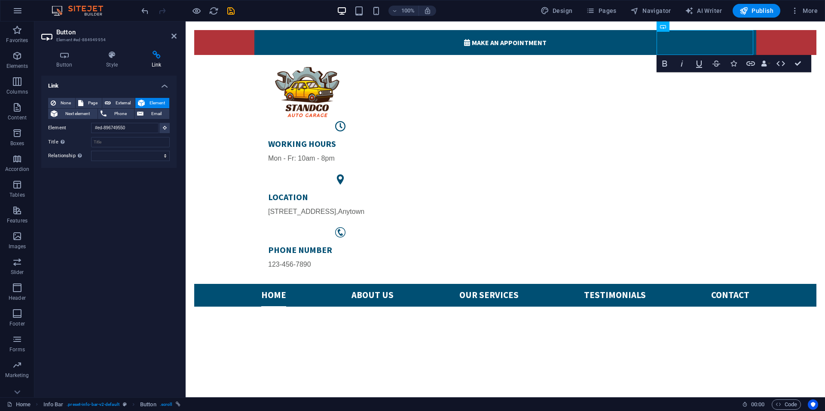
click at [231, 9] on icon "save" at bounding box center [231, 11] width 10 height 10
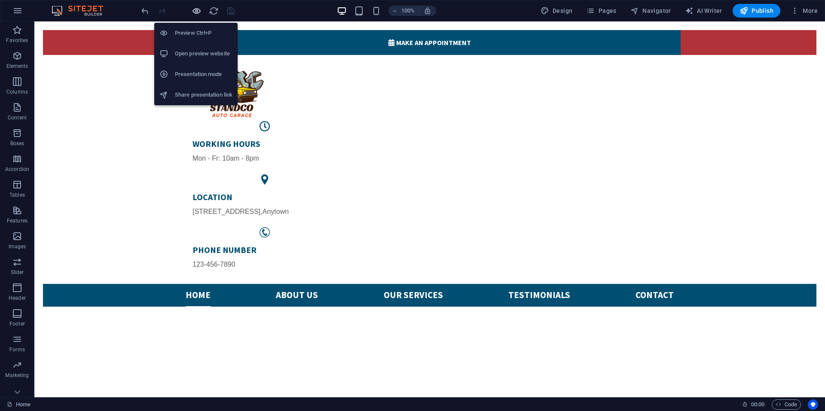
click at [197, 12] on icon "button" at bounding box center [197, 11] width 10 height 10
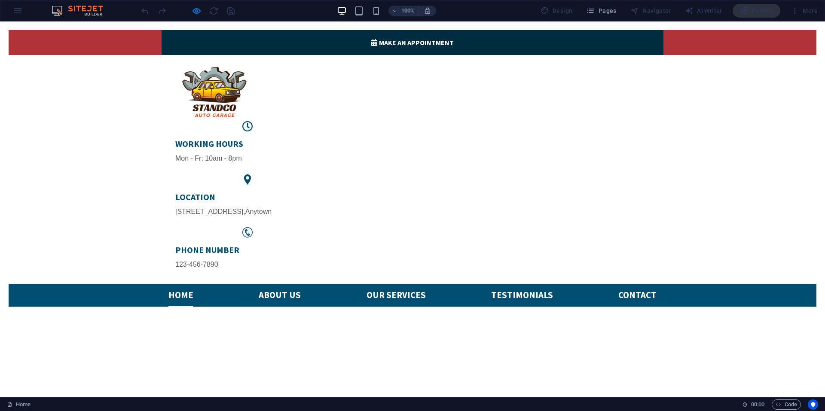
click at [637, 43] on link " Make an appointment" at bounding box center [413, 42] width 502 height 25
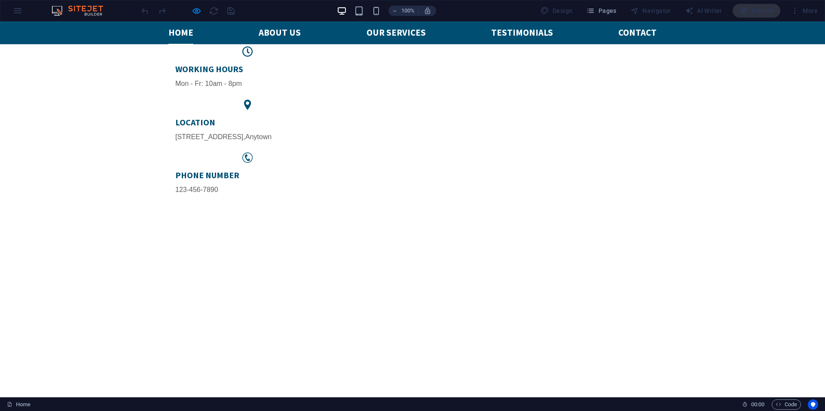
scroll to position [129, 0]
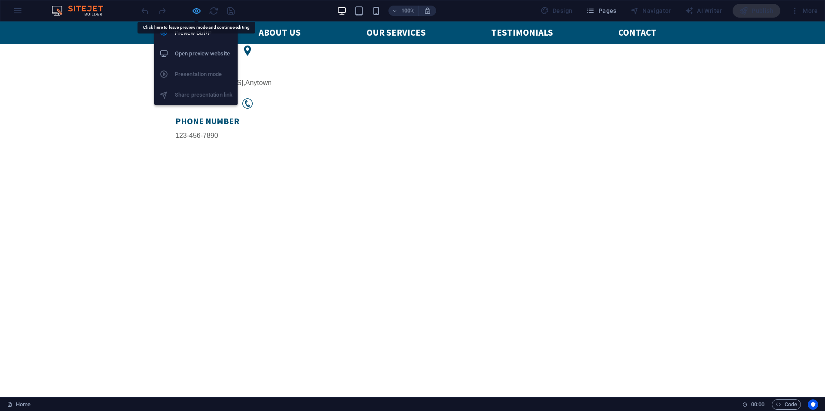
click at [194, 8] on icon "button" at bounding box center [197, 11] width 10 height 10
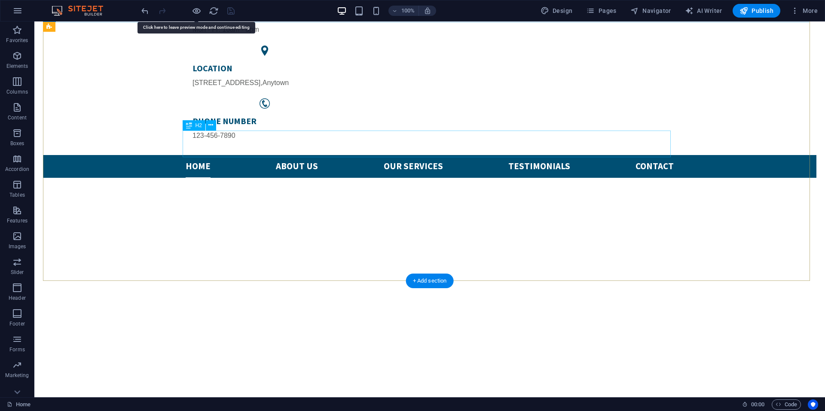
scroll to position [0, 0]
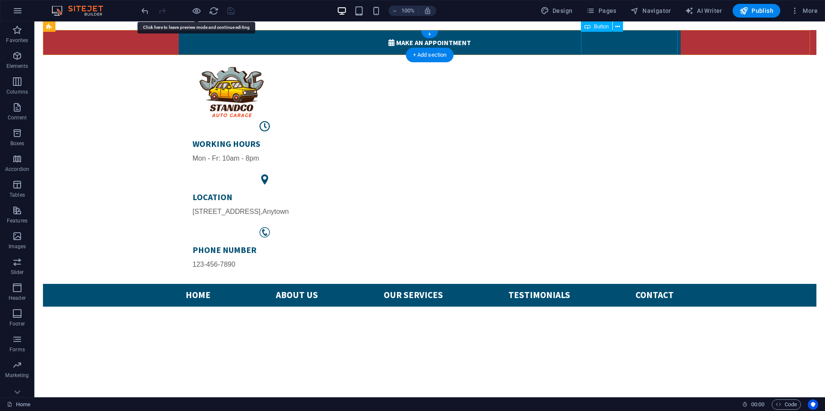
click at [675, 38] on div " Make an appointment" at bounding box center [430, 42] width 502 height 25
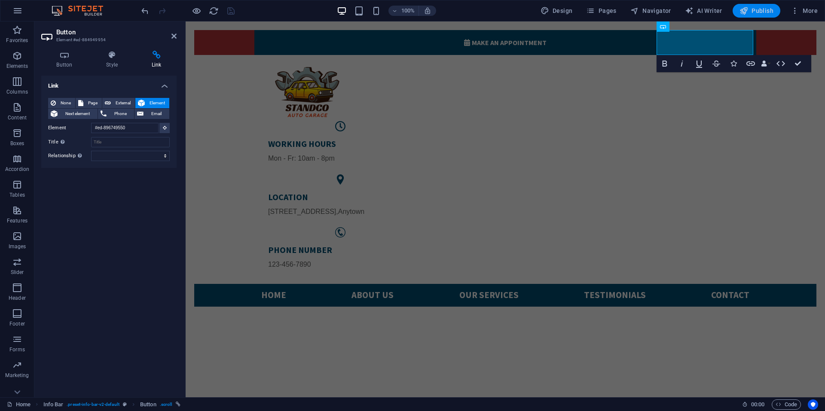
click at [761, 12] on span "Publish" at bounding box center [756, 10] width 34 height 9
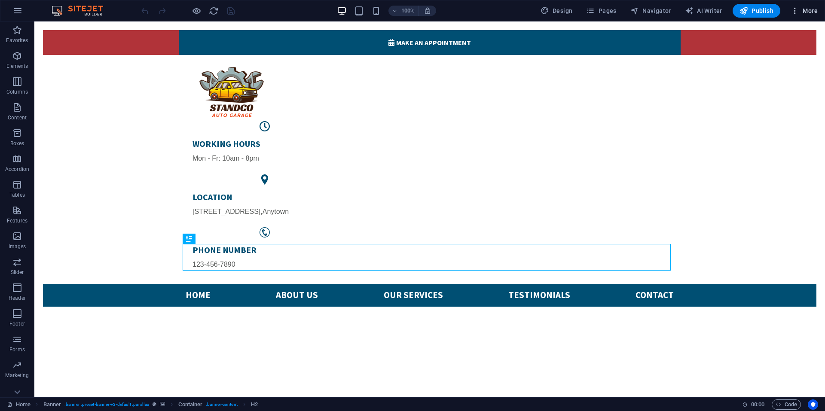
click at [801, 12] on span "More" at bounding box center [803, 10] width 27 height 9
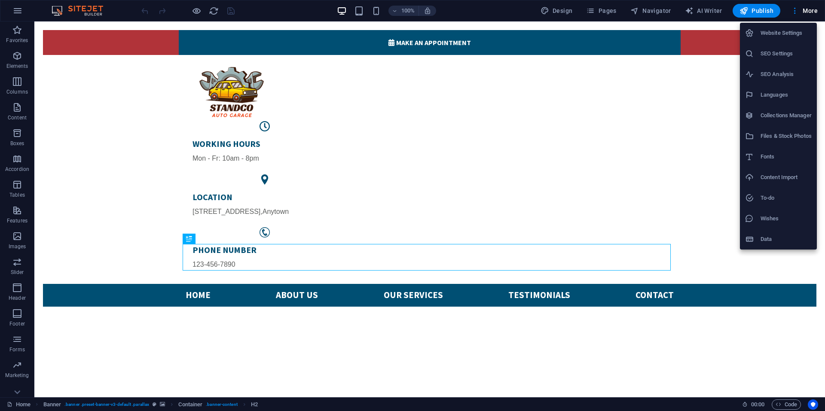
click at [782, 35] on h6 "Website Settings" at bounding box center [785, 33] width 51 height 10
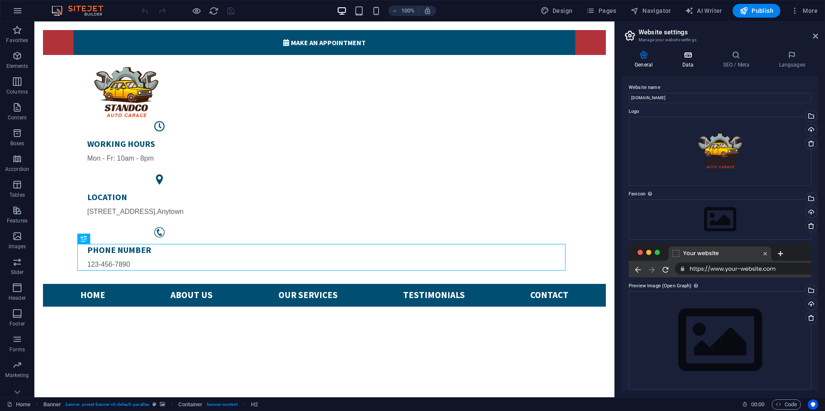
click at [695, 61] on h4 "Data" at bounding box center [689, 60] width 41 height 18
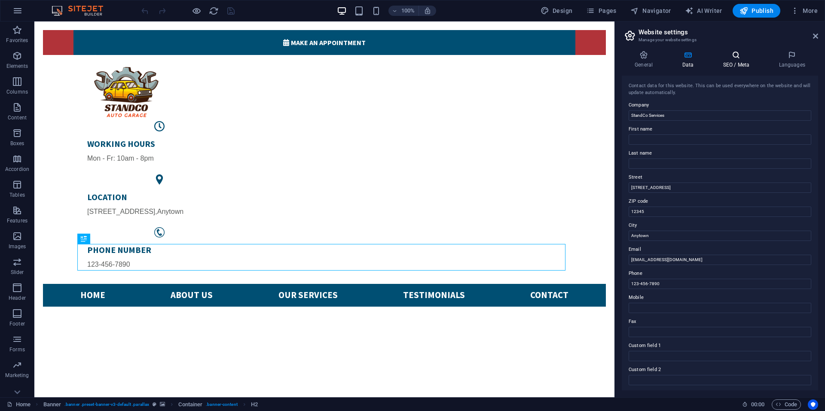
click at [739, 61] on h4 "SEO / Meta" at bounding box center [738, 60] width 56 height 18
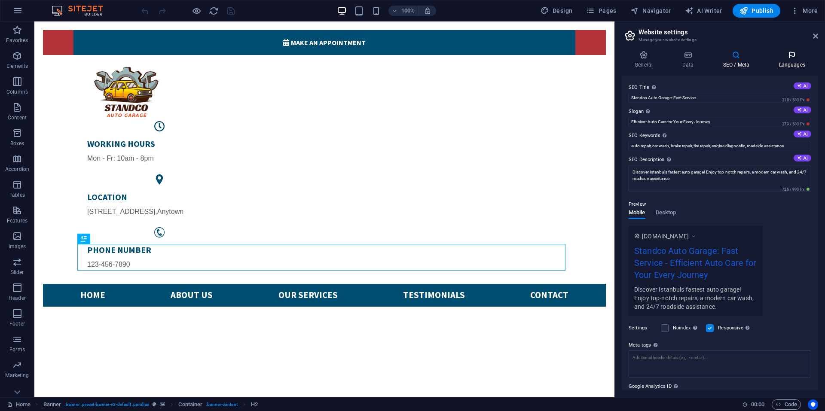
click at [788, 60] on h4 "Languages" at bounding box center [791, 60] width 52 height 18
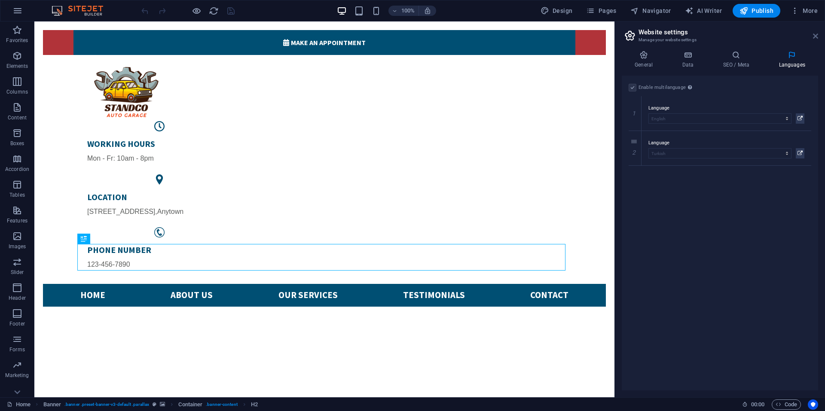
click at [815, 37] on icon at bounding box center [815, 36] width 5 height 7
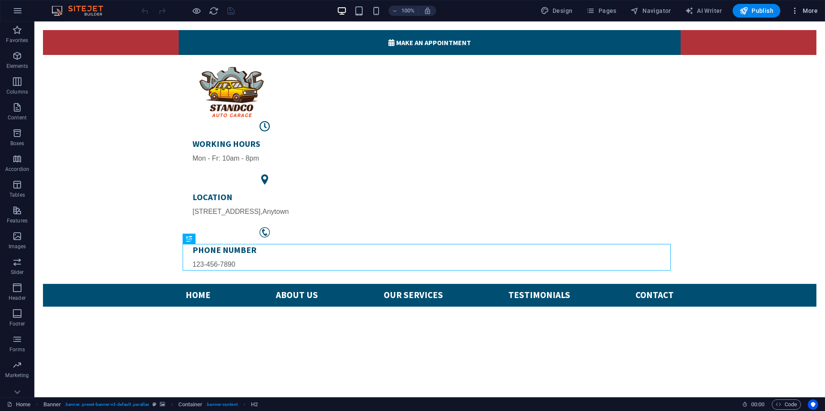
click at [805, 15] on span "More" at bounding box center [803, 10] width 27 height 9
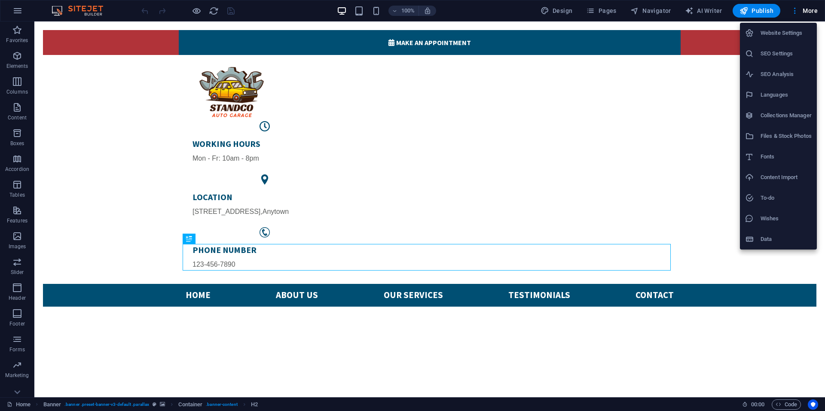
drag, startPoint x: 614, startPoint y: 18, endPoint x: 613, endPoint y: 9, distance: 9.0
click at [614, 18] on div at bounding box center [412, 205] width 825 height 411
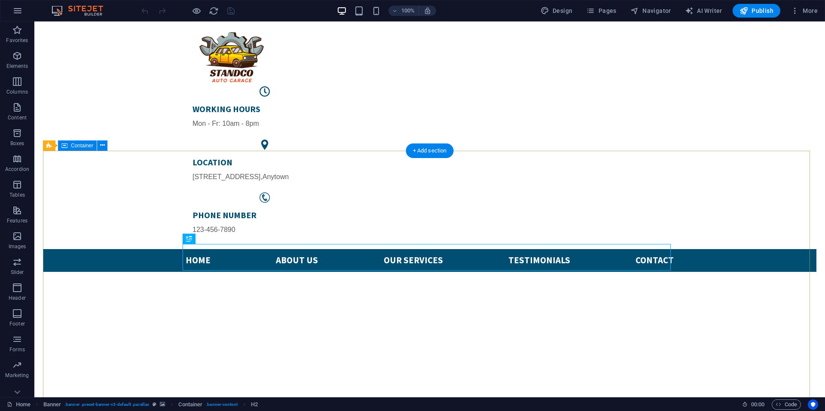
scroll to position [172, 0]
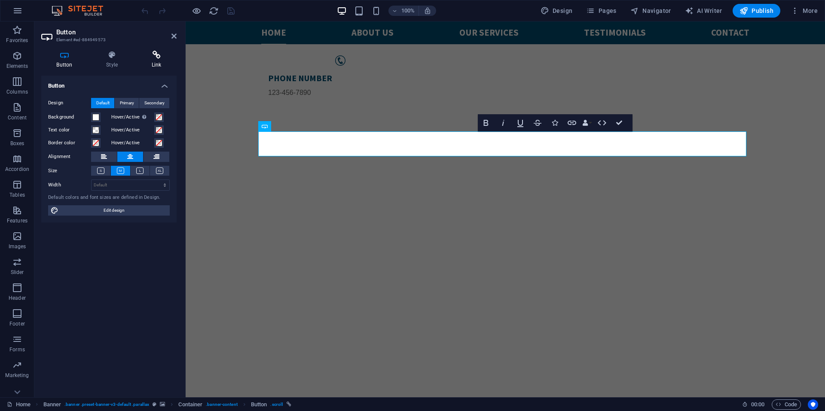
click at [146, 64] on h4 "Link" at bounding box center [156, 60] width 40 height 18
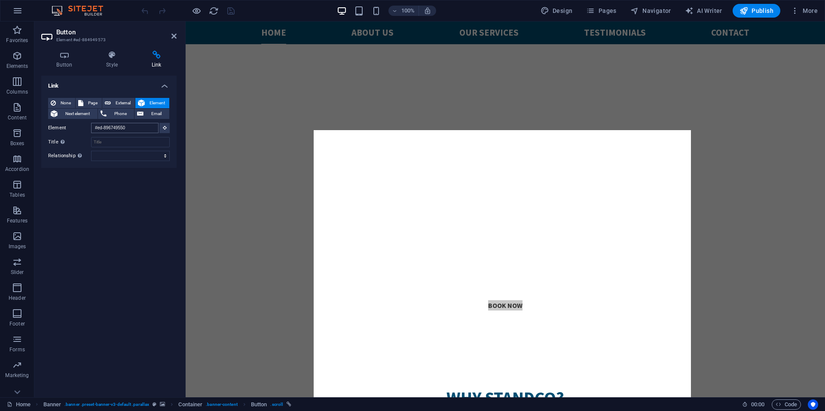
scroll to position [702, 0]
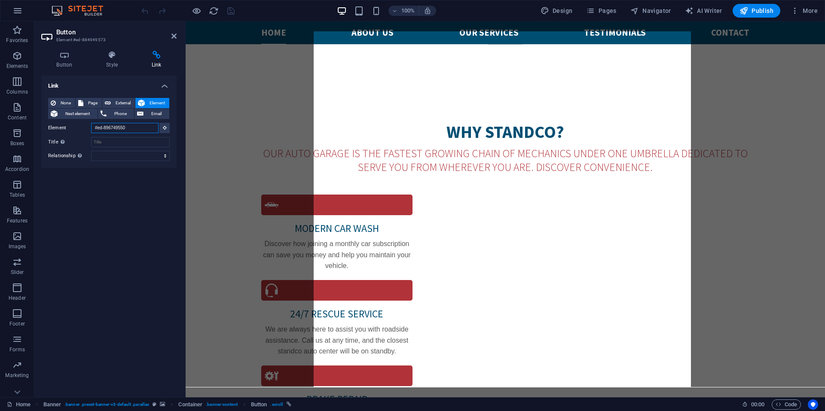
click at [146, 129] on input "#ed-896749550" at bounding box center [124, 128] width 67 height 10
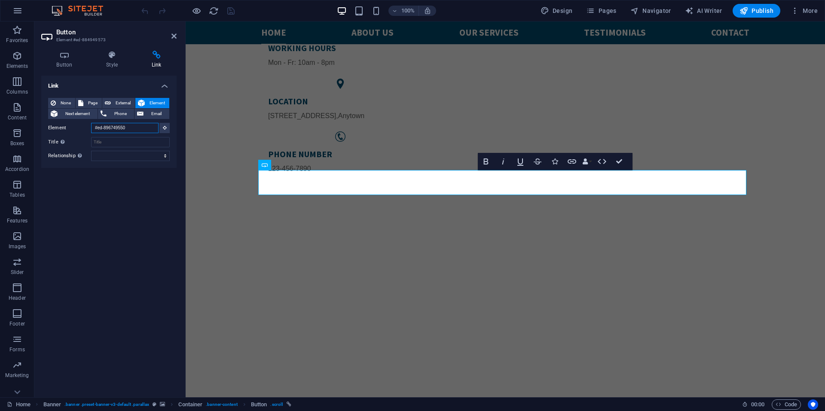
scroll to position [111, 0]
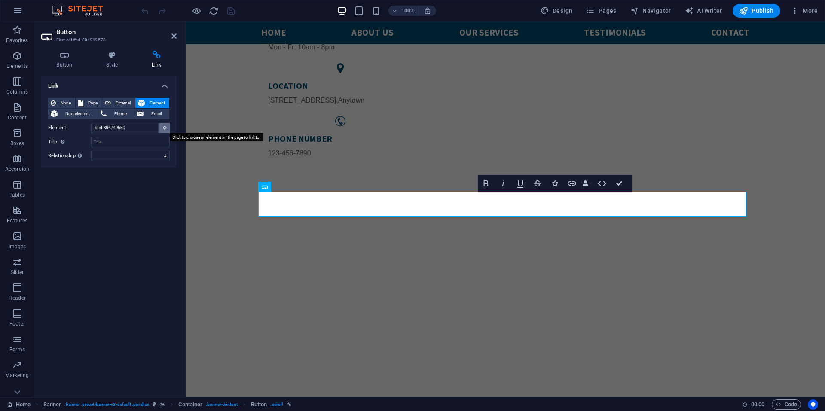
click at [165, 129] on icon at bounding box center [165, 127] width 4 height 4
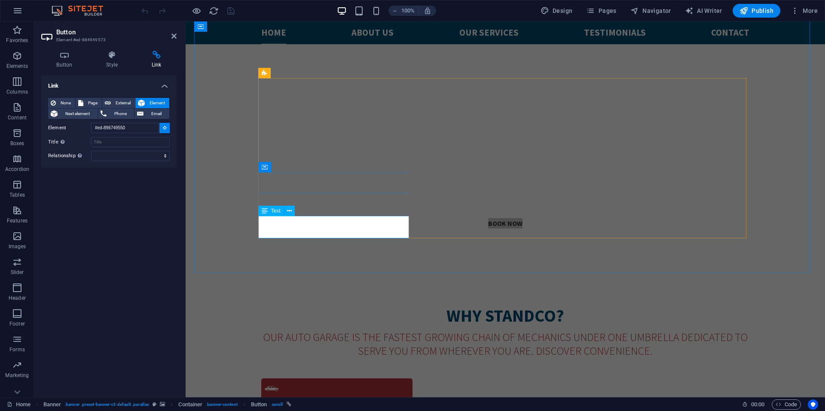
scroll to position [541, 0]
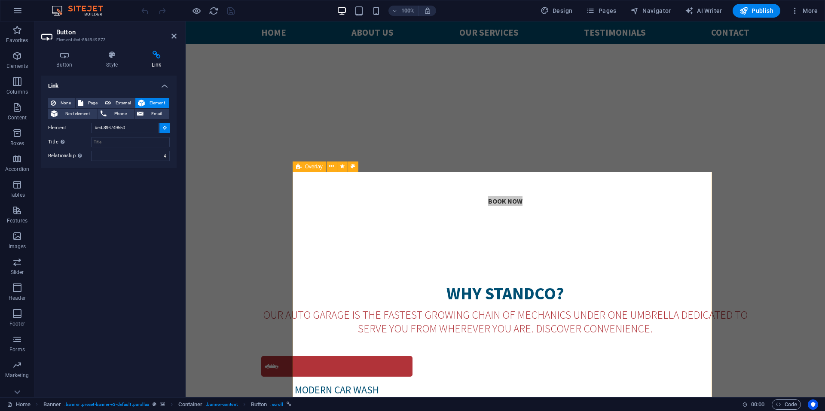
type input "#ed-896749547"
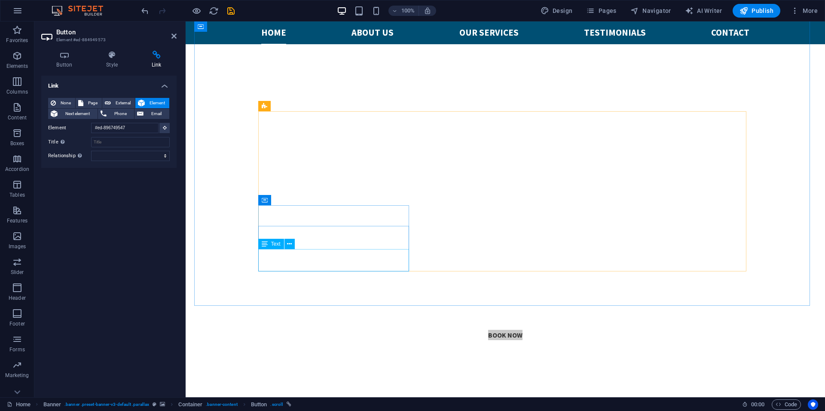
scroll to position [235, 0]
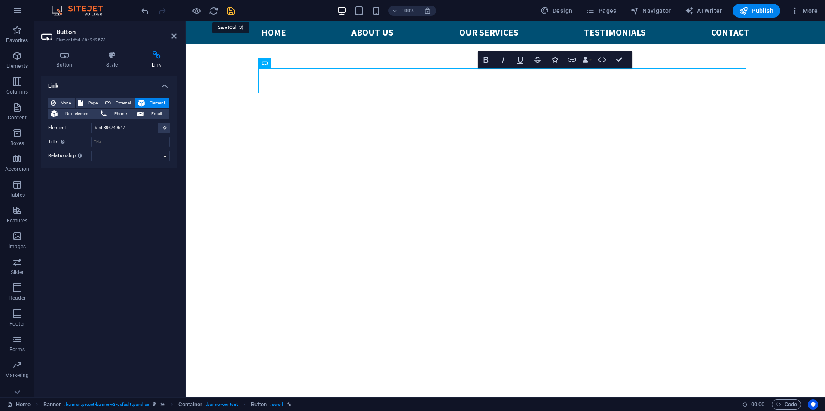
click at [235, 12] on icon "save" at bounding box center [231, 11] width 10 height 10
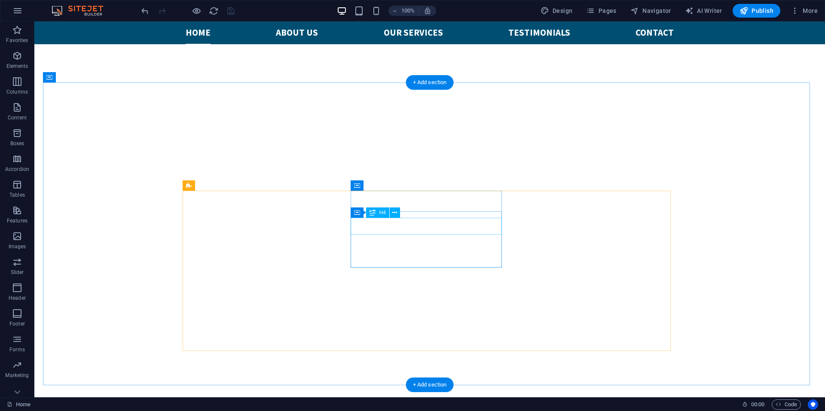
scroll to position [493, 0]
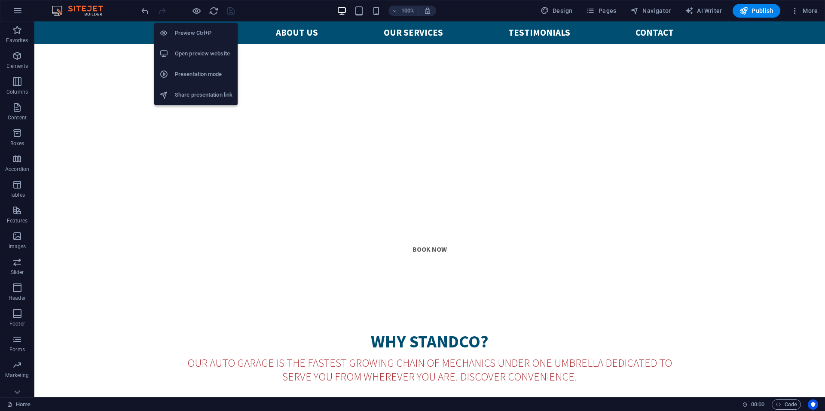
click at [190, 37] on h6 "Preview Ctrl+P" at bounding box center [204, 33] width 58 height 10
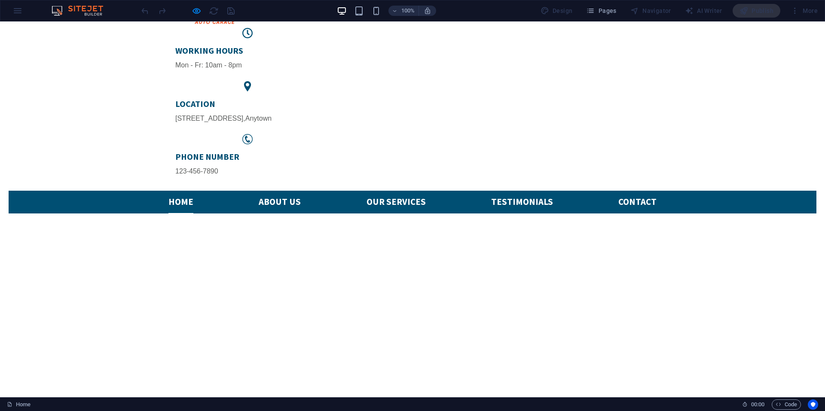
scroll to position [215, 0]
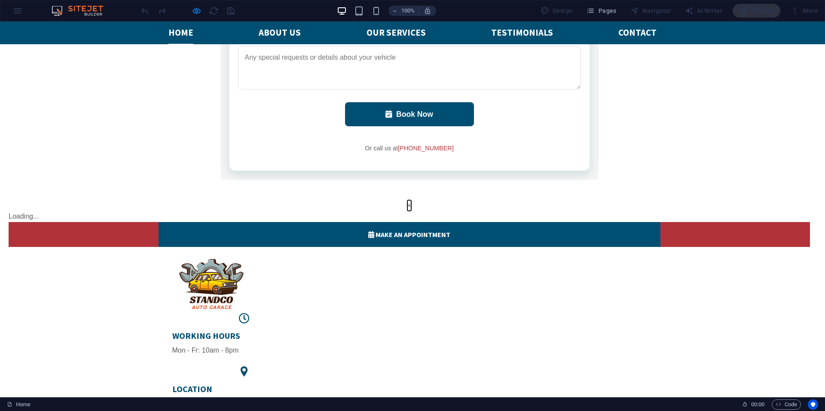
click at [411, 200] on button "×" at bounding box center [409, 205] width 4 height 11
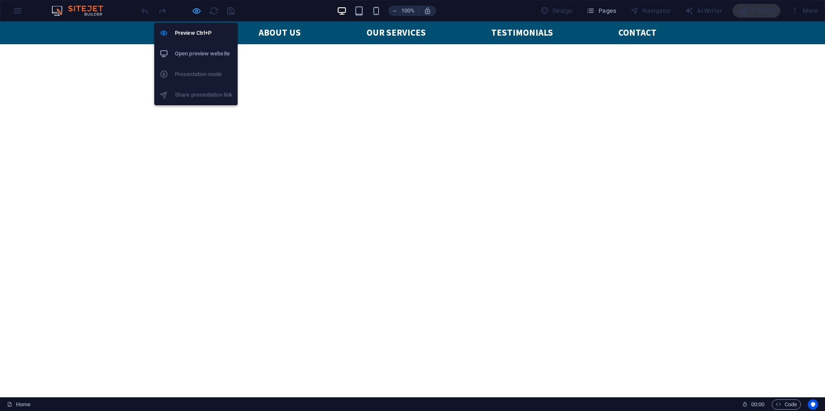
click at [196, 10] on icon "button" at bounding box center [197, 11] width 10 height 10
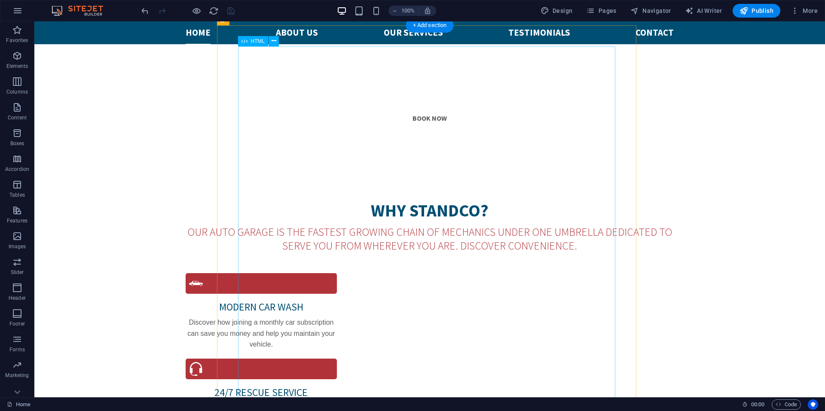
scroll to position [687, 0]
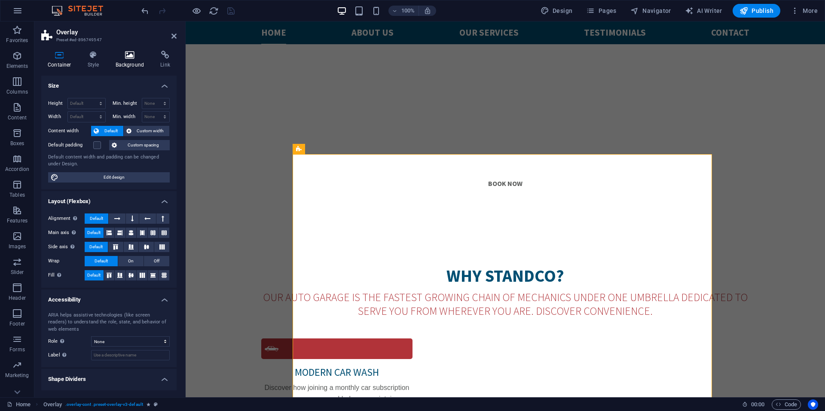
click at [134, 57] on icon at bounding box center [130, 55] width 42 height 9
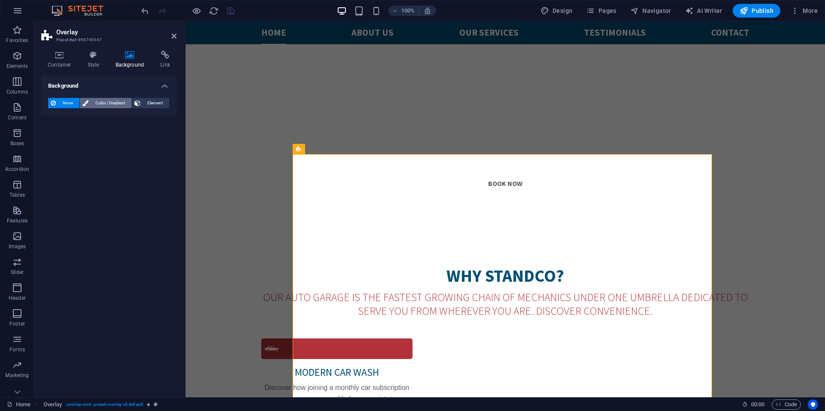
click at [113, 101] on span "Color / Gradient" at bounding box center [110, 103] width 38 height 10
click at [156, 102] on span "Element" at bounding box center [155, 103] width 24 height 10
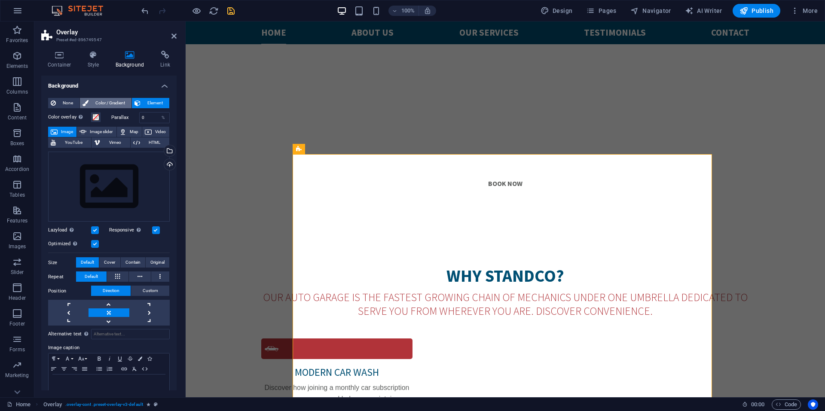
click at [105, 102] on span "Color / Gradient" at bounding box center [110, 103] width 38 height 10
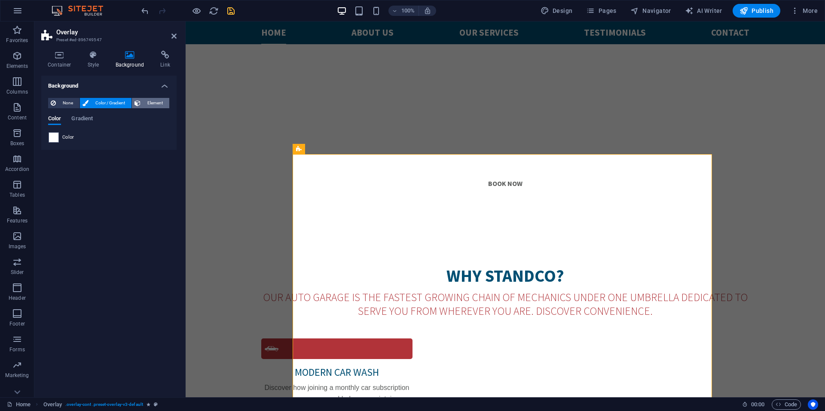
click at [147, 105] on span "Element" at bounding box center [155, 103] width 24 height 10
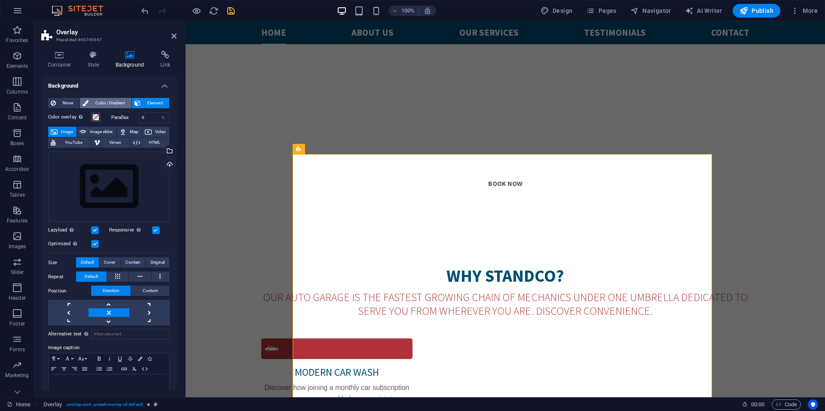
click at [104, 101] on span "Color / Gradient" at bounding box center [110, 103] width 38 height 10
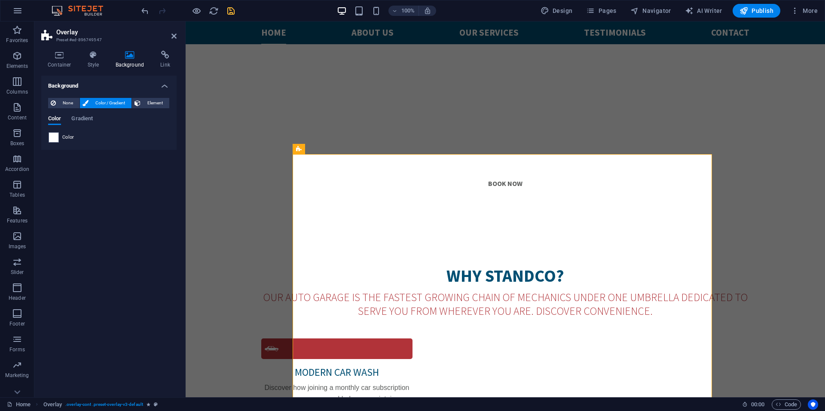
click at [58, 138] on div at bounding box center [54, 137] width 10 height 10
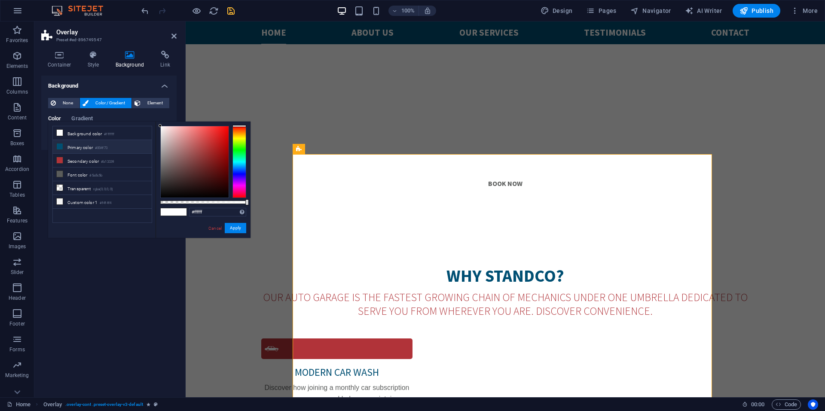
click at [77, 145] on li "Primary color #004f73" at bounding box center [102, 147] width 99 height 14
type input "#004f73"
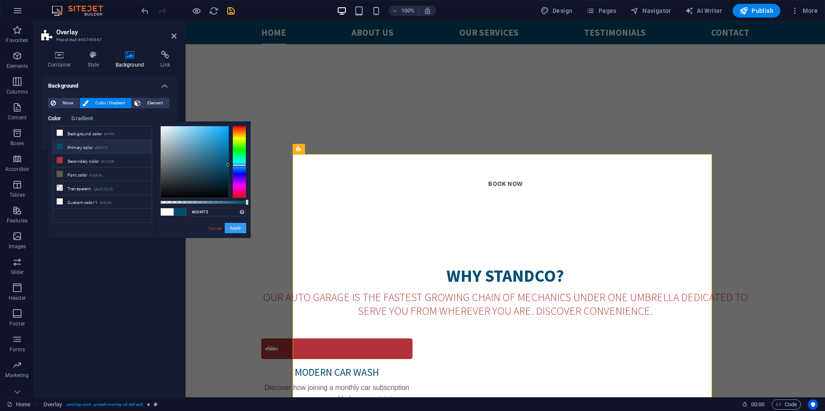
click at [236, 227] on button "Apply" at bounding box center [235, 228] width 21 height 10
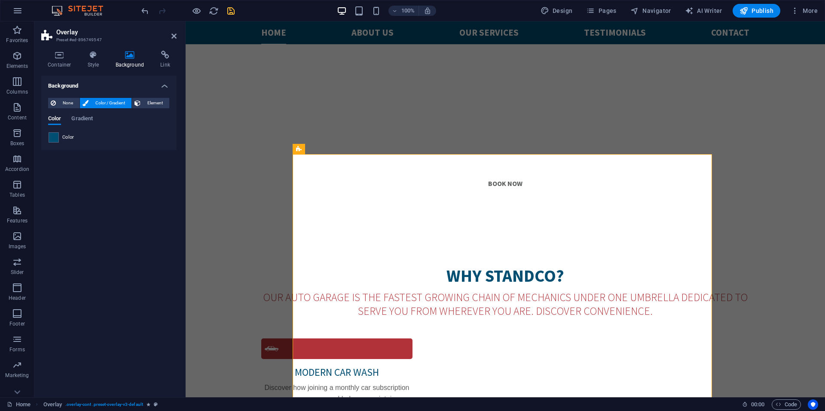
click at [170, 41] on header "Overlay Preset #ed-896749547" at bounding box center [108, 32] width 135 height 22
click at [172, 37] on icon at bounding box center [173, 36] width 5 height 7
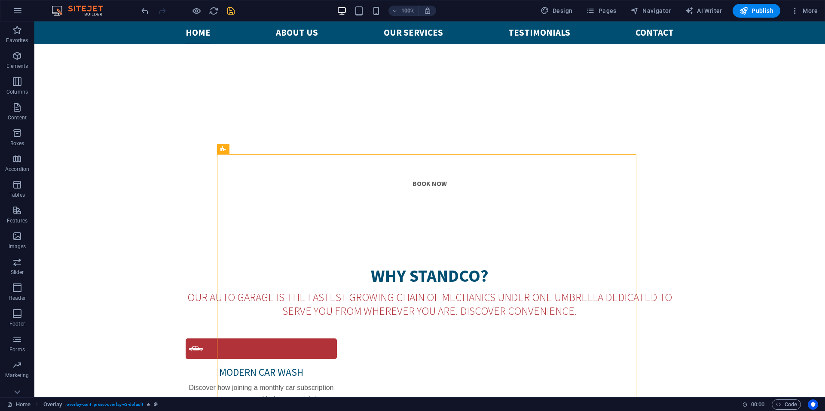
click at [232, 10] on icon "save" at bounding box center [231, 11] width 10 height 10
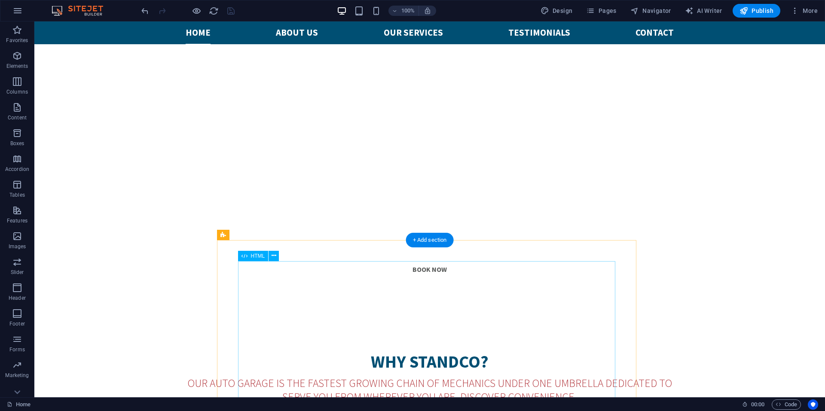
scroll to position [730, 0]
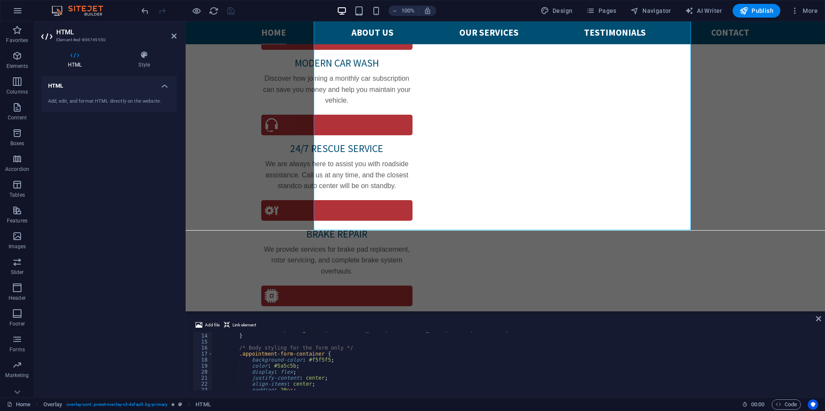
scroll to position [0, 0]
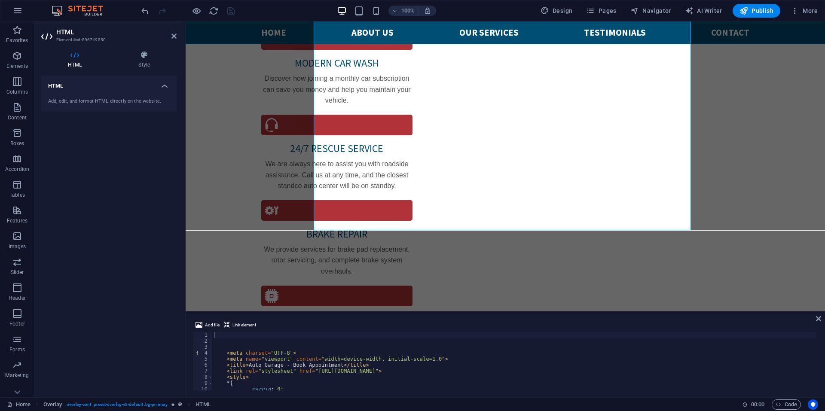
type textarea "<meta name="viewport" content="width=device-width, initial-scale=1.0">"
click at [581, 358] on div "< meta charset = "UTF-8" > < meta name = "viewport" content = "width=device-wid…" at bounding box center [514, 367] width 604 height 70
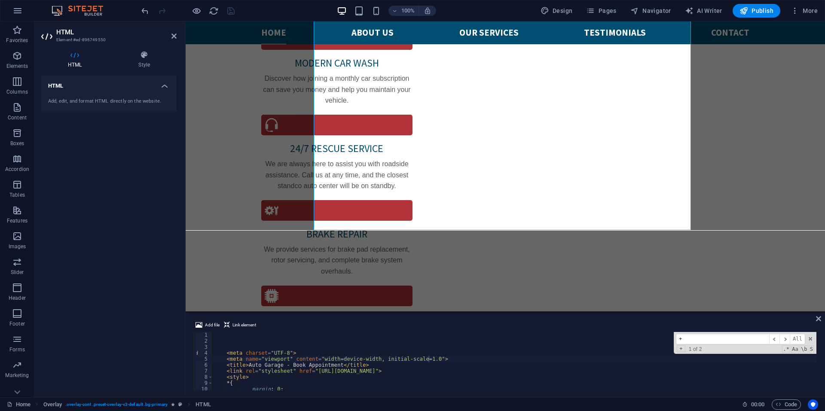
scroll to position [1661, 0]
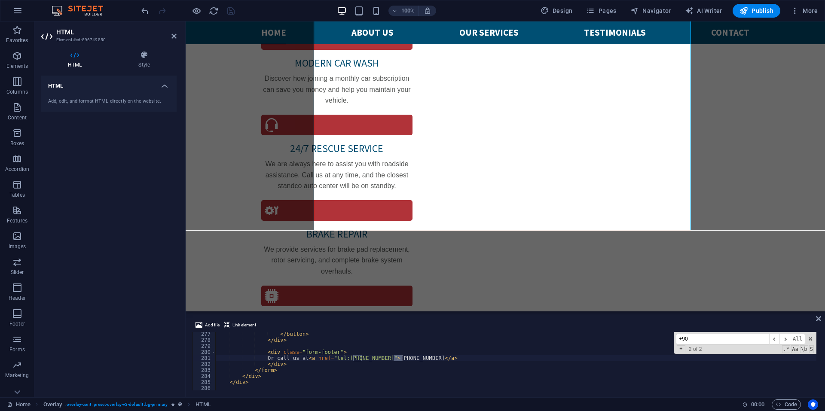
type input "+90"
type textarea "Or call us at <a href="tel:[PHONE_NUMBER]">[PHONE_NUMBER]</a>"
click at [454, 360] on div "</ button > </ div > < div class = "form-footer" > Or call us at < a href = "te…" at bounding box center [515, 366] width 601 height 70
drag, startPoint x: 454, startPoint y: 359, endPoint x: 318, endPoint y: 357, distance: 136.6
click at [318, 357] on div "</ button > </ div > < div class = "form-footer" > Or call us at < a href = "te…" at bounding box center [515, 366] width 601 height 70
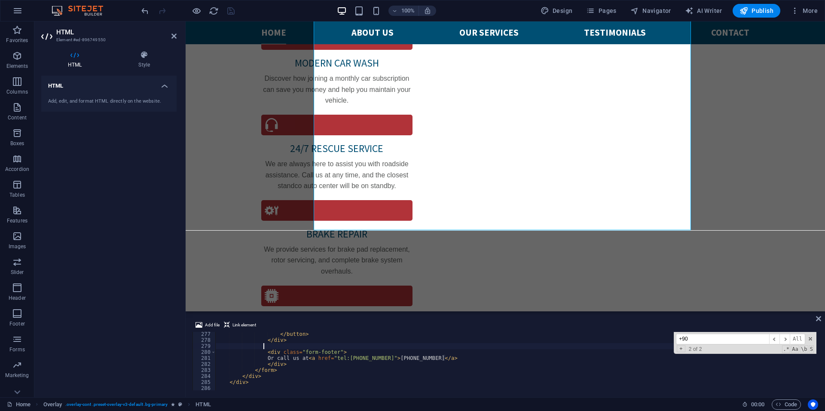
click at [539, 344] on div "</ button > </ div > < div class = "form-footer" > Or call us at < a href = "te…" at bounding box center [515, 366] width 601 height 70
click at [818, 319] on icon at bounding box center [818, 318] width 5 height 7
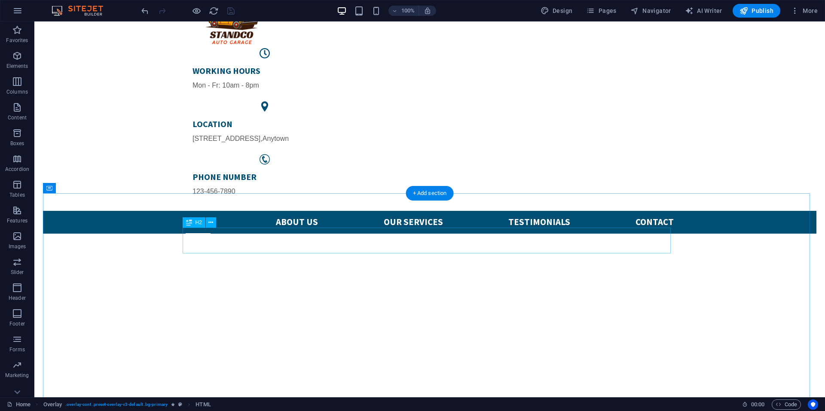
scroll to position [0, 0]
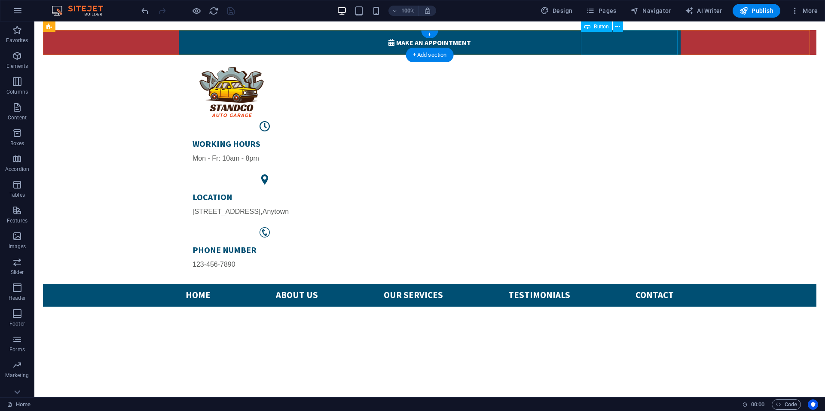
click at [676, 48] on div " Make an appointment" at bounding box center [430, 42] width 502 height 25
select select "%"
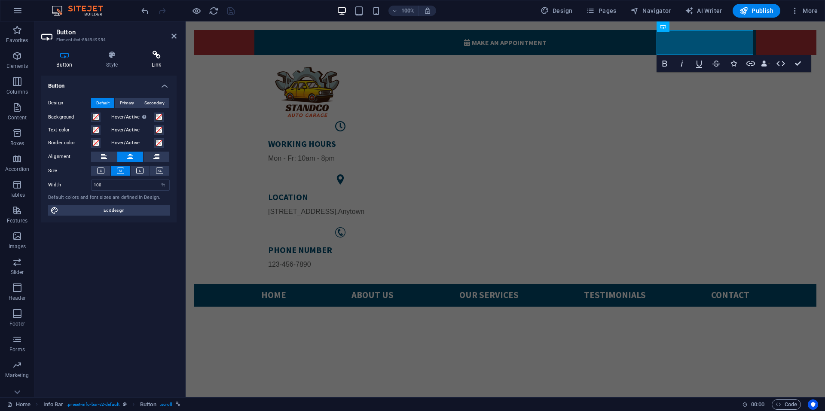
click at [156, 62] on h4 "Link" at bounding box center [156, 60] width 40 height 18
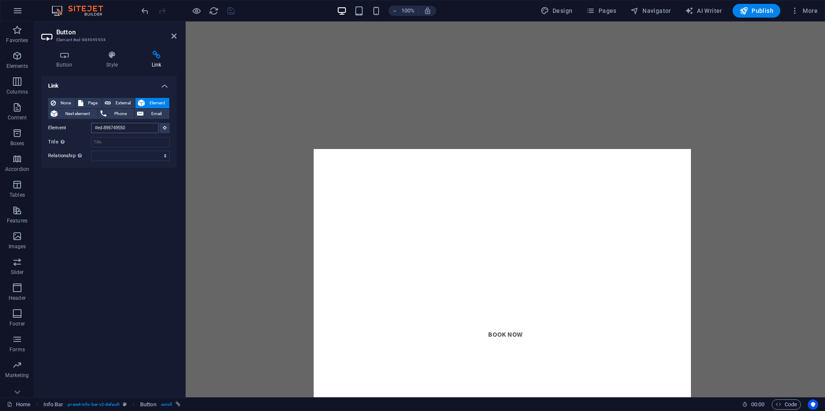
scroll to position [702, 0]
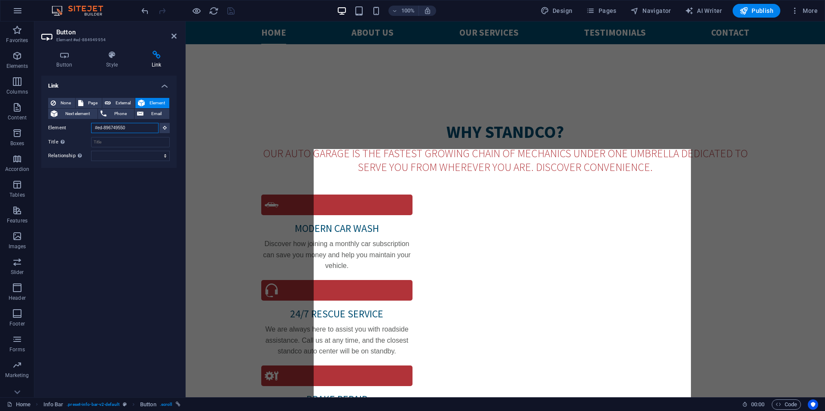
click at [141, 129] on input "#ed-896749550" at bounding box center [124, 128] width 67 height 10
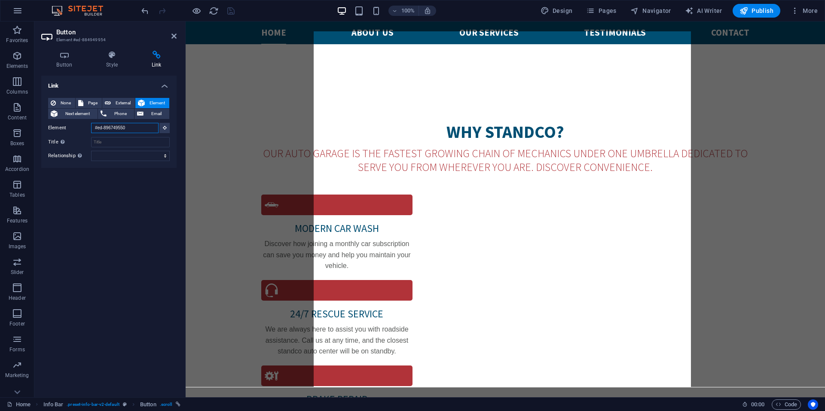
click at [141, 129] on input "#ed-896749550" at bounding box center [124, 128] width 67 height 10
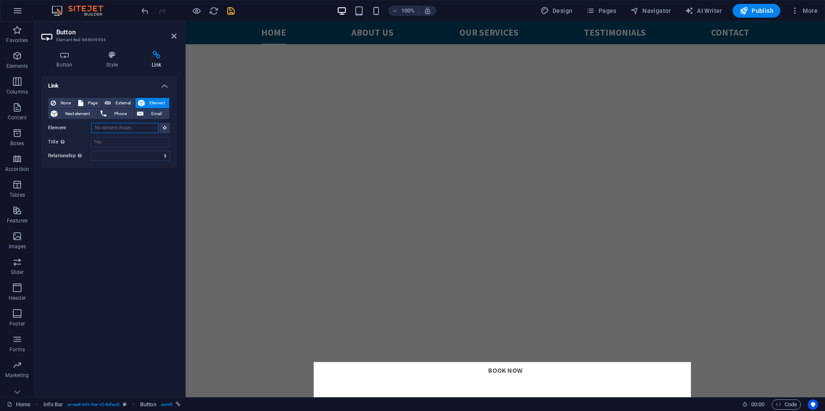
scroll to position [0, 0]
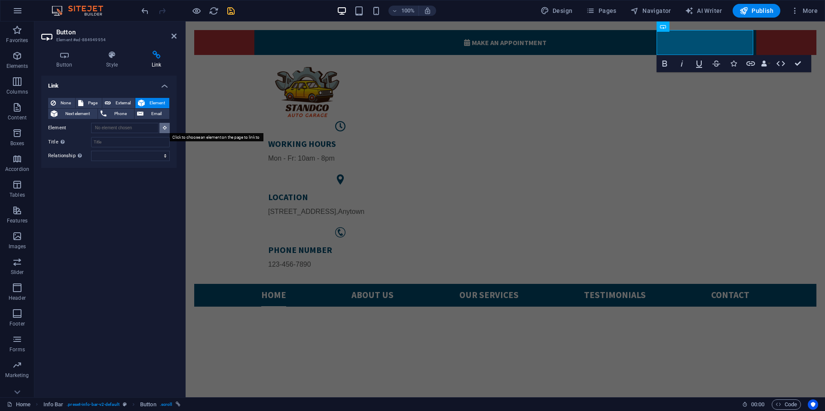
click at [162, 128] on button at bounding box center [164, 128] width 10 height 10
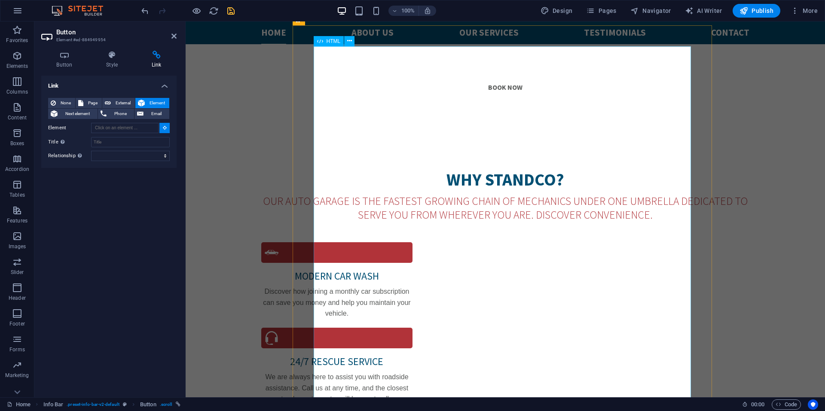
scroll to position [687, 0]
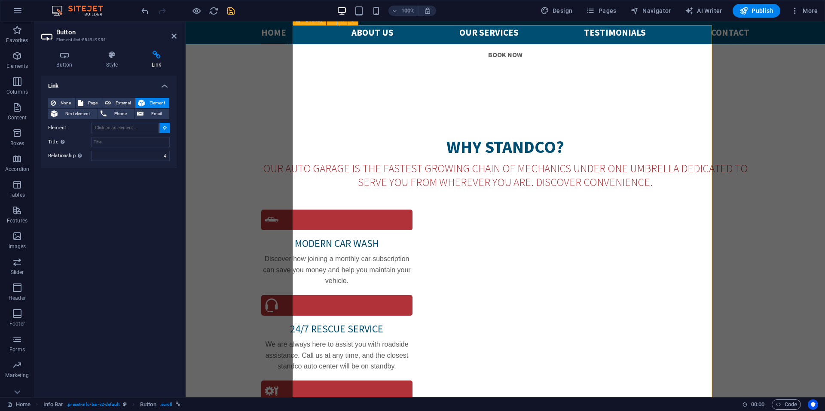
type input "#ed-896749547"
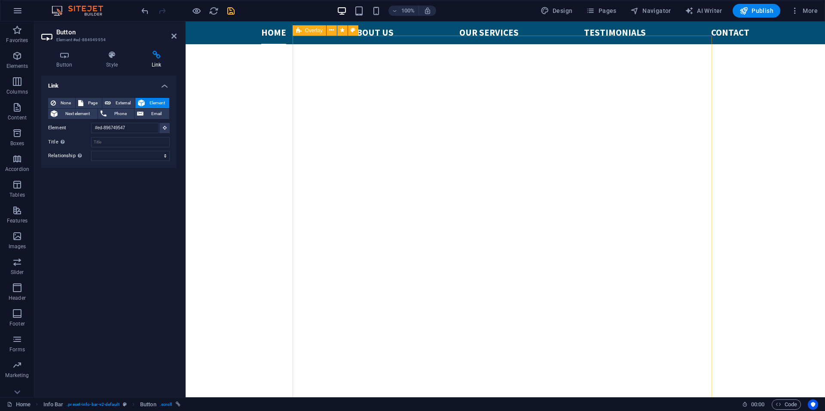
scroll to position [0, 0]
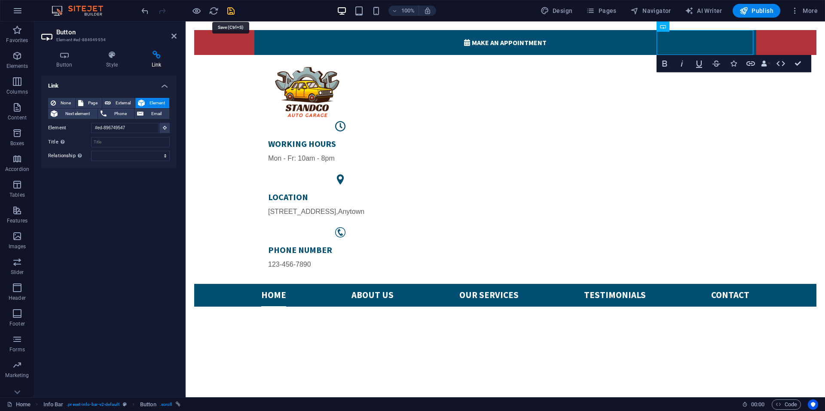
click at [229, 9] on icon "save" at bounding box center [231, 11] width 10 height 10
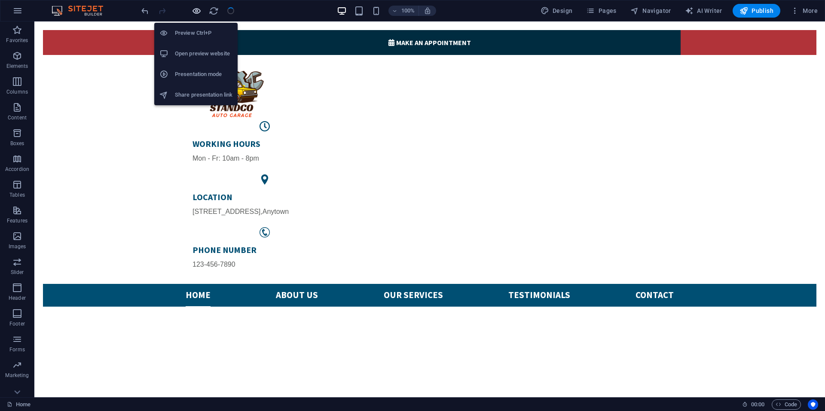
click at [194, 12] on icon "button" at bounding box center [197, 11] width 10 height 10
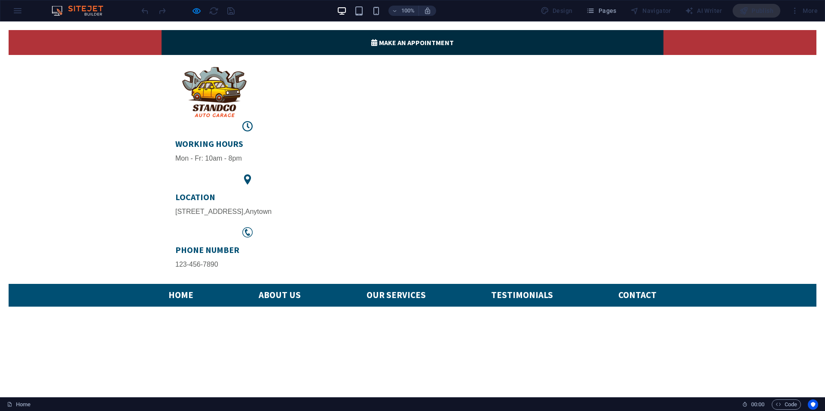
click at [620, 45] on link " Make an appointment" at bounding box center [413, 42] width 502 height 25
click at [618, 48] on link " Make an appointment" at bounding box center [413, 42] width 502 height 25
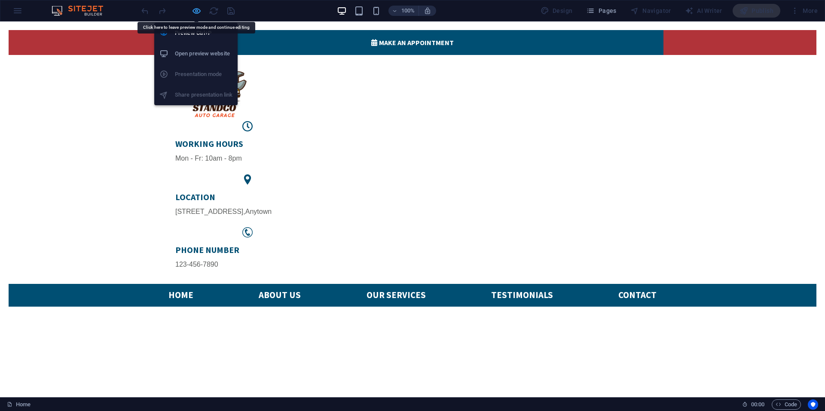
click at [195, 12] on icon "button" at bounding box center [197, 11] width 10 height 10
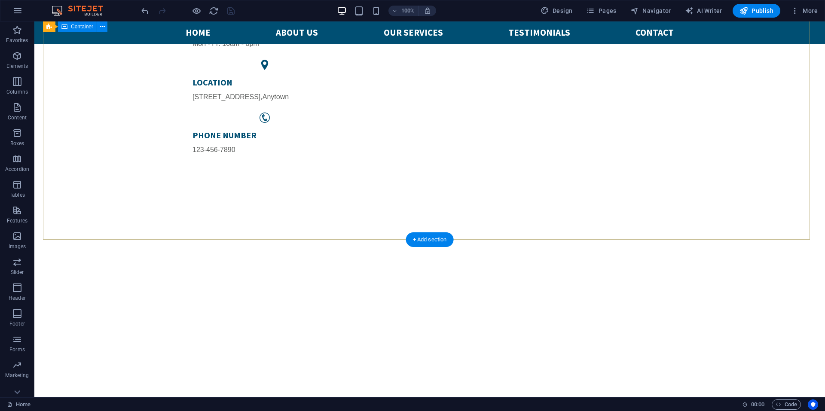
scroll to position [43, 0]
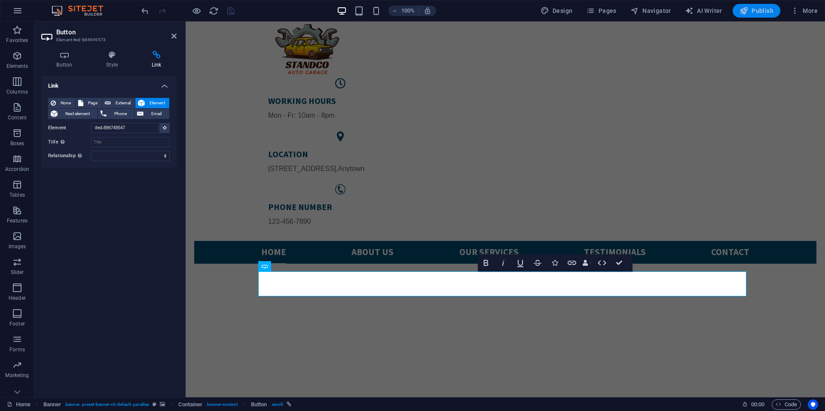
click at [759, 7] on span "Publish" at bounding box center [756, 10] width 34 height 9
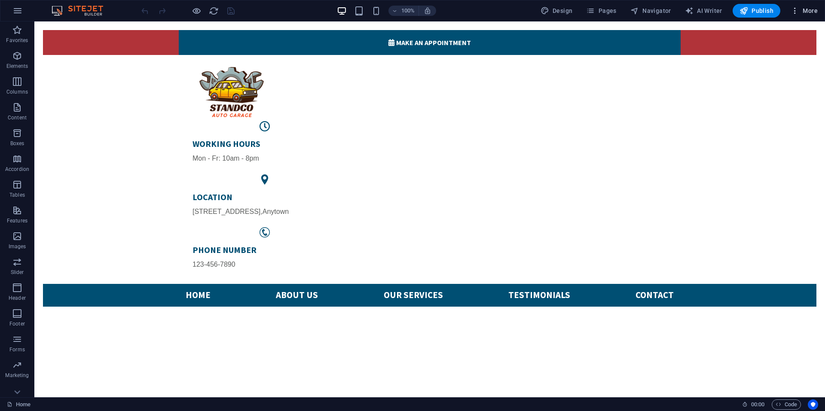
click at [805, 10] on span "More" at bounding box center [803, 10] width 27 height 9
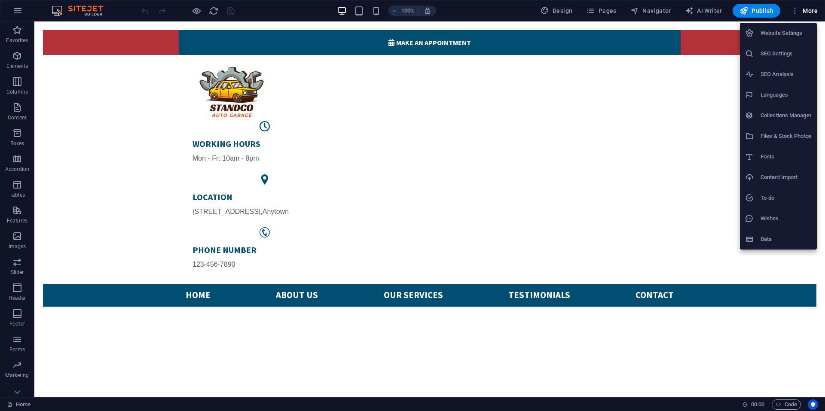
click at [607, 14] on div at bounding box center [412, 205] width 825 height 411
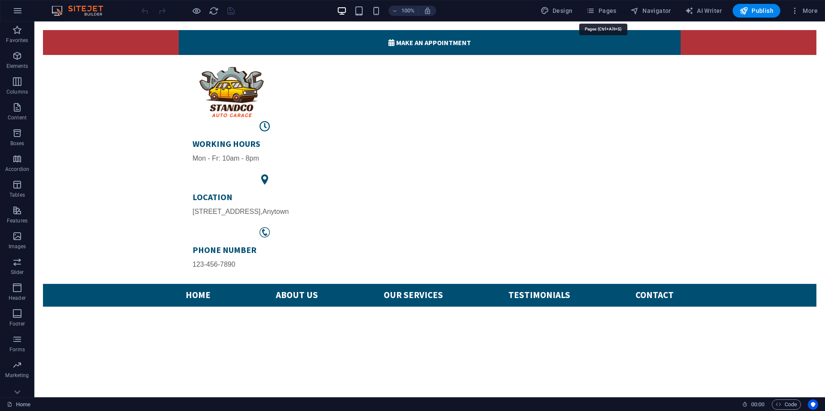
click at [605, 10] on span "Pages" at bounding box center [601, 10] width 30 height 9
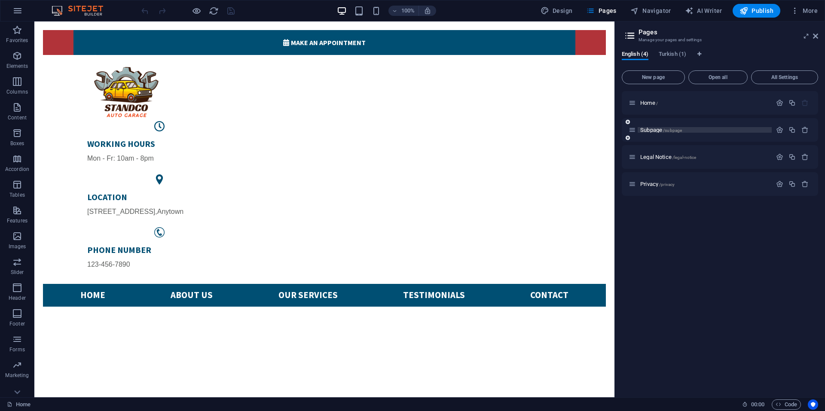
click at [652, 130] on span "Subpage /subpage" at bounding box center [661, 130] width 42 height 6
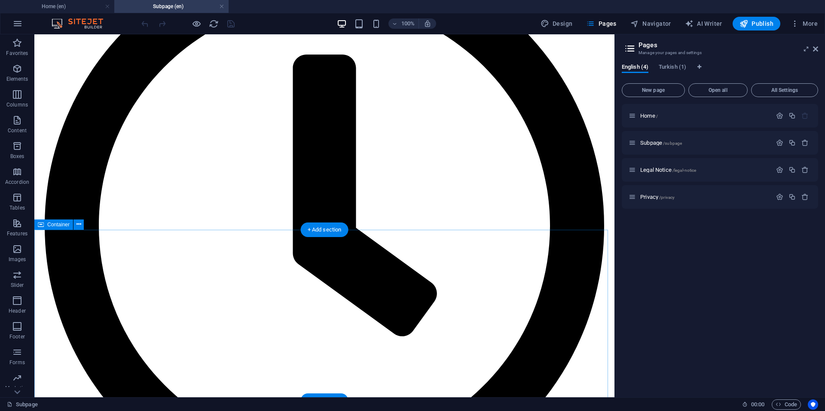
scroll to position [43, 0]
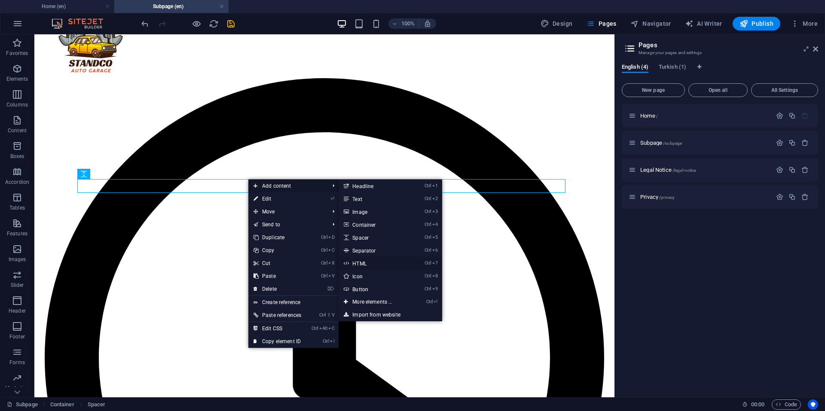
click at [364, 263] on link "Ctrl 7 HTML" at bounding box center [374, 263] width 71 height 13
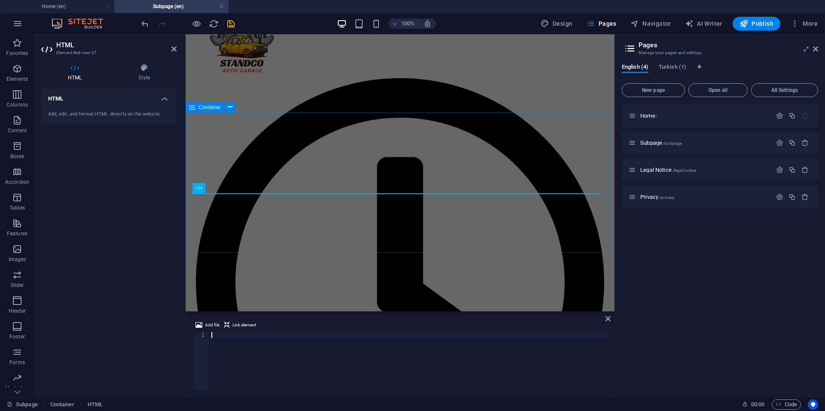
scroll to position [43, 0]
click at [66, 181] on div "HTML Add, edit, and format HTML directly on the website." at bounding box center [108, 239] width 135 height 302
click at [231, 342] on div at bounding box center [409, 367] width 398 height 70
paste textarea "</html>"
type textarea "</html>"
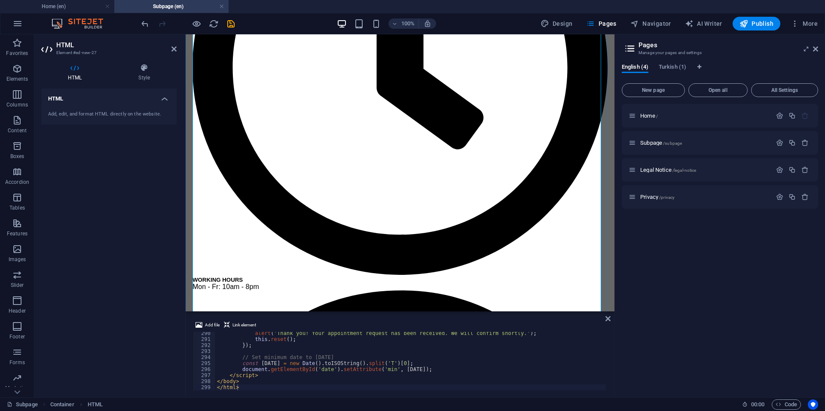
scroll to position [258, 0]
click at [228, 22] on icon "save" at bounding box center [231, 24] width 10 height 10
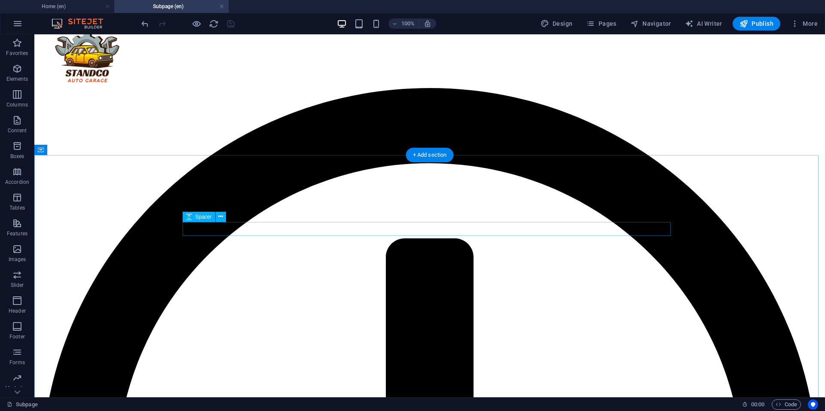
scroll to position [129, 0]
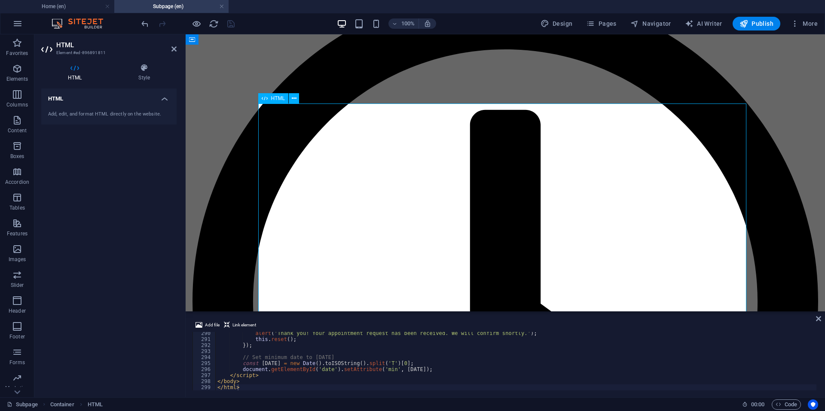
scroll to position [258, 0]
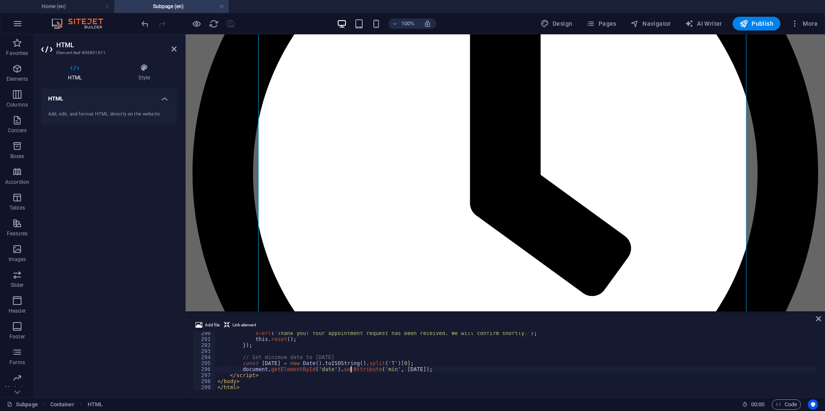
click at [349, 369] on div "alert ( 'Thank you! Your appointment request has been received. We will confirm…" at bounding box center [516, 365] width 601 height 70
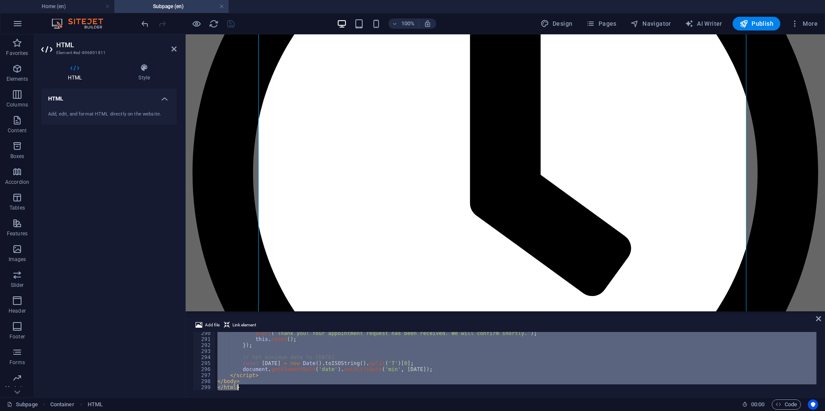
paste textarea
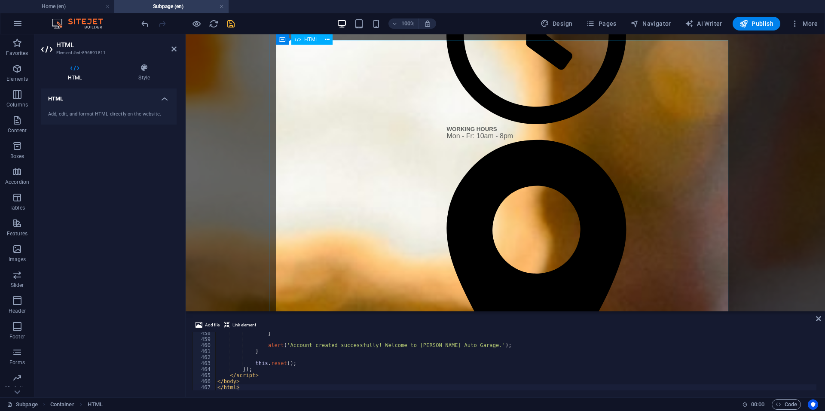
scroll to position [172, 0]
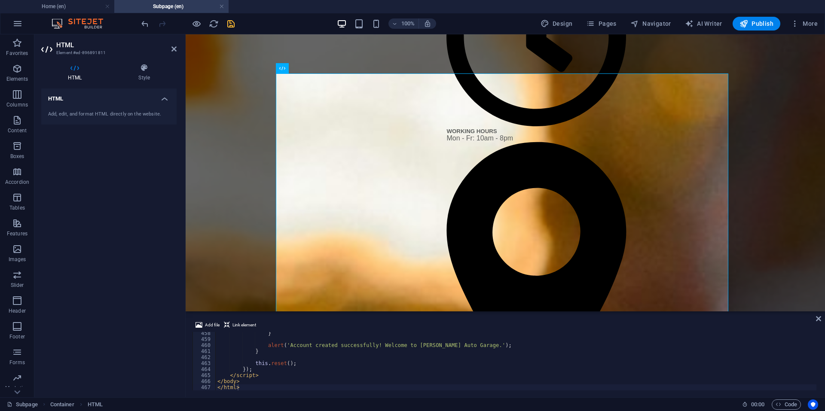
type textarea "</script>"
click at [325, 375] on div "} alert ( 'Account created successfully! Welcome to StanCo Auto Garage.' ) ; } …" at bounding box center [547, 364] width 663 height 69
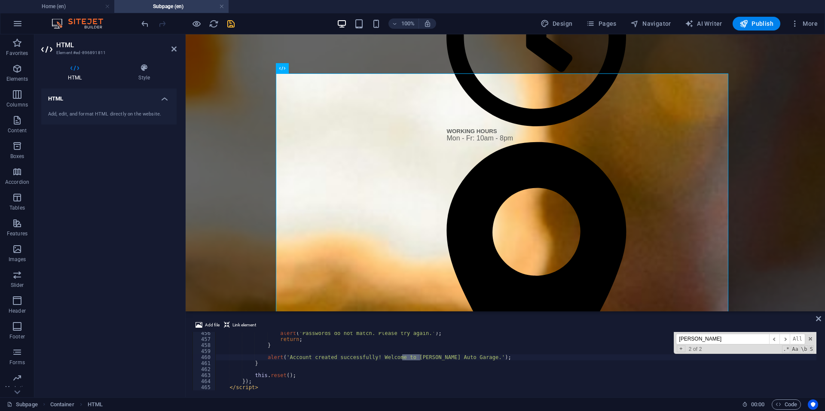
scroll to position [2738, 0]
type input "stanco"
click at [414, 357] on div "alert ( 'Passwords do not match. Please try again.' ) ; return ; } alert ( 'Acc…" at bounding box center [515, 361] width 601 height 58
click at [421, 362] on div "alert ( 'Passwords do not match. Please try again.' ) ; return ; } alert ( 'Acc…" at bounding box center [546, 364] width 663 height 69
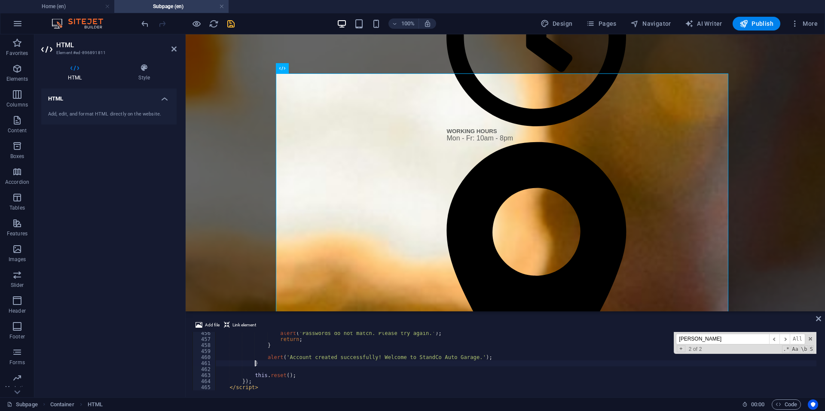
scroll to position [0, 3]
type textarea "}"
click at [699, 348] on span "2 of 2" at bounding box center [695, 349] width 20 height 6
click at [694, 350] on span "2 of 2" at bounding box center [695, 349] width 20 height 6
click at [231, 23] on icon "save" at bounding box center [231, 24] width 10 height 10
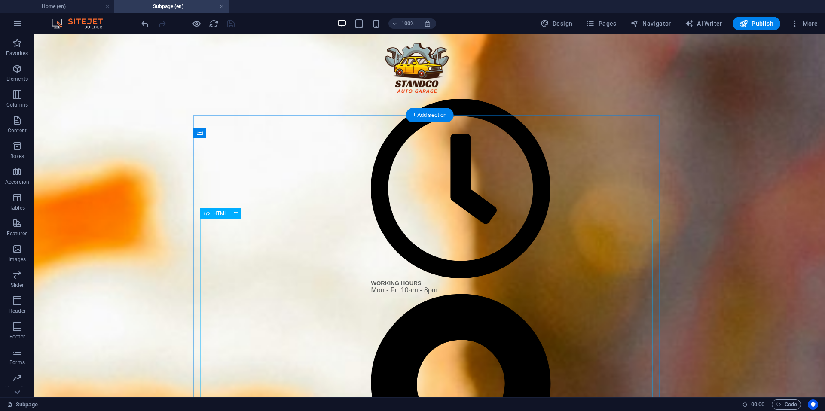
scroll to position [0, 0]
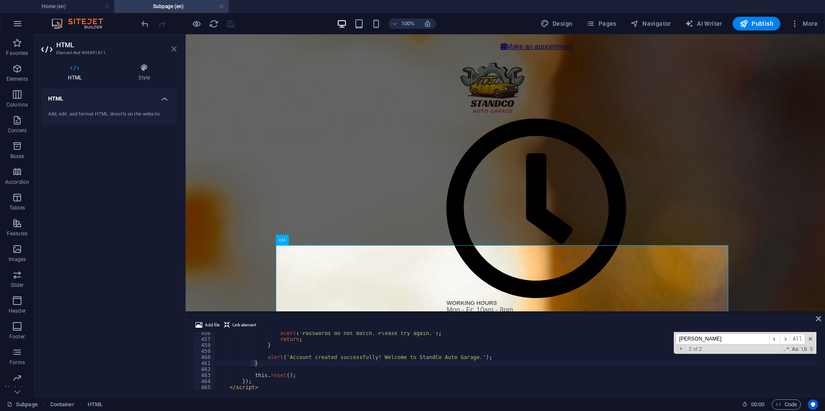
click at [174, 50] on icon at bounding box center [173, 49] width 5 height 7
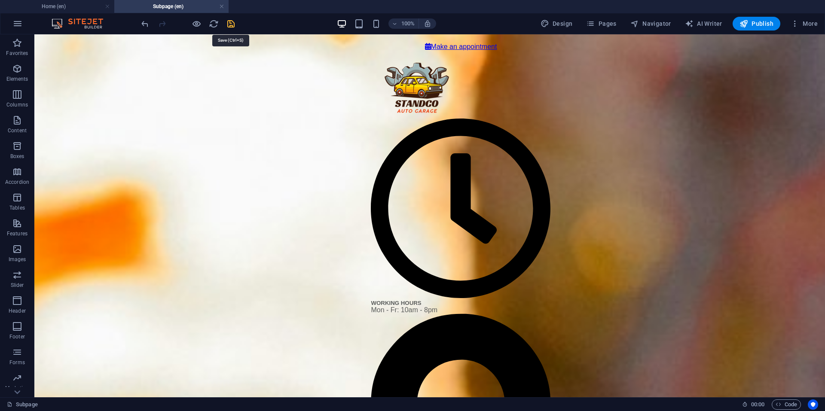
click at [230, 23] on icon "save" at bounding box center [231, 24] width 10 height 10
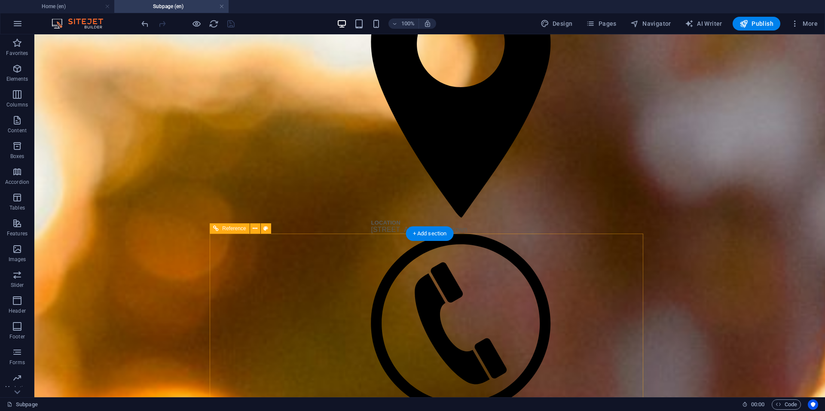
scroll to position [430, 0]
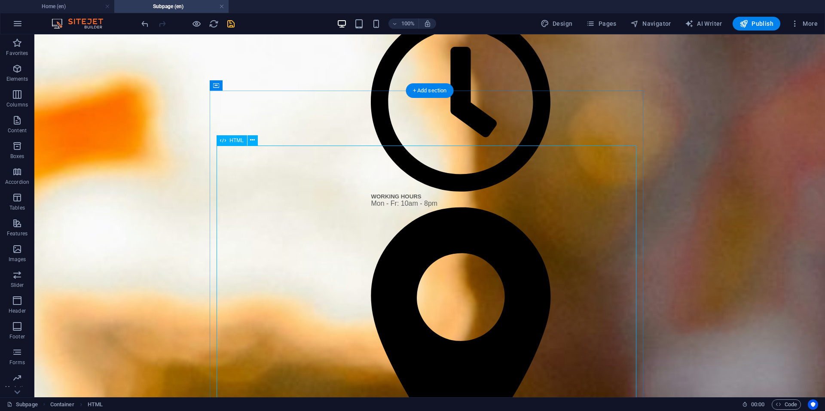
scroll to position [172, 0]
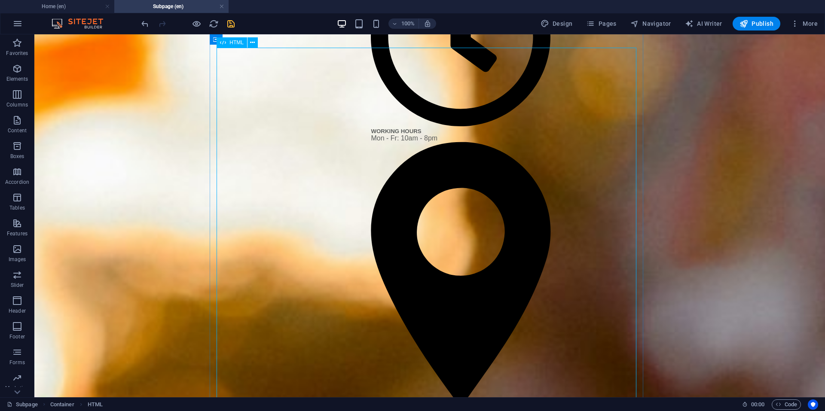
drag, startPoint x: 448, startPoint y: 271, endPoint x: 298, endPoint y: 271, distance: 150.8
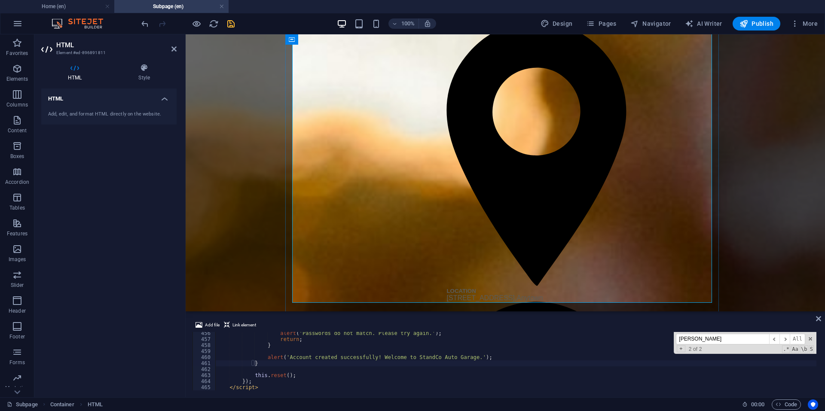
scroll to position [301, 0]
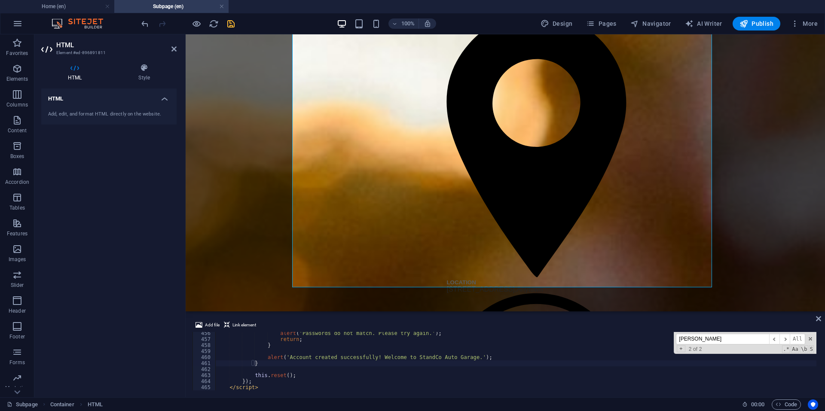
click at [740, 334] on input "stanco" at bounding box center [722, 339] width 93 height 11
click at [788, 339] on span "​" at bounding box center [784, 339] width 10 height 11
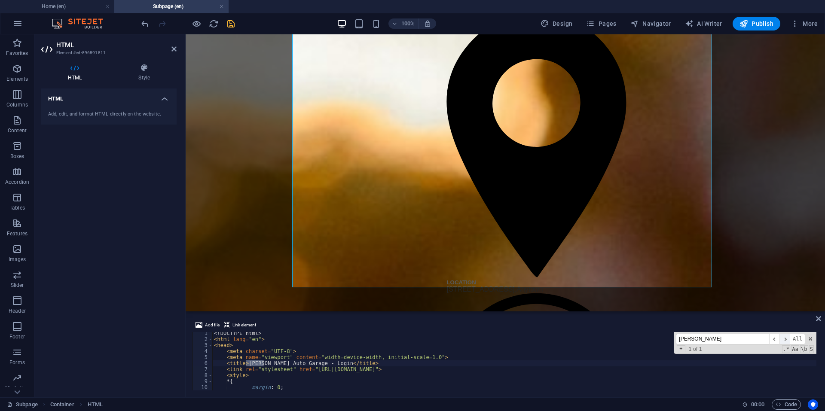
scroll to position [2, 0]
click at [256, 362] on div "<! DOCTYPE html > < html lang = "en" > < head > < meta charset = "UTF-8" > < me…" at bounding box center [514, 361] width 604 height 58
click at [256, 363] on div "<! DOCTYPE html > < html lang = "en" > < head > < meta charset = "UTF-8" > < me…" at bounding box center [543, 364] width 663 height 69
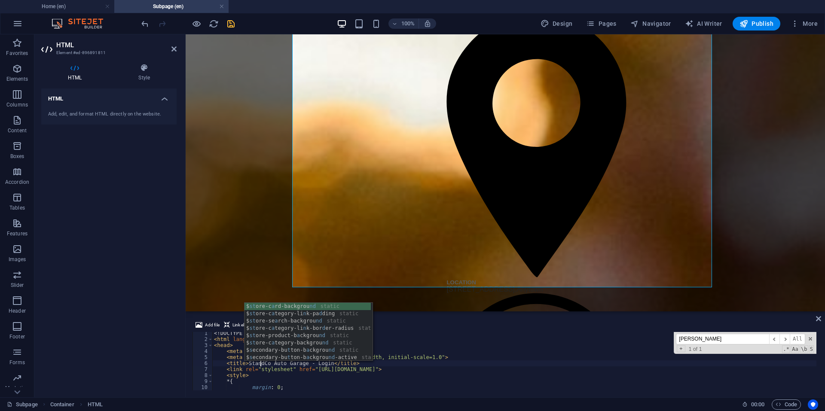
type textarea "<title>StandCo Auto Garage - Login</title>"
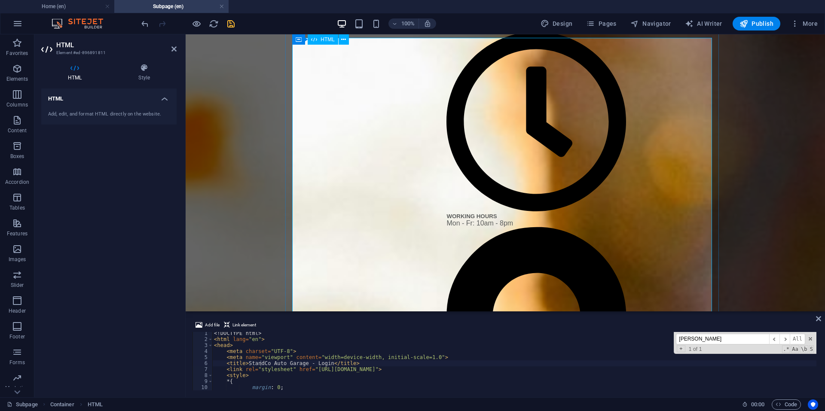
scroll to position [86, 0]
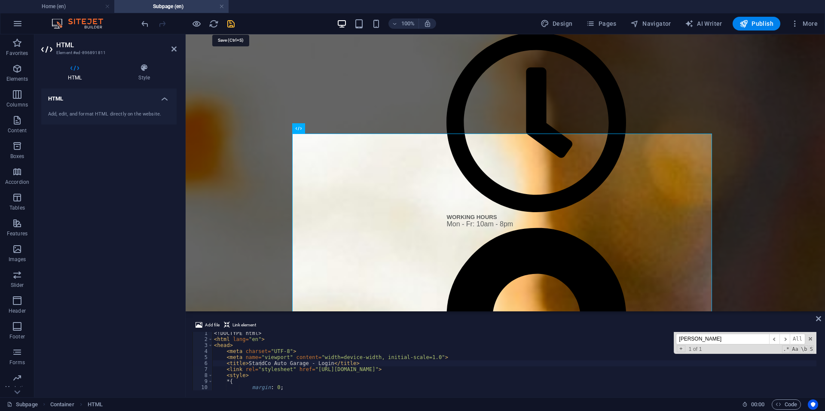
click at [233, 21] on icon "save" at bounding box center [231, 24] width 10 height 10
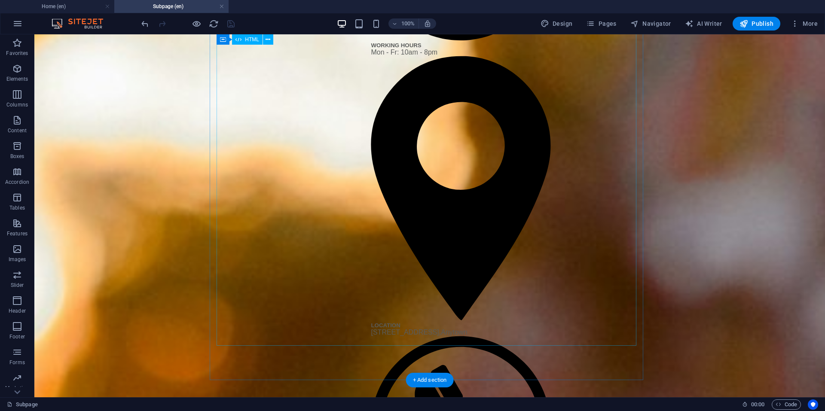
scroll to position [43, 0]
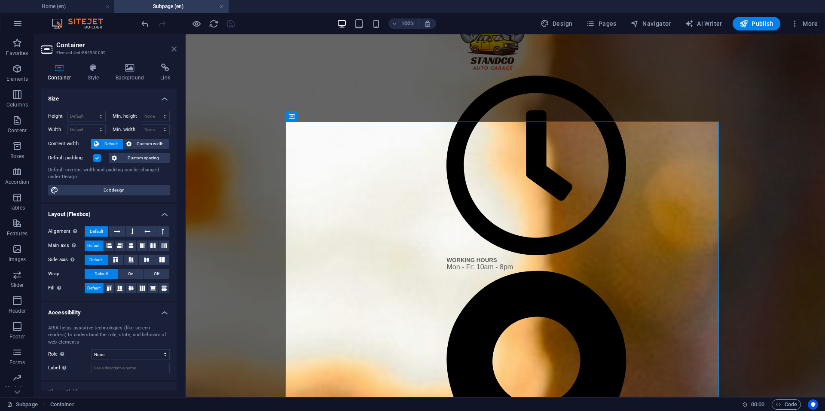
click at [171, 51] on icon at bounding box center [173, 49] width 5 height 7
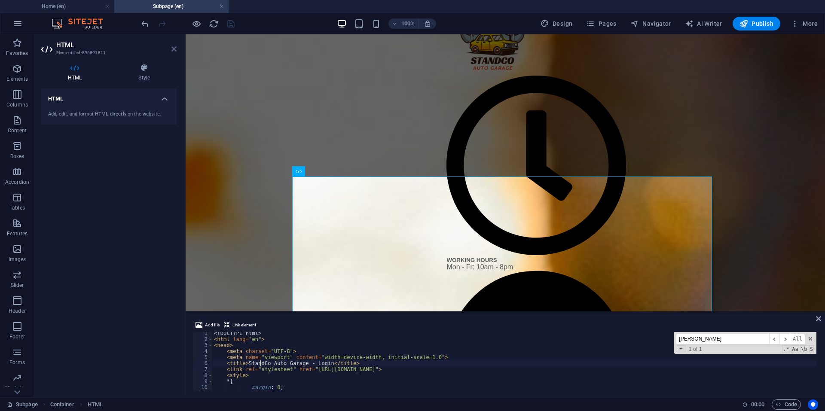
click at [173, 49] on icon at bounding box center [173, 49] width 5 height 7
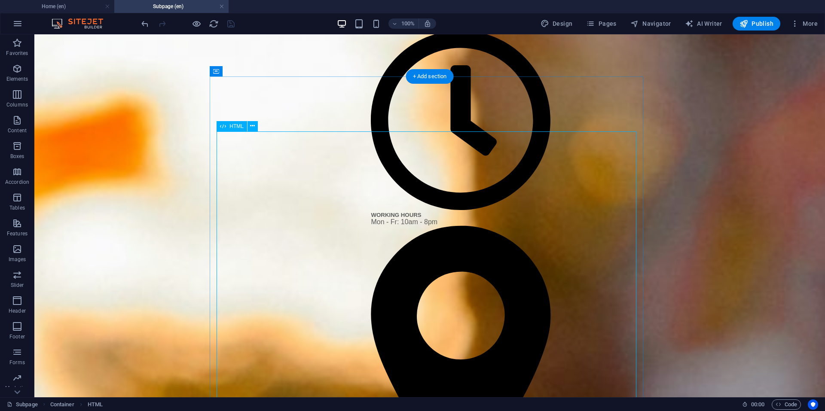
scroll to position [129, 0]
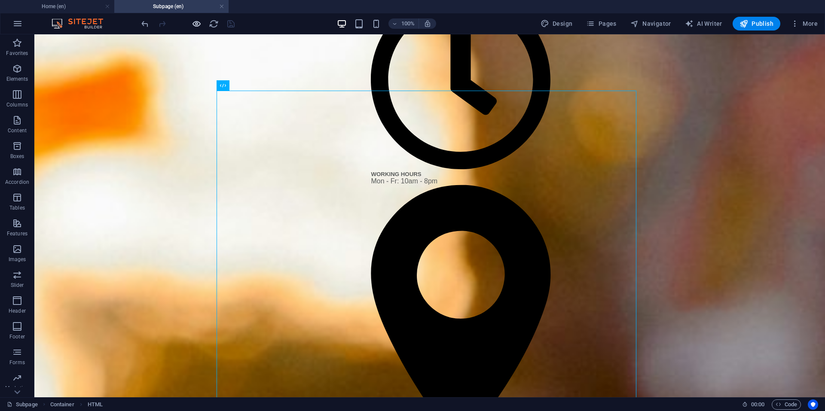
click at [192, 24] on icon "button" at bounding box center [197, 24] width 10 height 10
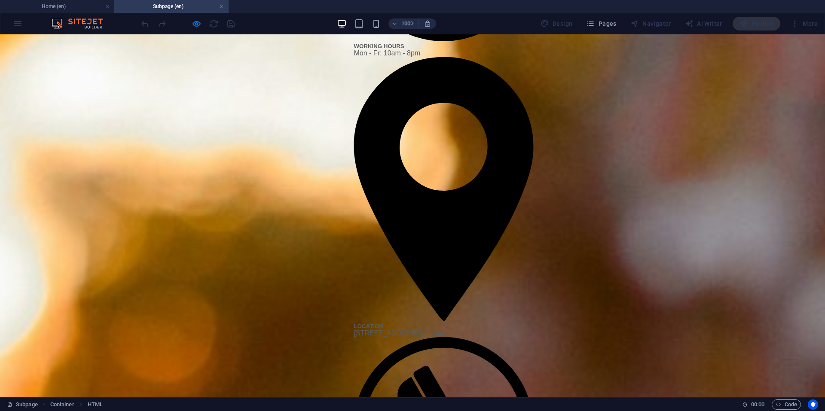
scroll to position [258, 0]
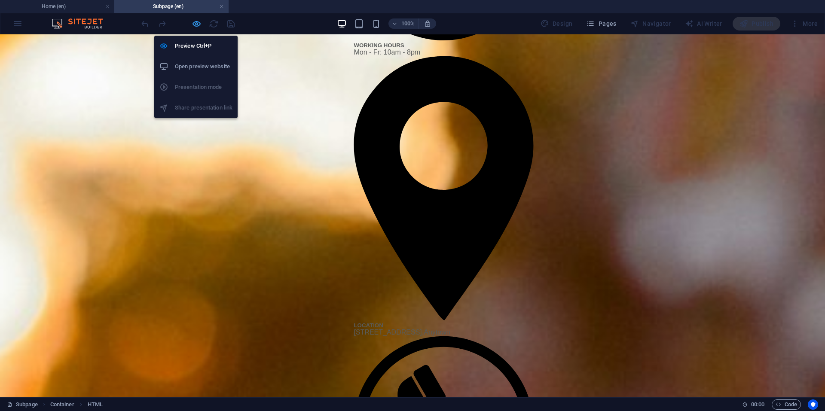
click at [197, 25] on icon "button" at bounding box center [197, 24] width 10 height 10
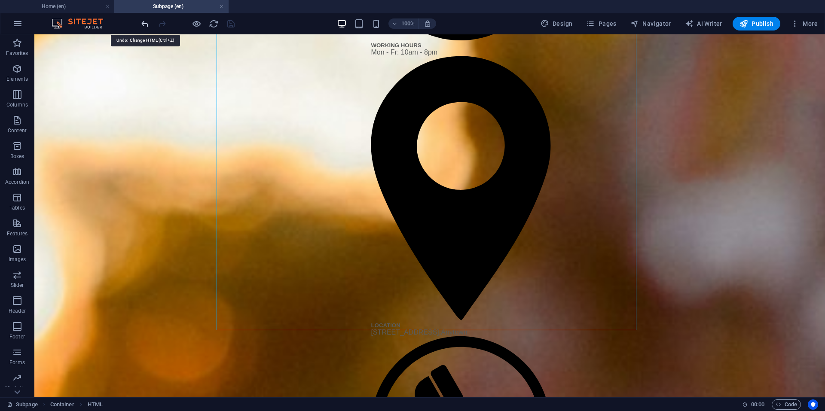
click at [143, 24] on icon "undo" at bounding box center [145, 24] width 10 height 10
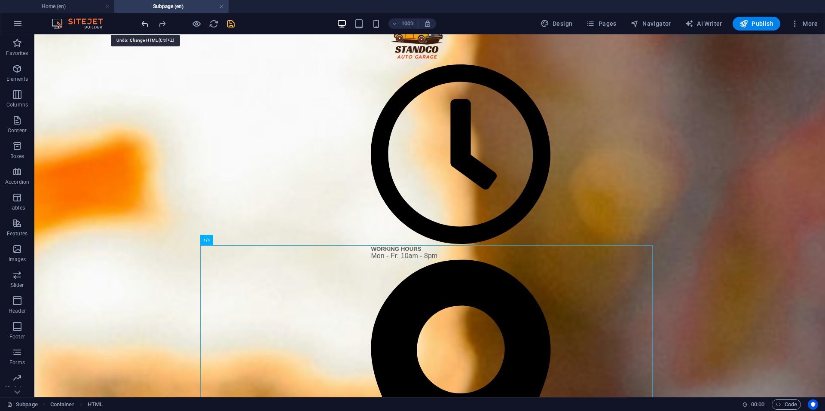
scroll to position [0, 0]
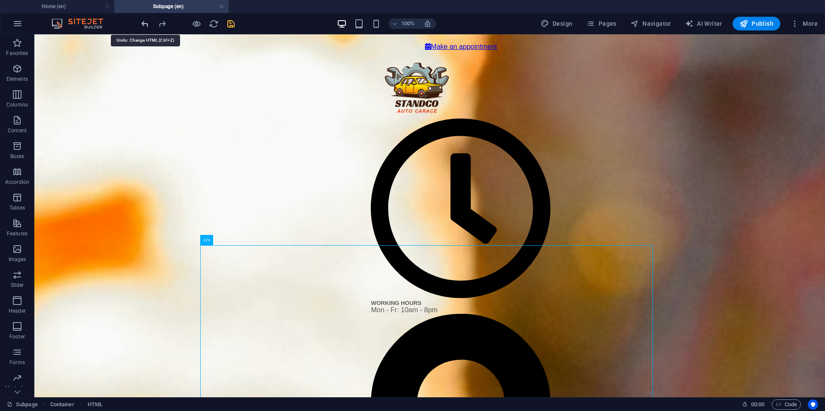
click at [143, 24] on icon "undo" at bounding box center [145, 24] width 10 height 10
click at [146, 21] on icon "undo" at bounding box center [145, 24] width 10 height 10
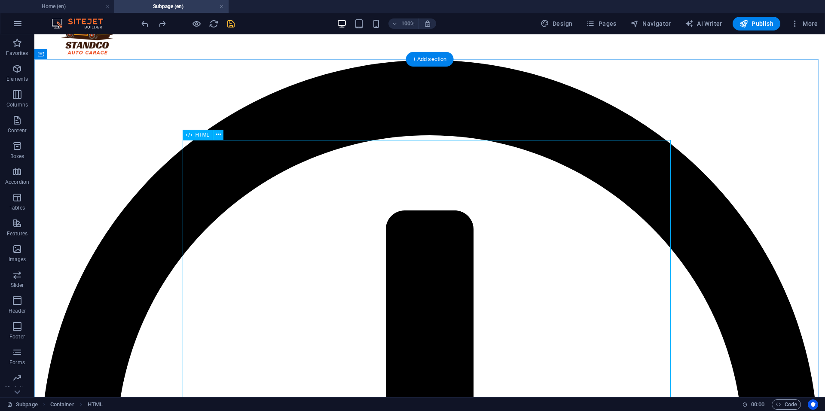
scroll to position [129, 0]
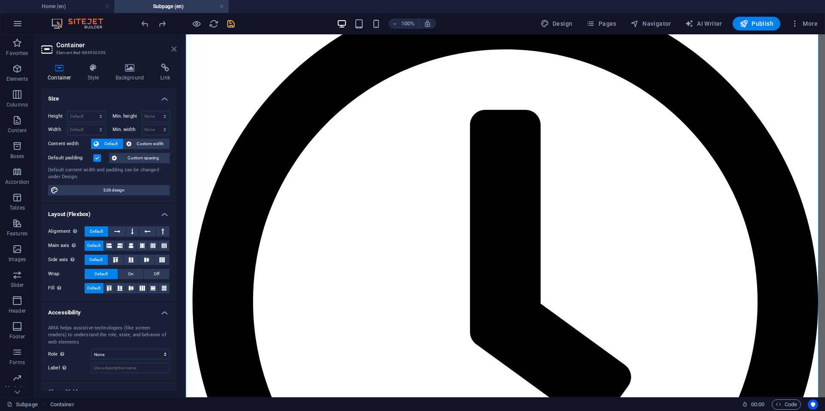
click at [173, 50] on icon at bounding box center [173, 49] width 5 height 7
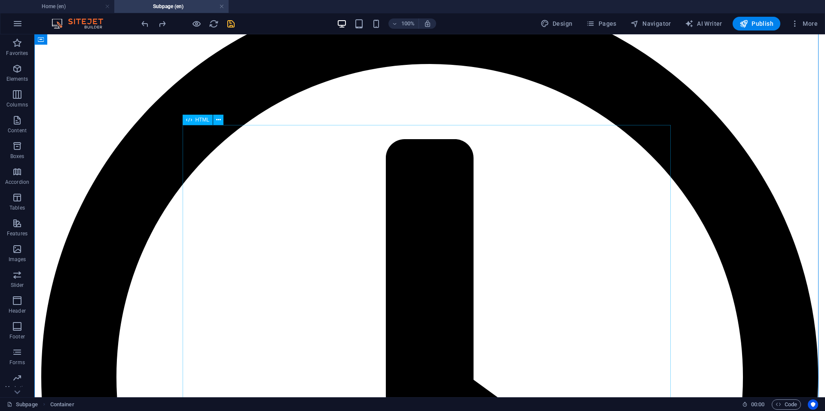
scroll to position [0, 0]
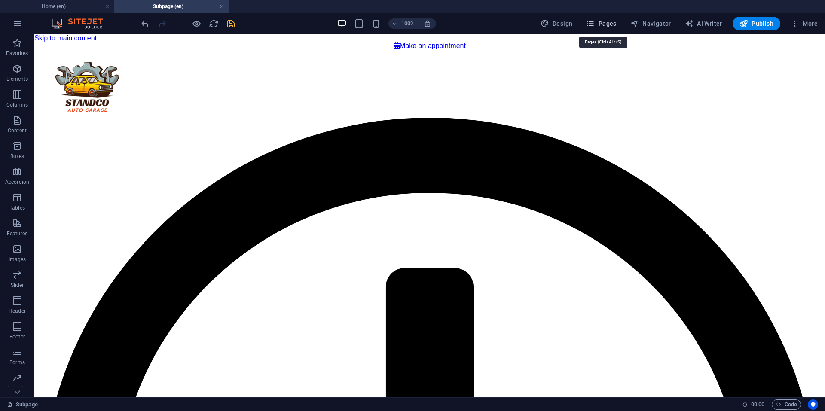
click at [610, 23] on span "Pages" at bounding box center [601, 23] width 30 height 9
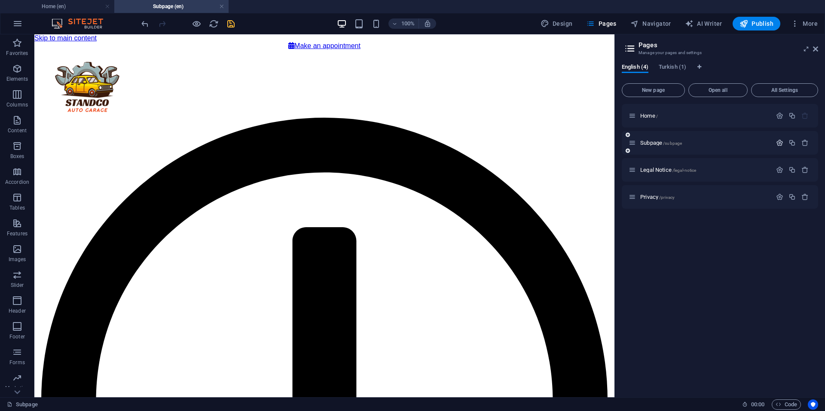
click at [776, 143] on icon "button" at bounding box center [779, 142] width 7 height 7
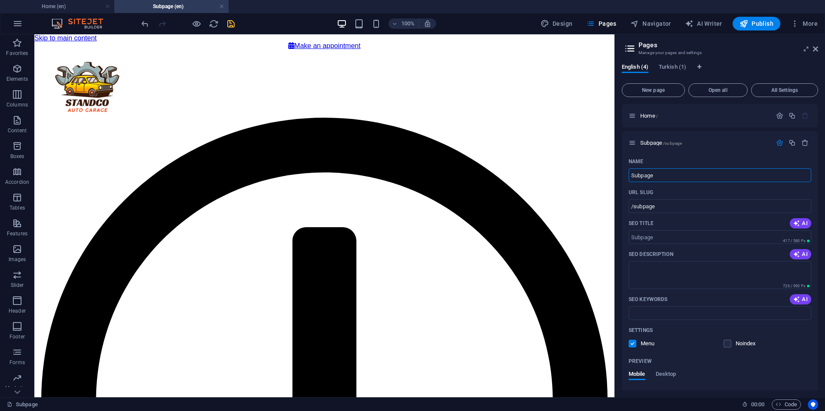
drag, startPoint x: 682, startPoint y: 178, endPoint x: 616, endPoint y: 177, distance: 65.7
click at [616, 177] on aside "Pages Manage your pages and settings English (4) Turkish (1) New page Open all …" at bounding box center [719, 215] width 210 height 363
type input "login"
type input "/login"
type input "login"
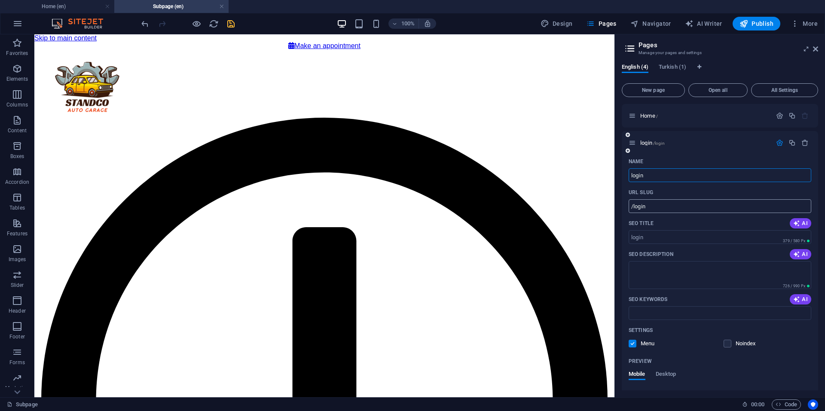
click at [678, 210] on input "/login" at bounding box center [719, 206] width 183 height 14
type input "/login"
click at [228, 24] on icon "save" at bounding box center [231, 24] width 10 height 10
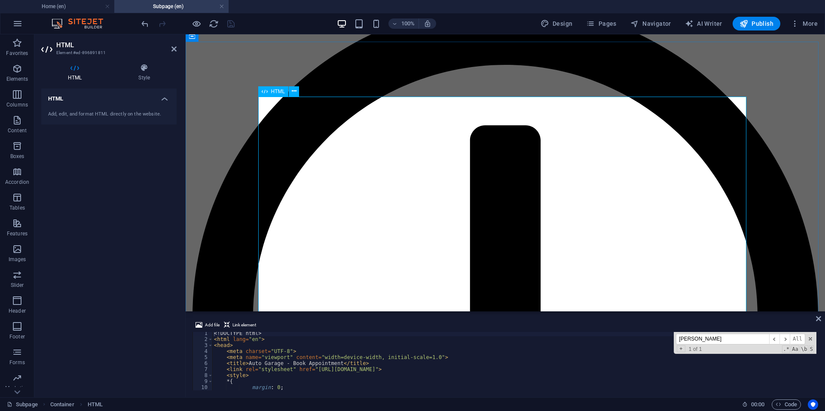
scroll to position [172, 0]
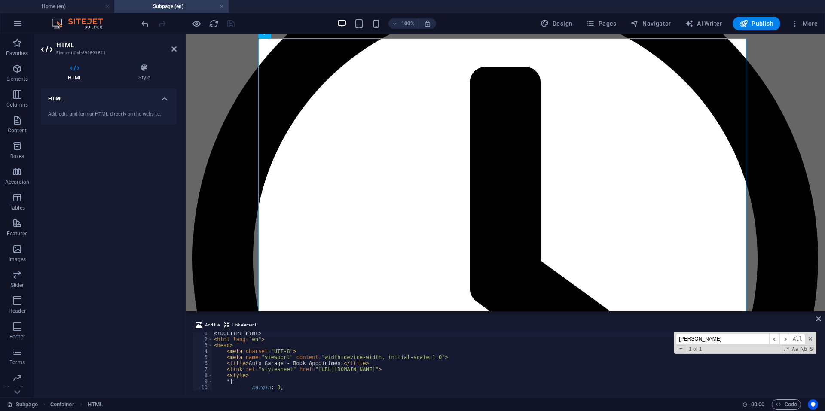
click at [311, 369] on div "<! DOCTYPE html > < html lang = "en" > < head > < meta charset = "UTF-8" > < me…" at bounding box center [514, 364] width 604 height 69
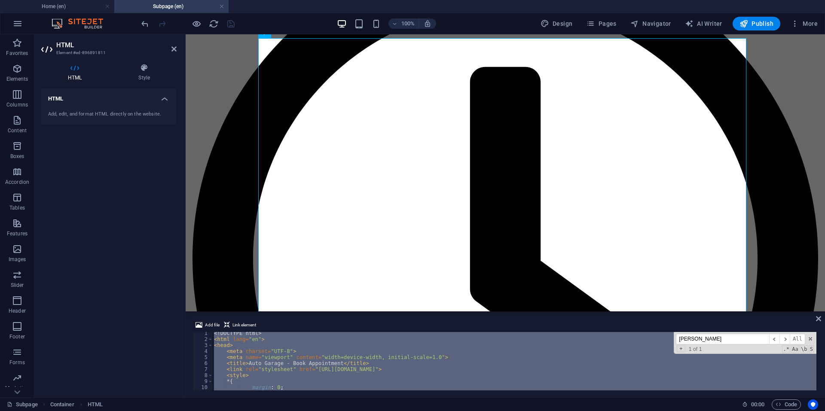
paste textarea
type textarea "</html>"
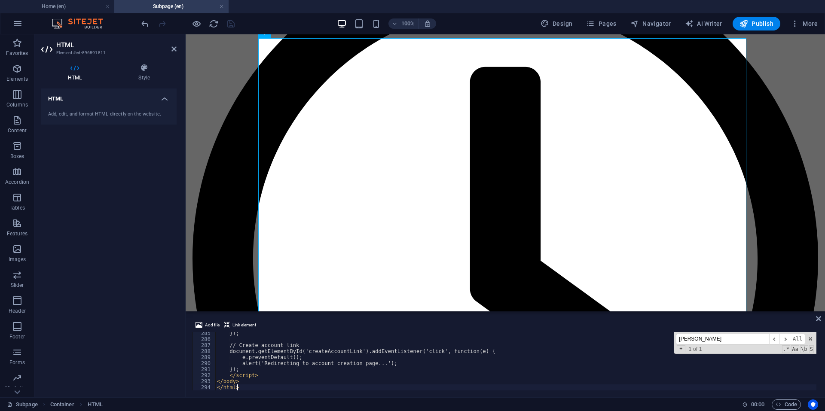
scroll to position [1710, 0]
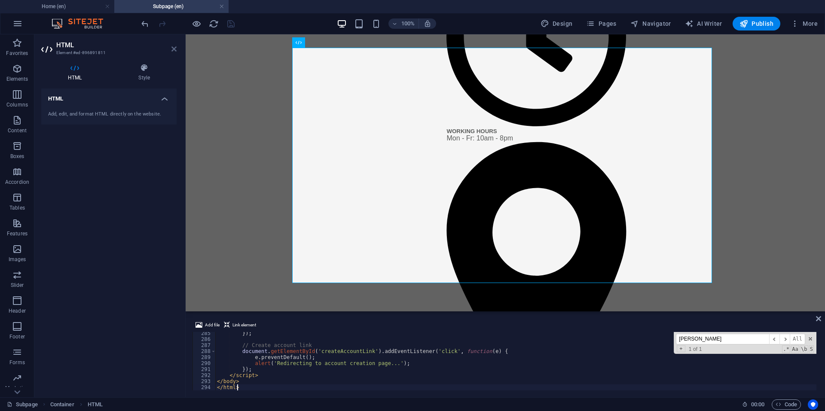
click at [171, 47] on icon at bounding box center [173, 49] width 5 height 7
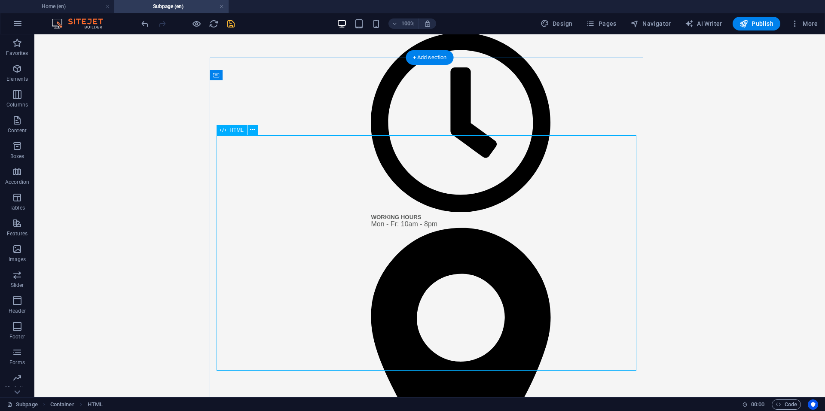
scroll to position [0, 0]
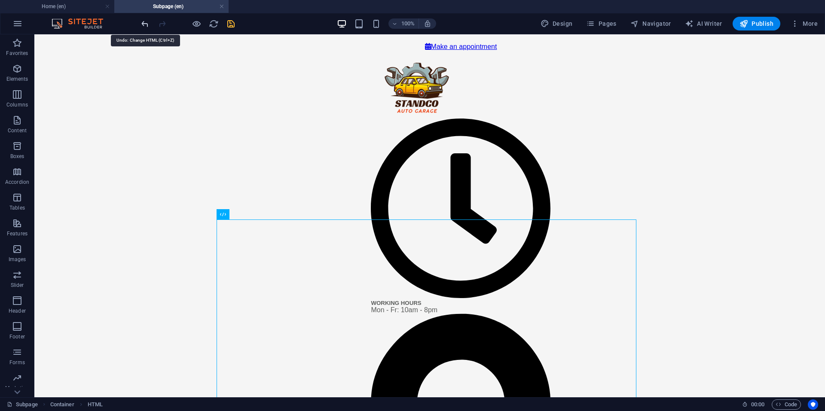
click at [143, 25] on icon "undo" at bounding box center [145, 24] width 10 height 10
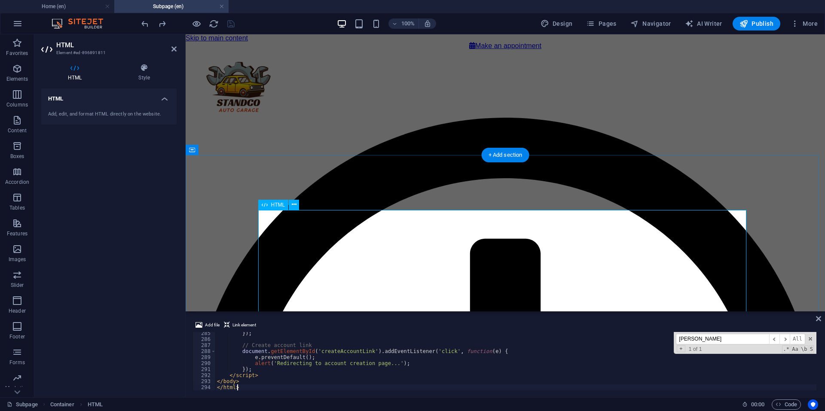
scroll to position [1710, 0]
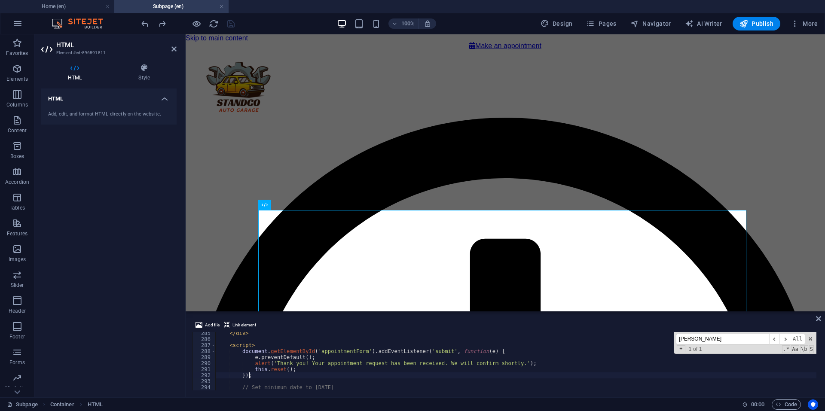
click at [294, 376] on div "</ div > < script > document . getElementById ( 'appointmentForm' ) . addEventL…" at bounding box center [515, 365] width 601 height 70
type textarea "</body> </html>"
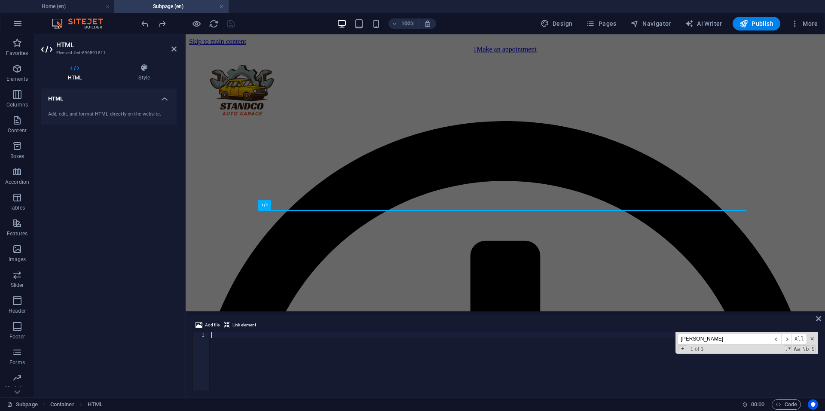
type textarea "</html>"
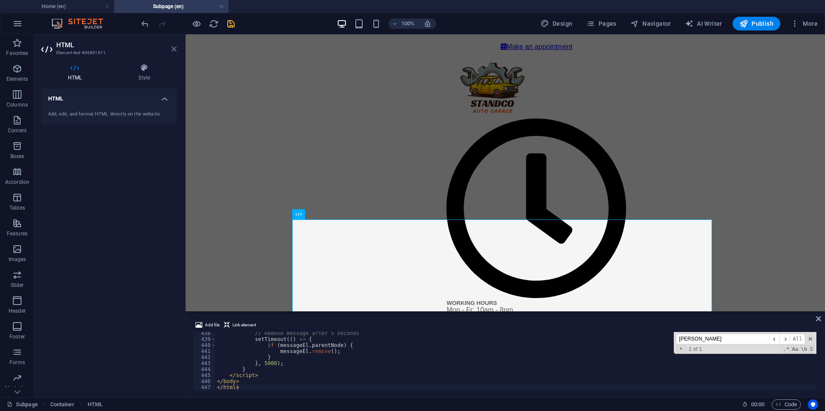
click at [174, 48] on icon at bounding box center [173, 49] width 5 height 7
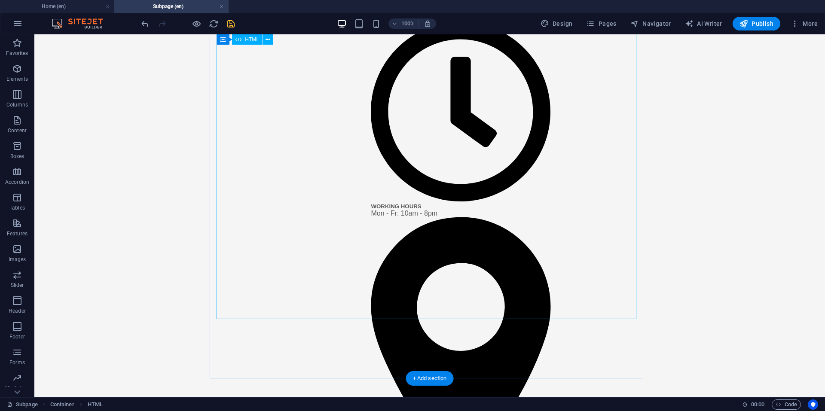
scroll to position [95, 0]
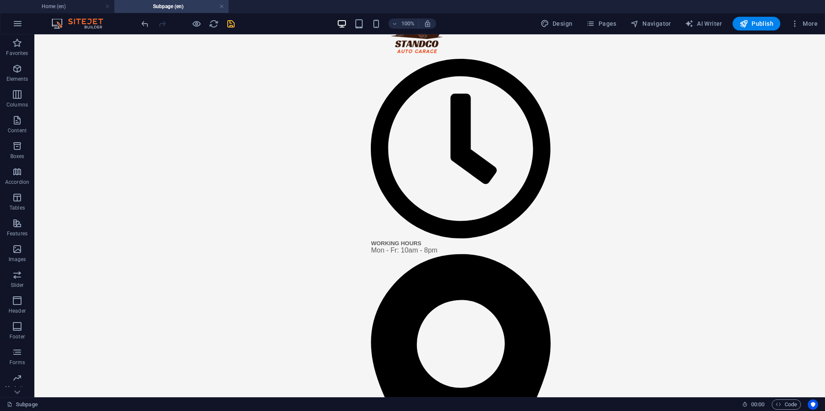
scroll to position [0, 0]
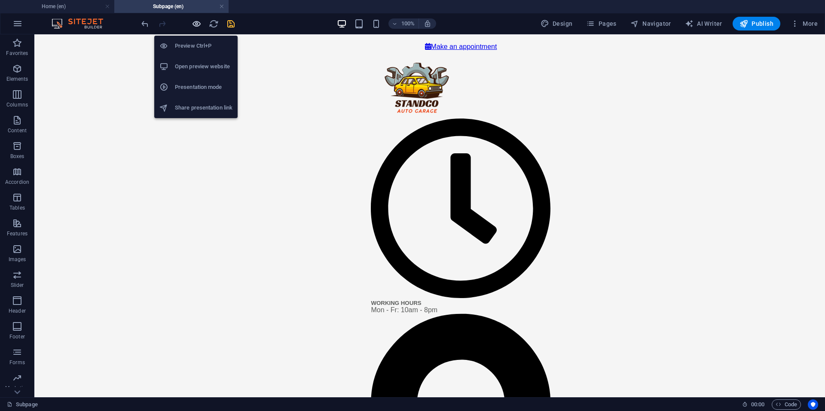
click at [194, 24] on icon "button" at bounding box center [197, 24] width 10 height 10
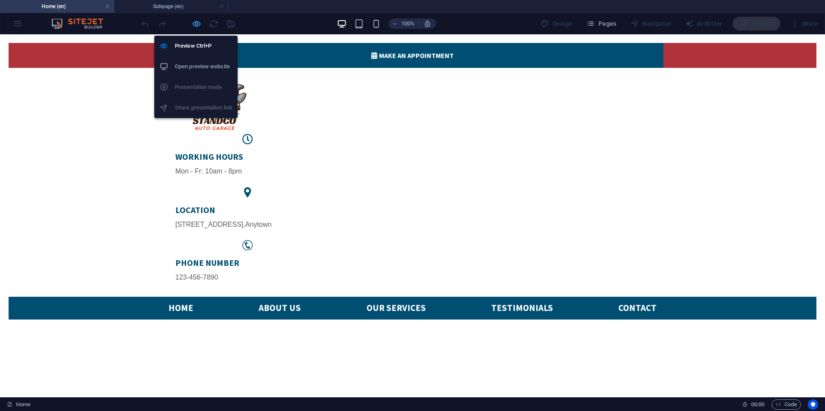
click at [197, 23] on icon "button" at bounding box center [197, 24] width 10 height 10
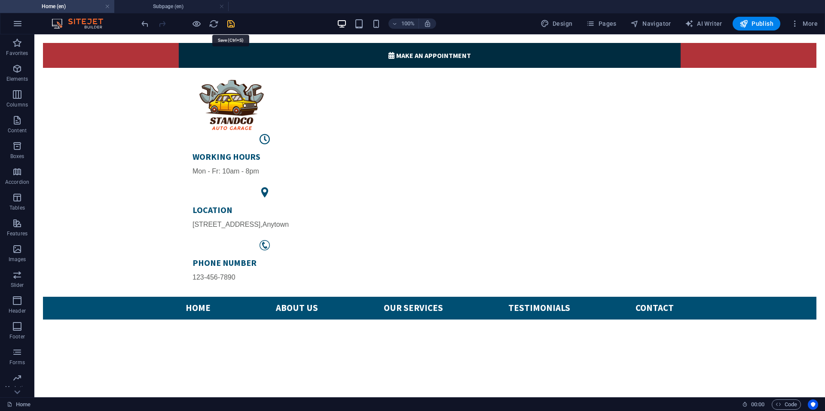
drag, startPoint x: 233, startPoint y: 24, endPoint x: 283, endPoint y: 25, distance: 50.3
click at [233, 25] on icon "save" at bounding box center [231, 24] width 10 height 10
click at [759, 20] on span "Publish" at bounding box center [756, 23] width 34 height 9
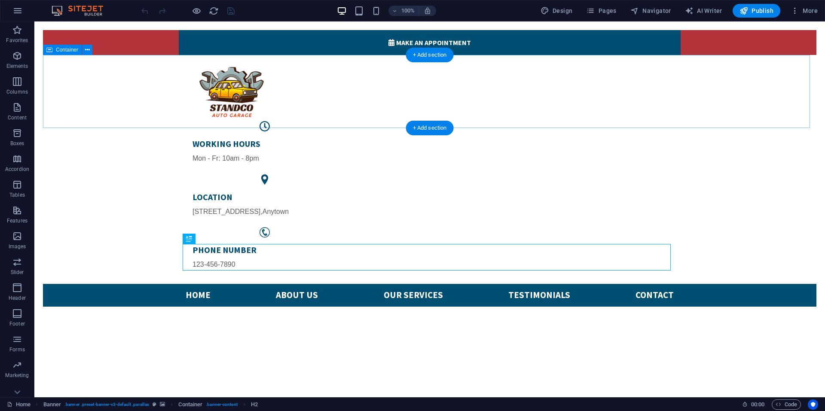
click at [118, 91] on div "WORKING HOURS Mon - Fr: 10am - 8pm LOCATION [STREET_ADDRESS] PHONE NUMBER [PHON…" at bounding box center [429, 169] width 773 height 229
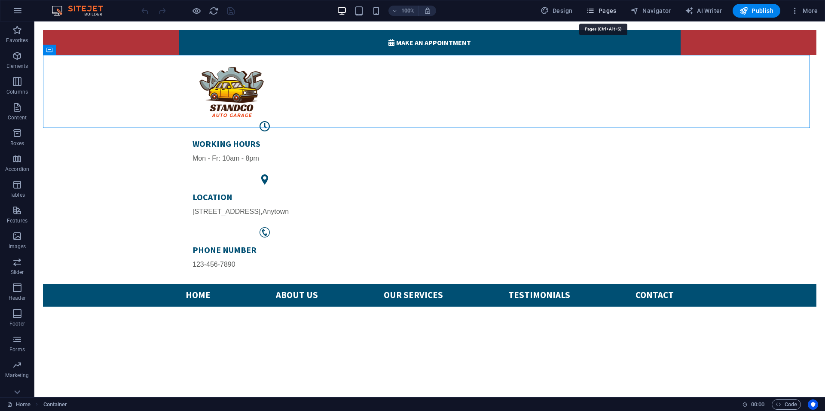
click at [604, 10] on span "Pages" at bounding box center [601, 10] width 30 height 9
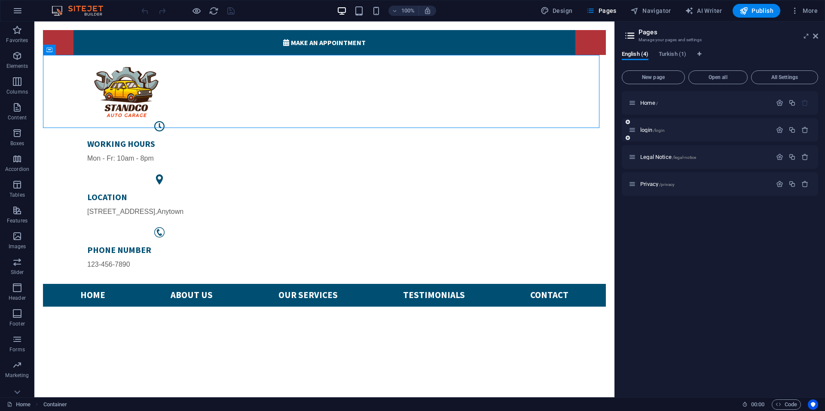
click at [671, 137] on div "login /login" at bounding box center [720, 130] width 196 height 24
click at [778, 128] on icon "button" at bounding box center [779, 129] width 7 height 7
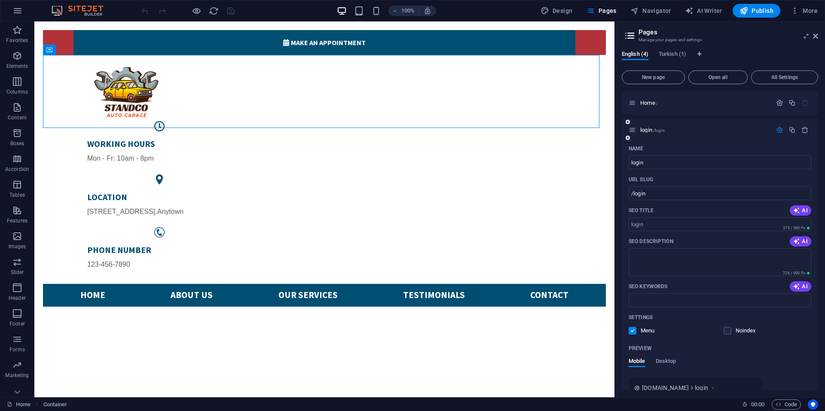
click at [630, 330] on label at bounding box center [632, 331] width 8 height 8
click at [0, 0] on input "checkbox" at bounding box center [0, 0] width 0 height 0
click at [630, 330] on label at bounding box center [632, 331] width 8 height 8
click at [0, 0] on input "checkbox" at bounding box center [0, 0] width 0 height 0
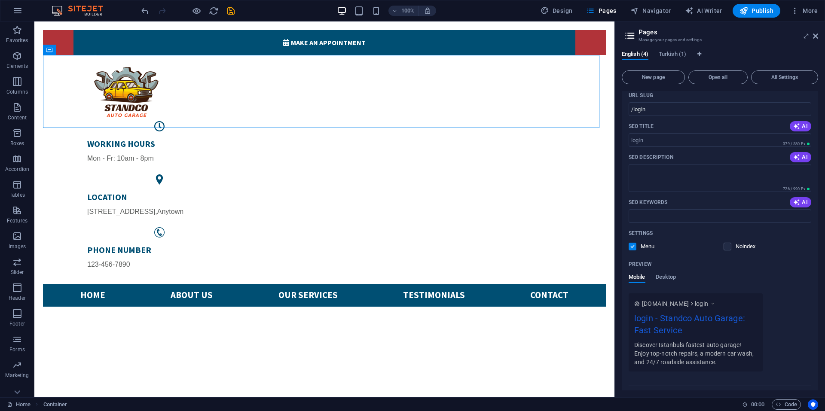
scroll to position [158, 0]
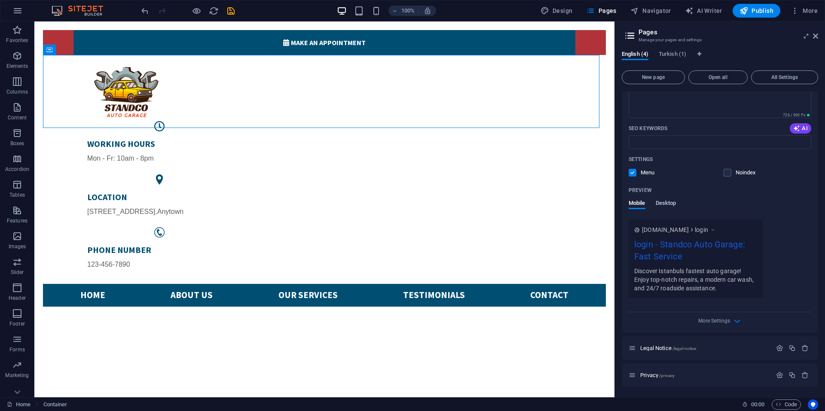
click at [668, 204] on span "Desktop" at bounding box center [666, 204] width 21 height 12
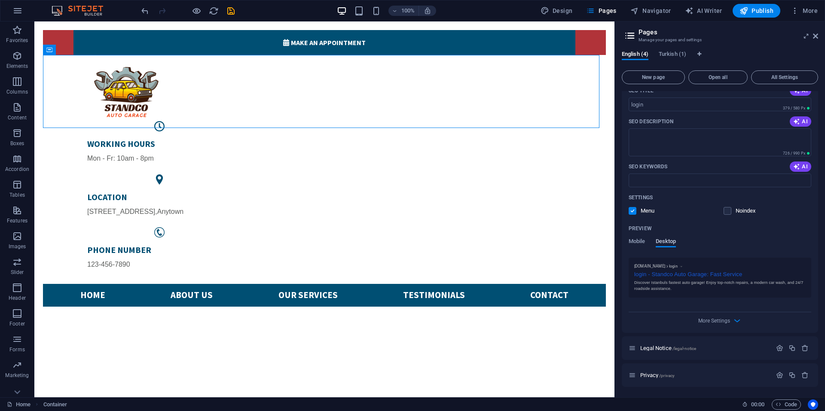
scroll to position [120, 0]
click at [731, 211] on span at bounding box center [733, 211] width 4 height 4
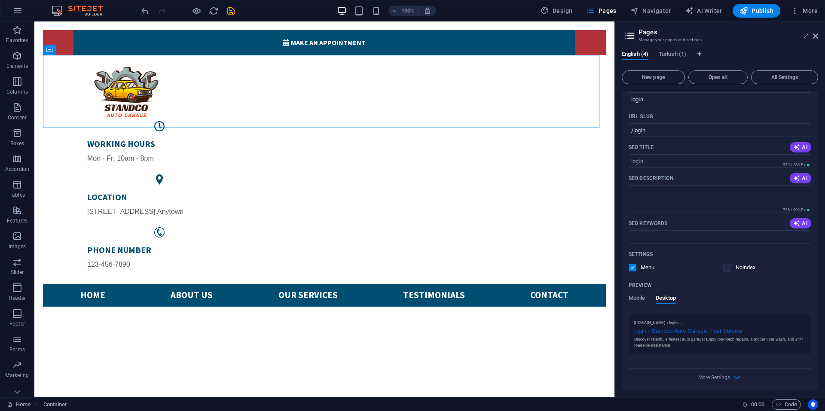
scroll to position [0, 0]
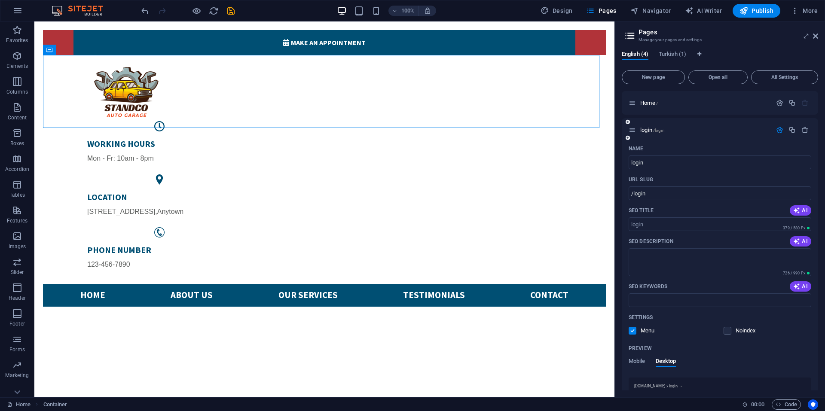
click at [778, 129] on icon "button" at bounding box center [779, 129] width 7 height 7
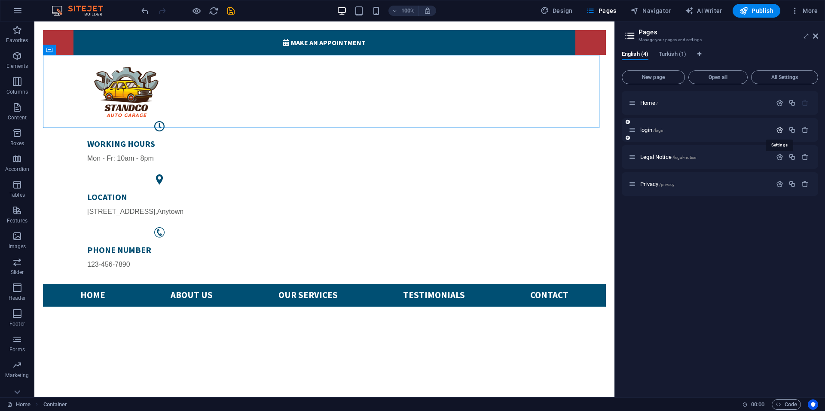
click at [779, 131] on icon "button" at bounding box center [779, 129] width 7 height 7
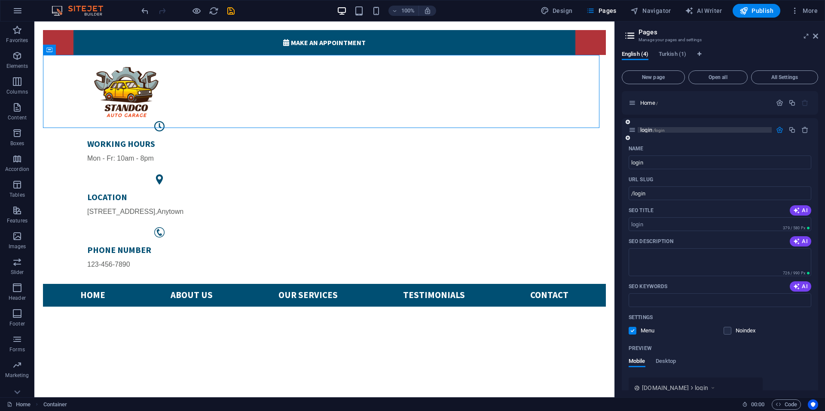
click at [651, 130] on span "login /login" at bounding box center [652, 130] width 24 height 6
click at [651, 130] on div "login /login" at bounding box center [720, 130] width 196 height 24
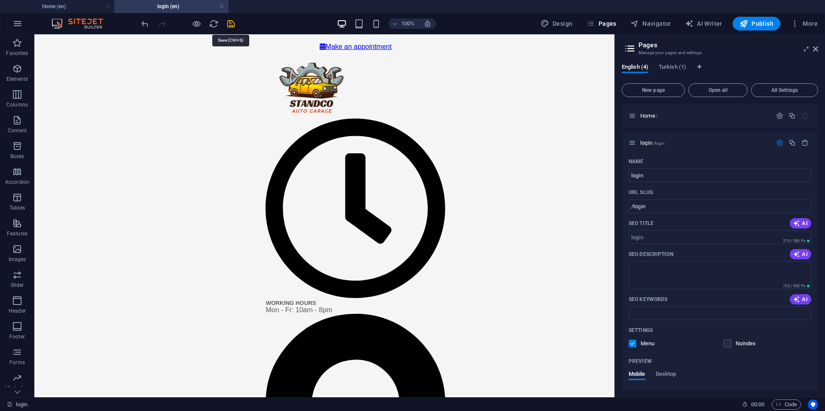
click at [230, 22] on icon "save" at bounding box center [231, 24] width 10 height 10
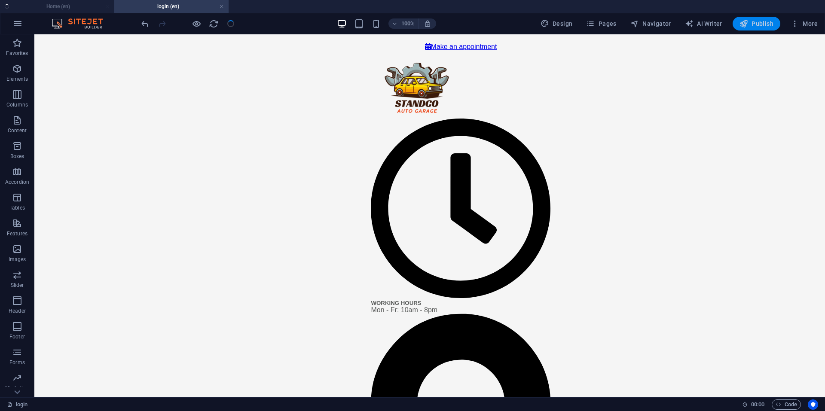
click at [747, 24] on icon "button" at bounding box center [743, 23] width 9 height 9
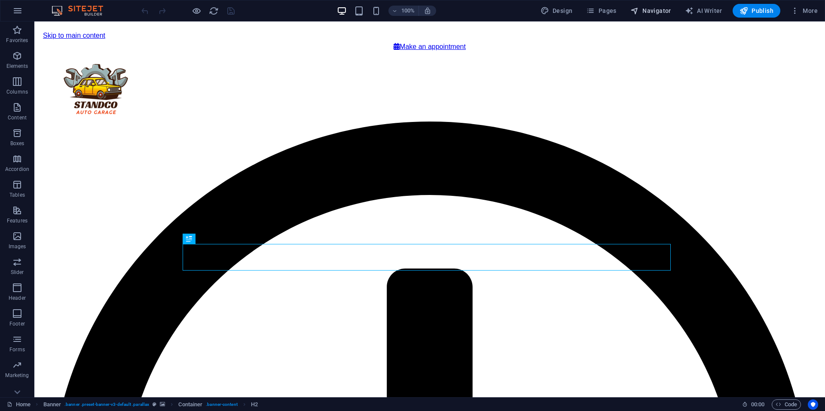
click at [651, 10] on span "Navigator" at bounding box center [650, 10] width 41 height 9
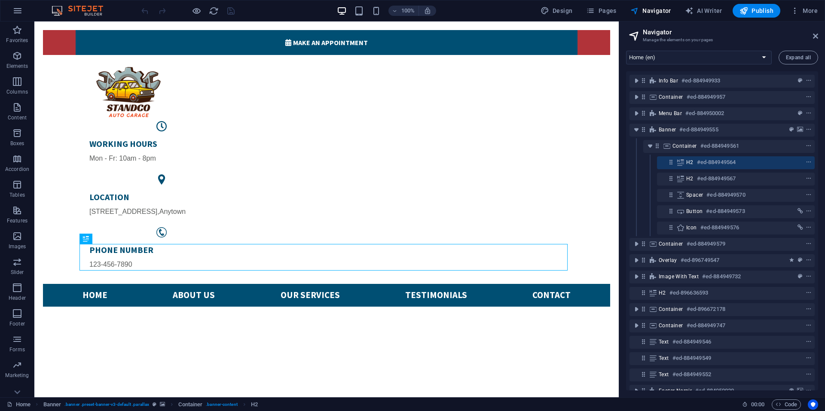
scroll to position [17, 0]
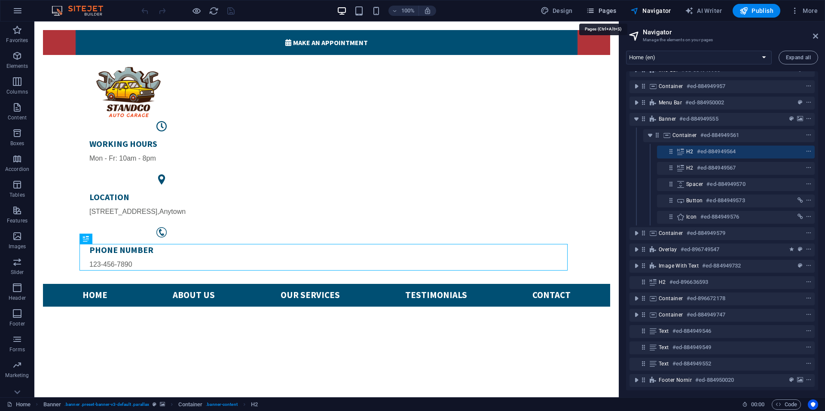
click at [613, 6] on button "Pages" at bounding box center [600, 11] width 37 height 14
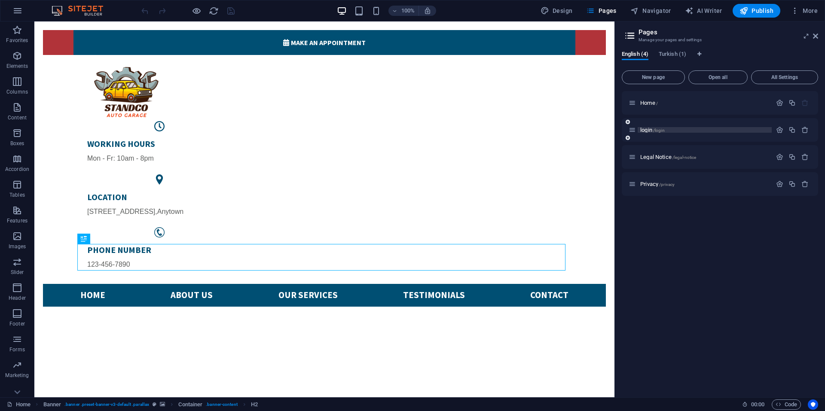
click at [689, 130] on p "login /login" at bounding box center [704, 130] width 129 height 6
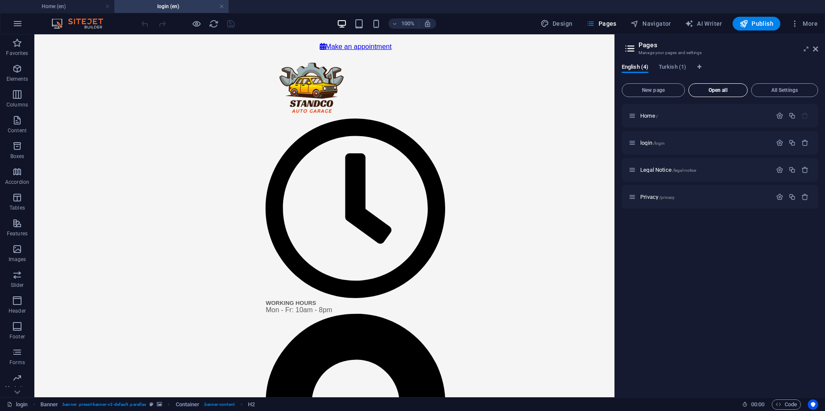
scroll to position [0, 0]
click at [694, 93] on button "Open all" at bounding box center [717, 90] width 59 height 14
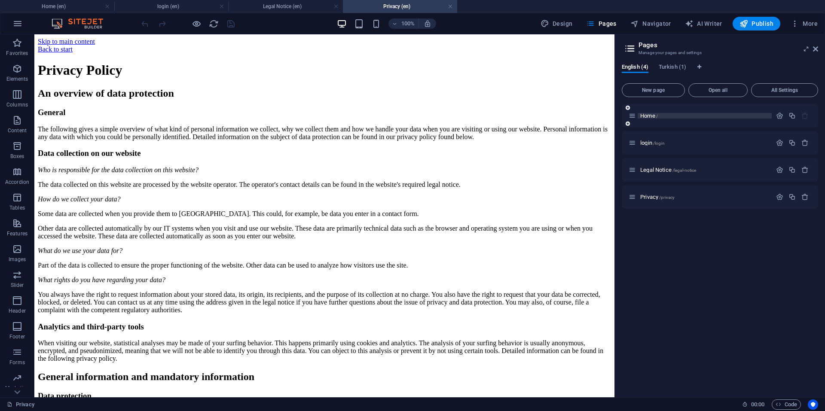
click at [664, 114] on p "Home /" at bounding box center [704, 116] width 129 height 6
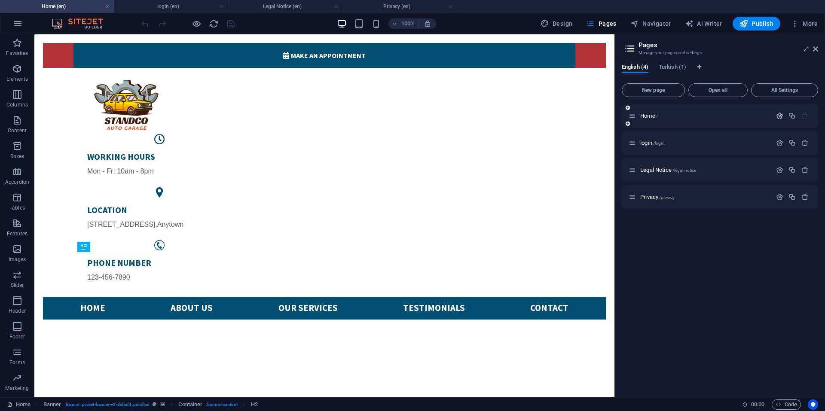
click at [776, 115] on icon "button" at bounding box center [779, 115] width 7 height 7
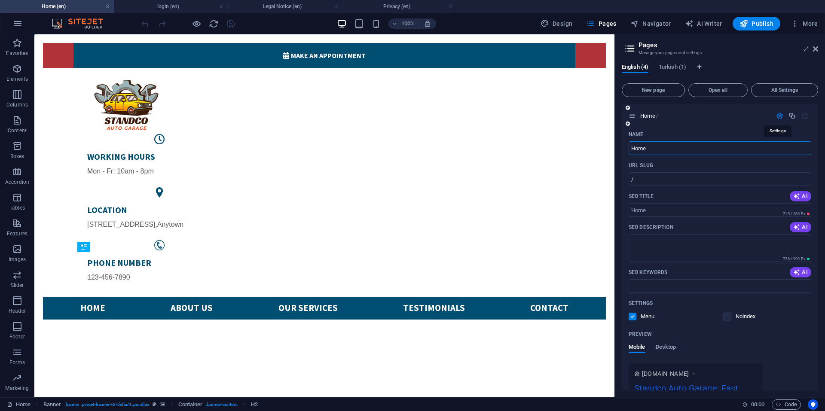
click at [776, 117] on icon "button" at bounding box center [779, 115] width 7 height 7
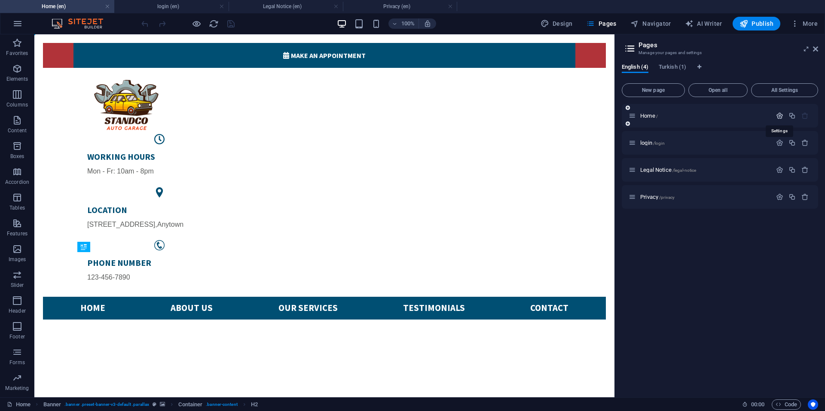
click at [776, 117] on icon "button" at bounding box center [779, 115] width 7 height 7
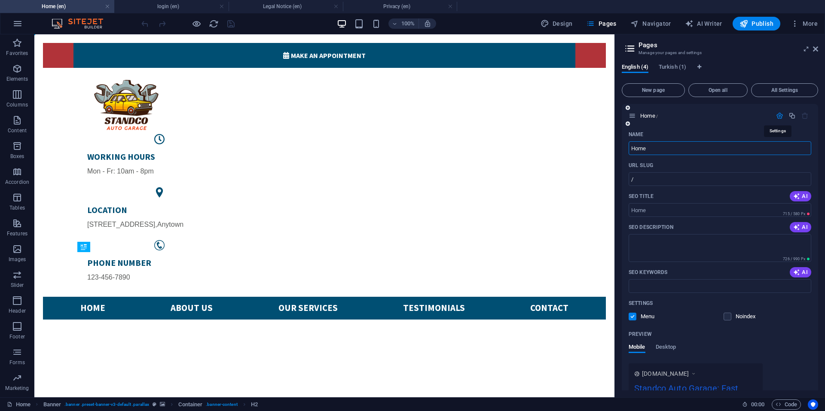
click at [776, 117] on icon "button" at bounding box center [779, 115] width 7 height 7
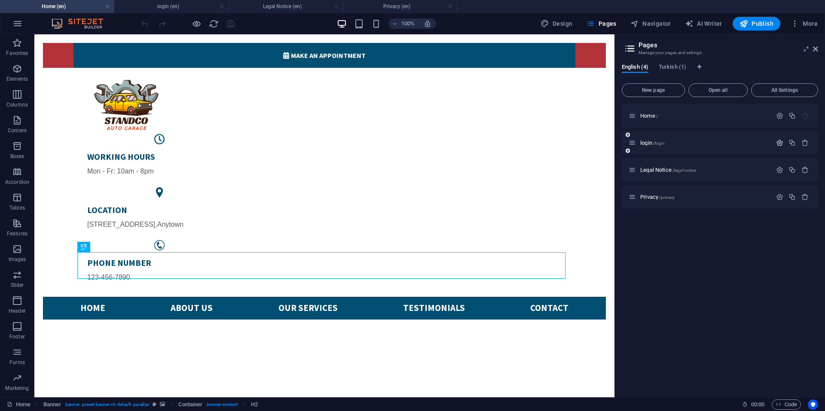
click at [778, 141] on icon "button" at bounding box center [779, 142] width 7 height 7
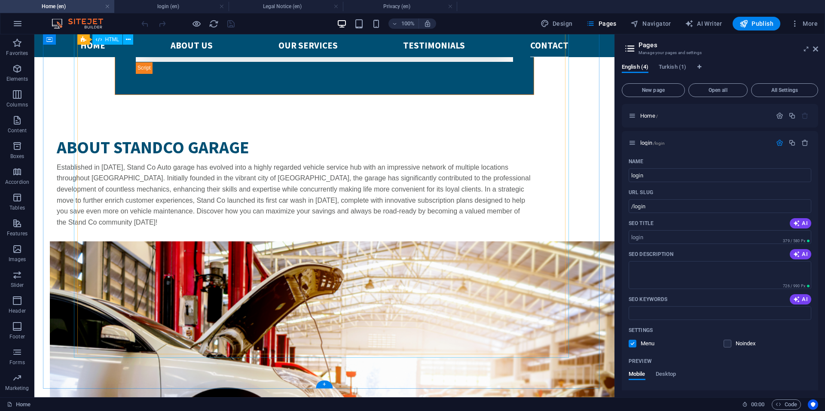
scroll to position [1802, 0]
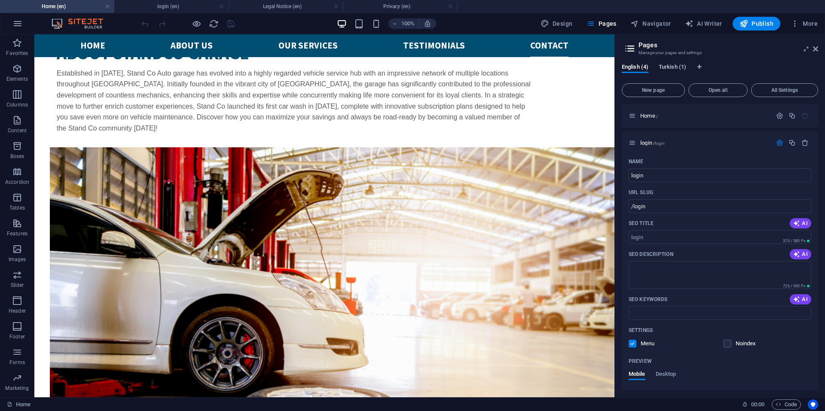
click at [673, 65] on span "Turkish (1)" at bounding box center [672, 68] width 27 height 12
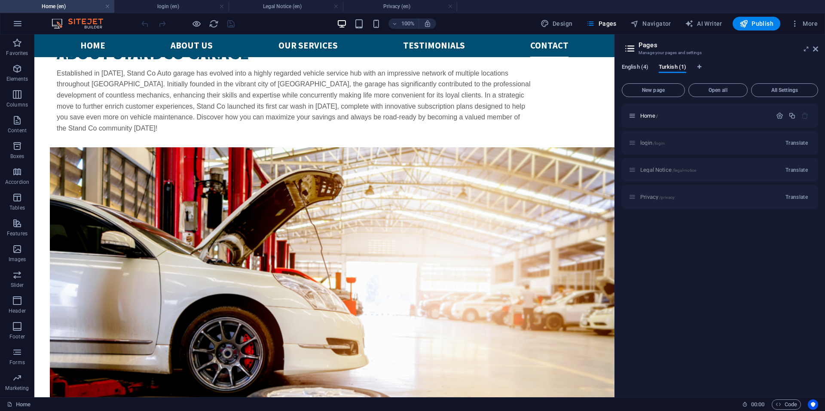
click at [630, 71] on span "English (4)" at bounding box center [635, 68] width 27 height 12
click at [776, 114] on icon "button" at bounding box center [779, 115] width 7 height 7
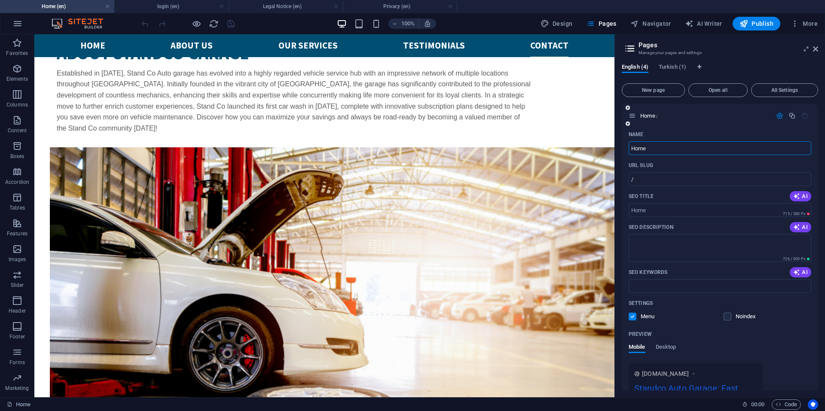
click at [776, 114] on icon "button" at bounding box center [779, 115] width 7 height 7
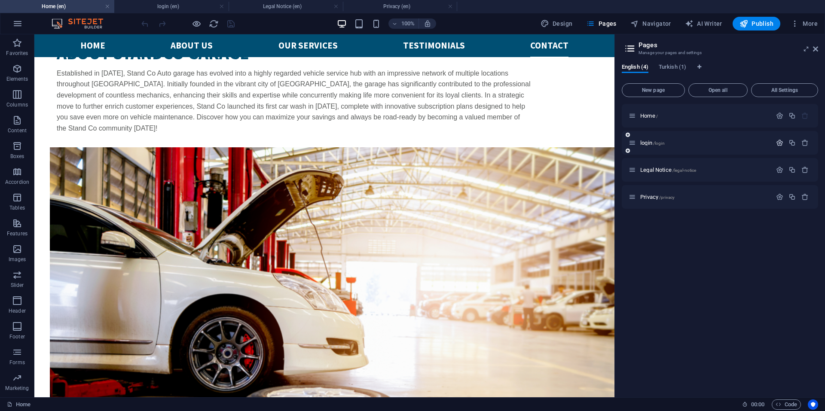
click at [775, 143] on button "button" at bounding box center [779, 142] width 12 height 7
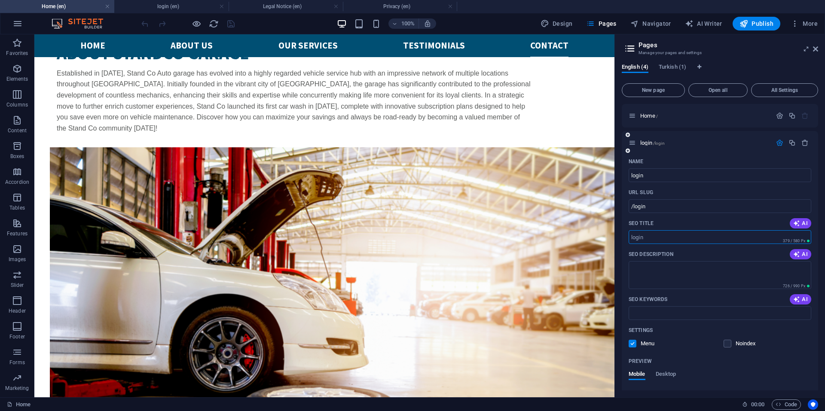
click at [704, 241] on input "SEO Title" at bounding box center [719, 237] width 183 height 14
click at [696, 295] on div "SEO Keywords AI" at bounding box center [719, 300] width 183 height 14
click at [693, 278] on textarea "SEO Description" at bounding box center [719, 275] width 183 height 28
click at [648, 21] on span "Navigator" at bounding box center [650, 23] width 41 height 9
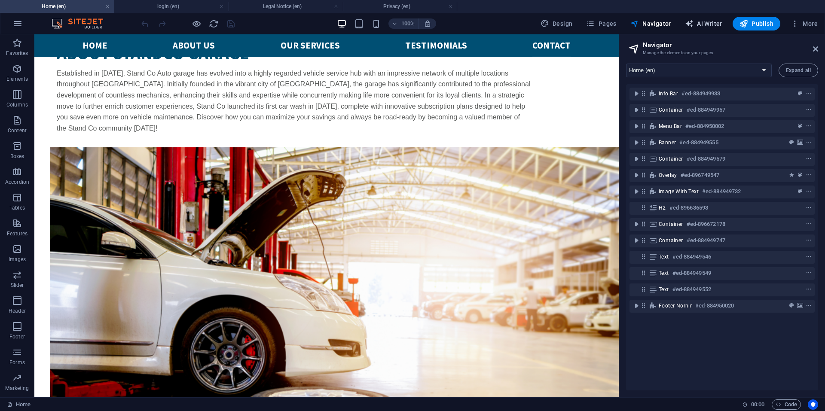
click at [692, 25] on icon "button" at bounding box center [689, 23] width 9 height 9
select select "English"
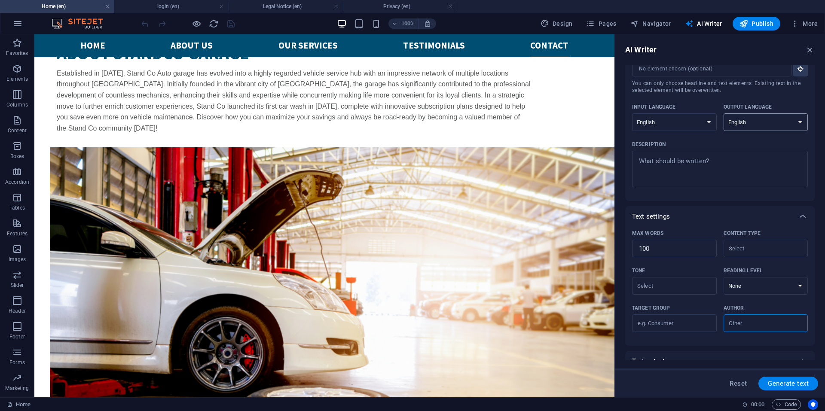
scroll to position [0, 0]
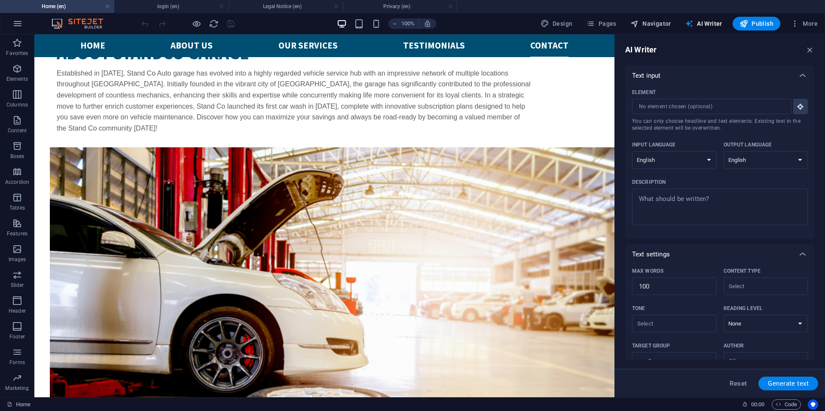
click at [671, 24] on span "Navigator" at bounding box center [650, 23] width 41 height 9
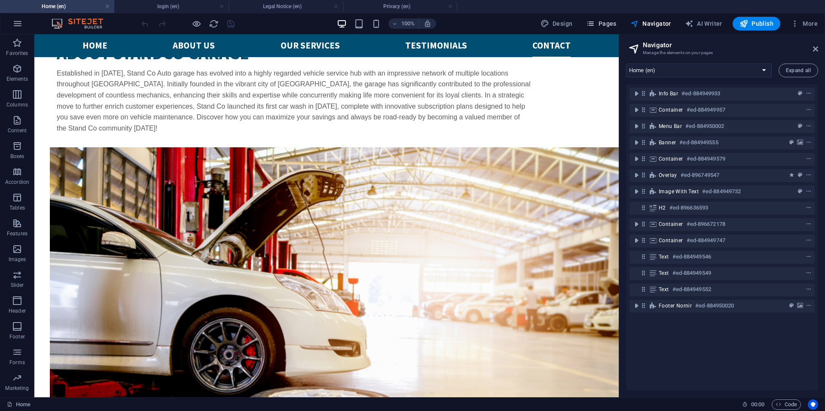
click at [609, 27] on span "Pages" at bounding box center [601, 23] width 30 height 9
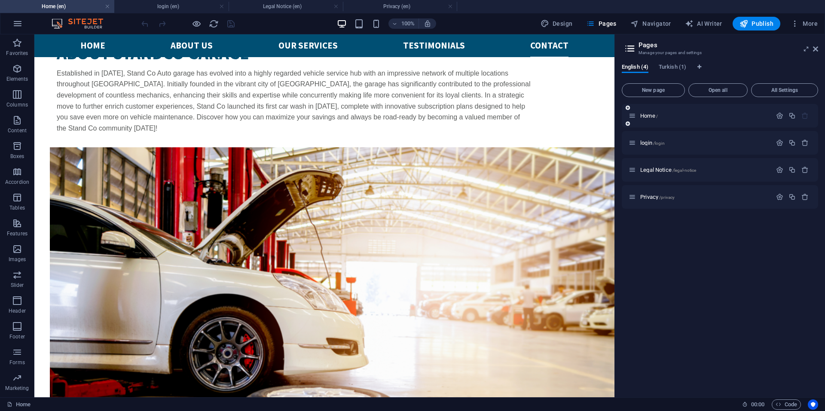
click at [640, 108] on div "Home /" at bounding box center [720, 116] width 196 height 24
click at [638, 116] on div "Home /" at bounding box center [704, 116] width 134 height 6
click at [690, 119] on div "Home /" at bounding box center [699, 116] width 143 height 10
click at [681, 123] on div "Home /" at bounding box center [720, 116] width 196 height 24
click at [650, 116] on span "Home /" at bounding box center [649, 116] width 18 height 6
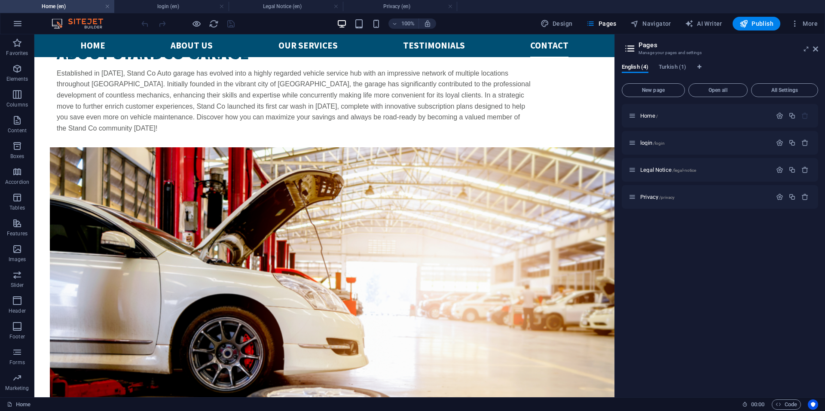
click at [819, 49] on aside "Pages Manage your pages and settings English (4) Turkish (1) New page Open all …" at bounding box center [719, 215] width 210 height 363
click at [815, 48] on icon at bounding box center [815, 49] width 5 height 7
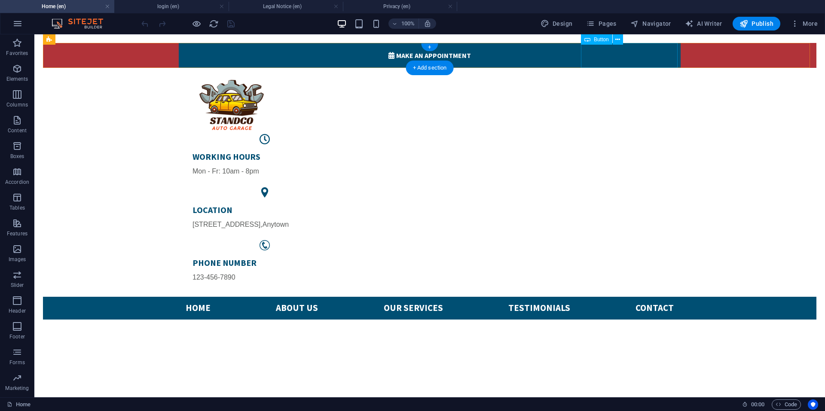
click at [665, 55] on div " Make an appointment" at bounding box center [430, 55] width 502 height 25
select select "%"
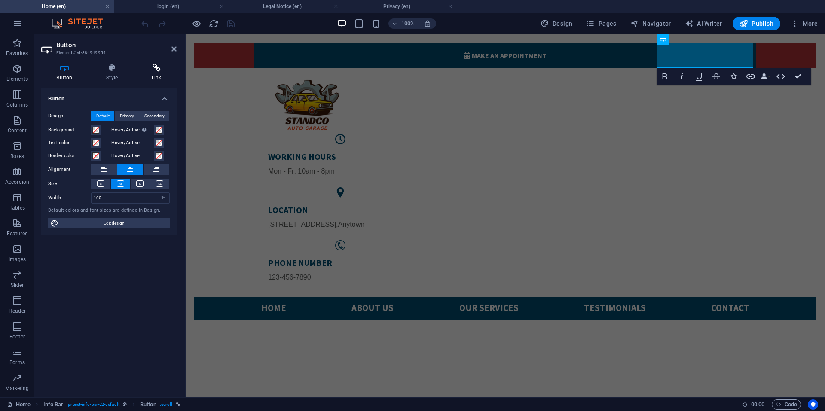
click at [155, 75] on h4 "Link" at bounding box center [156, 73] width 40 height 18
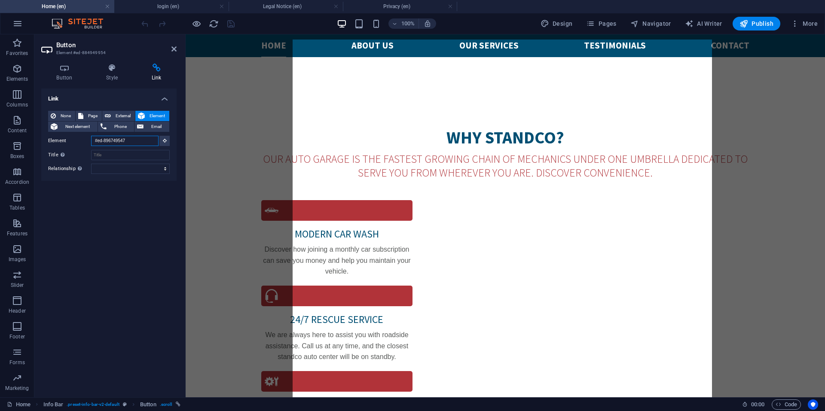
click at [125, 142] on input "#ed-896749547" at bounding box center [124, 141] width 67 height 10
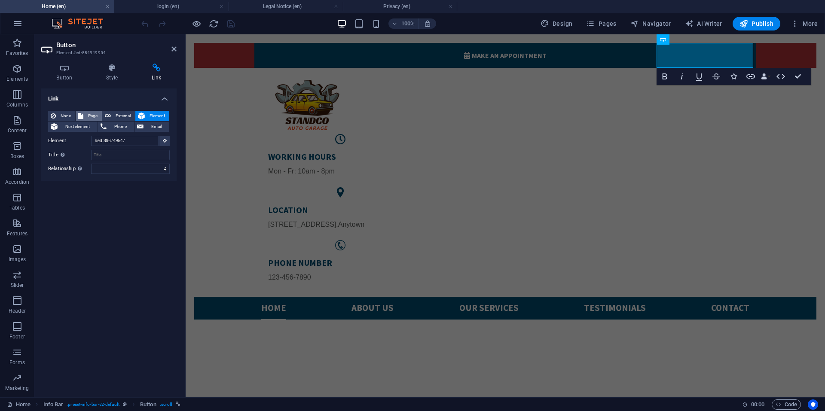
click at [83, 112] on button "Page" at bounding box center [89, 116] width 26 height 10
click at [123, 140] on select "Home login Legal Notice Privacy Home" at bounding box center [130, 141] width 79 height 10
select select "1"
click at [91, 136] on select "Home login Legal Notice Privacy Home" at bounding box center [130, 141] width 79 height 10
click at [131, 155] on select "New tab Same tab Overlay" at bounding box center [130, 154] width 79 height 10
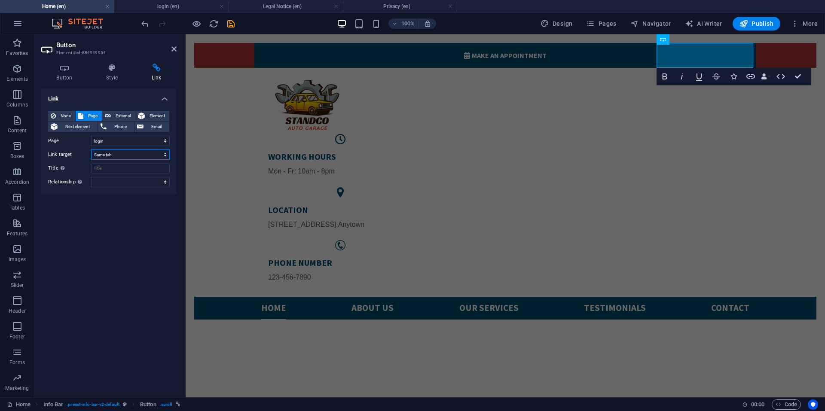
select select "blank"
click at [91, 149] on select "New tab Same tab Overlay" at bounding box center [130, 154] width 79 height 10
click at [122, 183] on select "alternate author bookmark external help license next nofollow noreferrer noopen…" at bounding box center [130, 182] width 79 height 10
select select "next"
click at [91, 177] on select "alternate author bookmark external help license next nofollow noreferrer noopen…" at bounding box center [130, 182] width 79 height 10
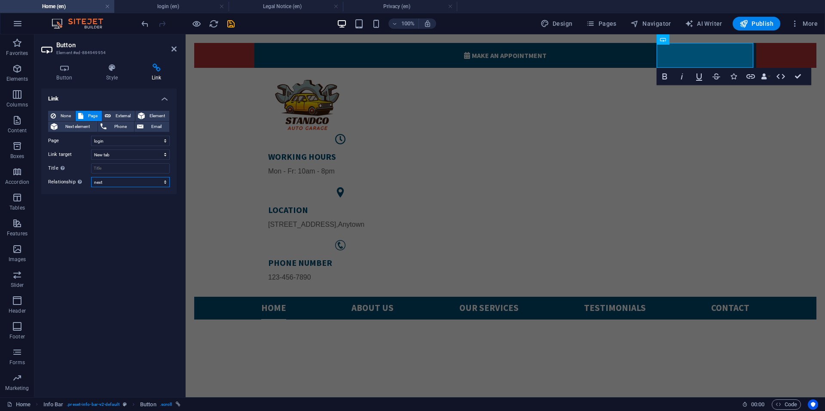
click at [127, 186] on select "alternate author bookmark external help license next nofollow noreferrer noopen…" at bounding box center [130, 182] width 79 height 10
click at [91, 177] on select "alternate author bookmark external help license next nofollow noreferrer noopen…" at bounding box center [130, 182] width 79 height 10
click at [118, 168] on input "Title Additional link description, should not be the same as the link text. The…" at bounding box center [130, 168] width 79 height 10
type input "login"
drag, startPoint x: 229, startPoint y: 24, endPoint x: 231, endPoint y: 29, distance: 5.3
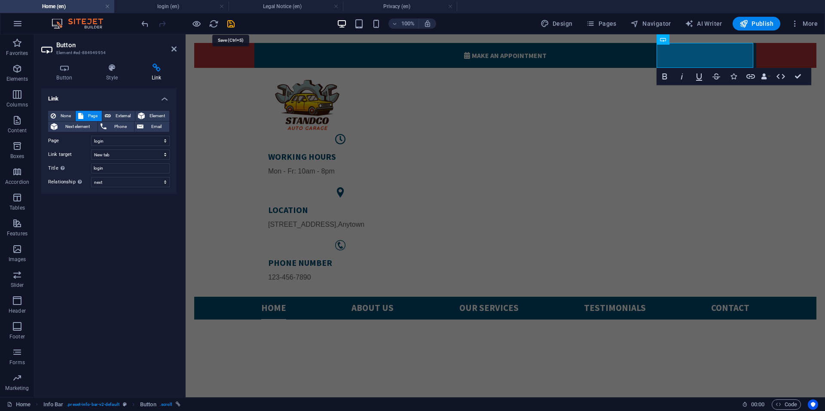
click at [230, 24] on icon "save" at bounding box center [231, 24] width 10 height 10
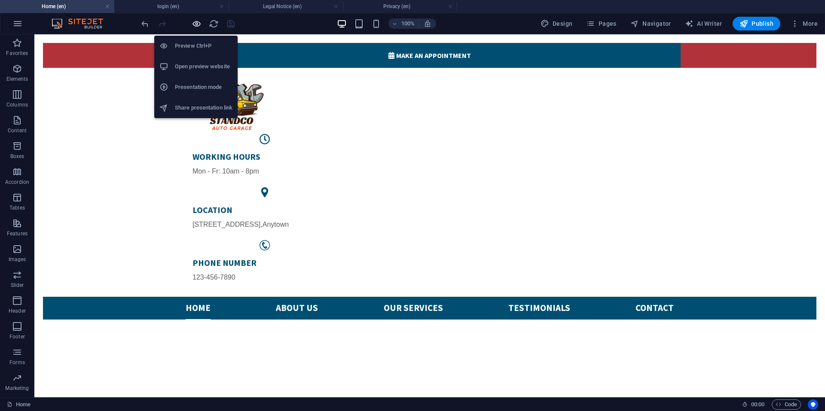
click at [195, 24] on icon "button" at bounding box center [197, 24] width 10 height 10
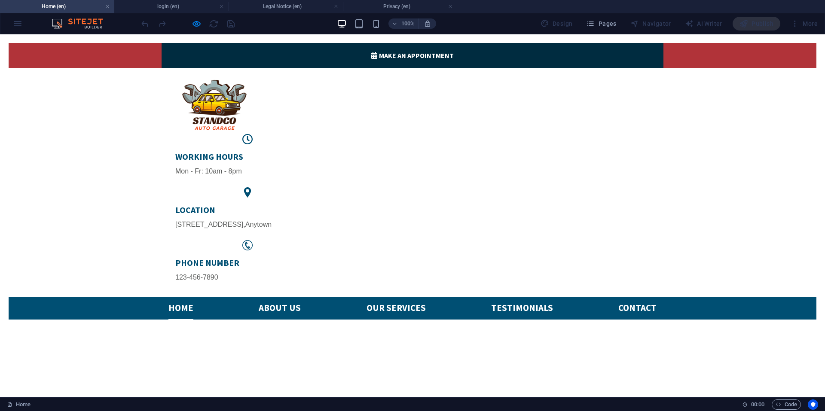
click at [618, 55] on link " Make an appointment" at bounding box center [413, 55] width 502 height 25
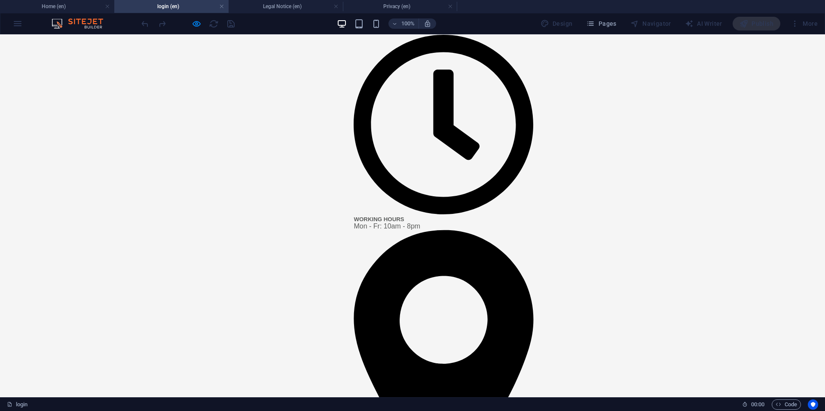
scroll to position [129, 0]
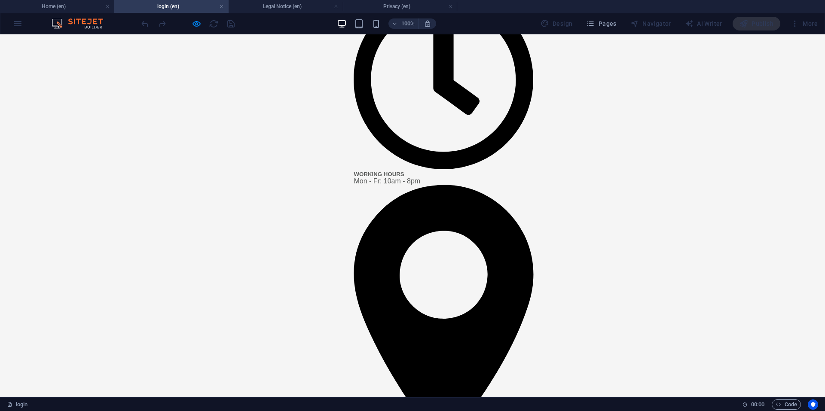
drag, startPoint x: 369, startPoint y: 194, endPoint x: 375, endPoint y: 195, distance: 5.2
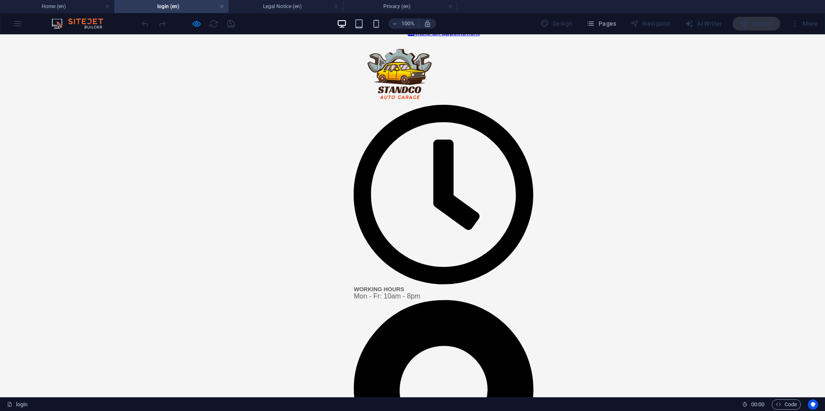
scroll to position [0, 0]
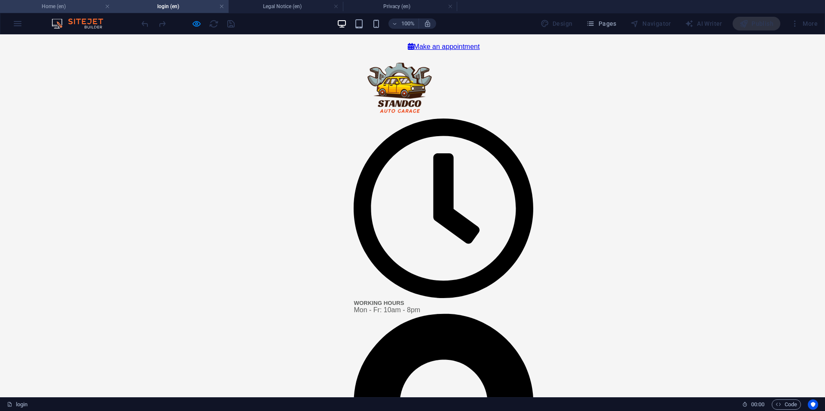
click at [69, 3] on h4 "Home (en)" at bounding box center [57, 6] width 114 height 9
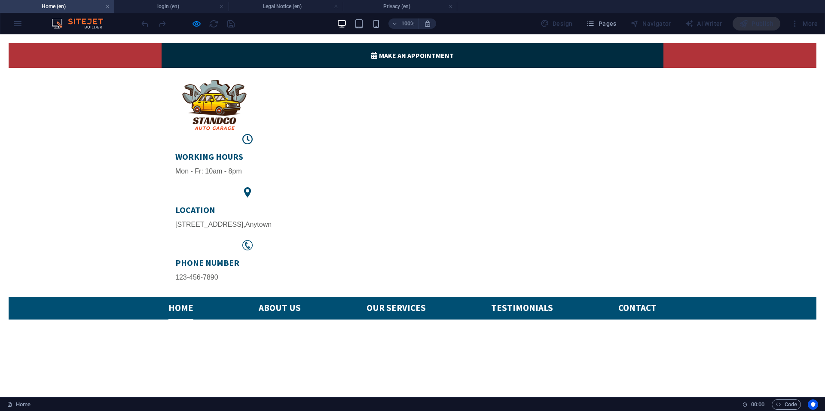
click at [622, 54] on link " Make an appointment" at bounding box center [413, 55] width 502 height 25
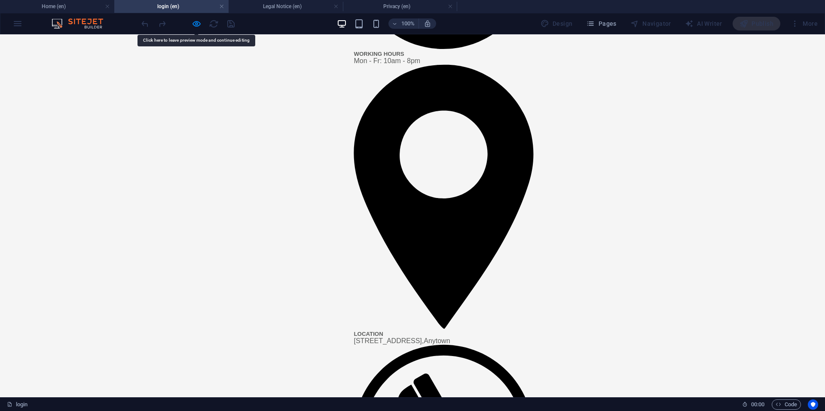
scroll to position [342, 0]
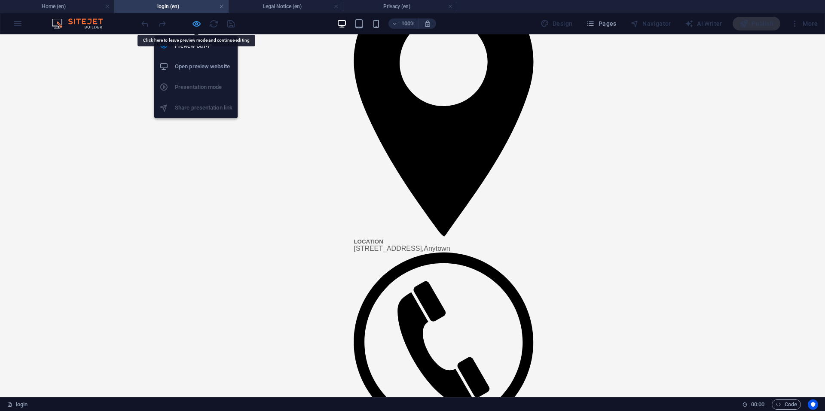
click at [197, 24] on icon "button" at bounding box center [197, 24] width 10 height 10
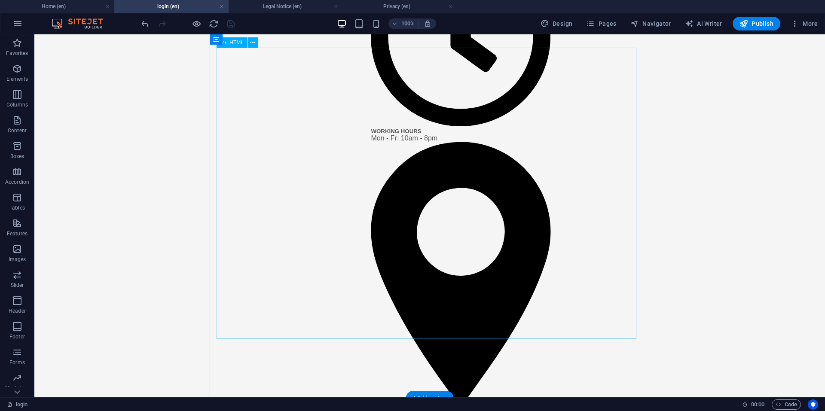
scroll to position [0, 0]
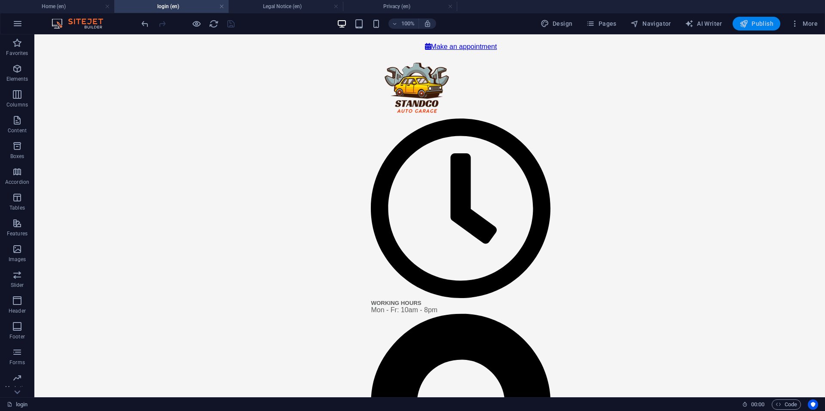
click at [757, 23] on span "Publish" at bounding box center [756, 23] width 34 height 9
